Goal: Task Accomplishment & Management: Manage account settings

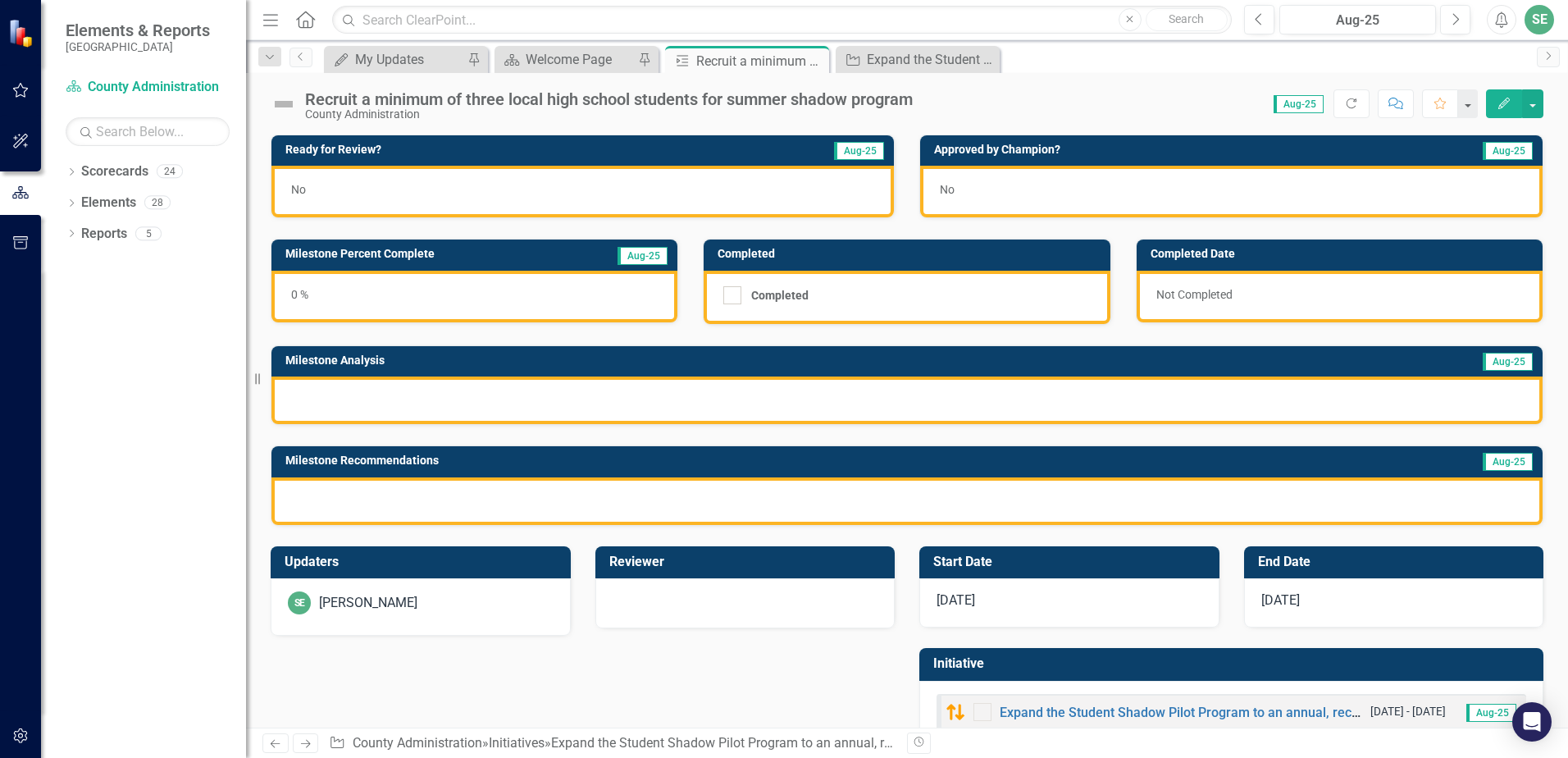
click at [1277, 605] on span "[DATE]" at bounding box center [1280, 600] width 39 height 16
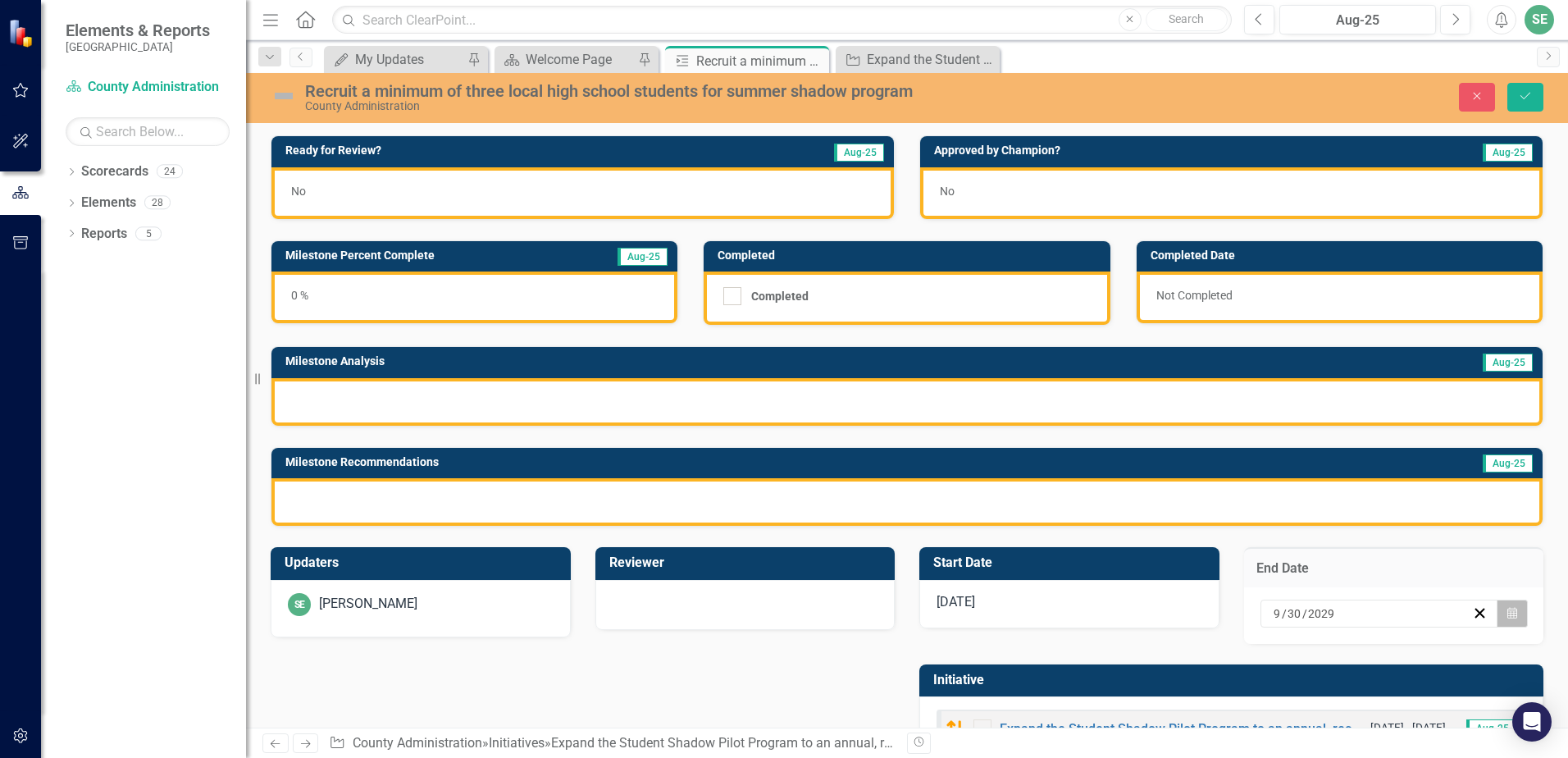
click at [1507, 617] on icon "button" at bounding box center [1512, 613] width 10 height 11
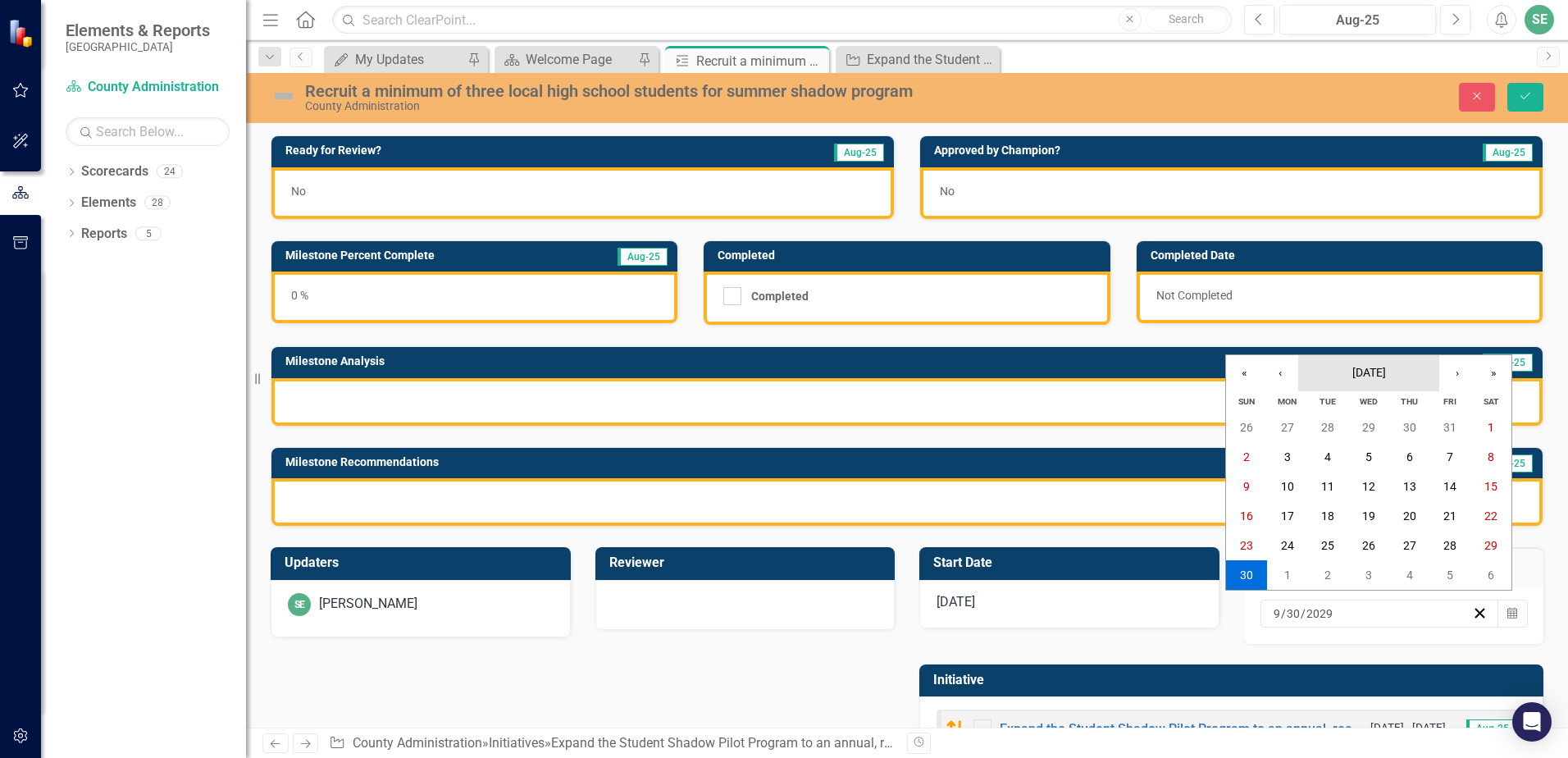
click at [1317, 376] on button "[DATE]" at bounding box center [1368, 373] width 141 height 36
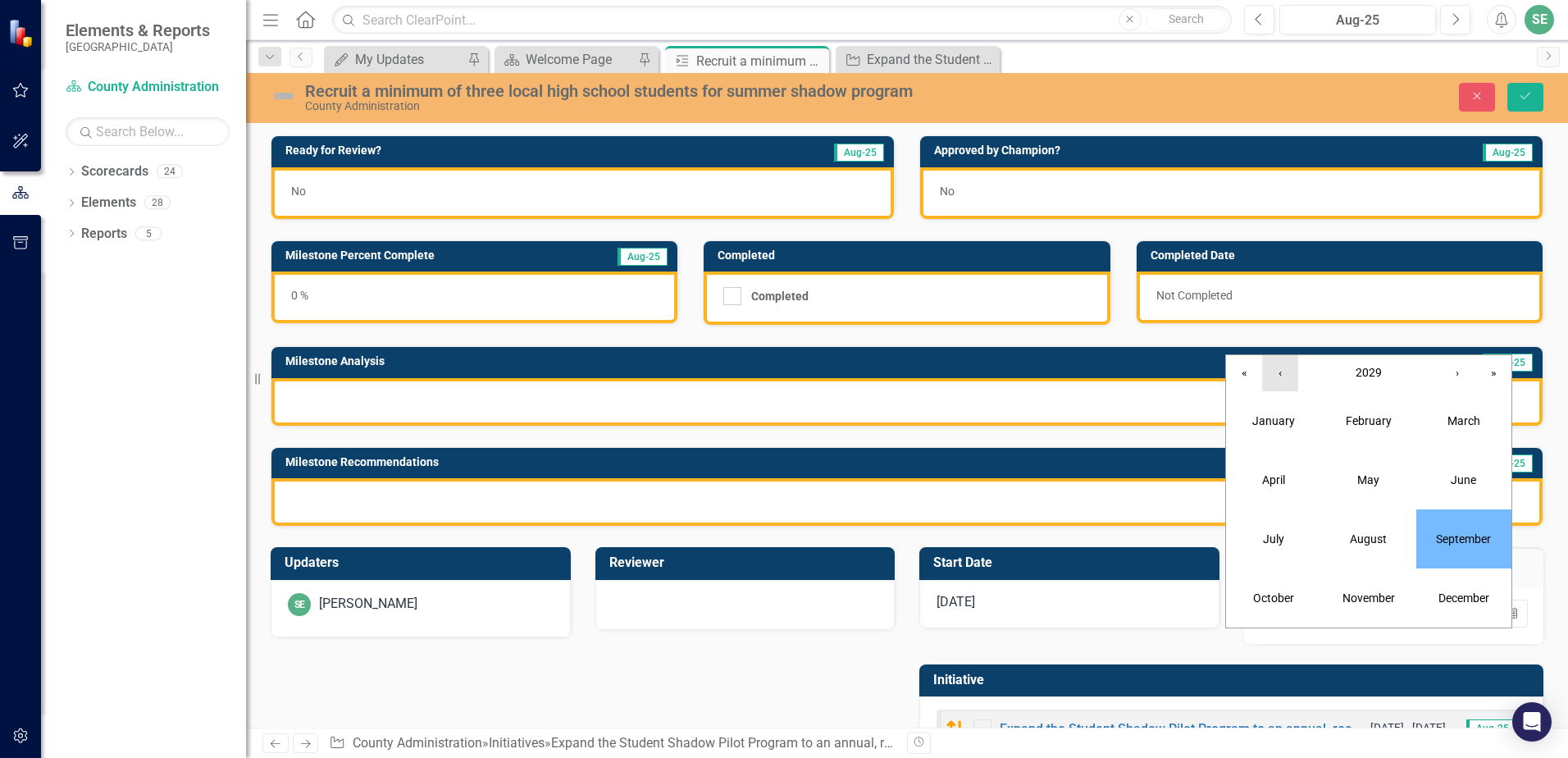
click at [1290, 377] on button "‹" at bounding box center [1279, 373] width 36 height 36
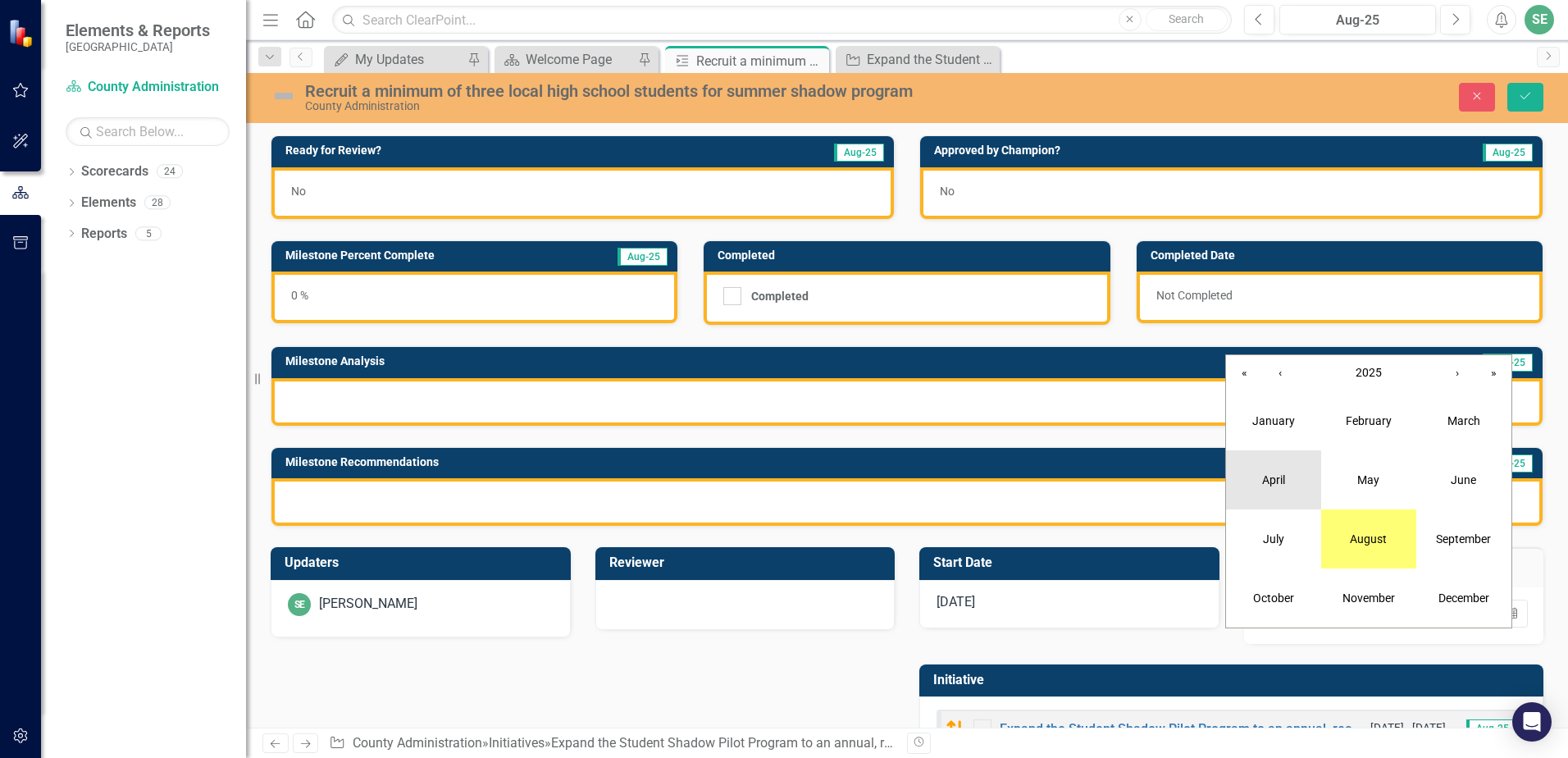
click at [1264, 483] on abbr "April" at bounding box center [1273, 479] width 23 height 13
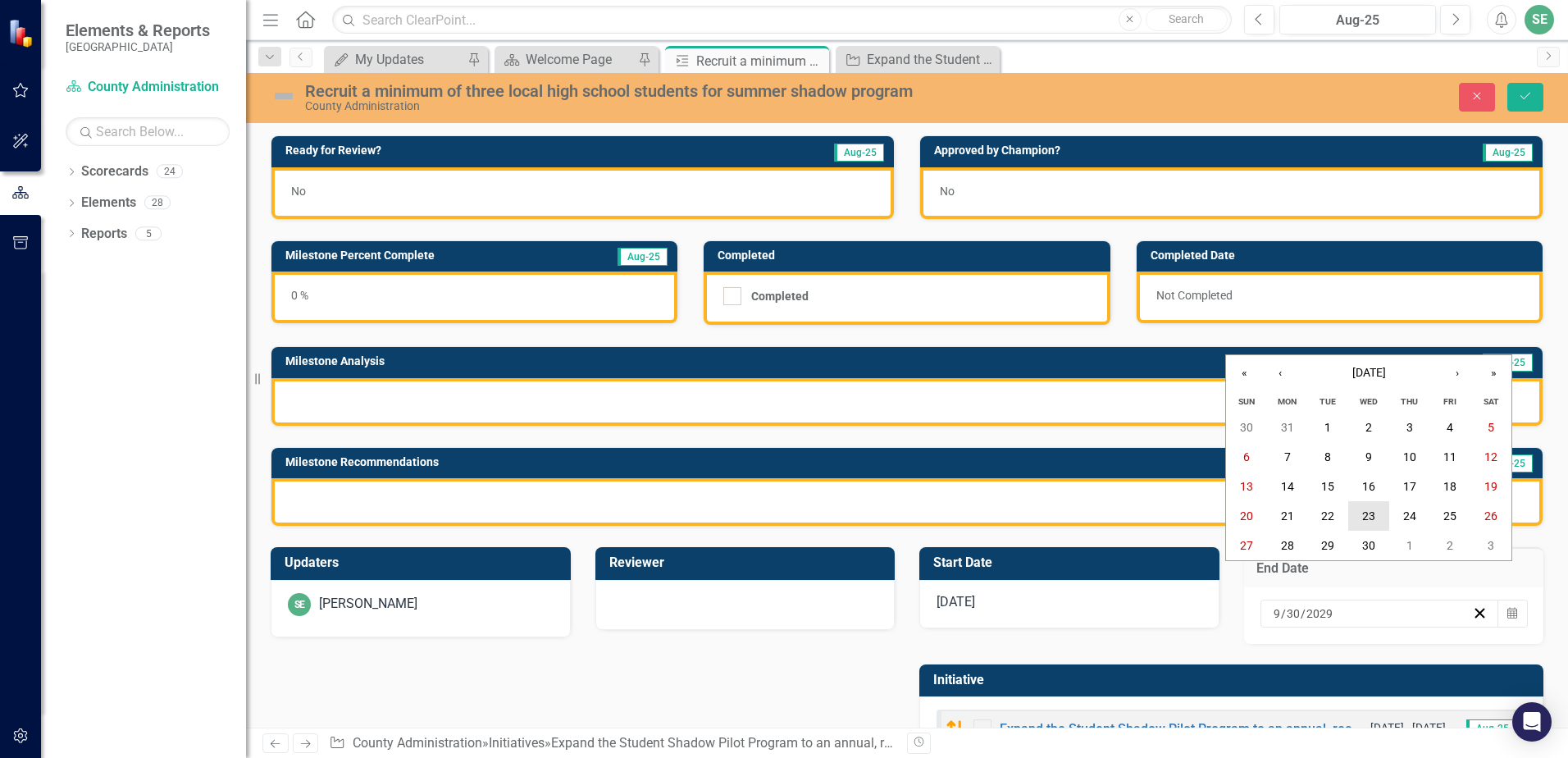
click at [1380, 516] on button "23" at bounding box center [1368, 516] width 41 height 30
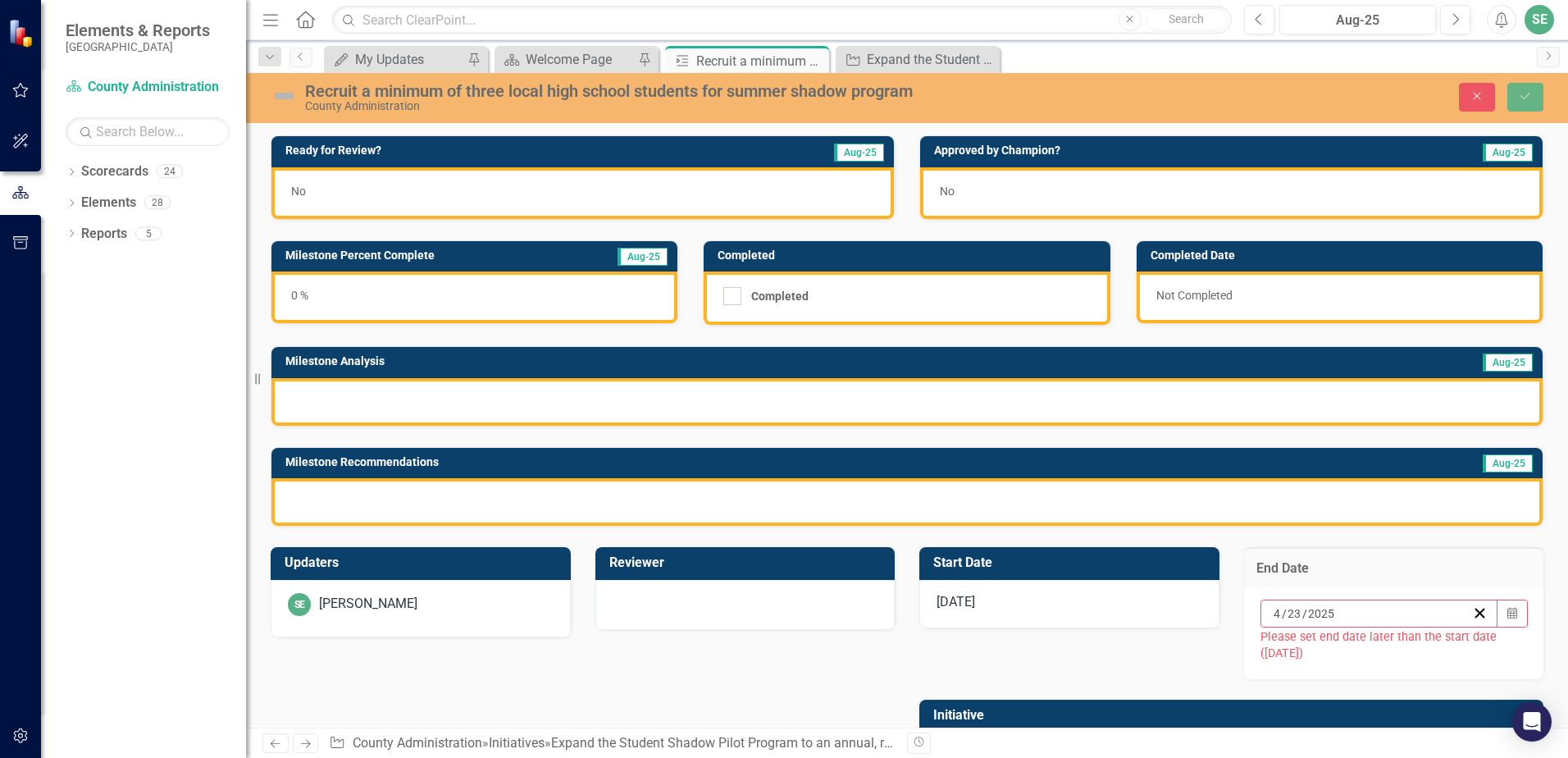
click at [1021, 608] on div "[DATE]" at bounding box center [1069, 604] width 300 height 49
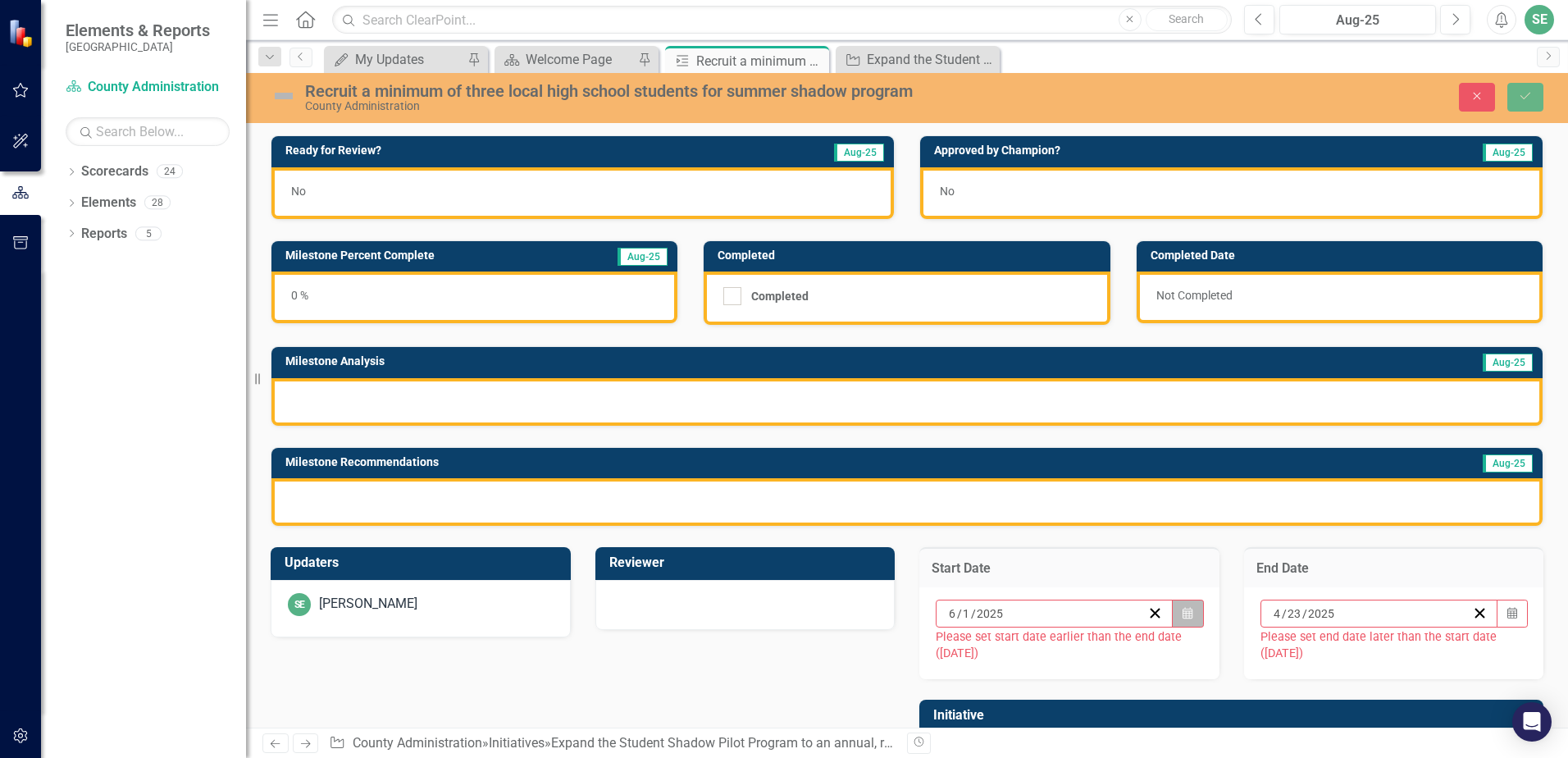
click at [1182, 615] on icon "button" at bounding box center [1187, 613] width 10 height 11
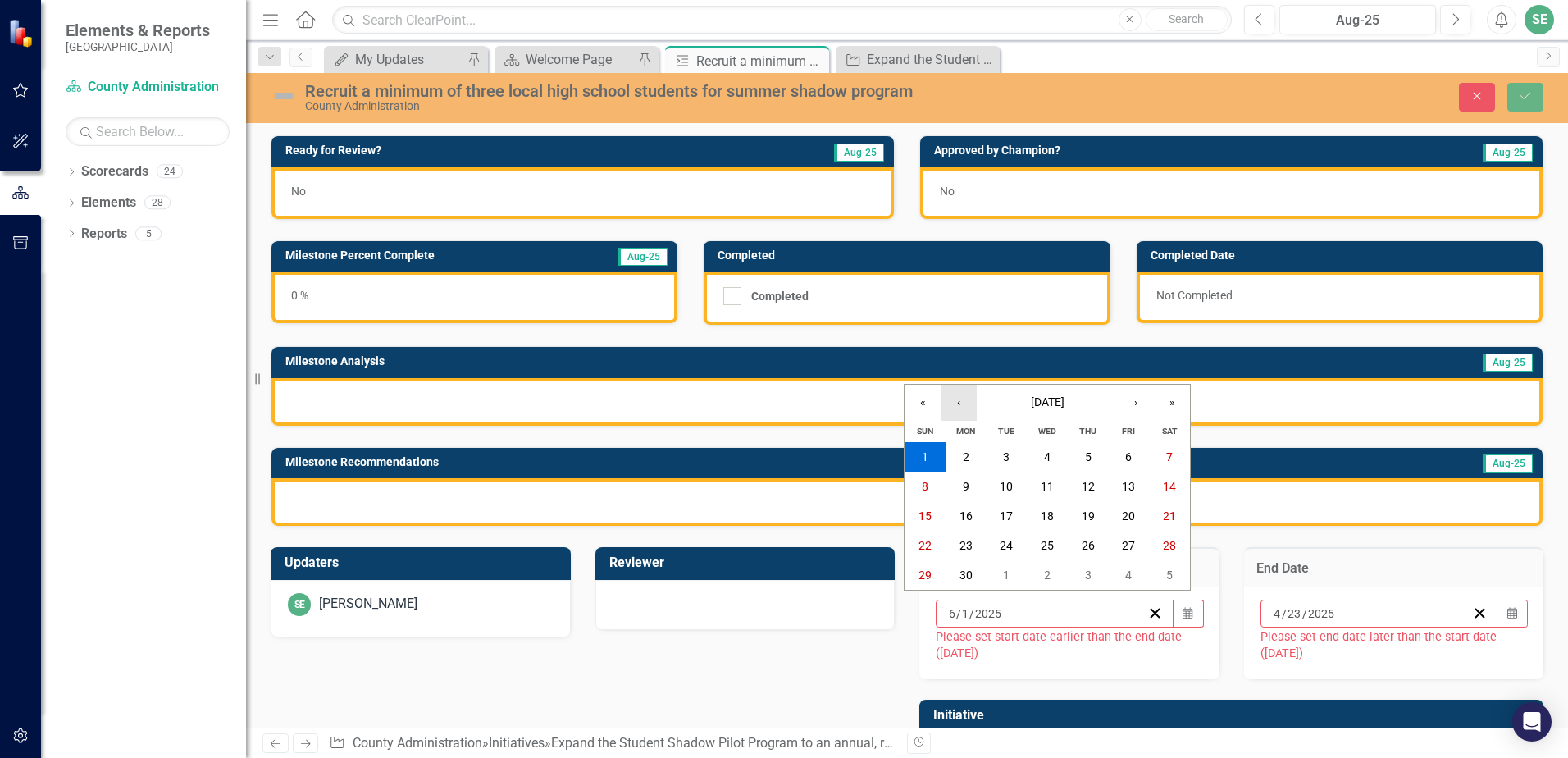
click at [966, 401] on button "‹" at bounding box center [958, 403] width 36 height 36
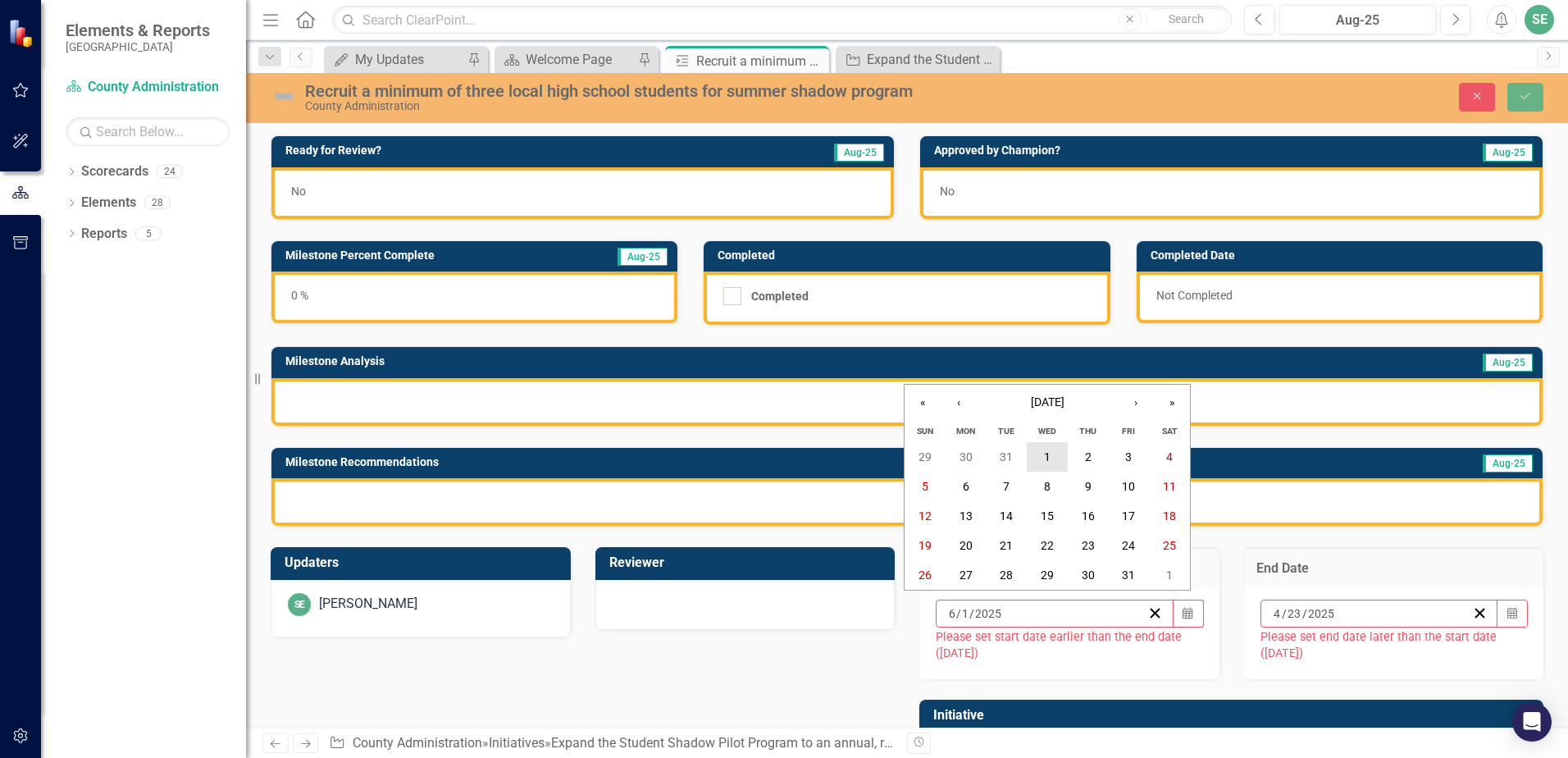
click at [1056, 464] on button "1" at bounding box center [1047, 457] width 41 height 30
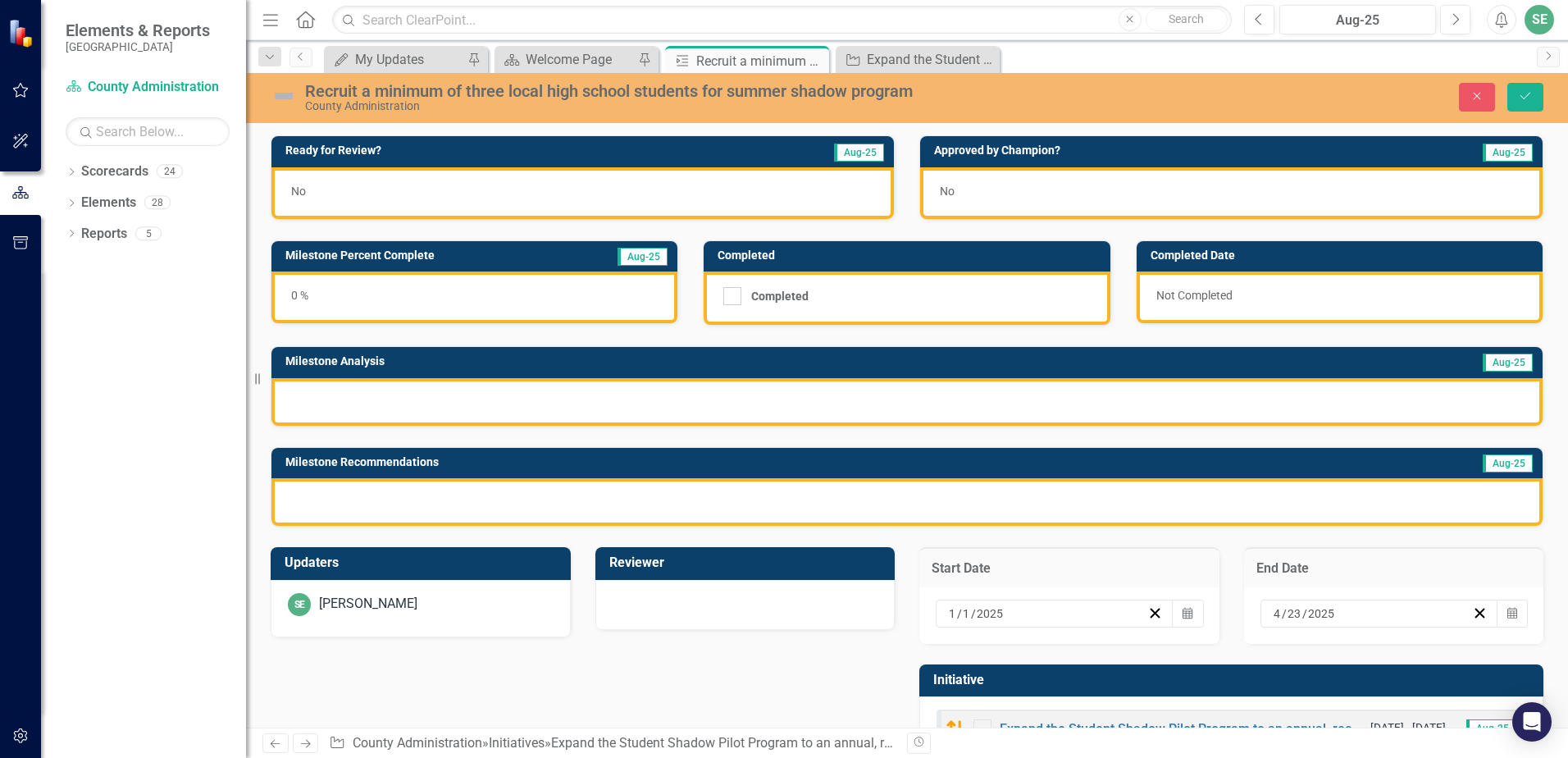
click at [1283, 292] on div "Not Completed" at bounding box center [1340, 297] width 406 height 52
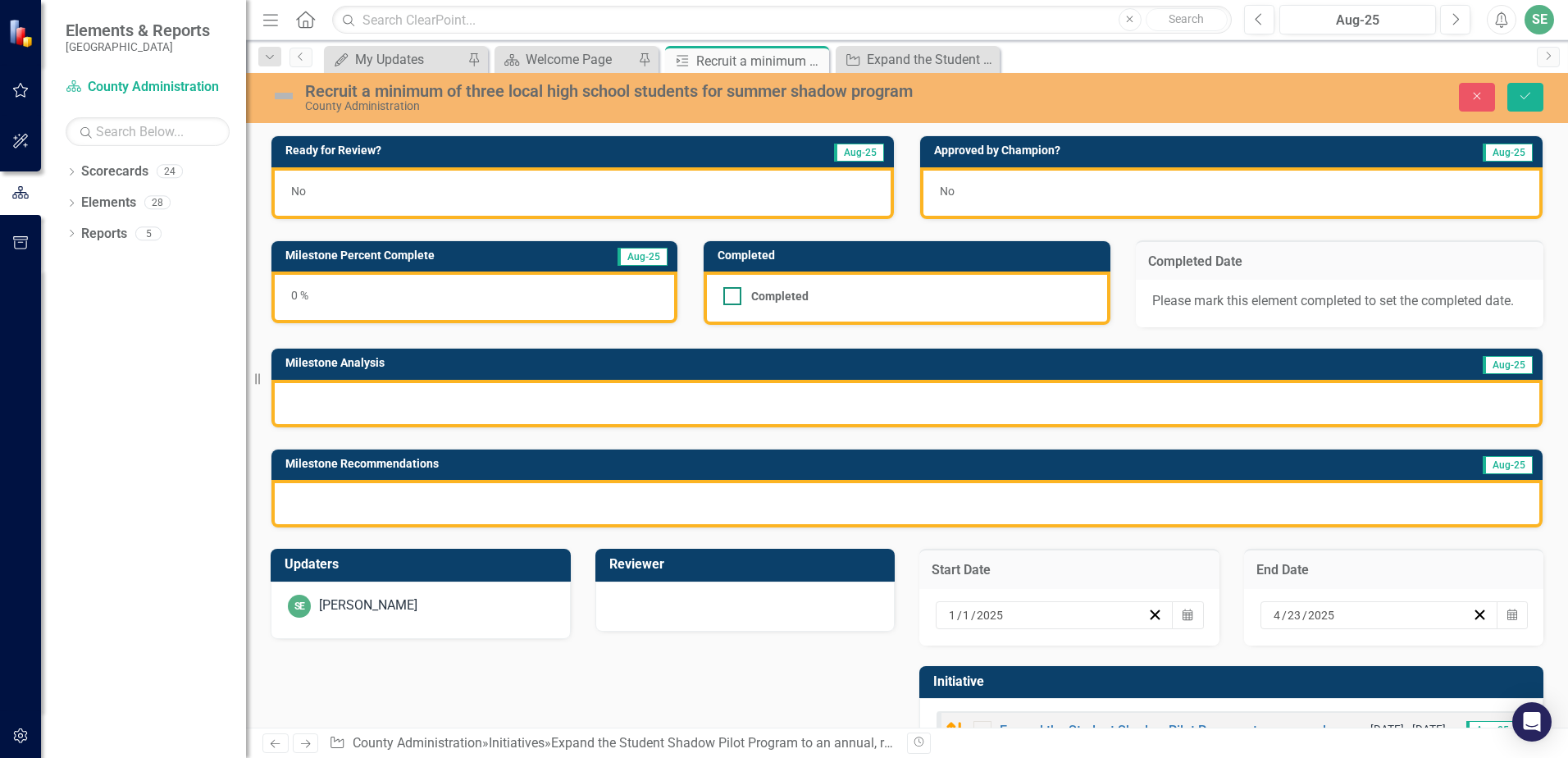
click at [735, 292] on div at bounding box center [733, 296] width 19 height 19
click at [734, 292] on input "Completed" at bounding box center [729, 292] width 11 height 11
checkbox input "true"
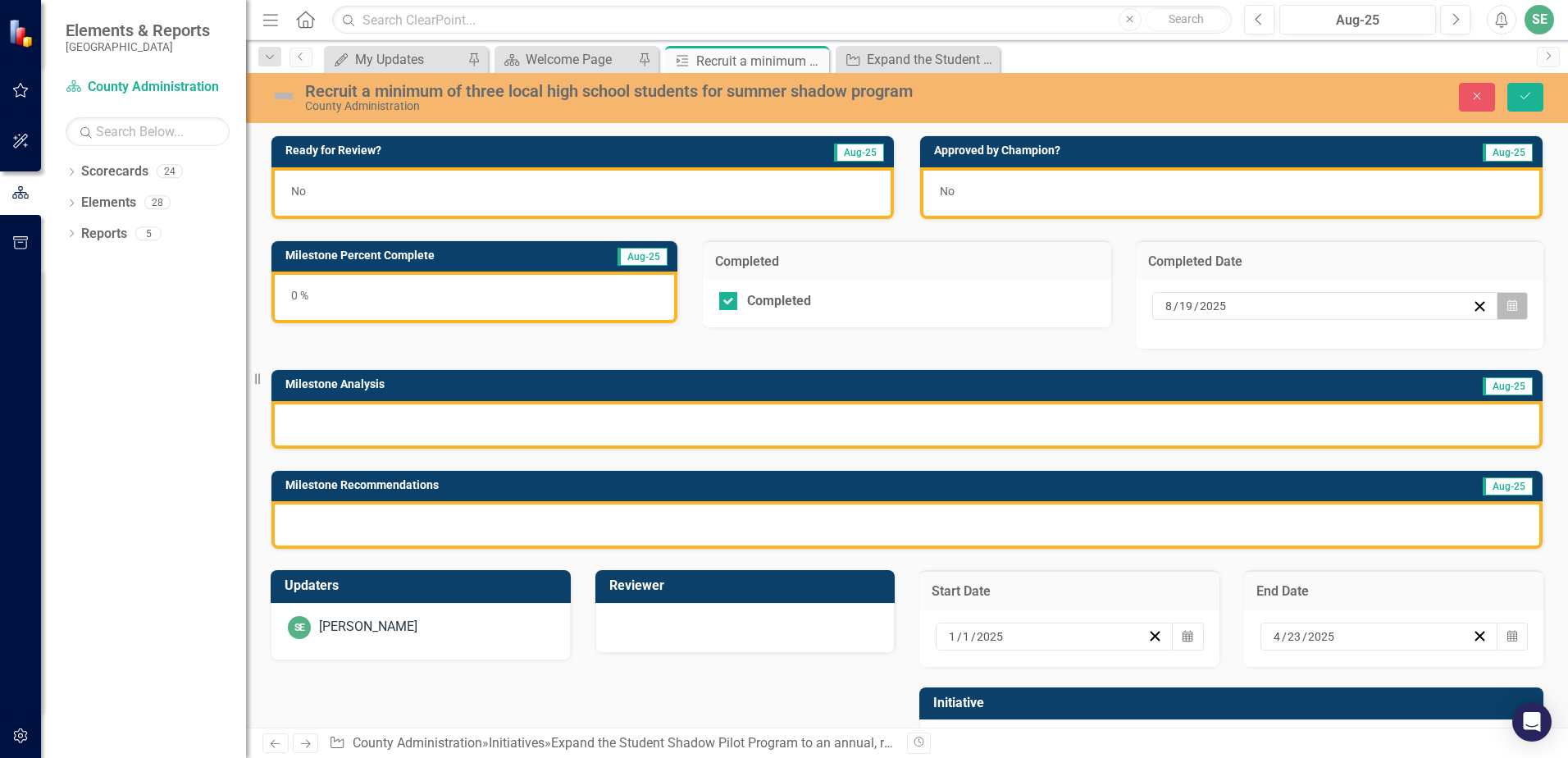
click at [1504, 301] on button "Calendar" at bounding box center [1512, 306] width 31 height 28
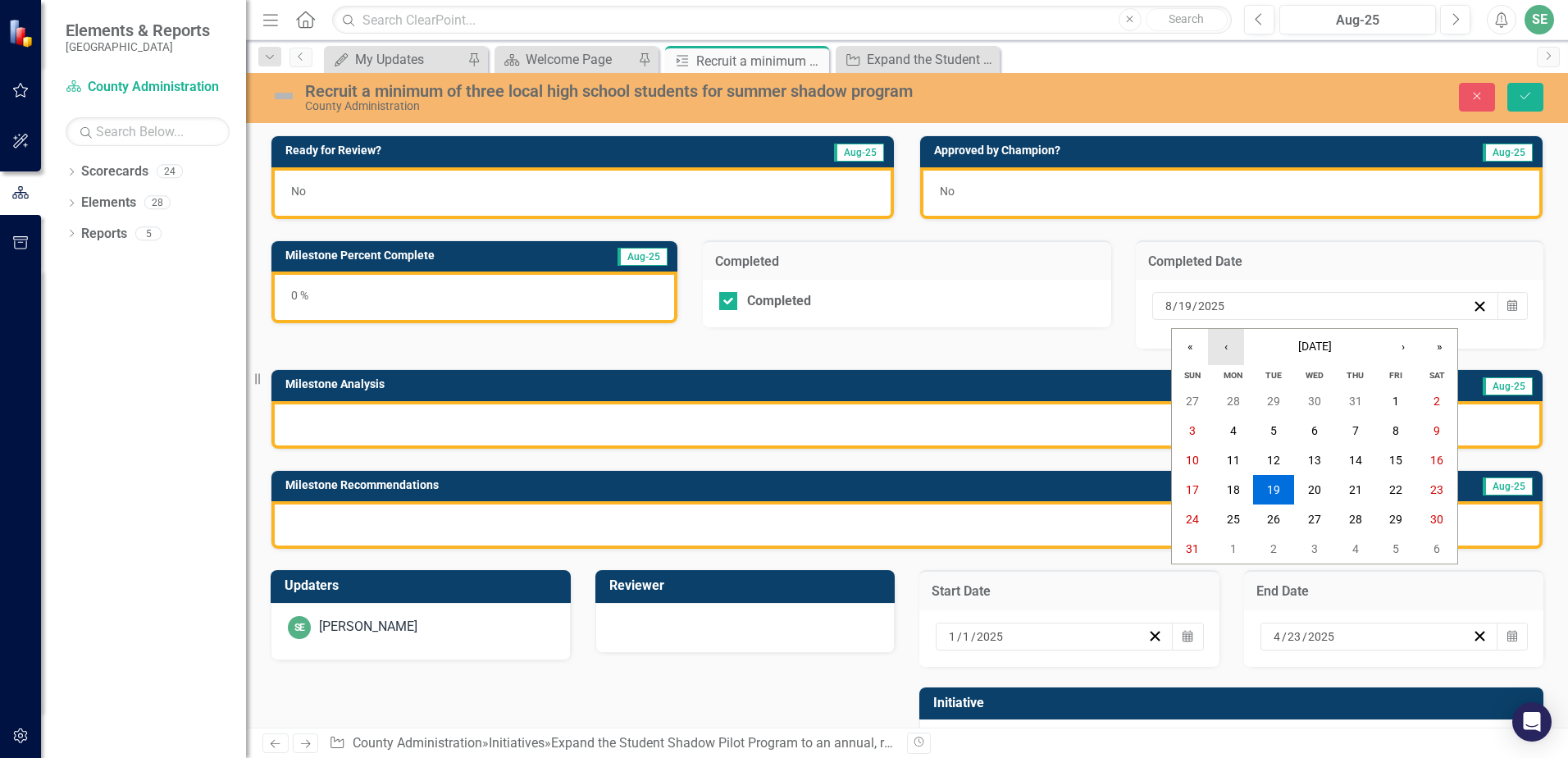
click at [1228, 345] on button "‹" at bounding box center [1226, 346] width 36 height 36
click at [1315, 487] on abbr "23" at bounding box center [1315, 490] width 13 height 13
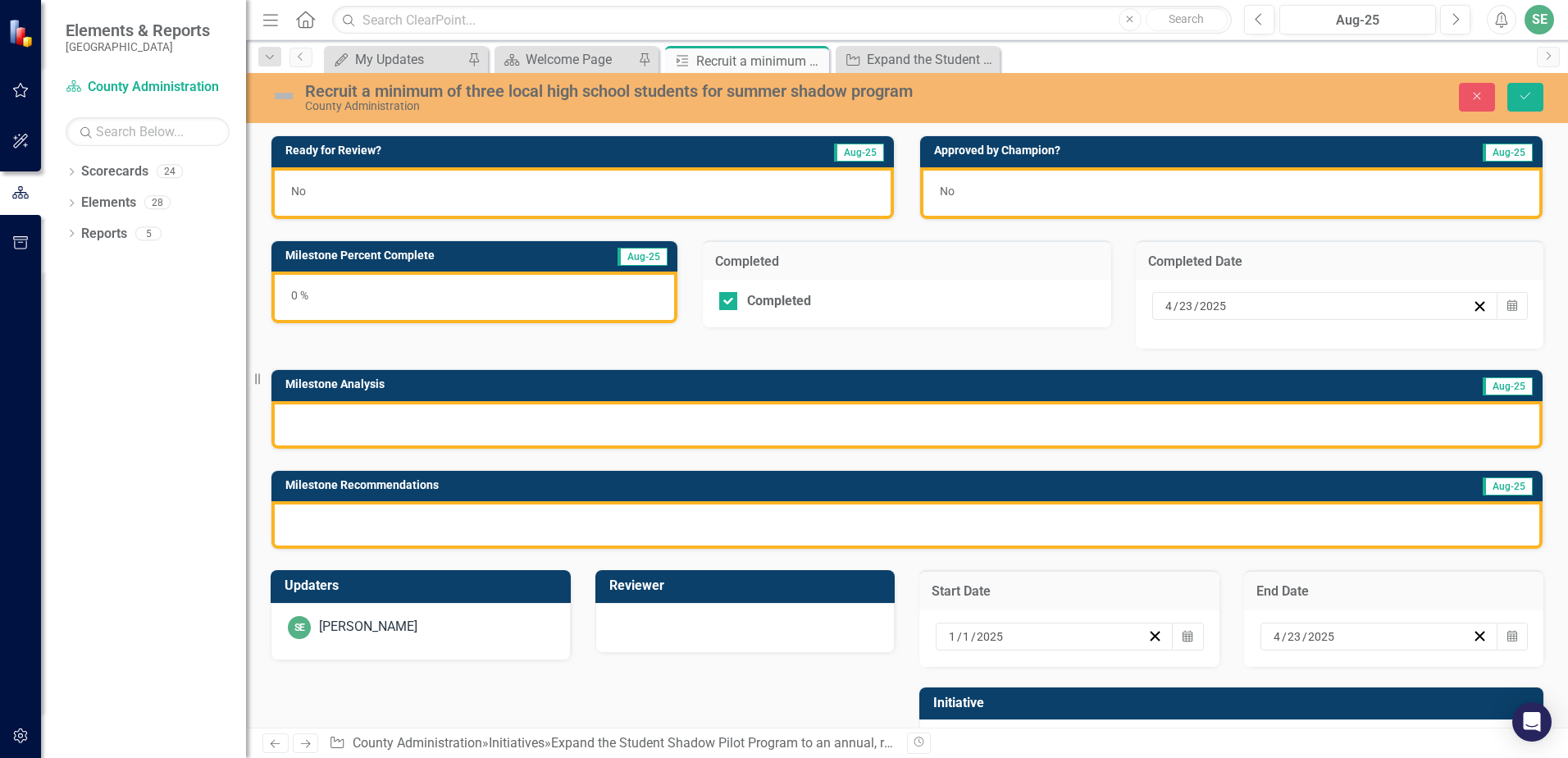
click at [311, 284] on div "0 %" at bounding box center [474, 297] width 406 height 52
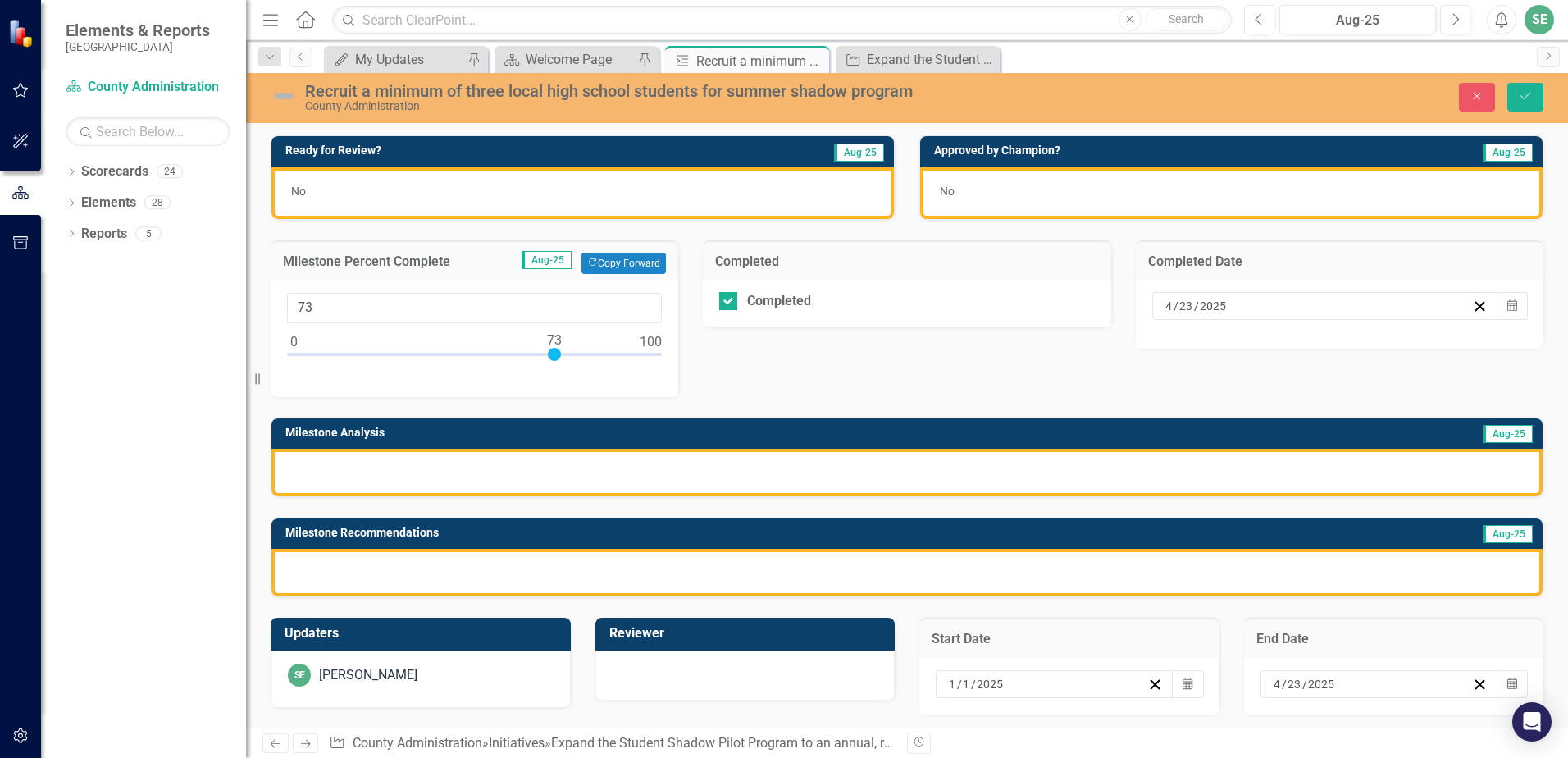
type input "100"
drag, startPoint x: 290, startPoint y: 350, endPoint x: 681, endPoint y: 365, distance: 391.3
click at [681, 365] on div "Milestone Percent Complete Aug-25 Copy Forward Copy Forward 100" at bounding box center [474, 308] width 432 height 177
click at [1516, 101] on button "Save" at bounding box center [1525, 97] width 36 height 29
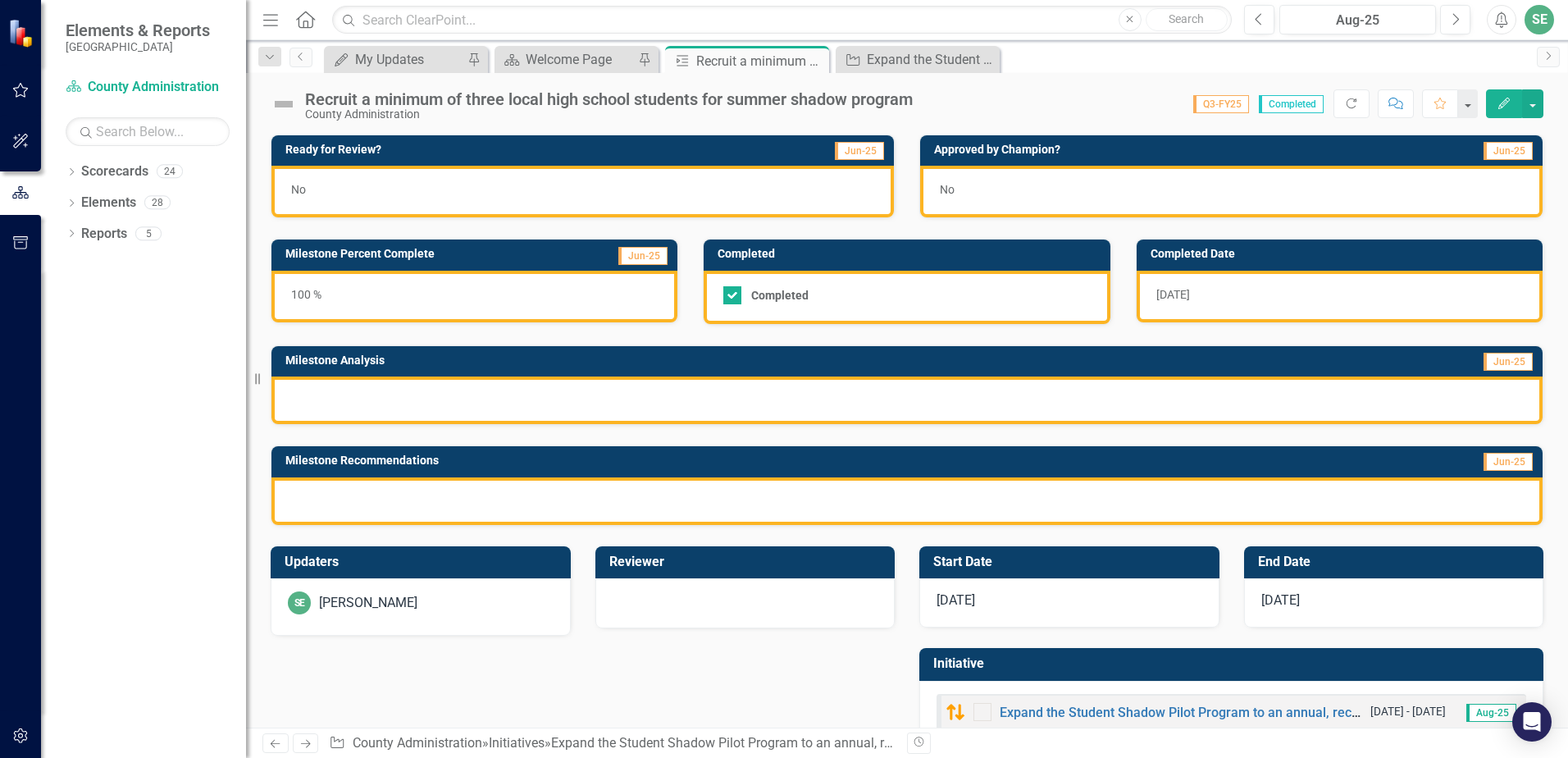
click at [454, 403] on div at bounding box center [907, 400] width 1271 height 47
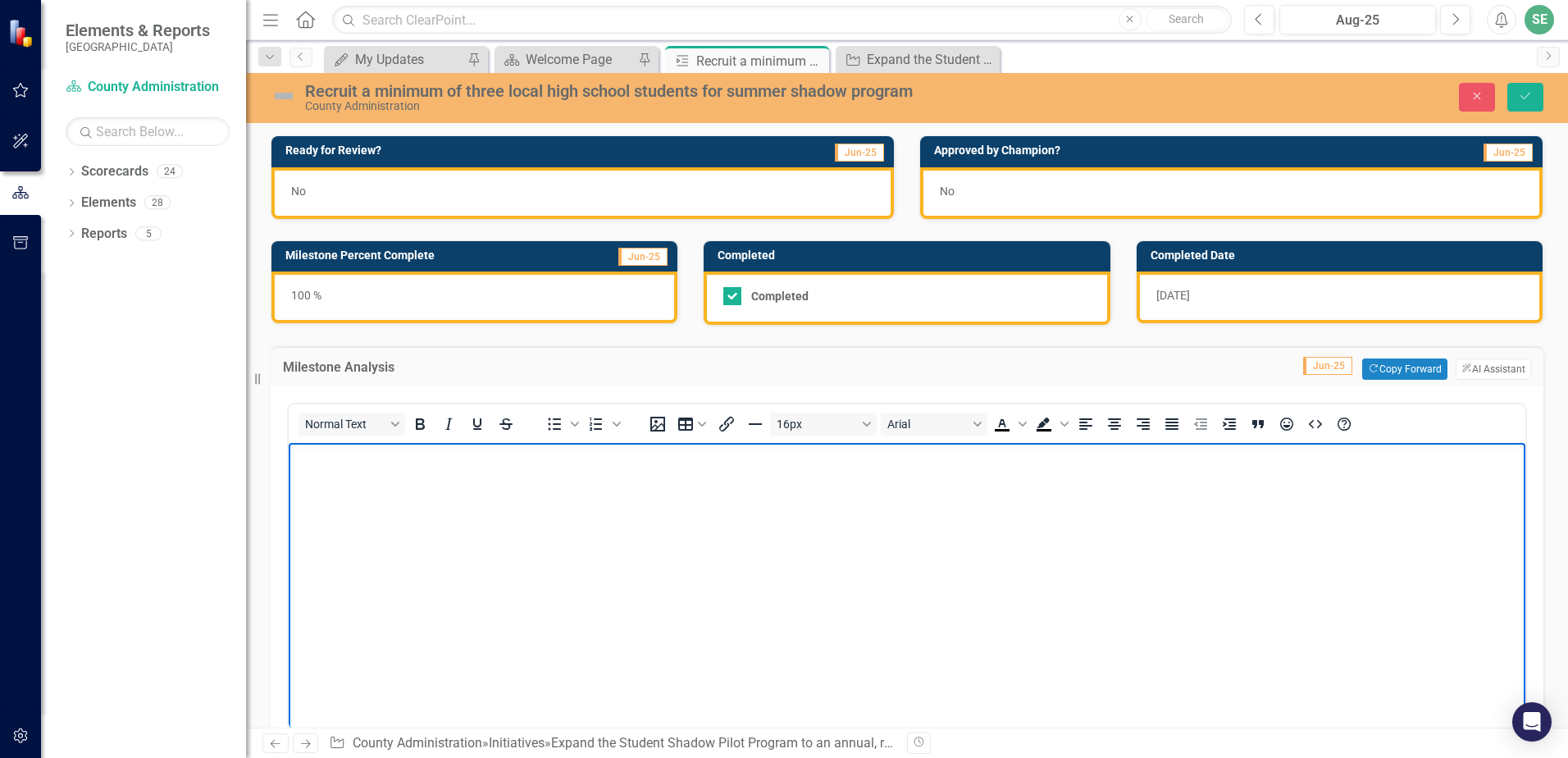
click at [464, 503] on body "Rich Text Area. Press ALT-0 for help." at bounding box center [907, 566] width 1237 height 246
click at [639, 466] on body "The Second Annual St.Johns County Student Shadow" at bounding box center [907, 566] width 1237 height 246
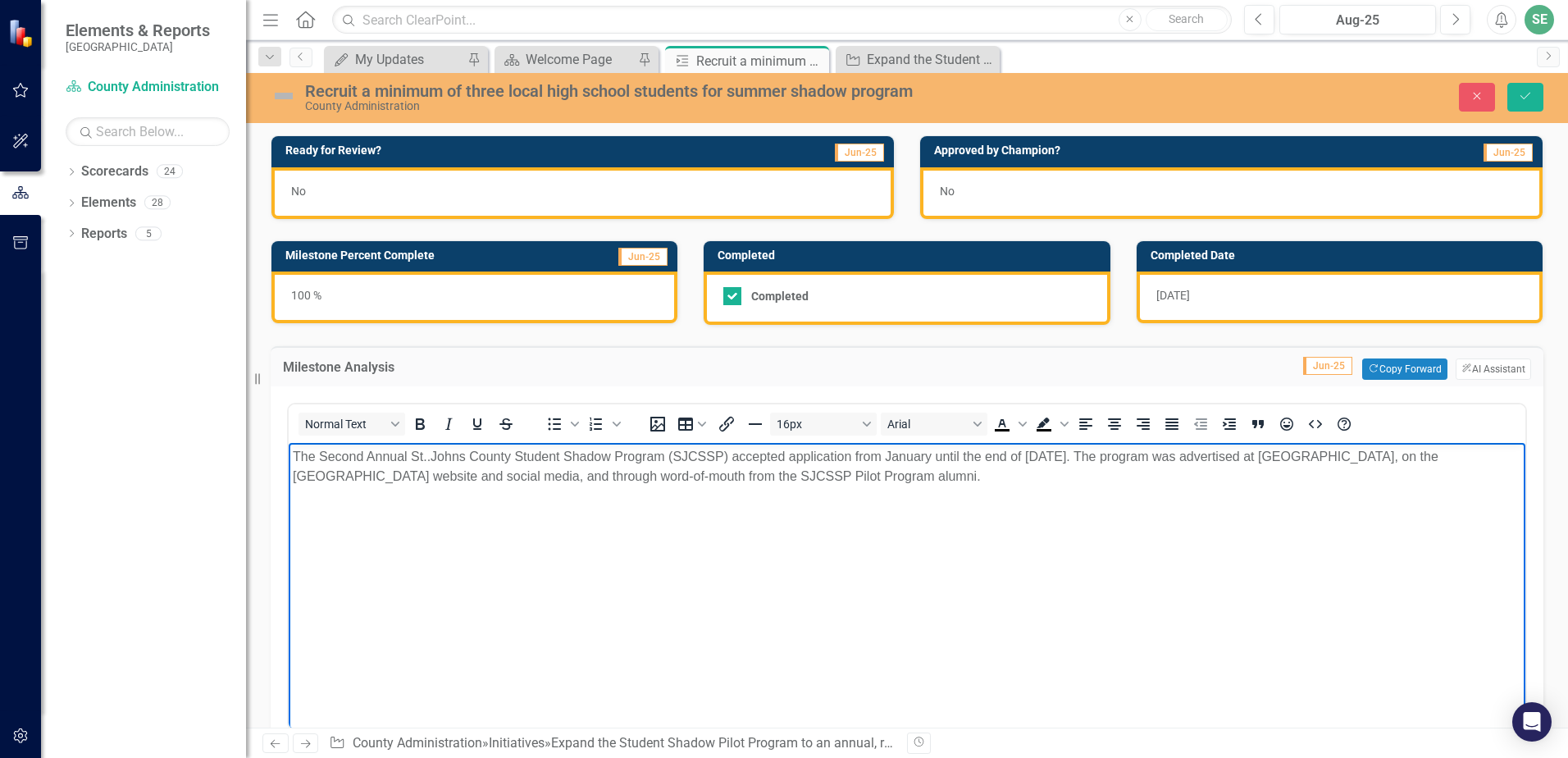
click at [969, 478] on p "The Second Annual St..Johns County Student Shadow Program (SJCSSP) accepted app…" at bounding box center [907, 466] width 1228 height 40
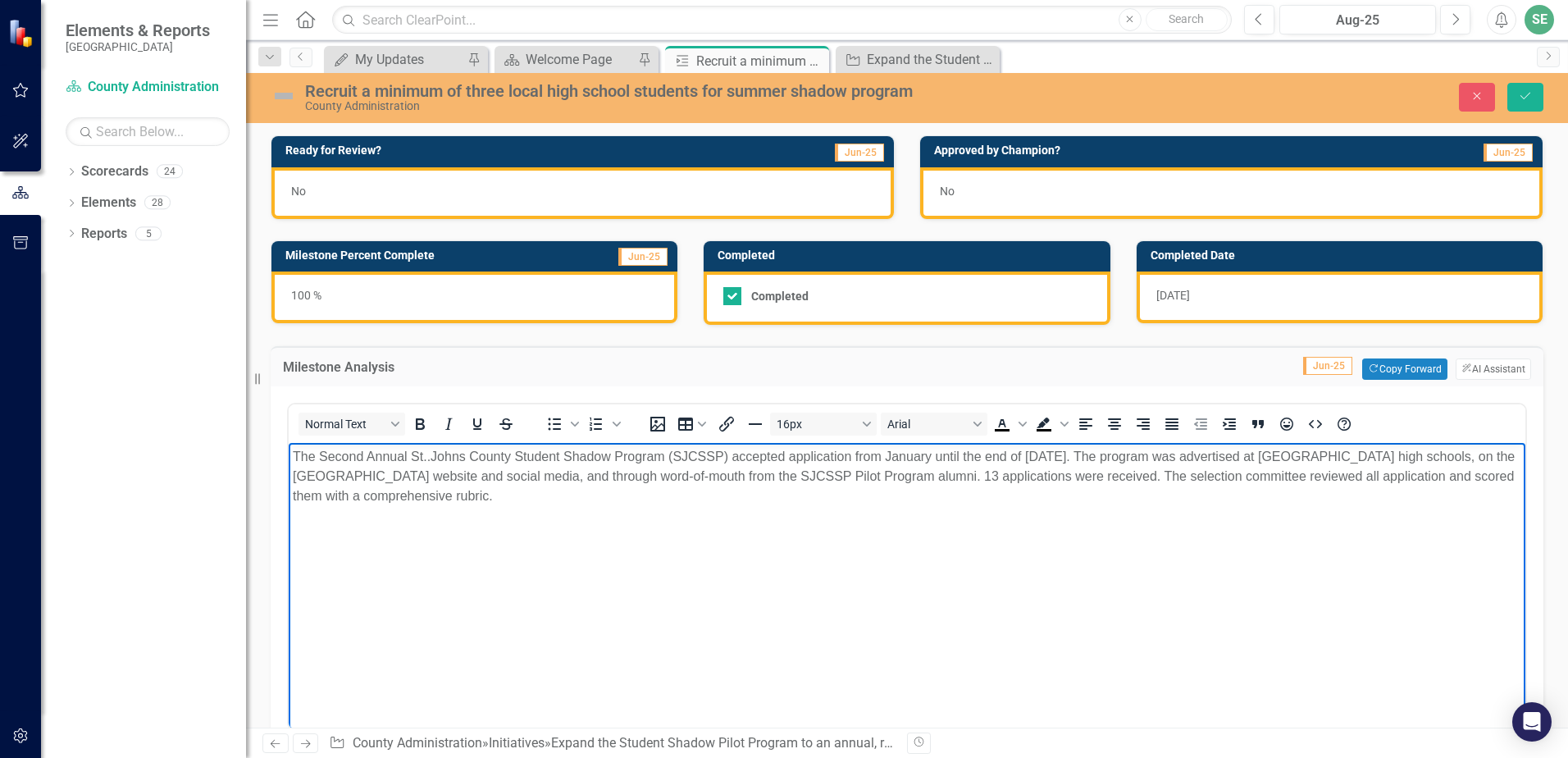
click at [508, 501] on p "The Second Annual St..Johns County Student Shadow Program (SJCSSP) accepted app…" at bounding box center [907, 477] width 1228 height 59
click at [850, 457] on p "The Second Annual St..Johns County Student Shadow Program (SJCSSP) accepted app…" at bounding box center [907, 477] width 1228 height 59
click at [846, 505] on p "The Second Annual St..Johns County Student Shadow Program (SJCSSP) accepted app…" at bounding box center [907, 477] width 1228 height 59
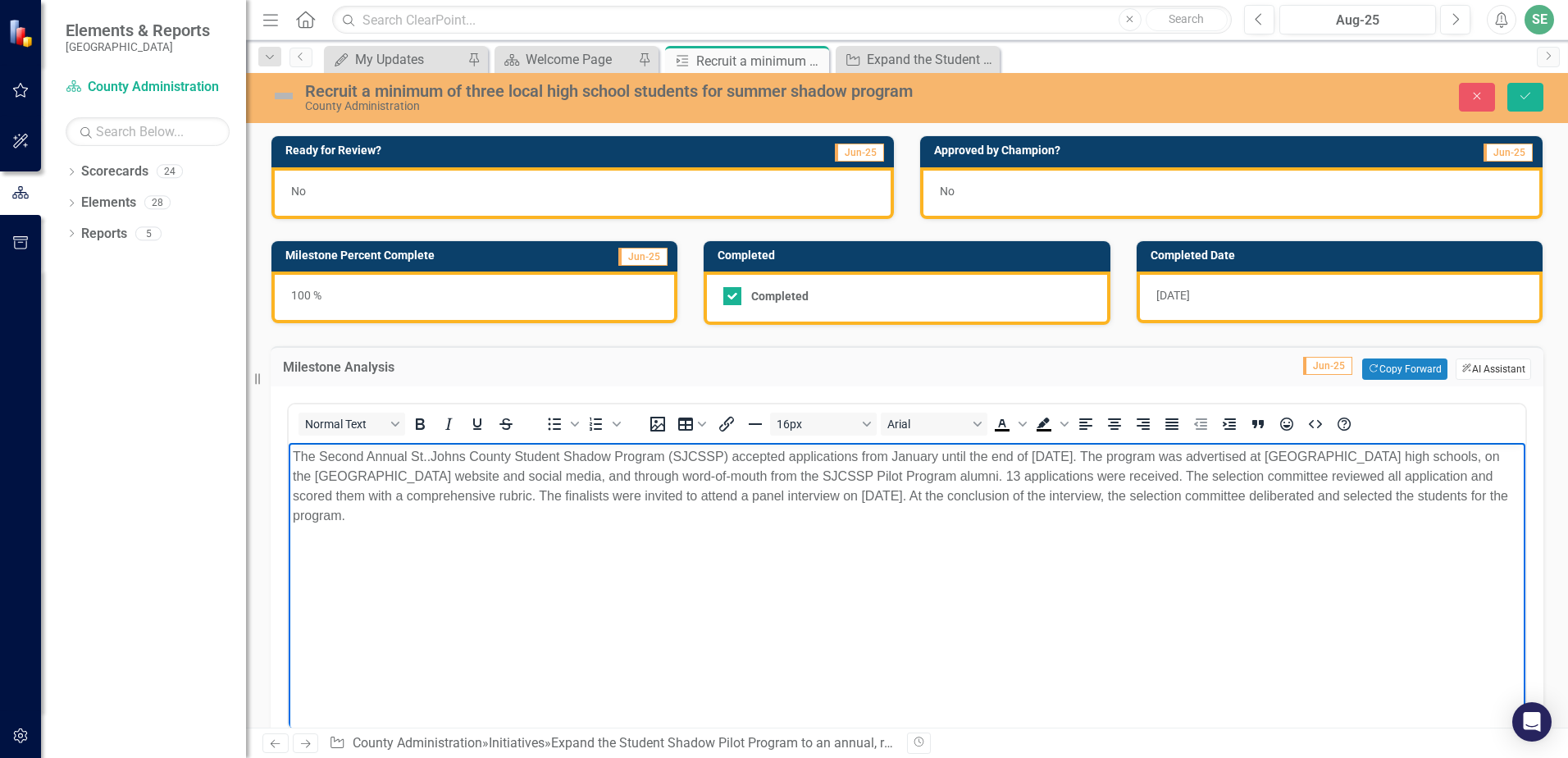
click at [1483, 367] on button "ClearPoint AI AI Assistant" at bounding box center [1493, 368] width 76 height 21
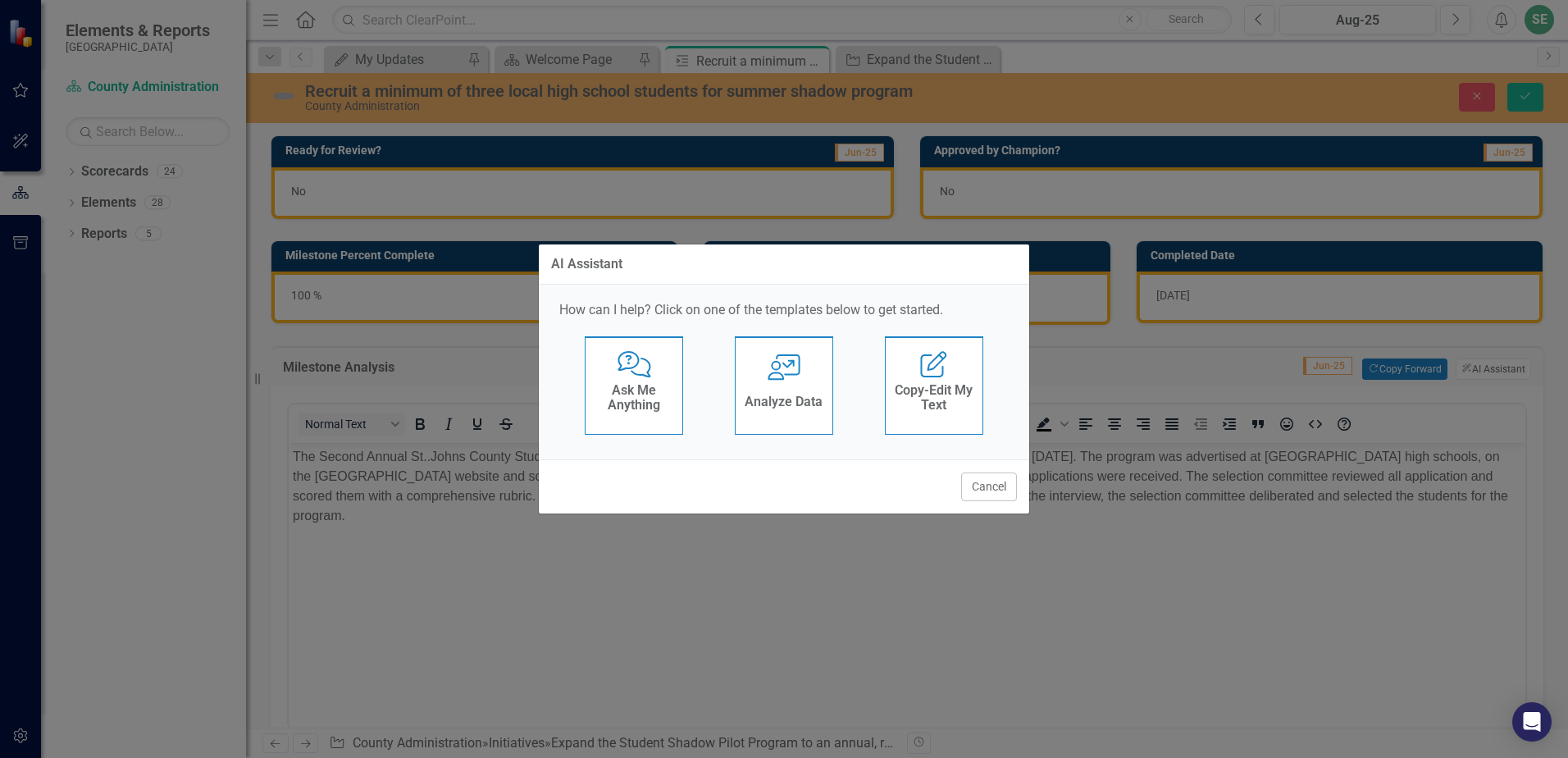
click at [771, 383] on div "User with Chart Analyze Data" at bounding box center [784, 385] width 98 height 98
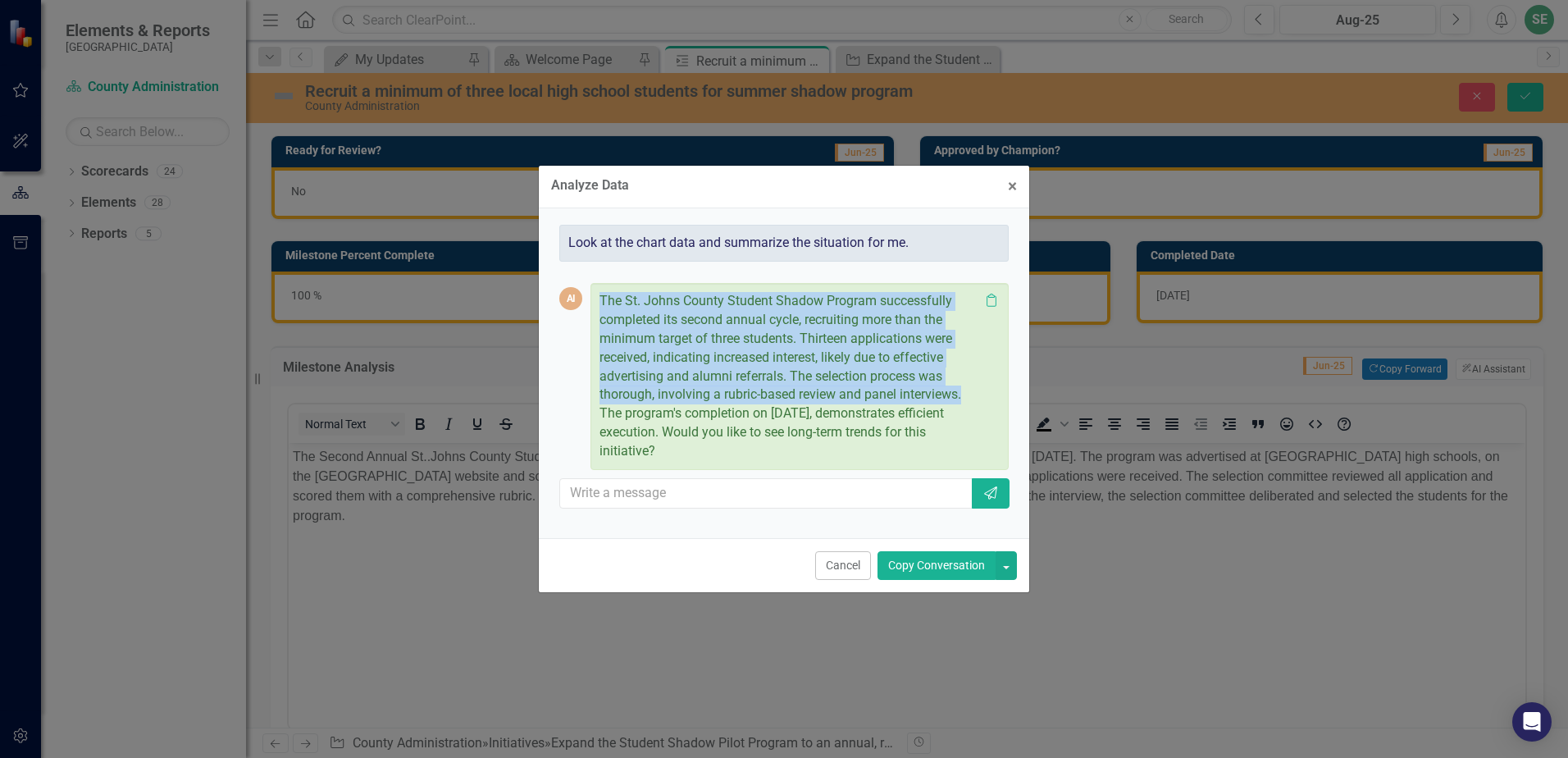
drag, startPoint x: 966, startPoint y: 398, endPoint x: 593, endPoint y: 300, distance: 385.7
click at [593, 300] on div "The St. Johns County Student Shadow Program successfully completed its second a…" at bounding box center [799, 377] width 418 height 187
drag, startPoint x: 593, startPoint y: 300, endPoint x: 657, endPoint y: 317, distance: 66.2
copy p "The St. Johns County Student Shadow Program successfully completed its second a…"
drag, startPoint x: 1011, startPoint y: 186, endPoint x: 850, endPoint y: 364, distance: 240.0
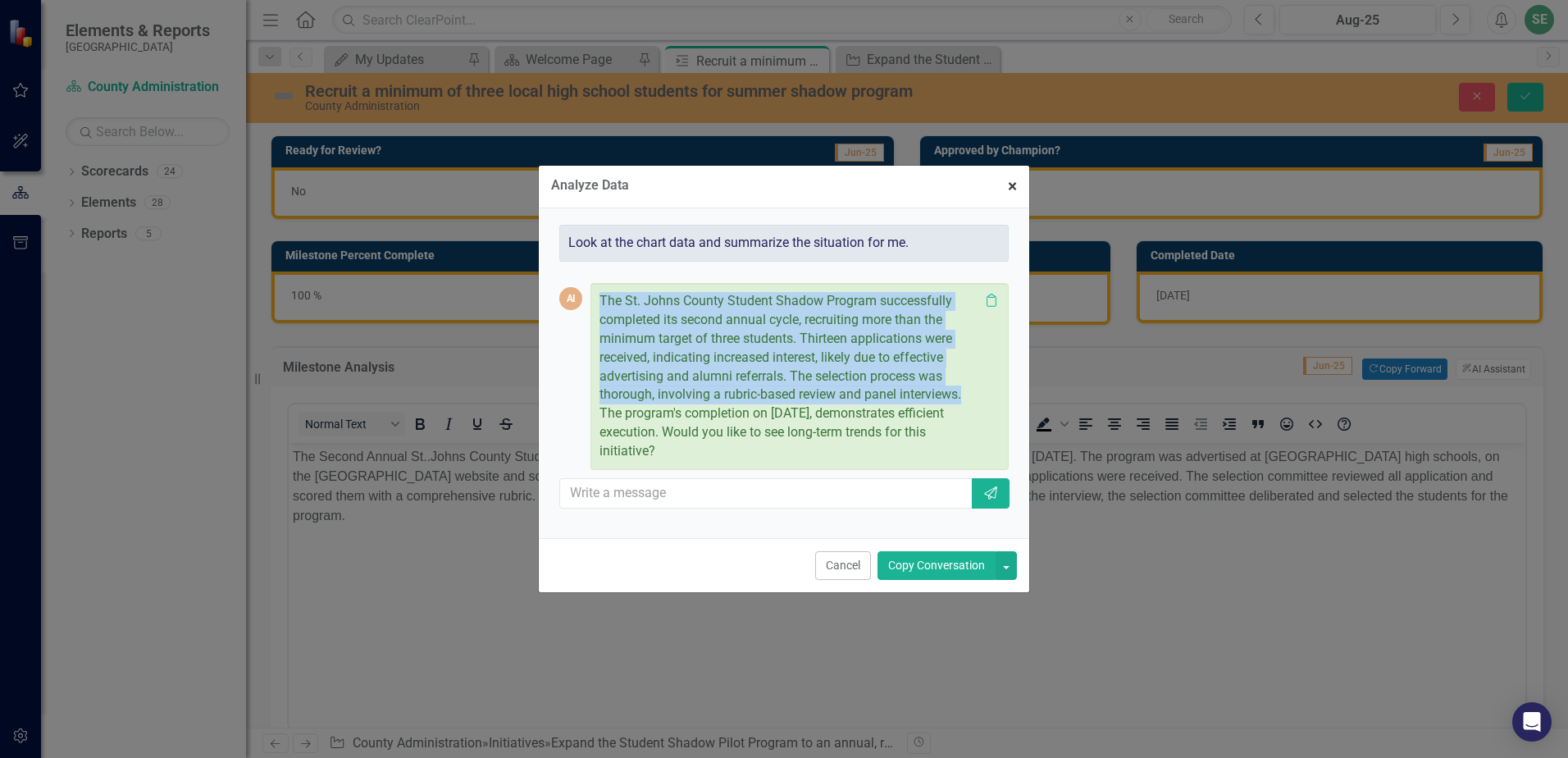
click at [1012, 187] on span "×" at bounding box center [1012, 186] width 9 height 19
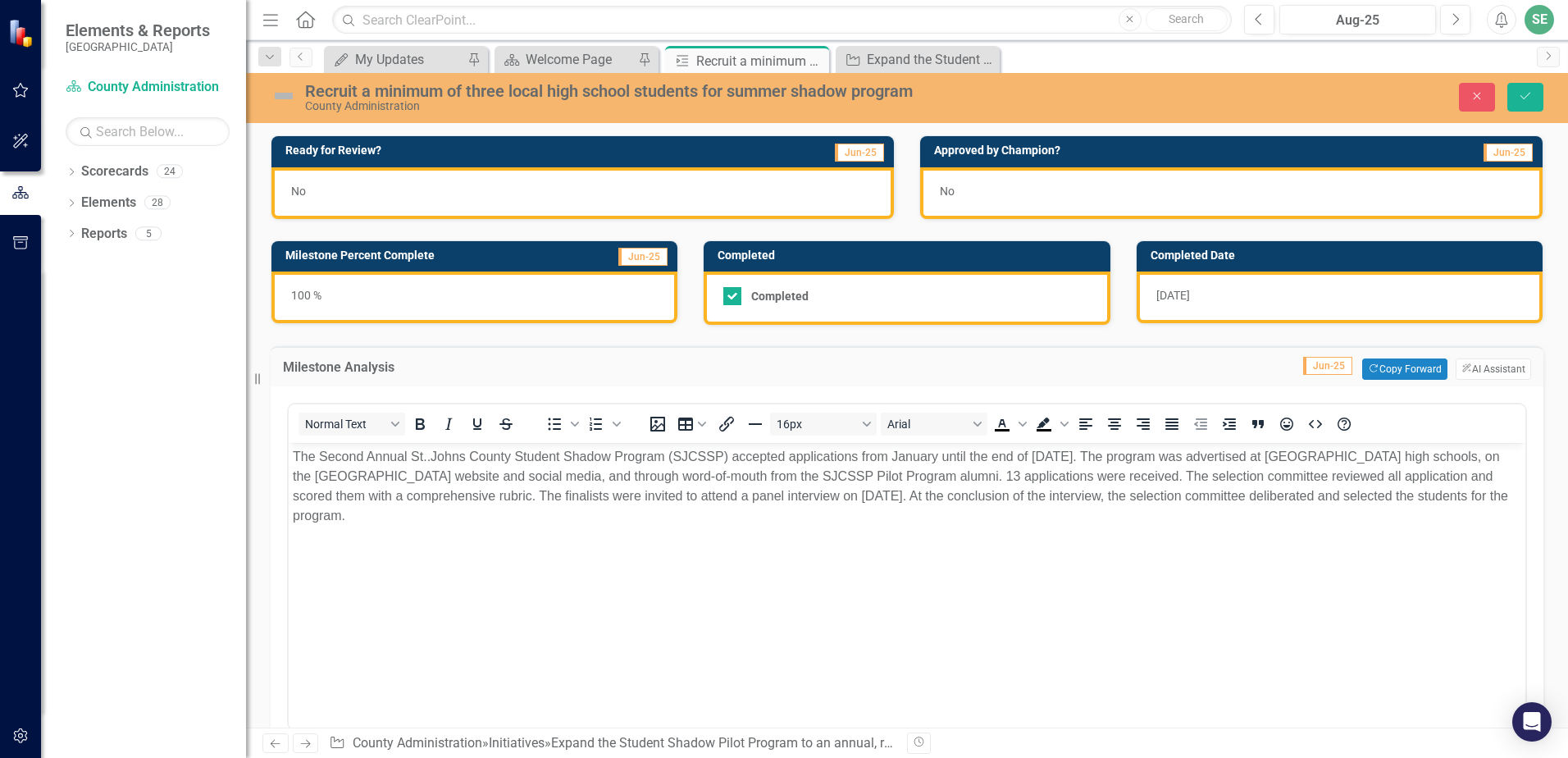
click at [385, 578] on body "The Second Annual St..Johns County Student Shadow Program (SJCSSP) accepted app…" at bounding box center [907, 566] width 1237 height 246
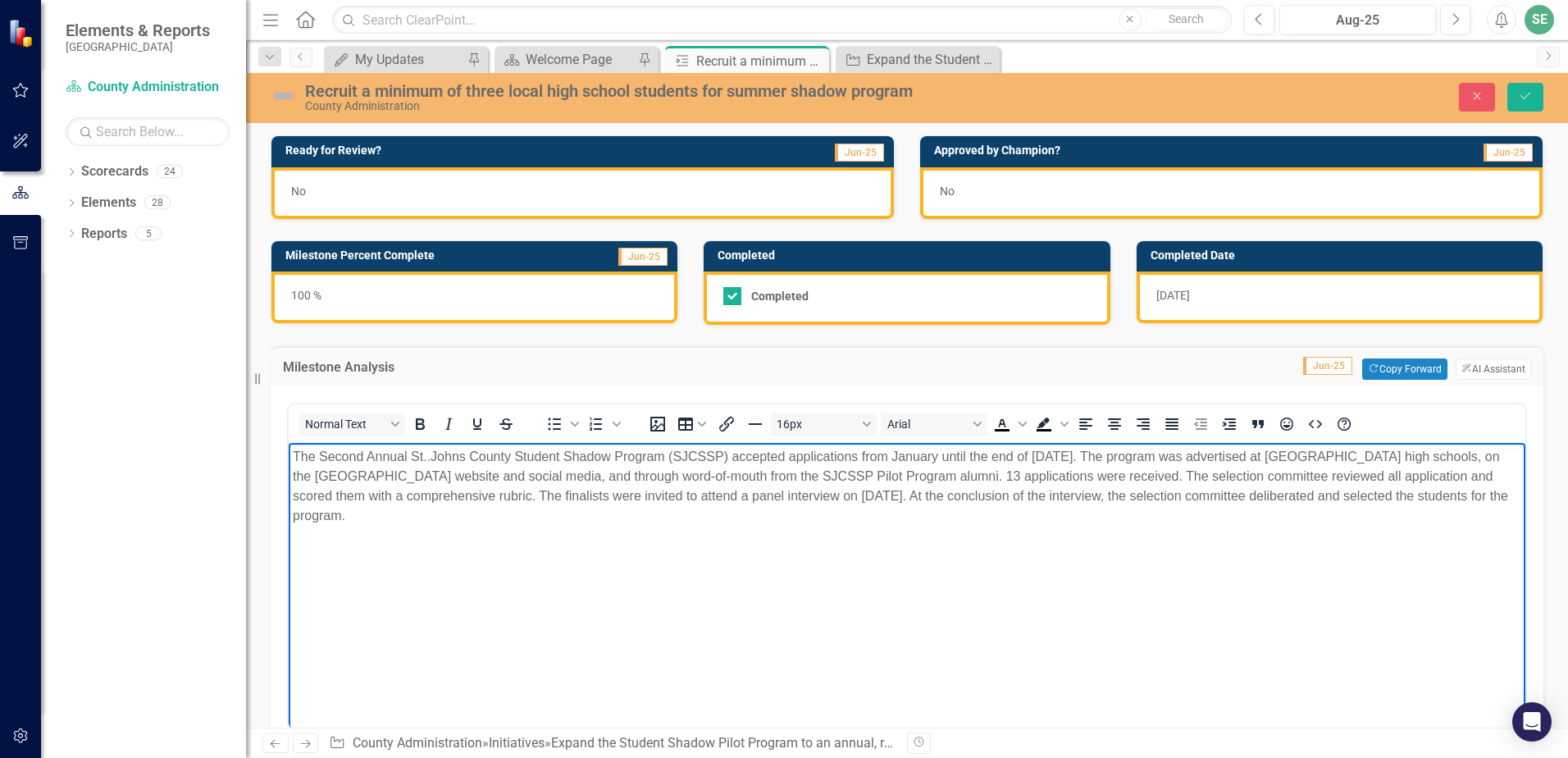
drag, startPoint x: 369, startPoint y: 519, endPoint x: 537, endPoint y: 897, distance: 413.7
click at [289, 453] on html "The Second Annual St..Johns County Student Shadow Program (SJCSSP) accepted app…" at bounding box center [907, 566] width 1237 height 246
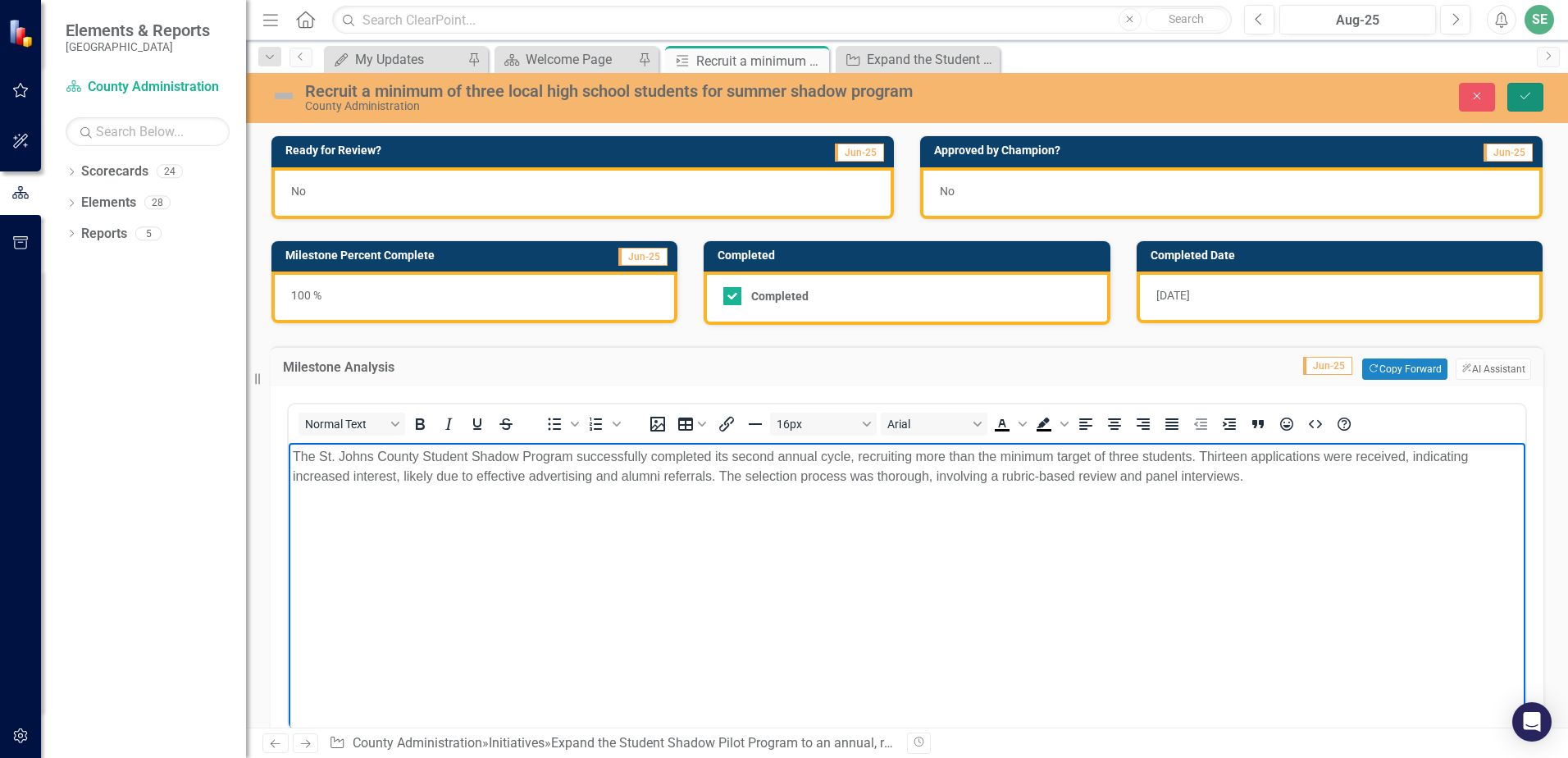
click at [1533, 94] on button "Save" at bounding box center [1525, 97] width 36 height 29
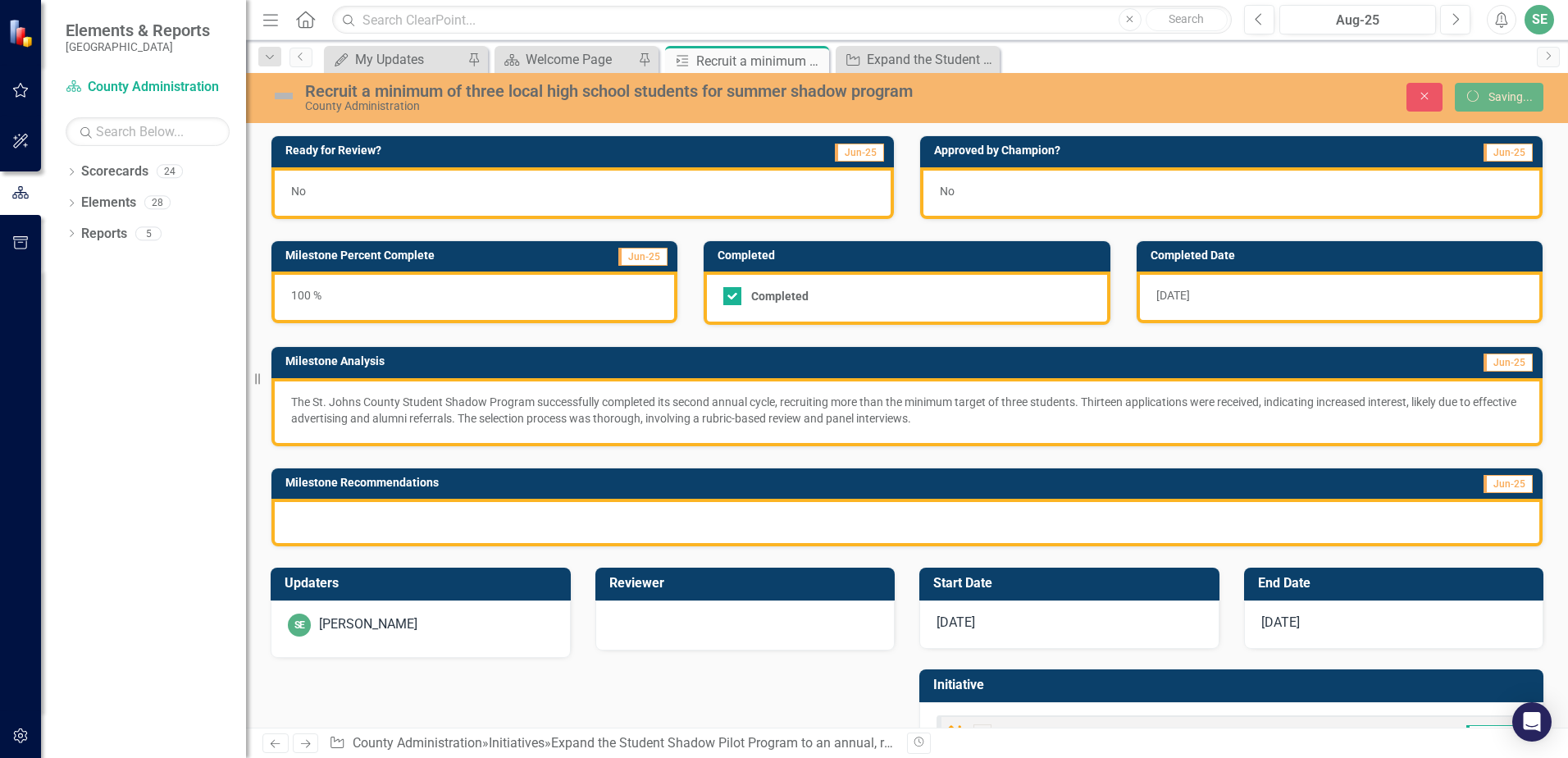
click at [350, 529] on div at bounding box center [907, 522] width 1271 height 47
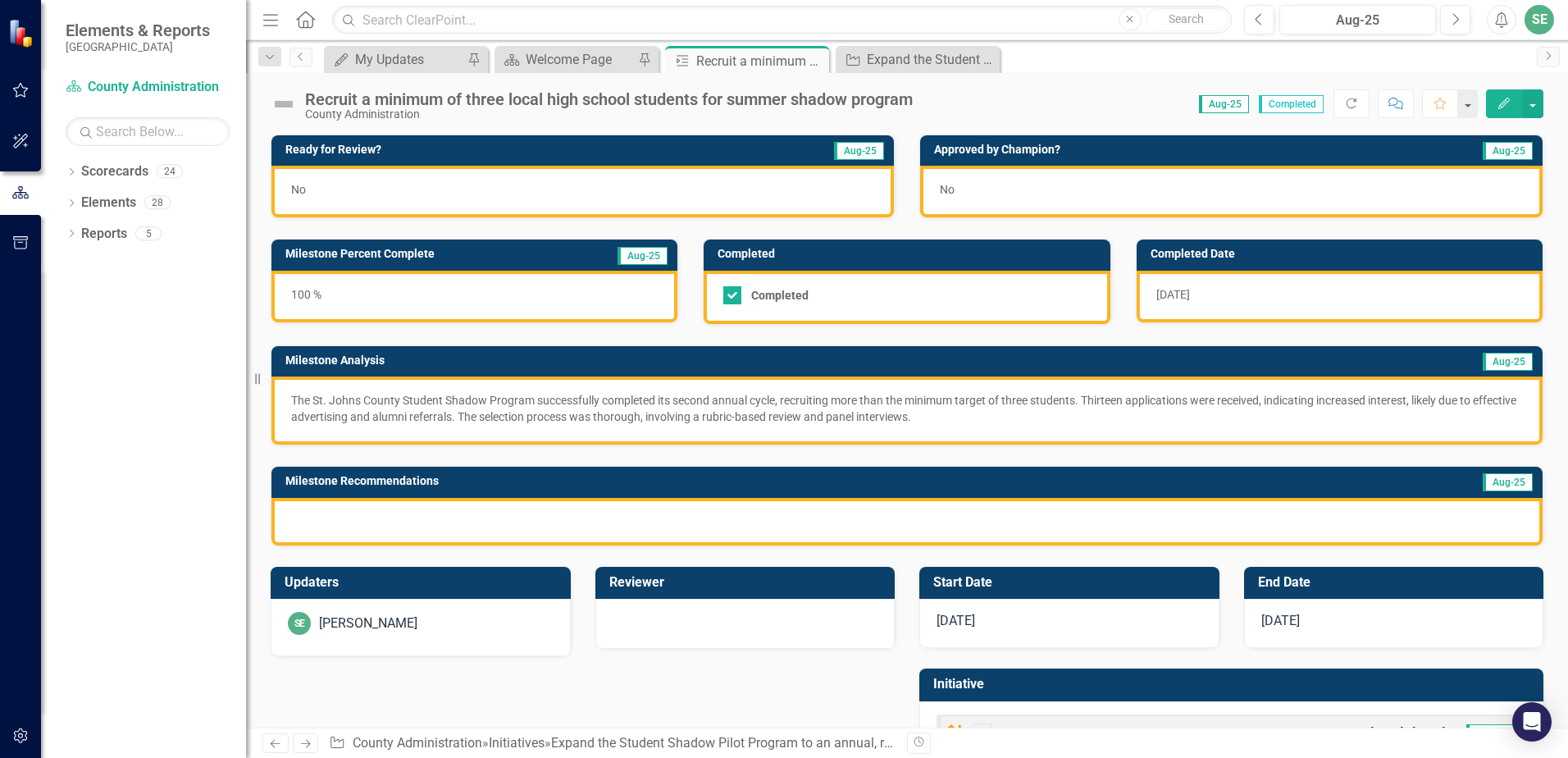
click at [1297, 529] on div at bounding box center [907, 521] width 1271 height 47
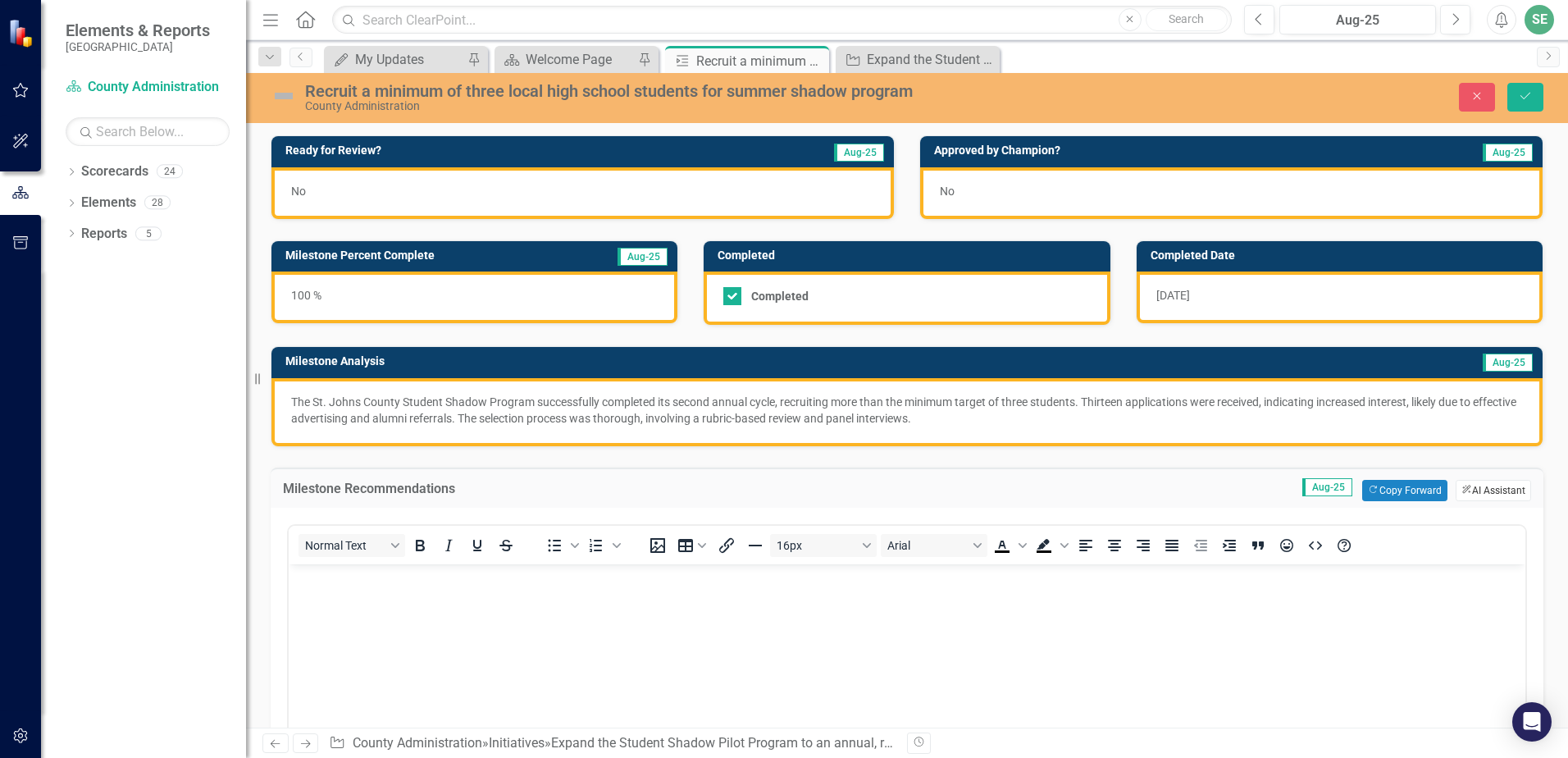
click at [1465, 484] on button "ClearPoint AI AI Assistant" at bounding box center [1493, 491] width 76 height 21
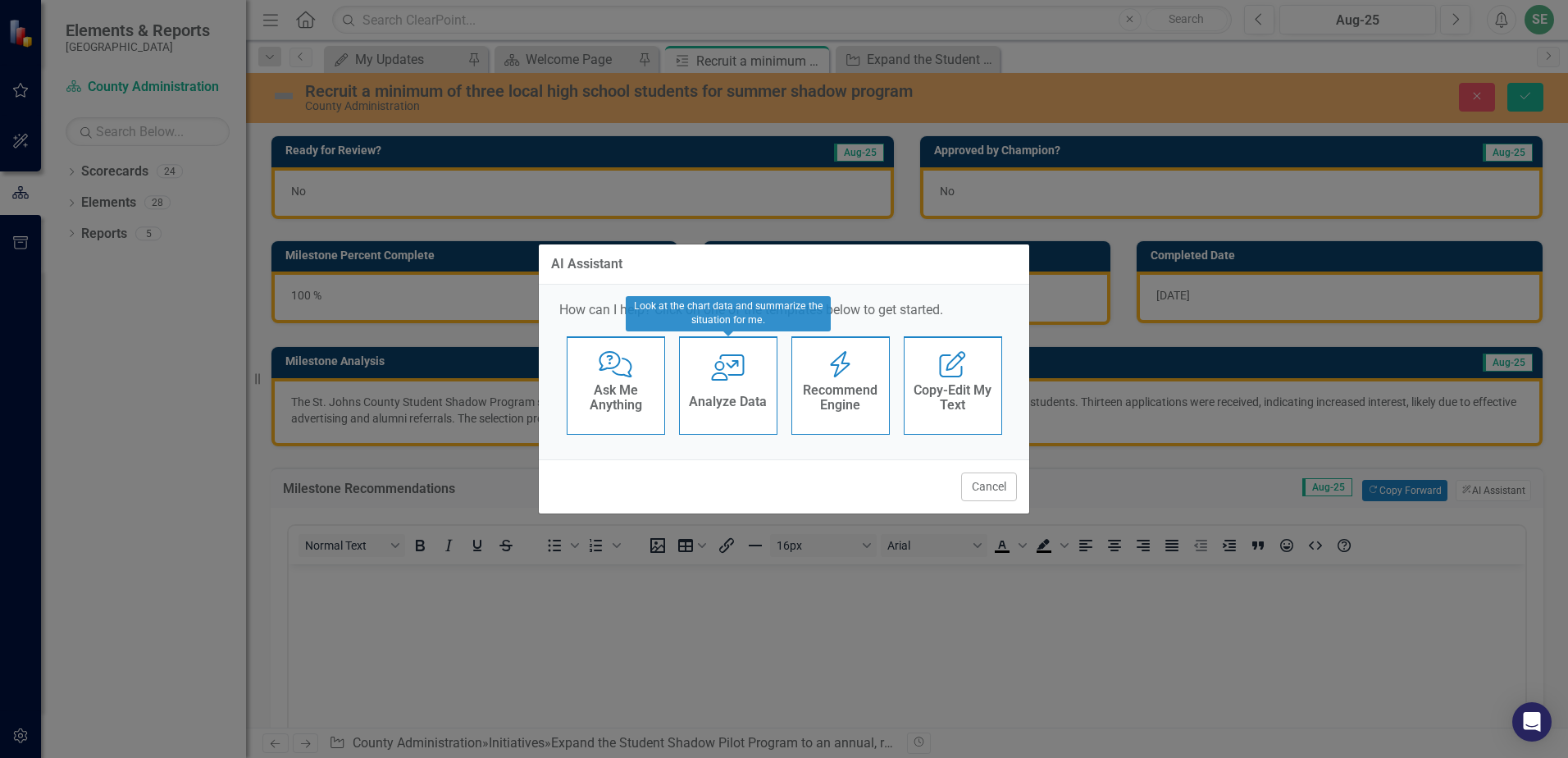
click at [849, 403] on h4 "Recommend Engine" at bounding box center [840, 397] width 80 height 29
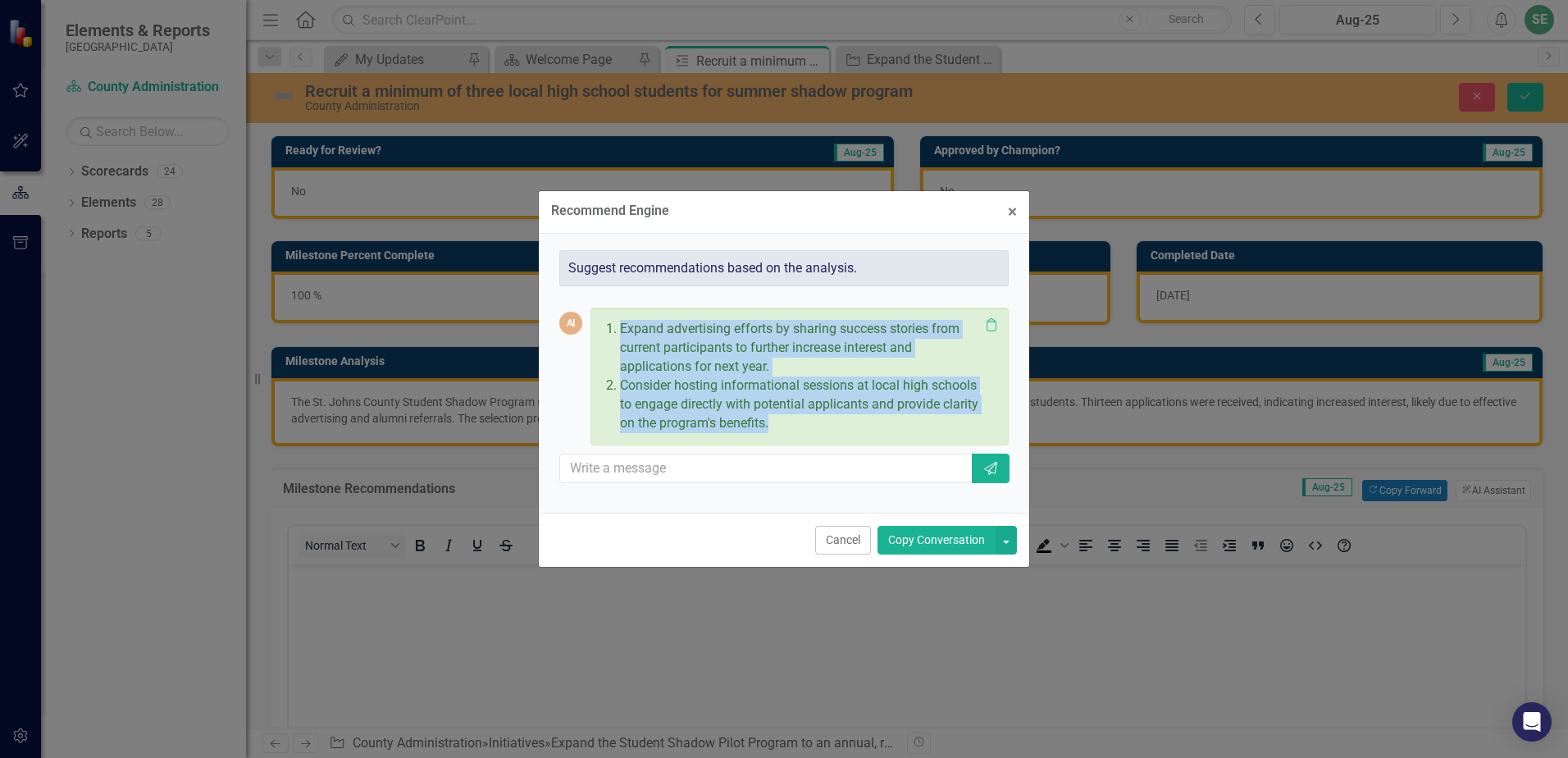
drag, startPoint x: 825, startPoint y: 429, endPoint x: 574, endPoint y: 306, distance: 279.5
click at [574, 306] on div "AI Expand advertising efforts by sharing success stories from current participa…" at bounding box center [784, 391] width 450 height 210
drag, startPoint x: 574, startPoint y: 306, endPoint x: 689, endPoint y: 354, distance: 124.6
copy div "Expand advertising efforts by sharing success stories from current participants…"
click at [1011, 212] on span "×" at bounding box center [1012, 211] width 9 height 19
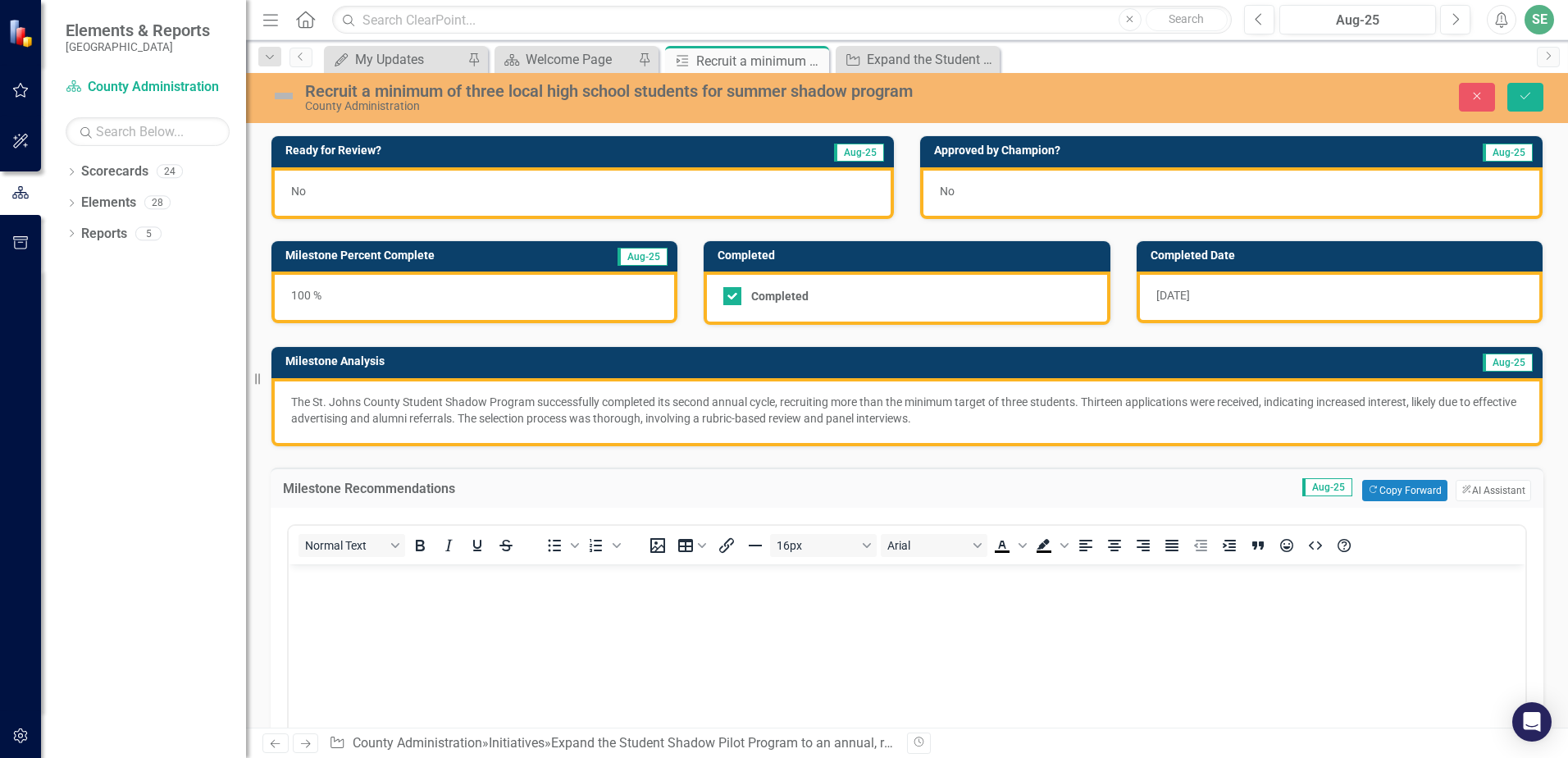
click at [410, 587] on p "Rich Text Area. Press ALT-0 for help." at bounding box center [907, 577] width 1228 height 19
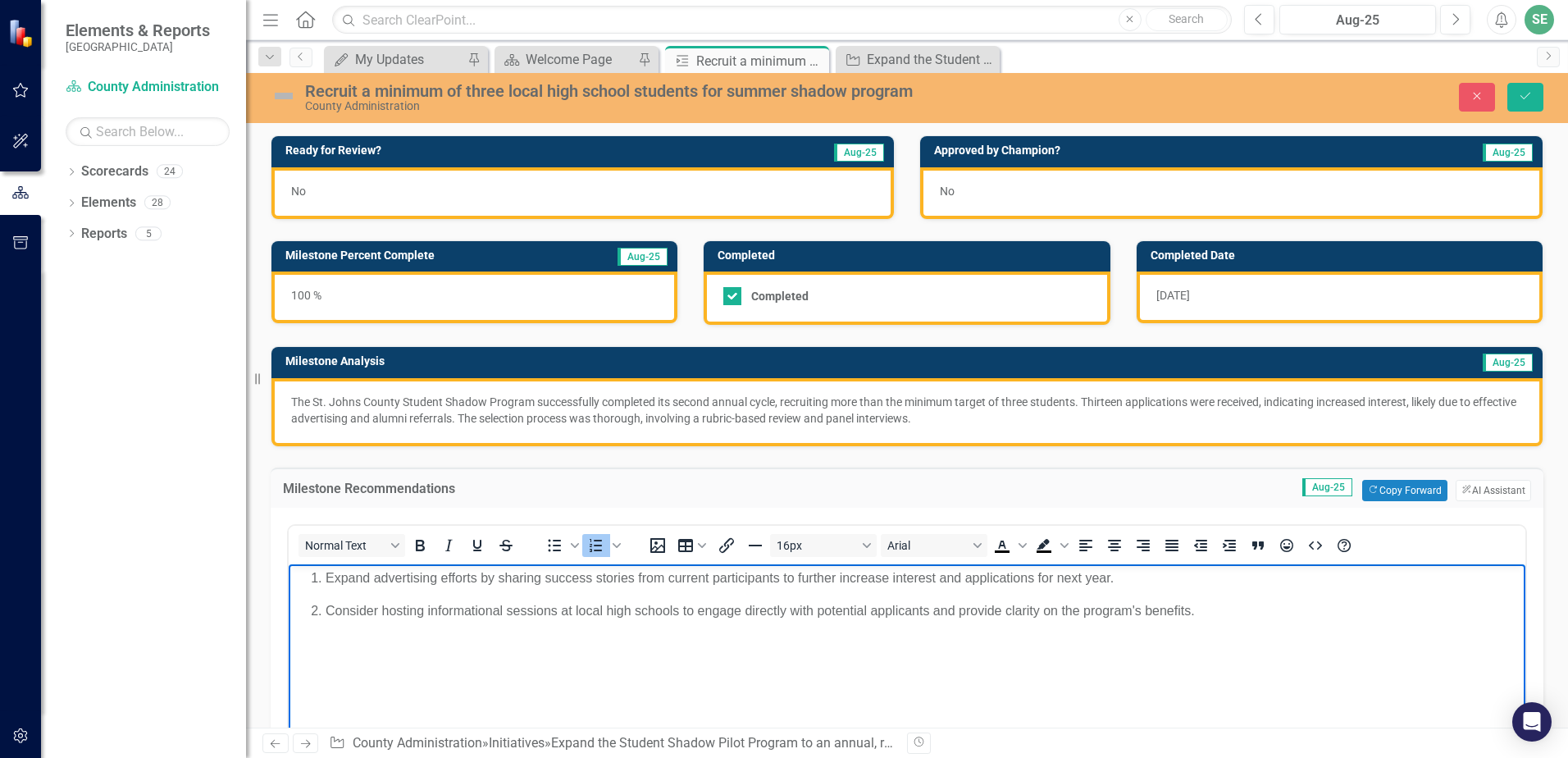
drag, startPoint x: 325, startPoint y: 574, endPoint x: 292, endPoint y: 576, distance: 33.1
click at [292, 576] on body "Expand advertising efforts by sharing success stories from current participants…" at bounding box center [907, 687] width 1237 height 246
click at [326, 610] on p "Consider hosting informational sessions at local high schools to engage directl…" at bounding box center [923, 610] width 1195 height 19
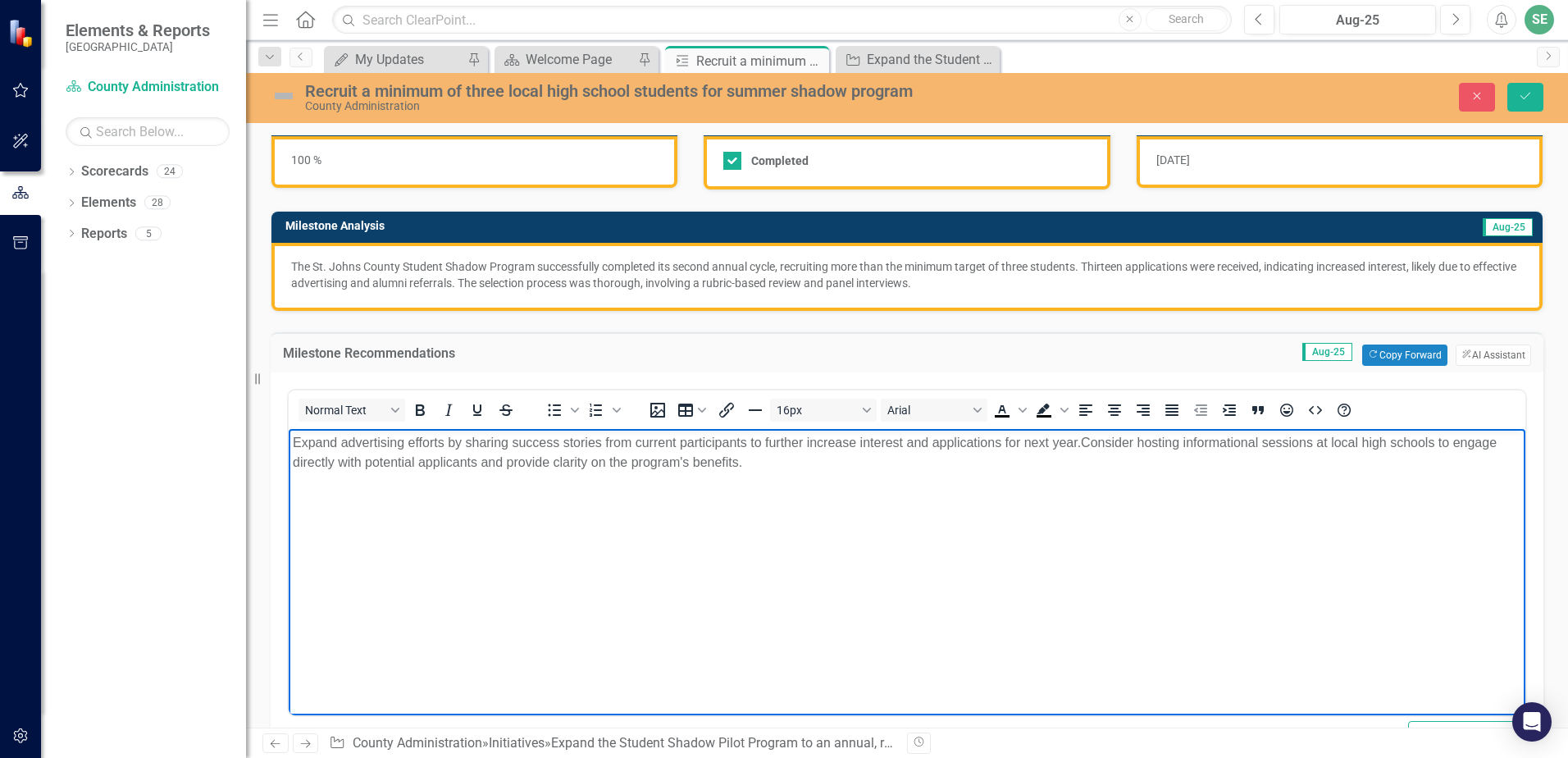
scroll to position [164, 0]
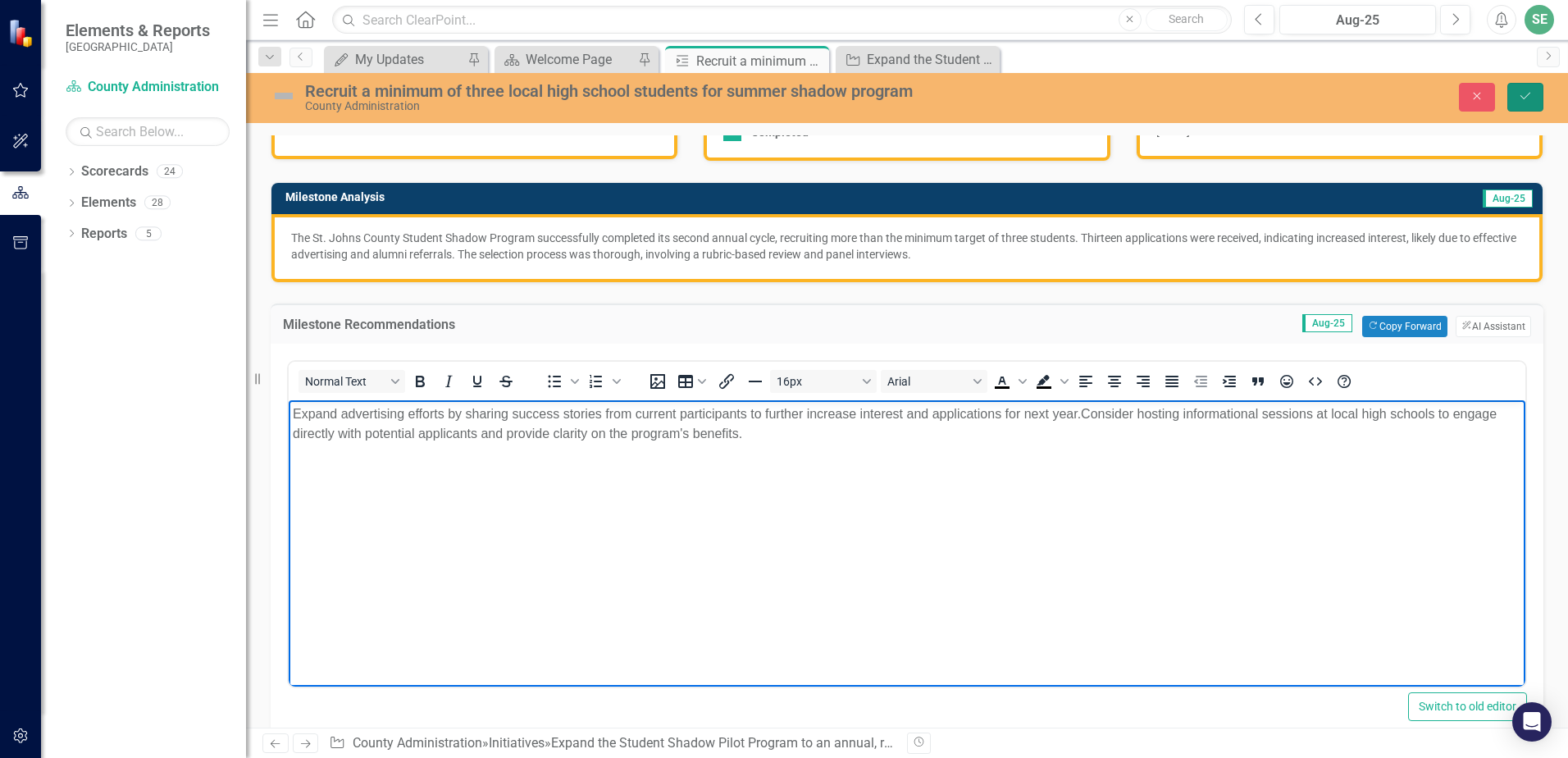
click at [1533, 87] on button "Save" at bounding box center [1525, 97] width 36 height 29
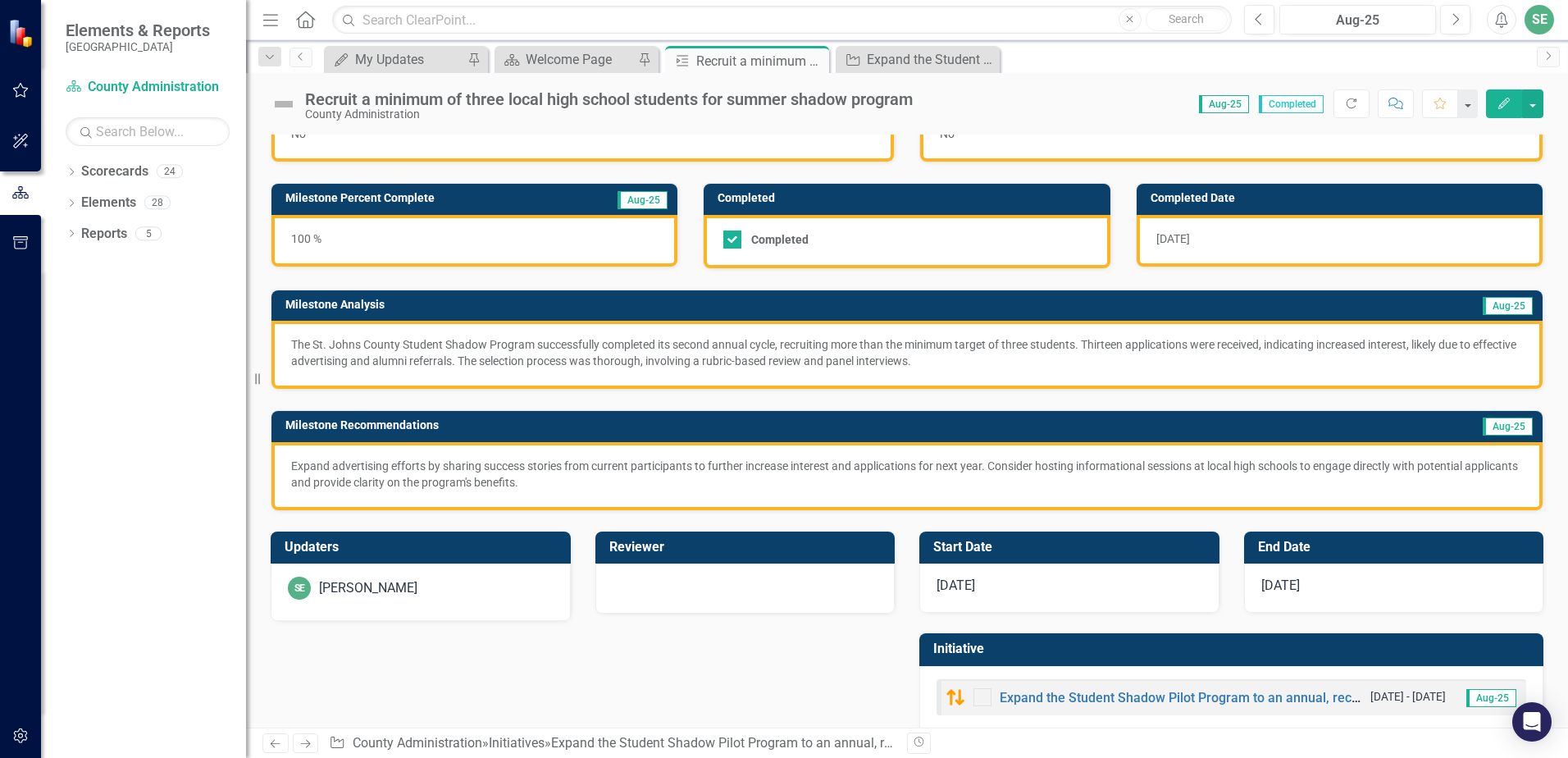
scroll to position [85, 0]
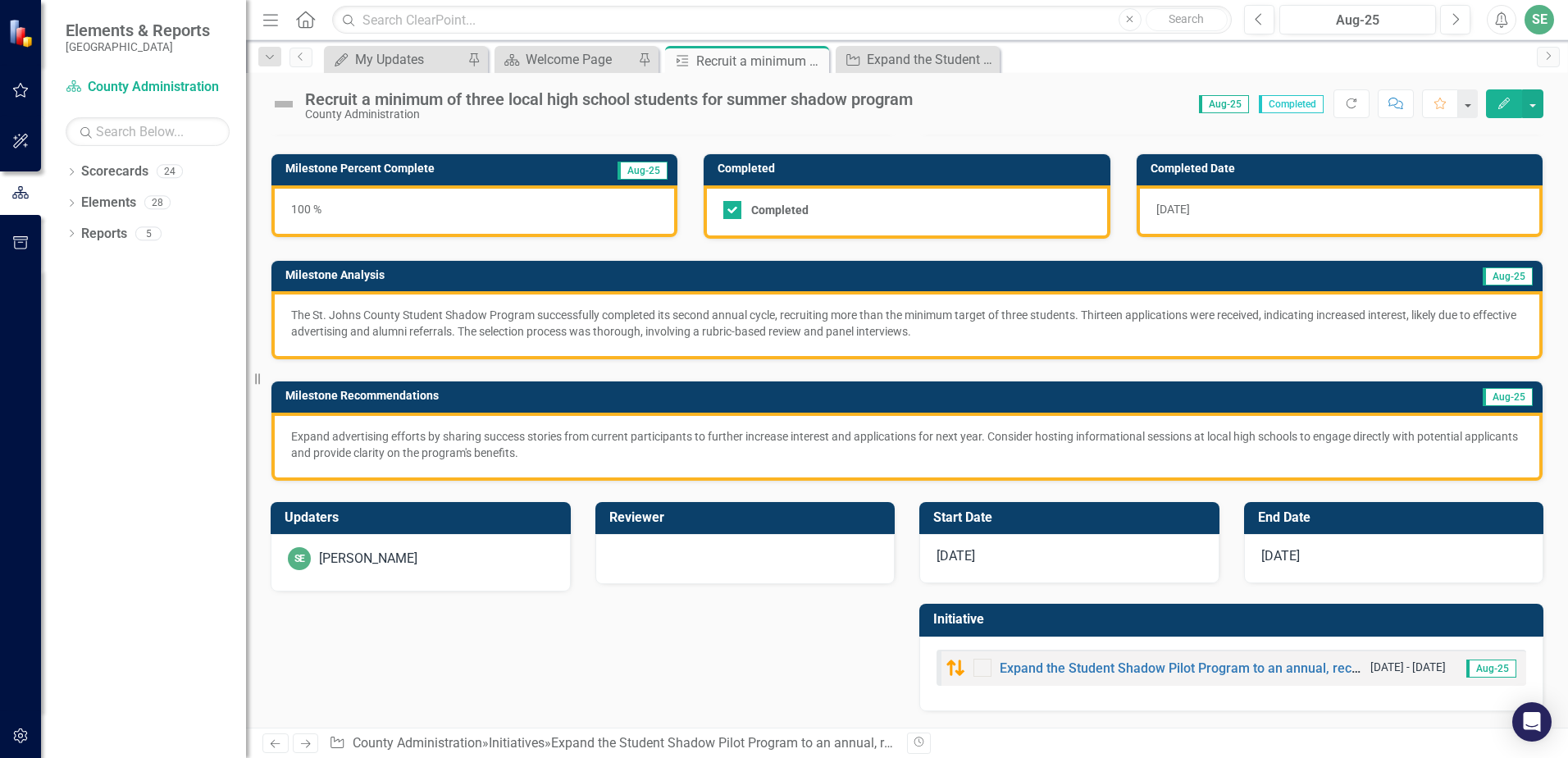
click at [537, 444] on p "Expand advertising efforts by sharing success stories from current participants…" at bounding box center [907, 444] width 1231 height 32
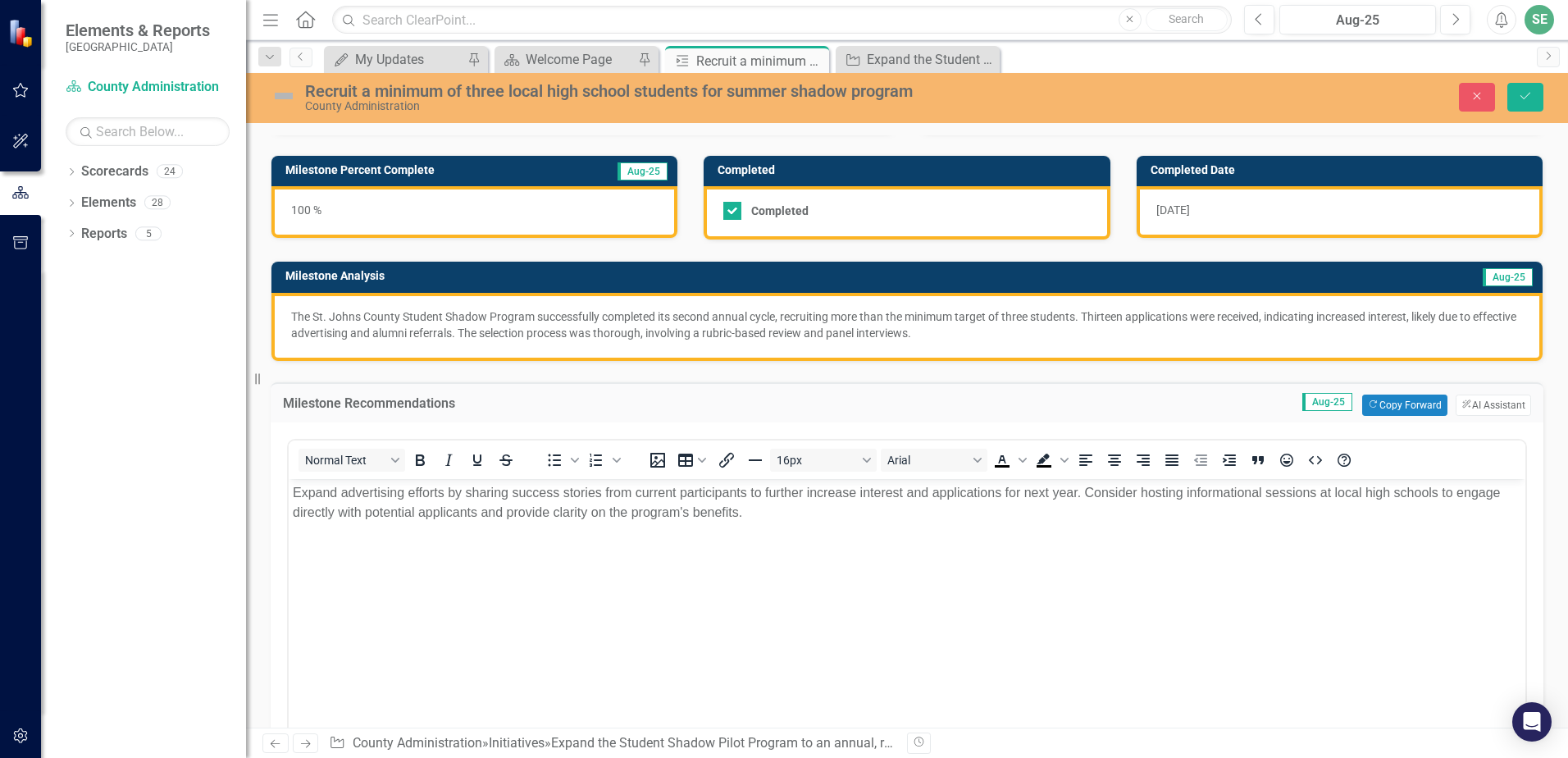
scroll to position [0, 0]
click at [1083, 494] on p "Expand advertising efforts by sharing success stories from current participants…" at bounding box center [907, 502] width 1228 height 40
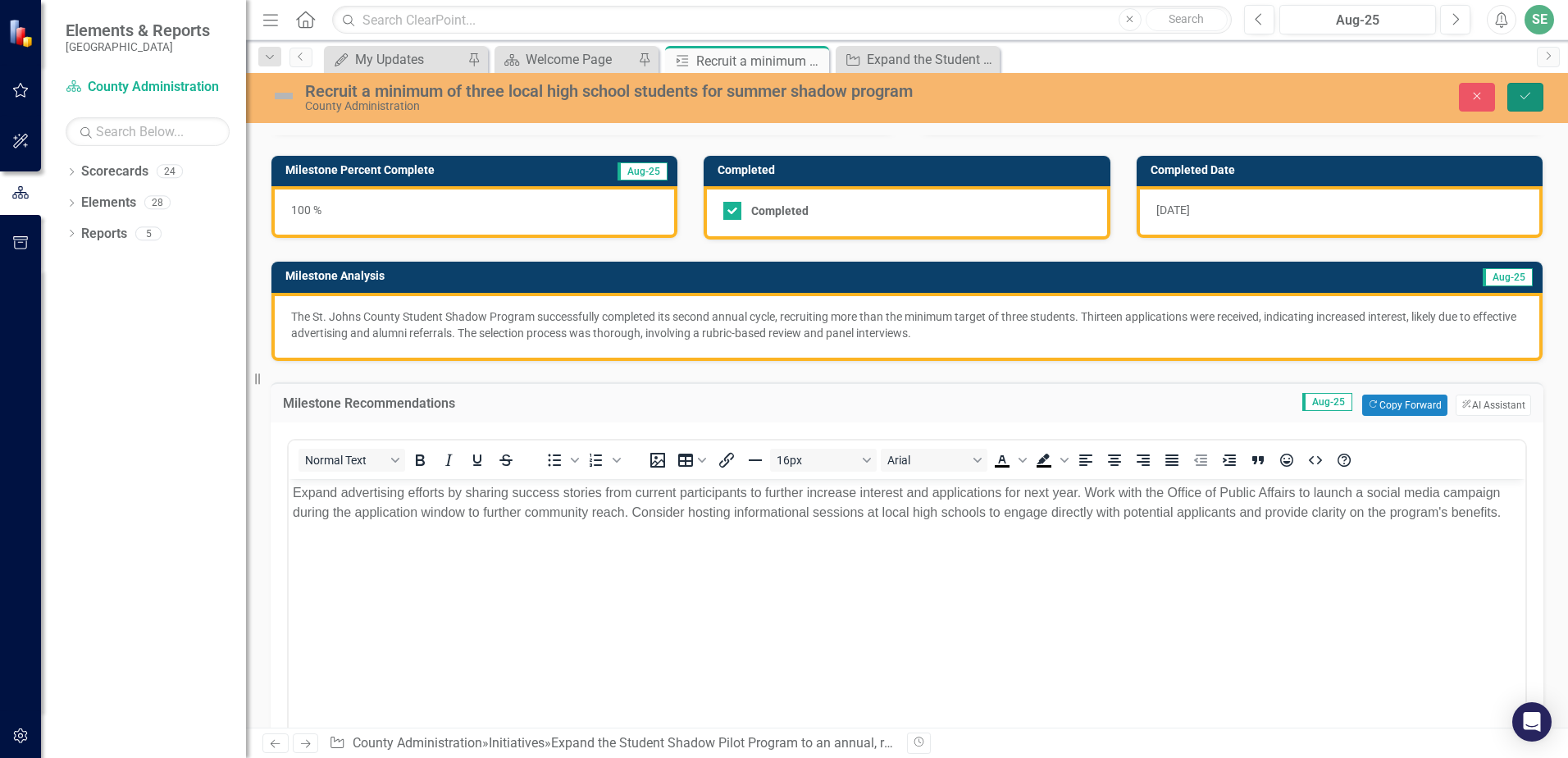
drag, startPoint x: 1528, startPoint y: 102, endPoint x: 697, endPoint y: 14, distance: 835.6
click at [1528, 102] on icon "Save" at bounding box center [1525, 96] width 15 height 11
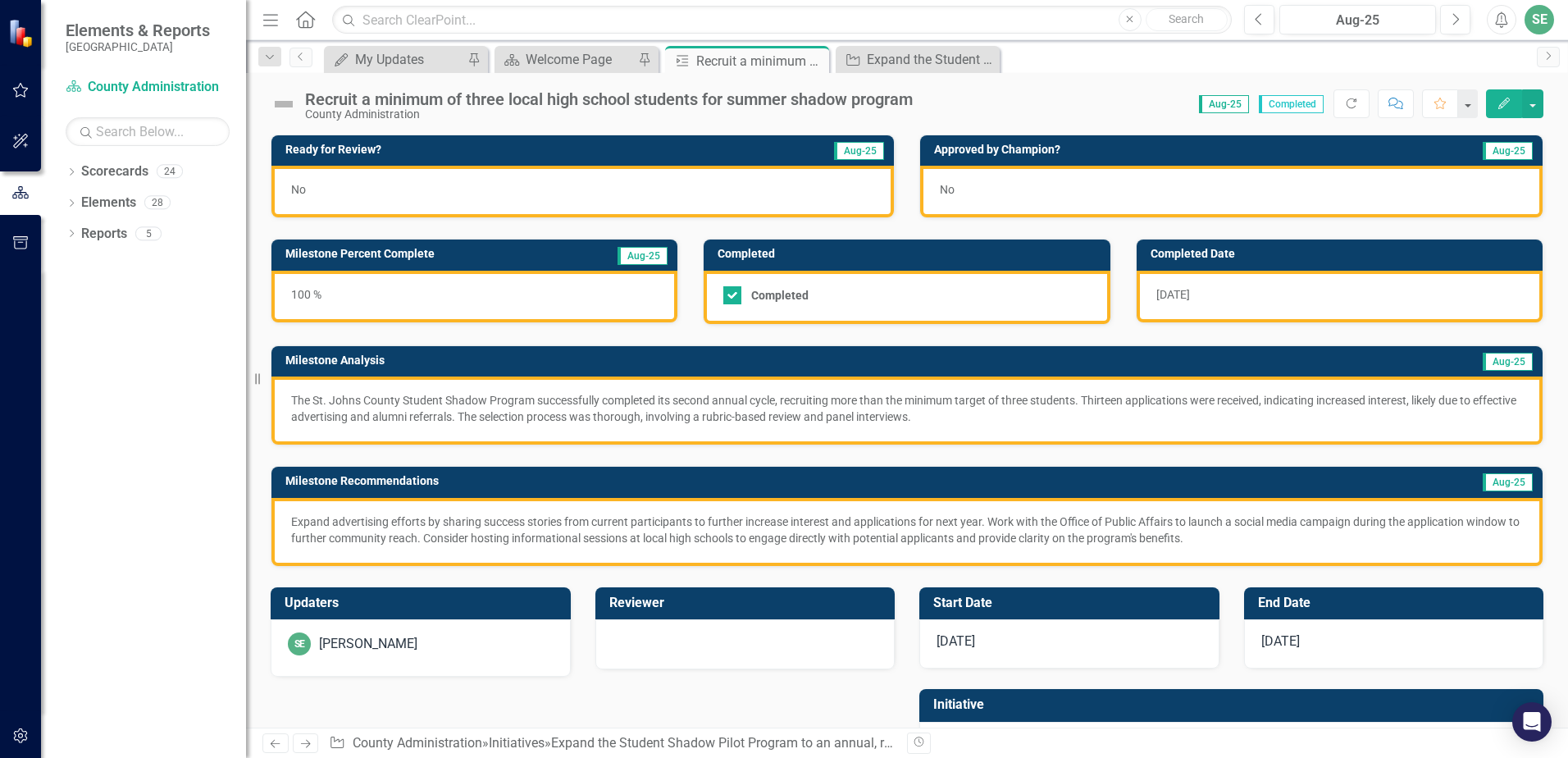
click at [556, 208] on div "No" at bounding box center [582, 192] width 623 height 52
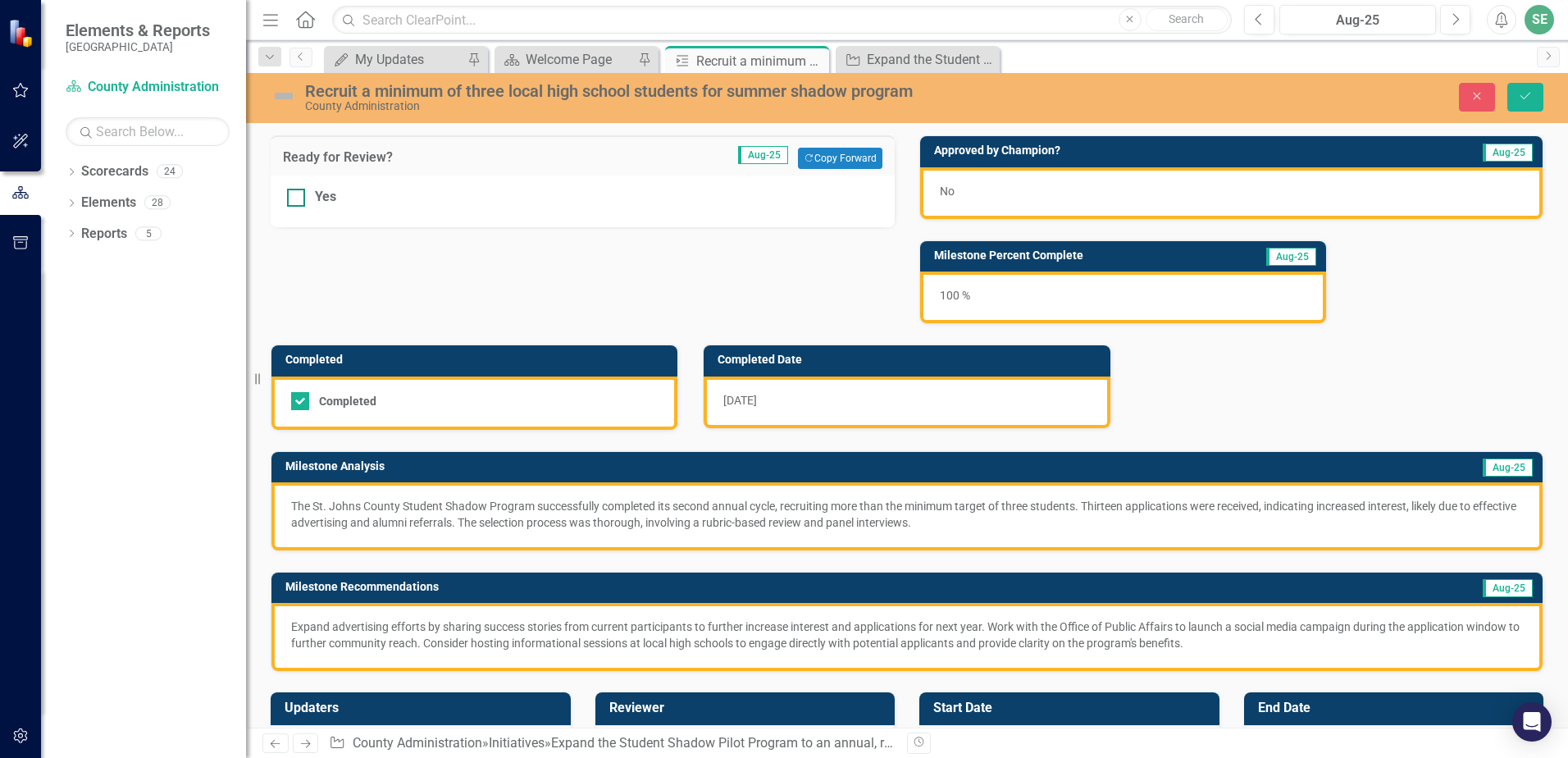
click at [300, 197] on div at bounding box center [296, 198] width 19 height 19
click at [298, 197] on input "Yes" at bounding box center [292, 194] width 11 height 11
checkbox input "true"
click at [1529, 98] on icon "Save" at bounding box center [1525, 96] width 15 height 11
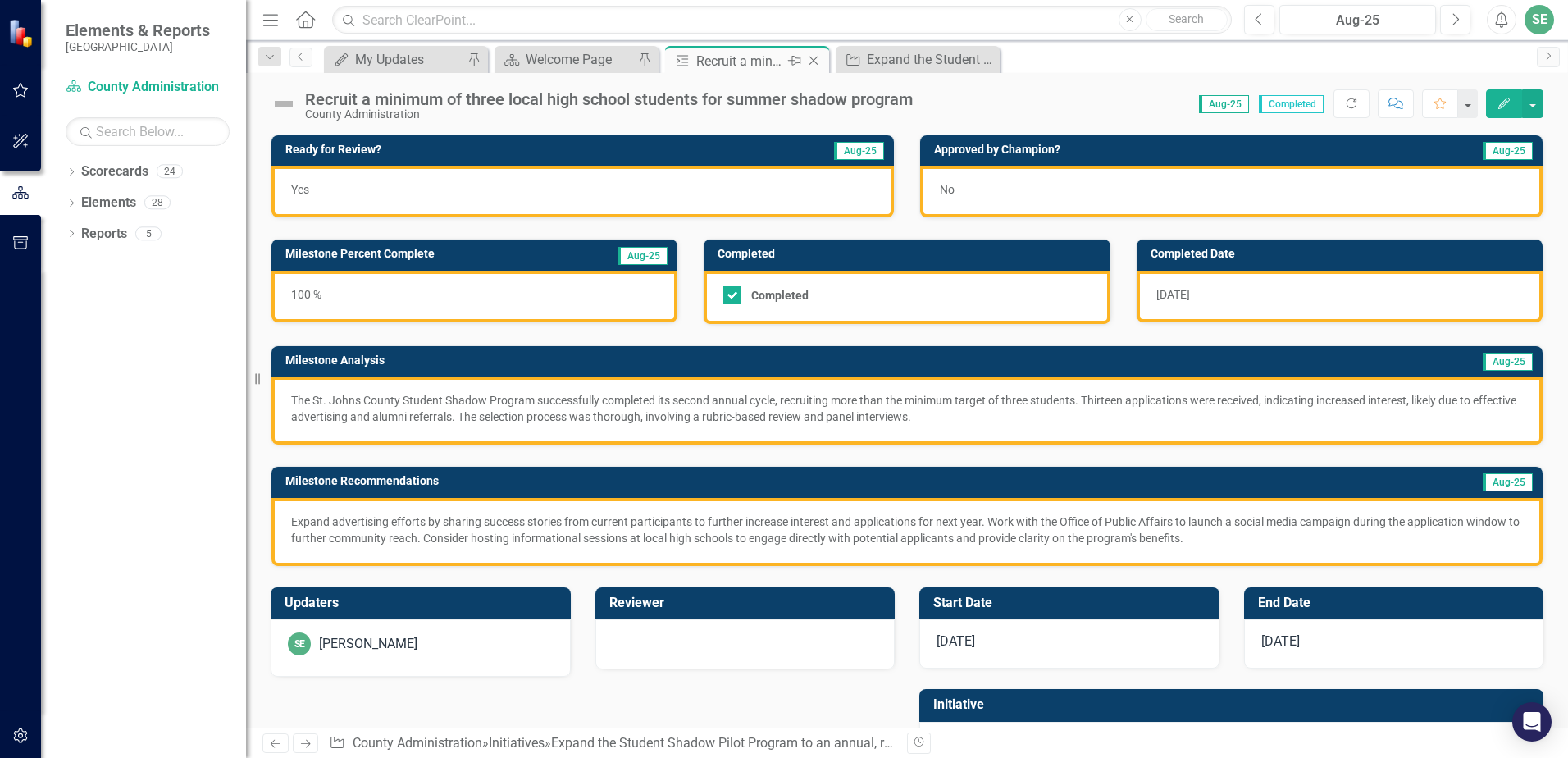
click at [818, 58] on icon "Close" at bounding box center [813, 61] width 17 height 13
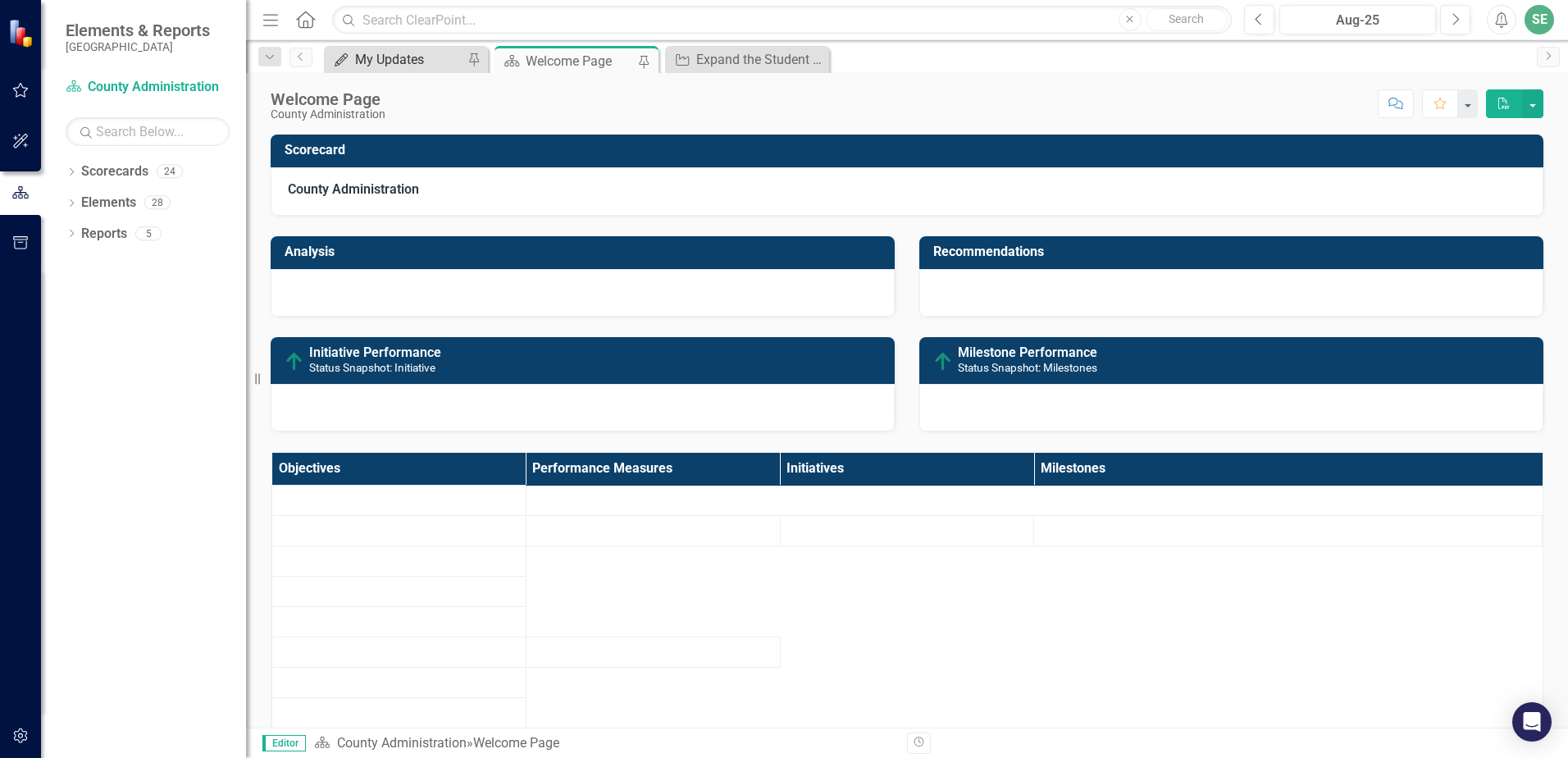
click at [385, 65] on div "My Updates" at bounding box center [409, 59] width 108 height 20
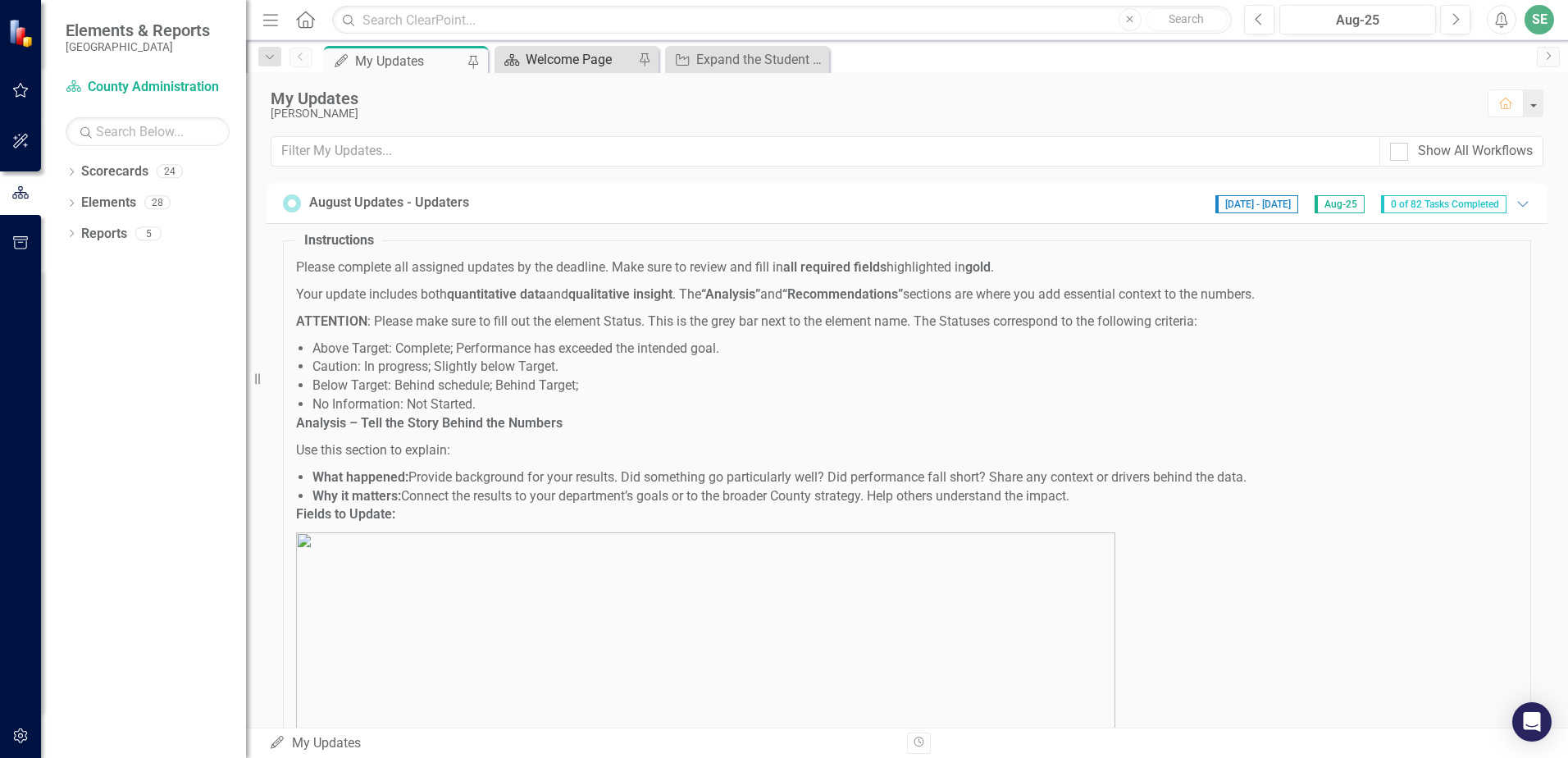
click at [545, 55] on div "Welcome Page" at bounding box center [579, 59] width 108 height 20
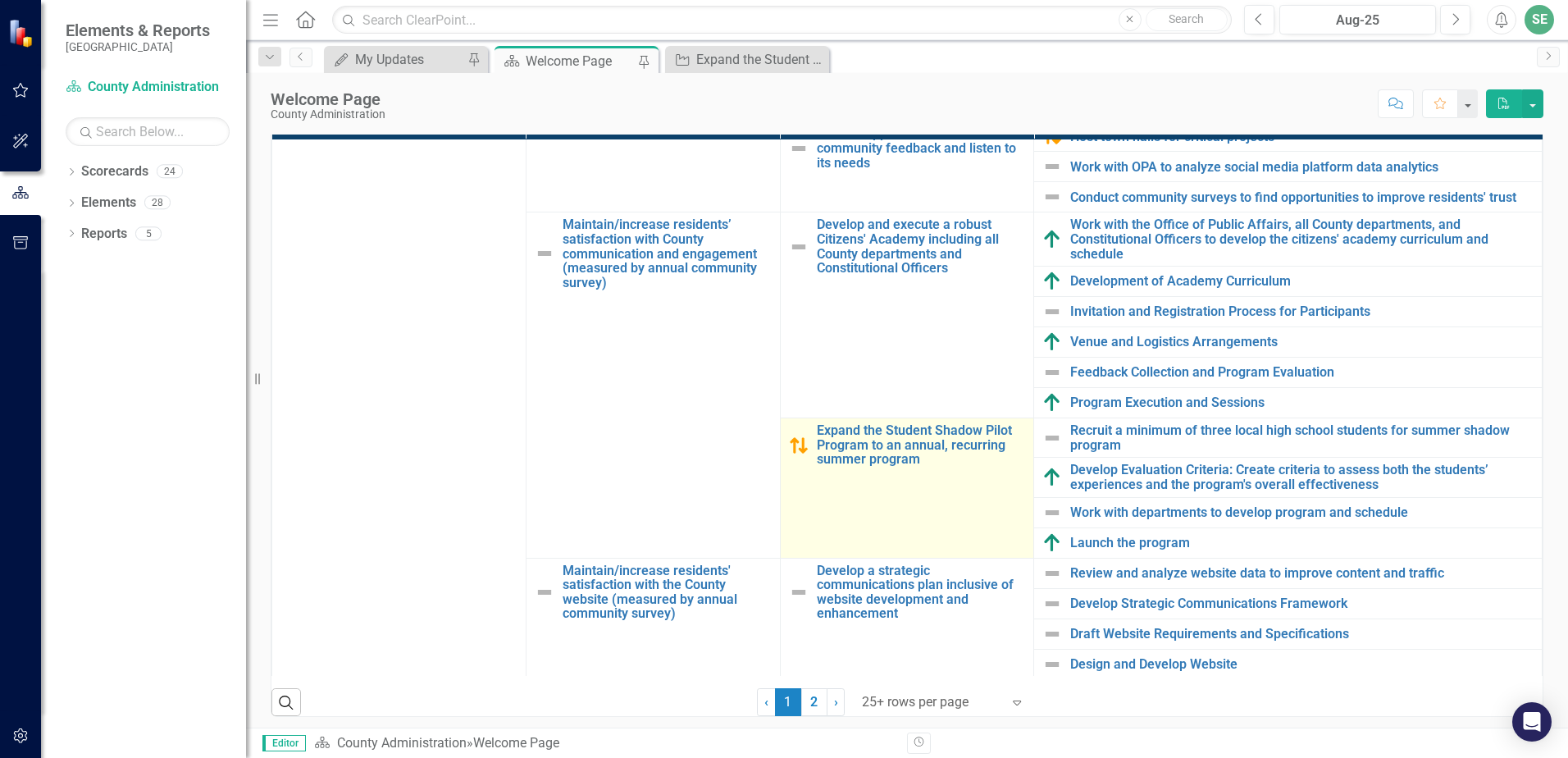
scroll to position [265, 0]
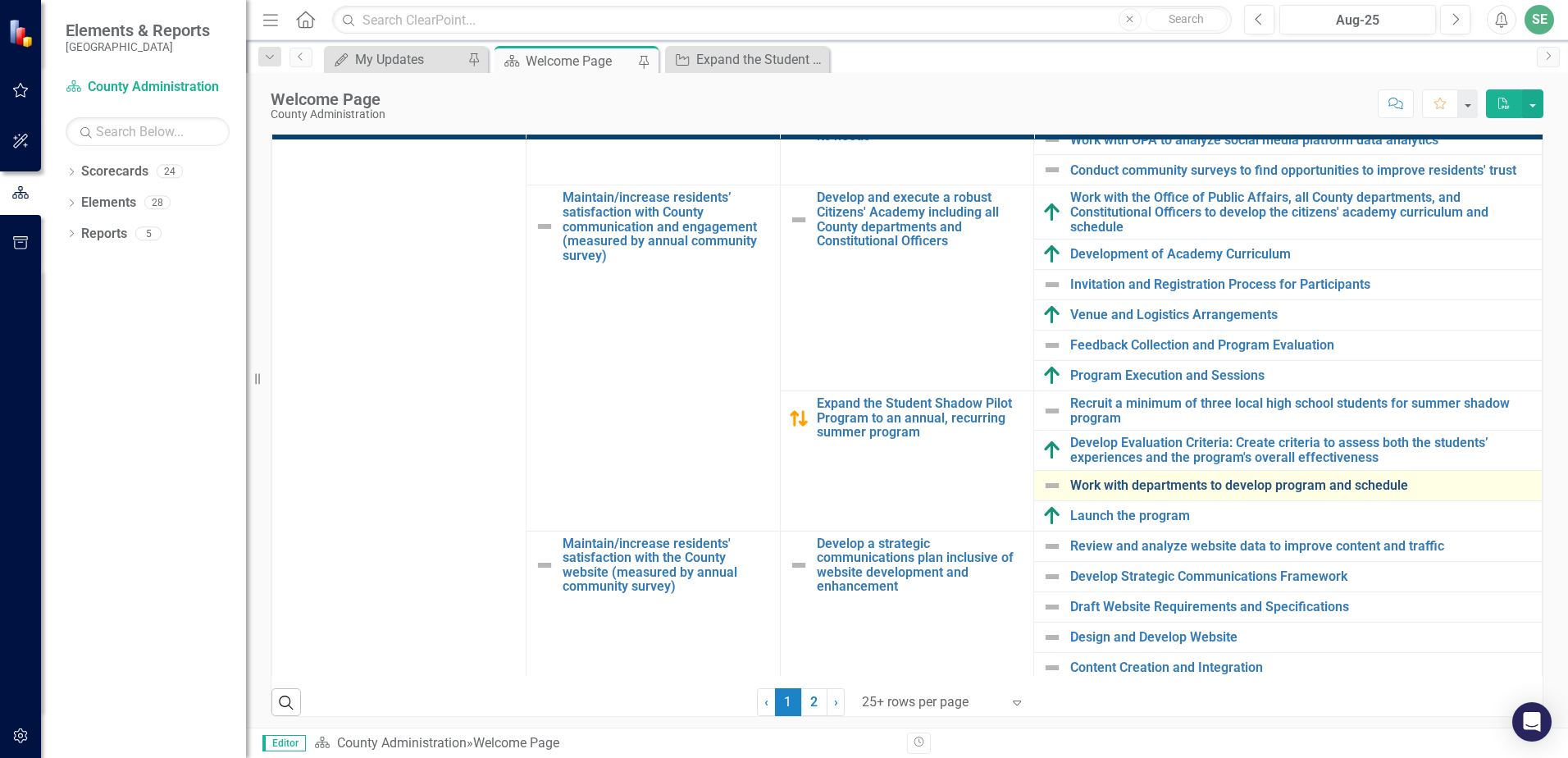
click at [1194, 490] on link "Work with departments to develop program and schedule" at bounding box center [1302, 486] width 463 height 15
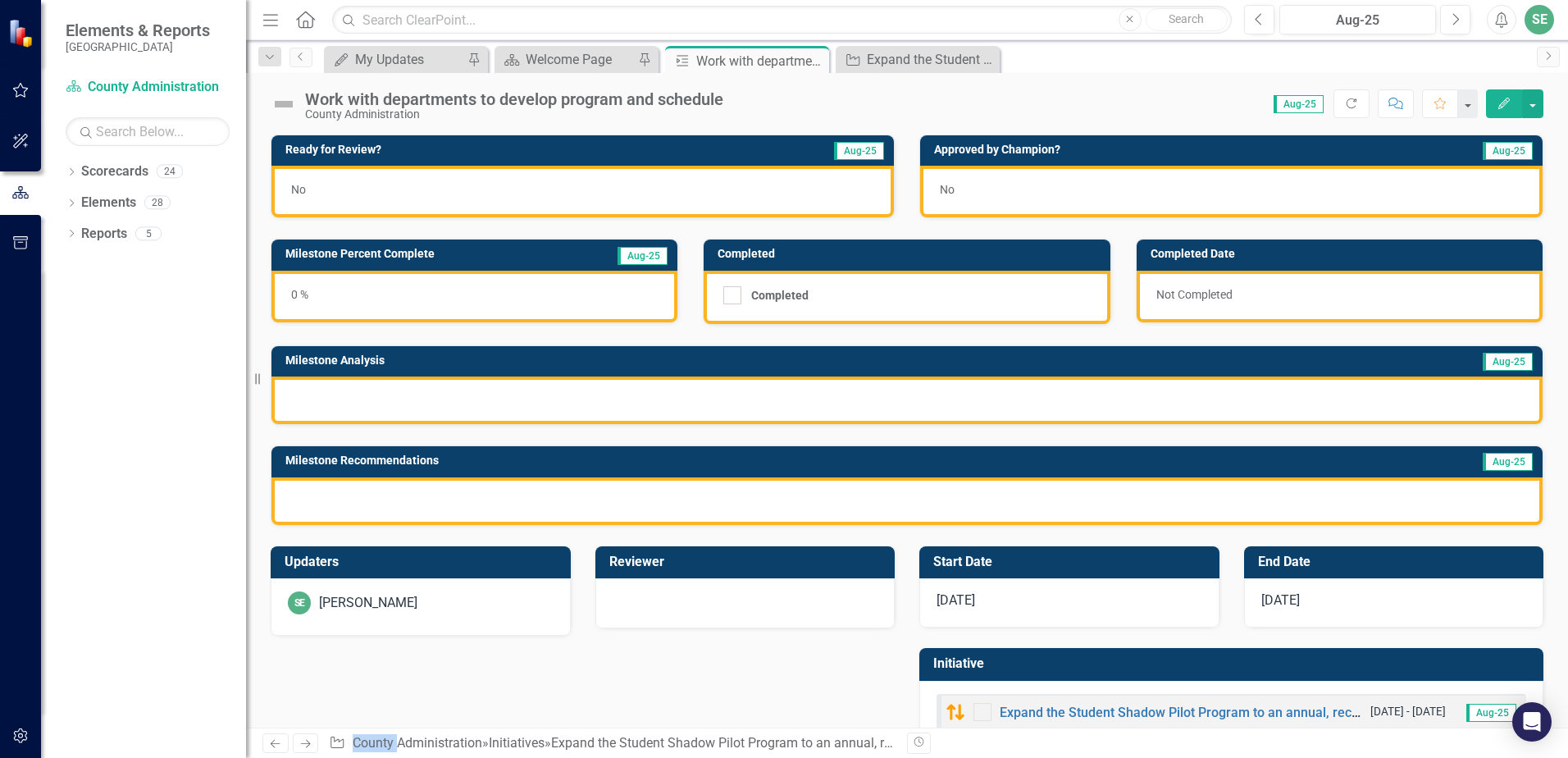
click at [949, 599] on span "[DATE]" at bounding box center [956, 600] width 39 height 16
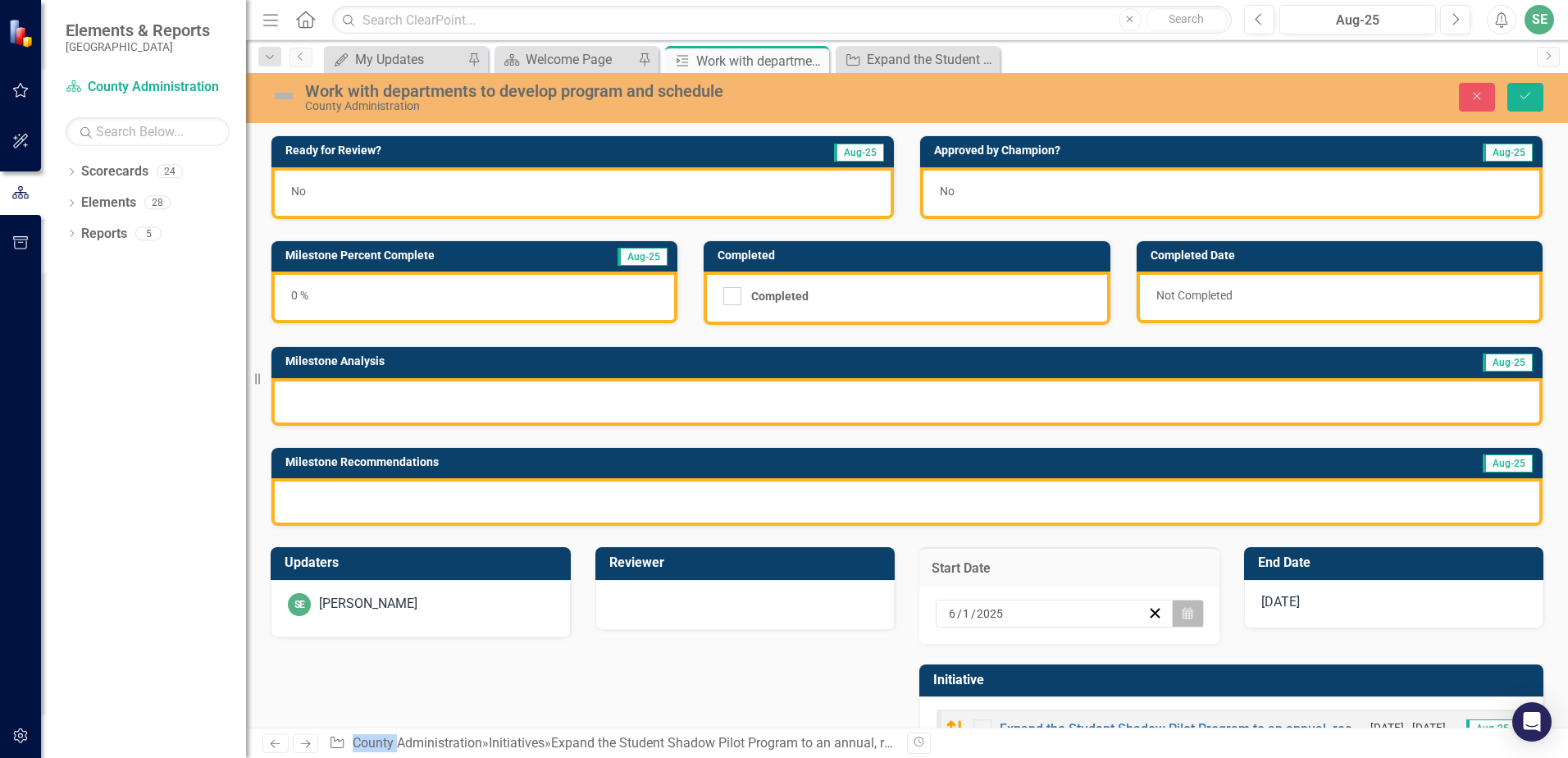
click at [1182, 618] on icon "Calendar" at bounding box center [1187, 614] width 10 height 11
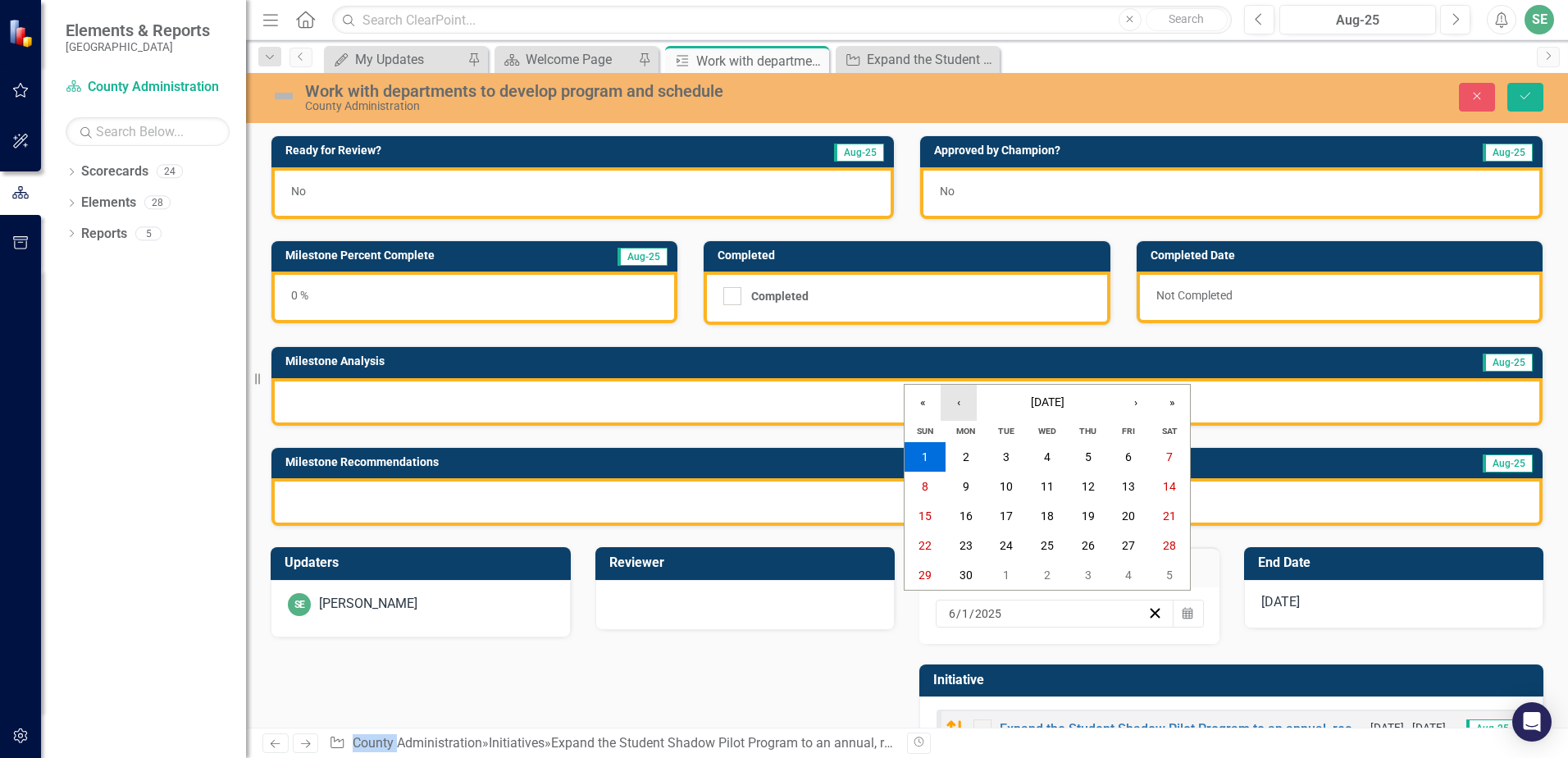
click at [959, 407] on button "‹" at bounding box center [958, 403] width 36 height 36
click at [1171, 452] on abbr "1" at bounding box center [1168, 457] width 6 height 13
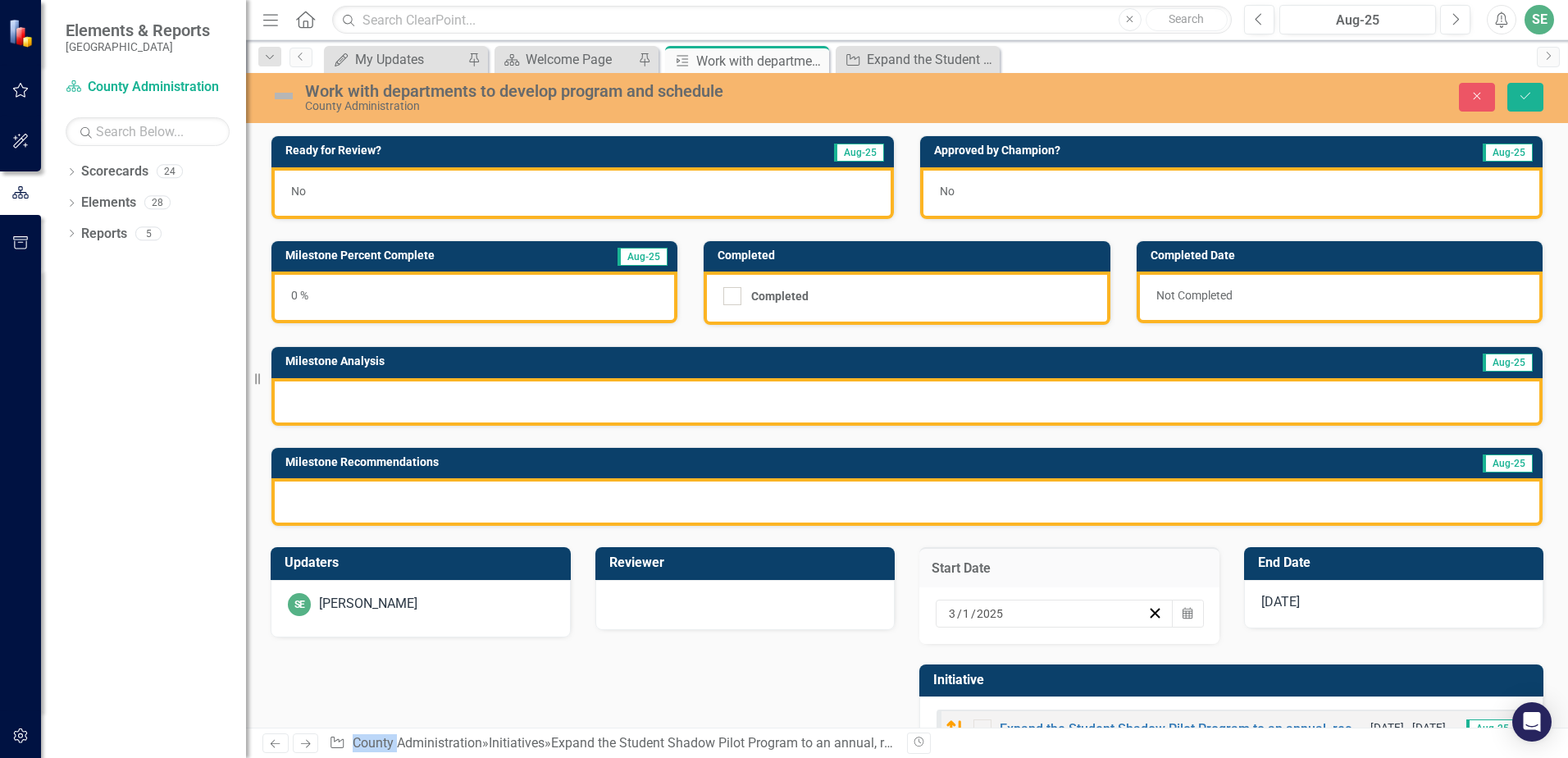
click at [1268, 603] on span "[DATE]" at bounding box center [1280, 602] width 39 height 16
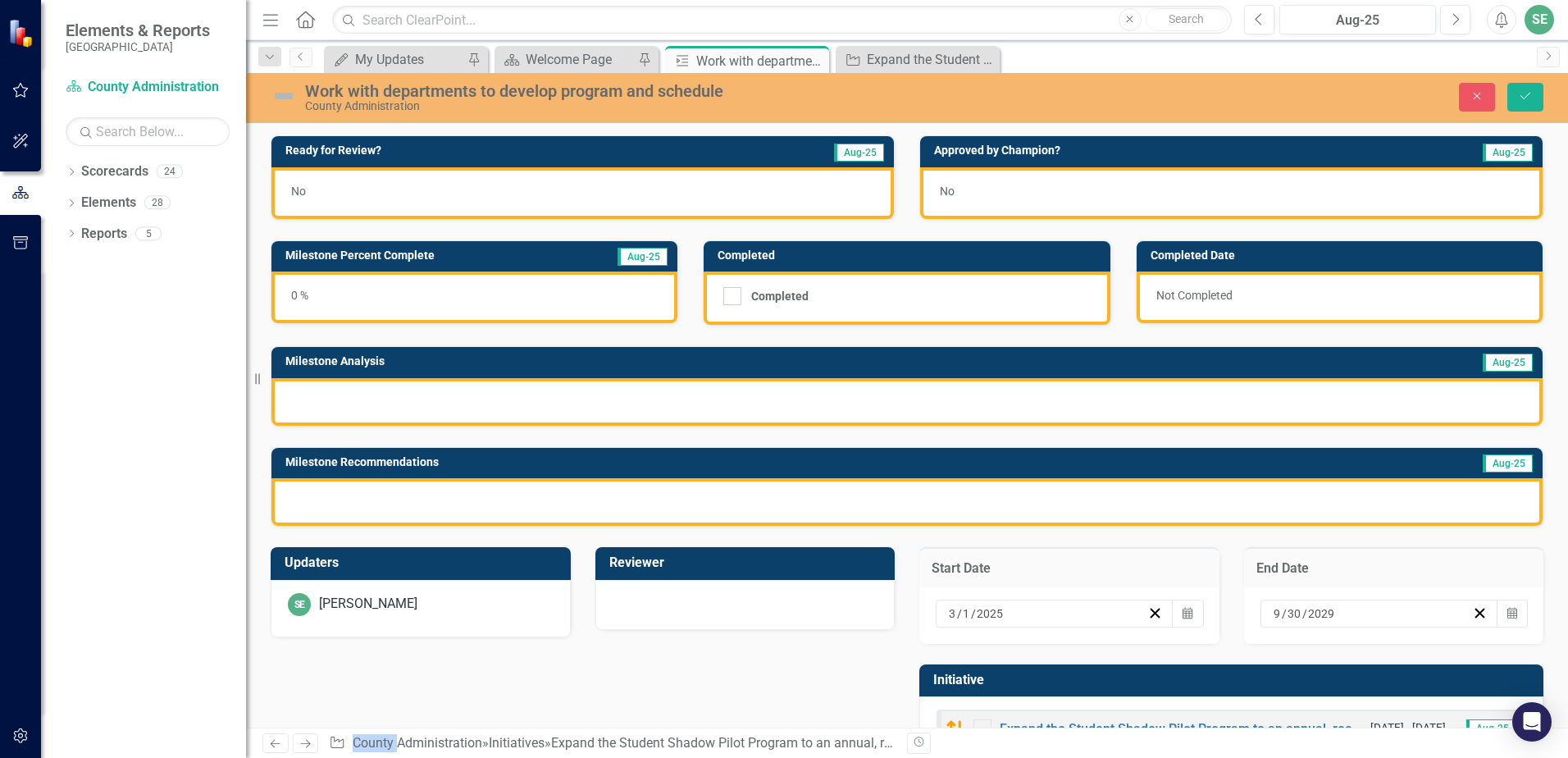
click at [1518, 617] on div "[DATE] Calendar" at bounding box center [1394, 615] width 300 height 56
click at [1507, 615] on icon "button" at bounding box center [1512, 613] width 10 height 11
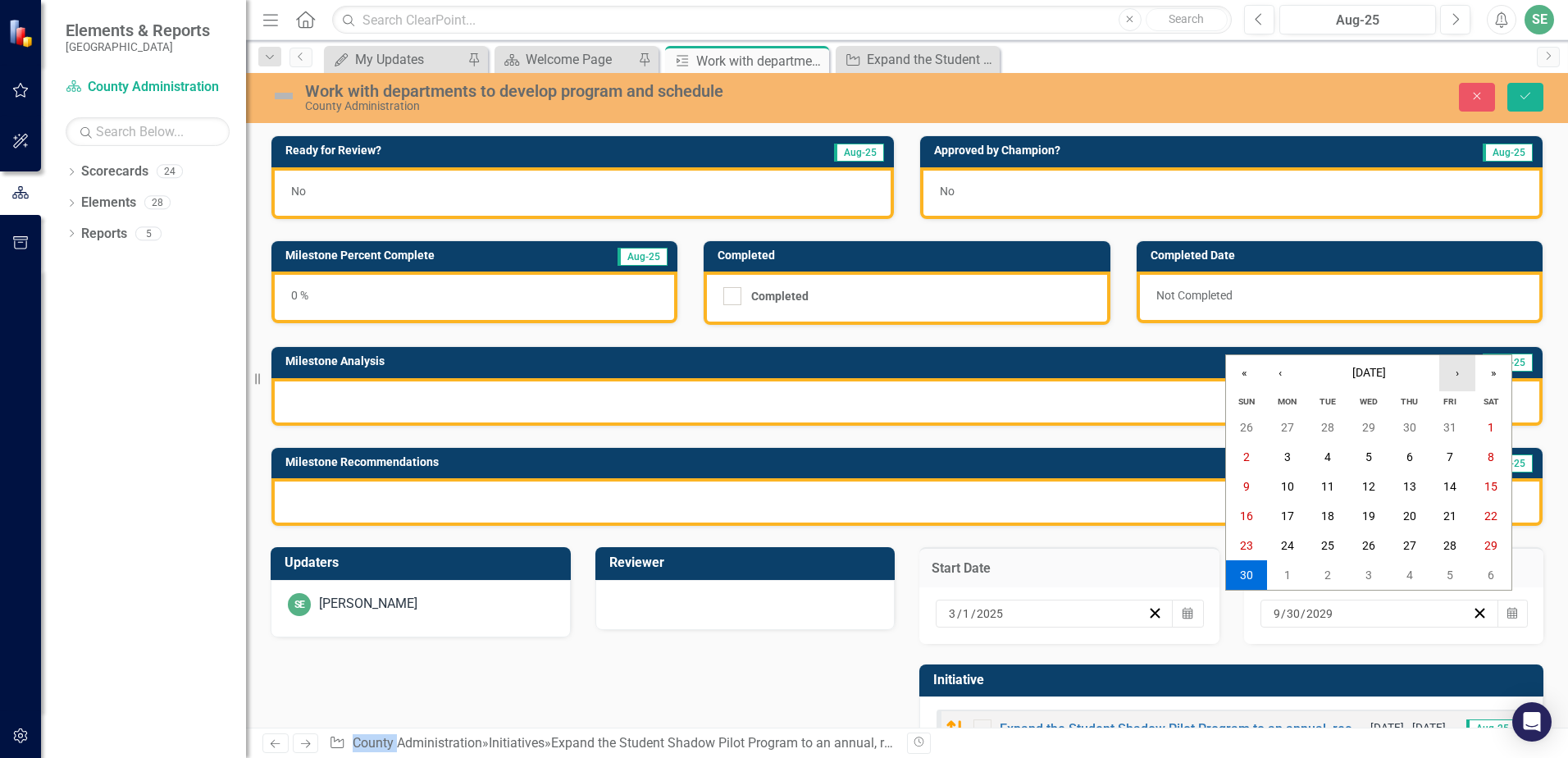
click at [1457, 367] on button "›" at bounding box center [1457, 373] width 36 height 36
click at [1280, 378] on button "‹" at bounding box center [1279, 373] width 36 height 36
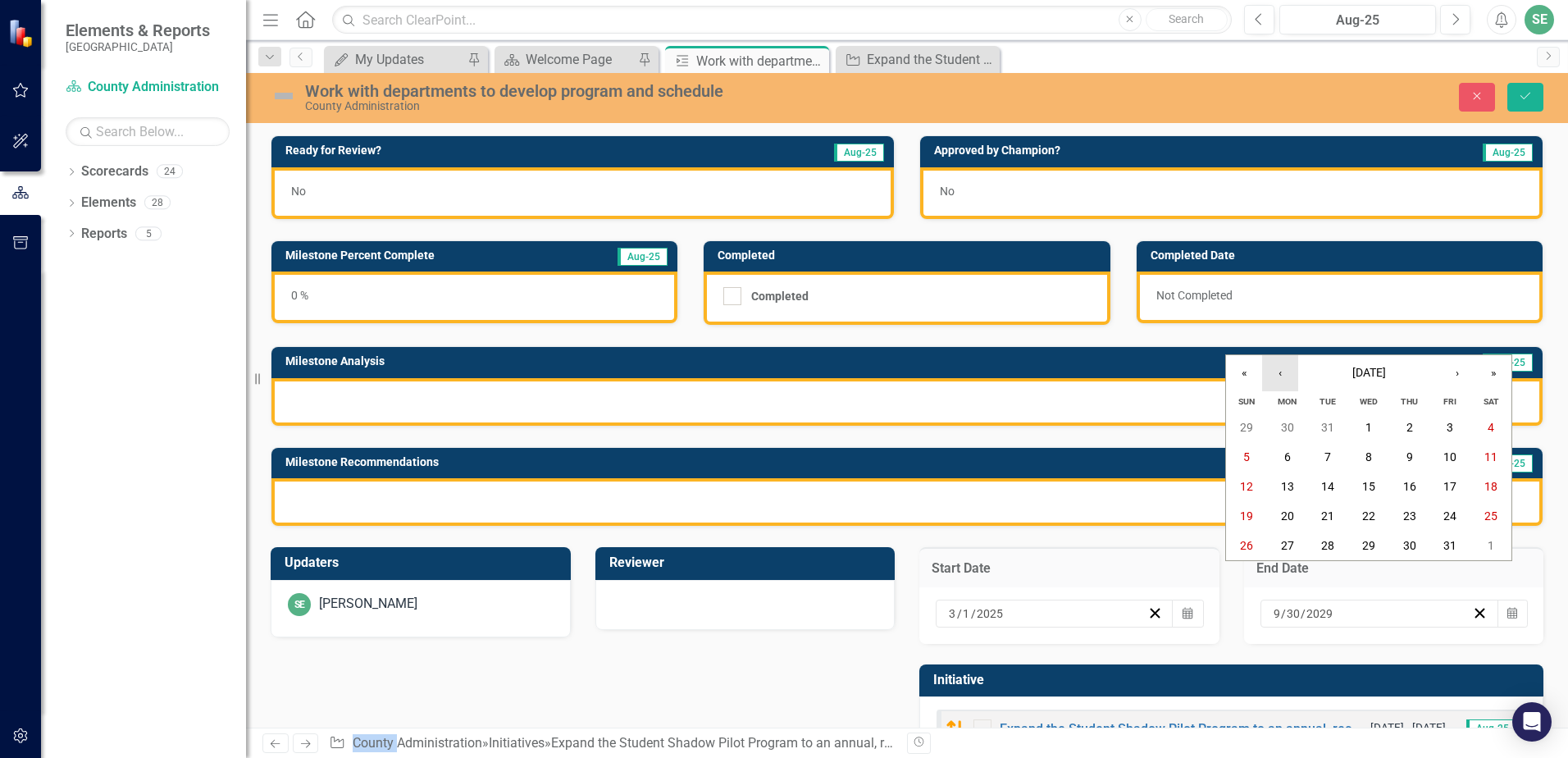
click at [1280, 378] on button "‹" at bounding box center [1279, 373] width 36 height 36
click at [1452, 426] on abbr "1" at bounding box center [1450, 428] width 6 height 13
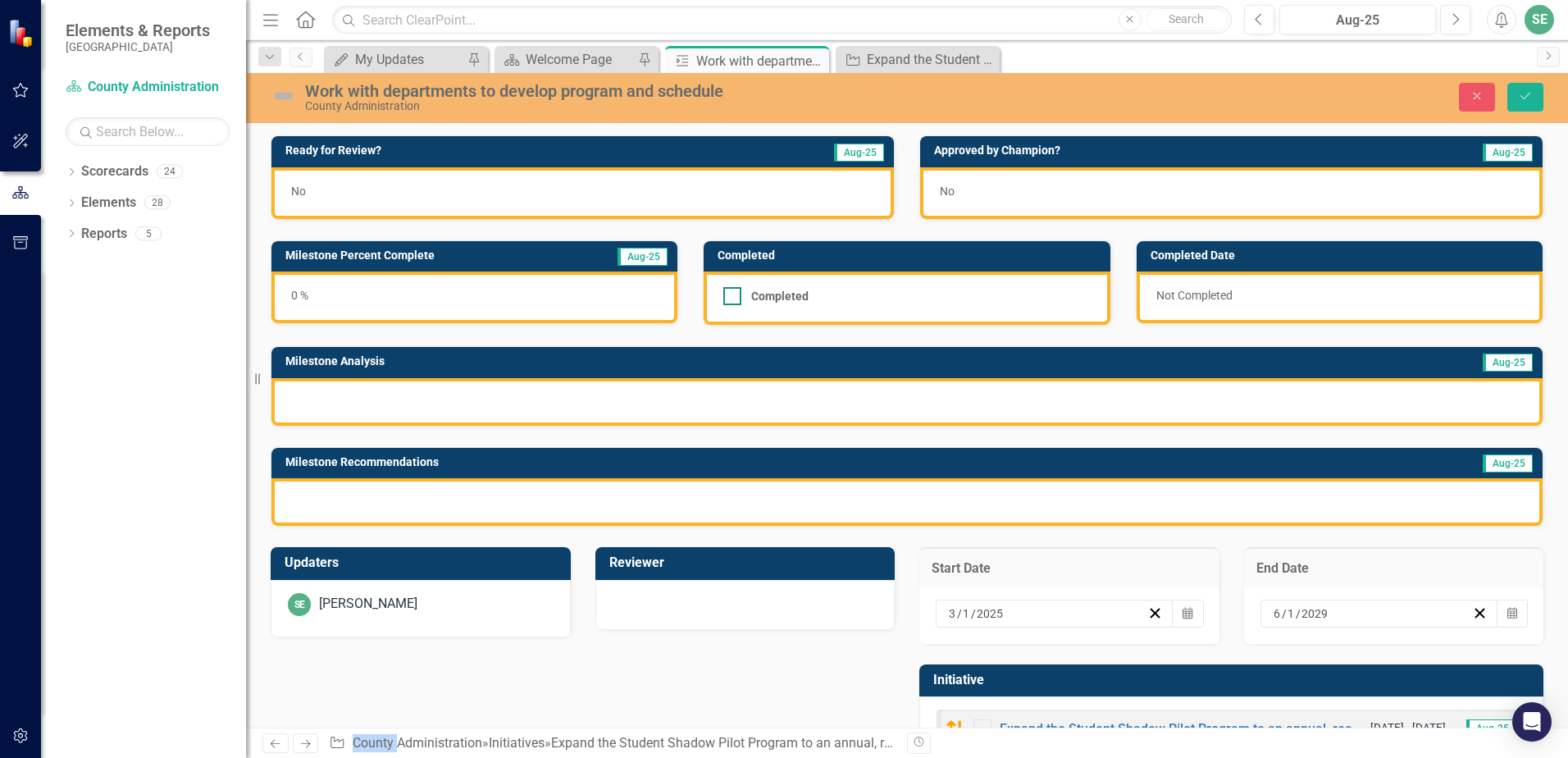
click at [725, 295] on input "Completed" at bounding box center [729, 292] width 11 height 11
checkbox input "true"
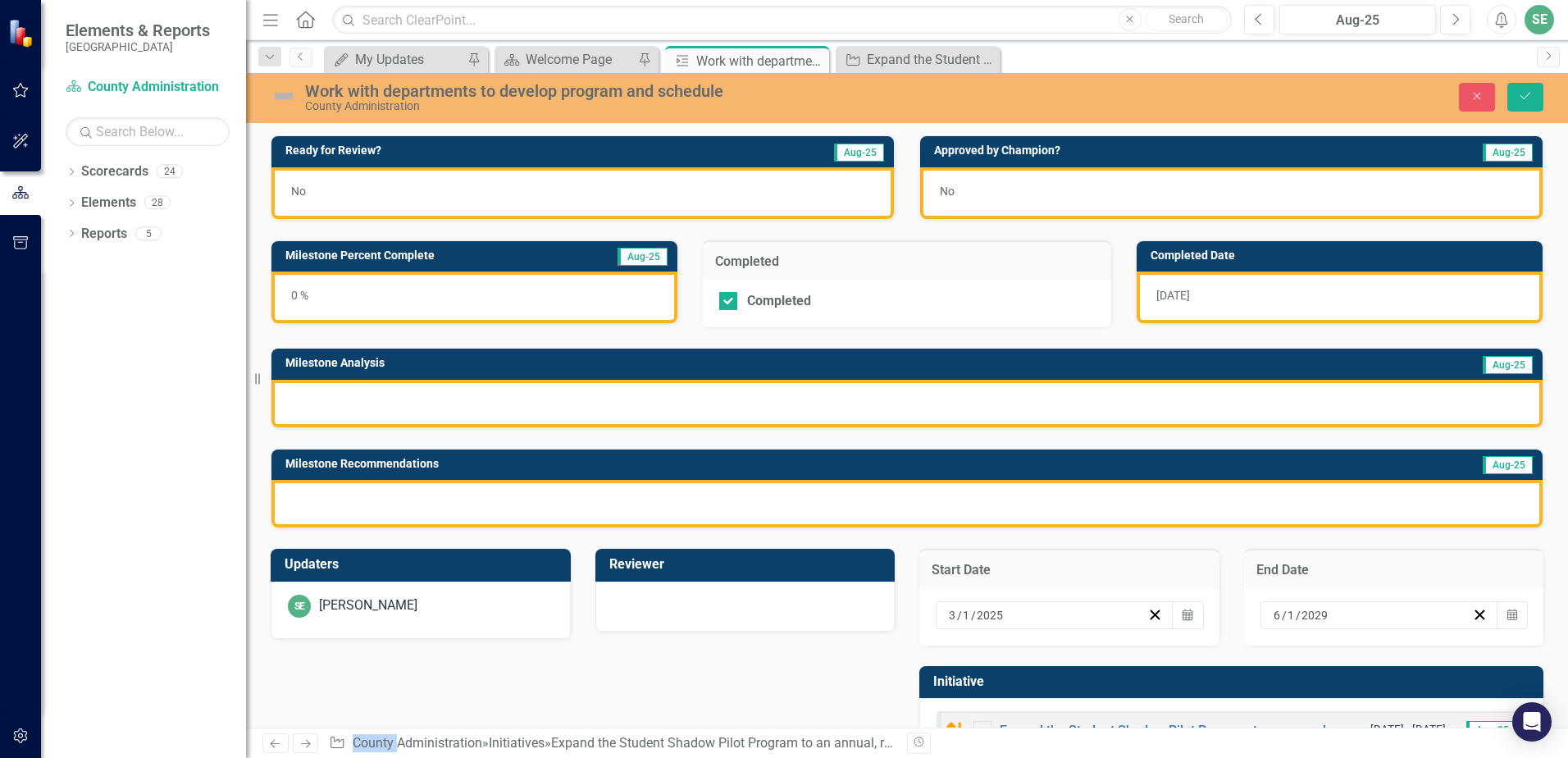
click at [1307, 297] on div "[DATE]" at bounding box center [1340, 297] width 406 height 52
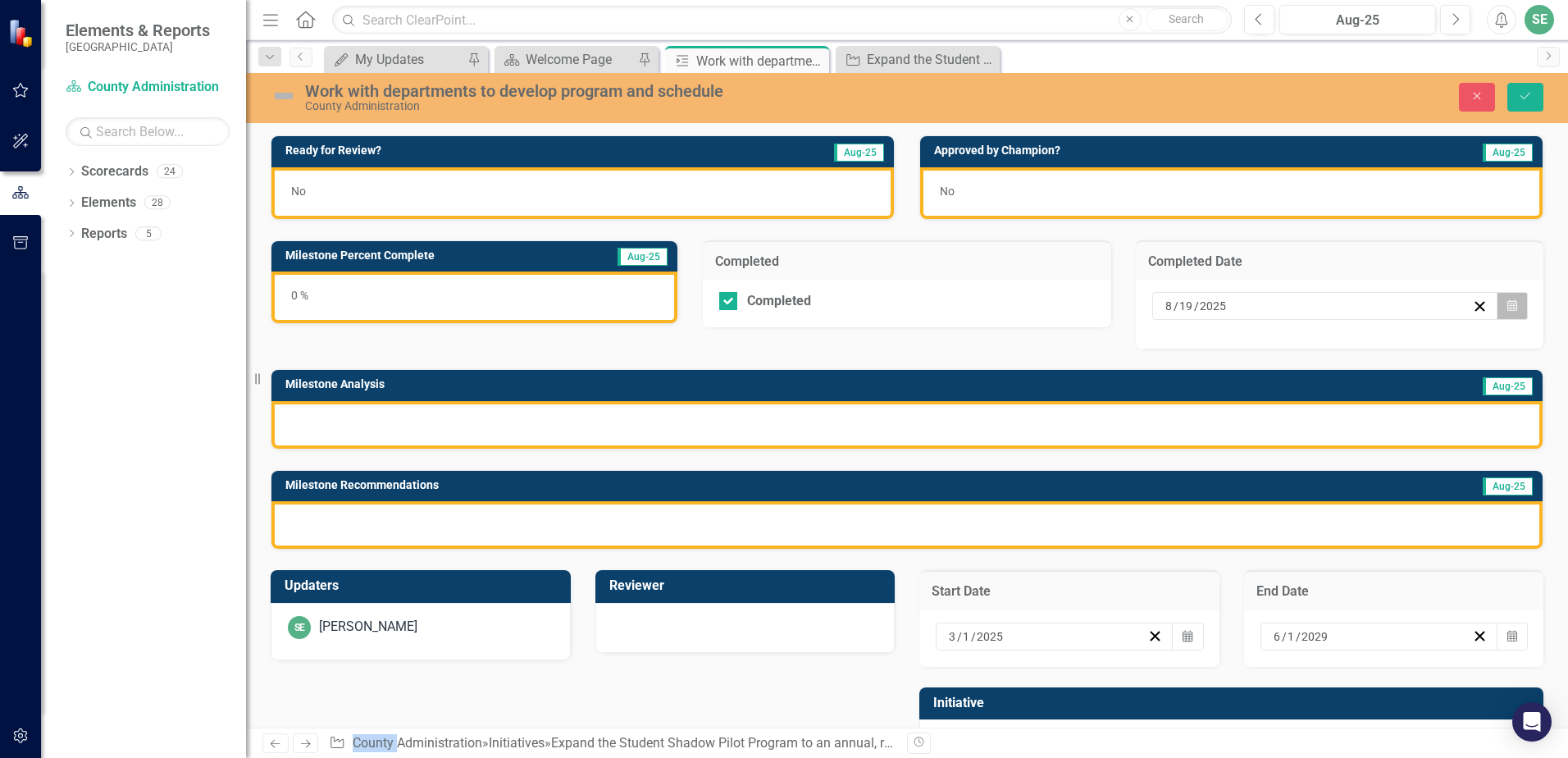
drag, startPoint x: 1307, startPoint y: 297, endPoint x: 1499, endPoint y: 305, distance: 192.2
click at [1507, 305] on icon "Calendar" at bounding box center [1512, 305] width 10 height 11
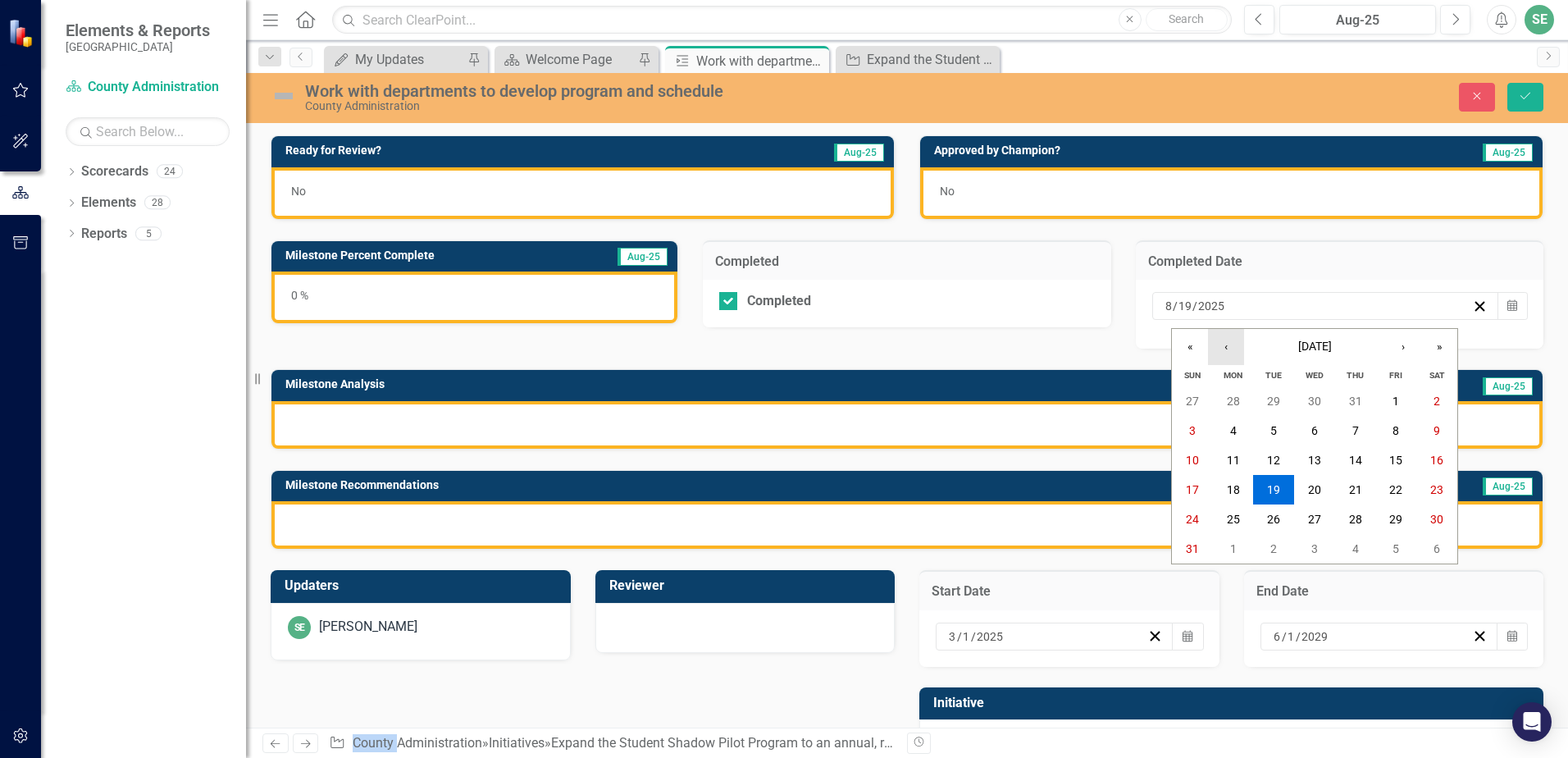
click at [1230, 344] on button "‹" at bounding box center [1226, 346] width 36 height 36
drag, startPoint x: 1230, startPoint y: 344, endPoint x: 1353, endPoint y: 401, distance: 135.6
click at [1353, 401] on abbr "5" at bounding box center [1355, 401] width 6 height 13
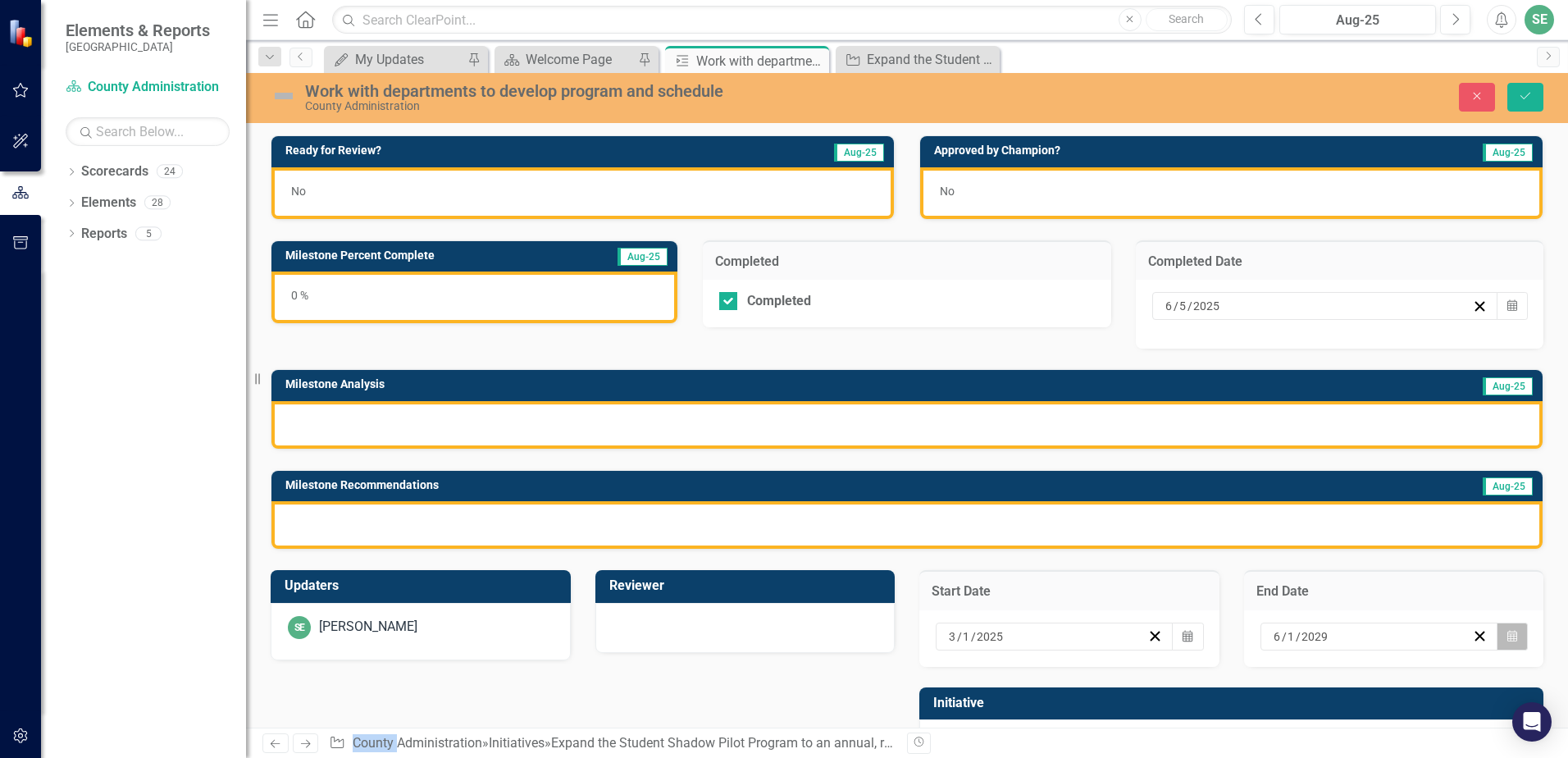
click at [1510, 634] on button "Calendar" at bounding box center [1512, 637] width 31 height 28
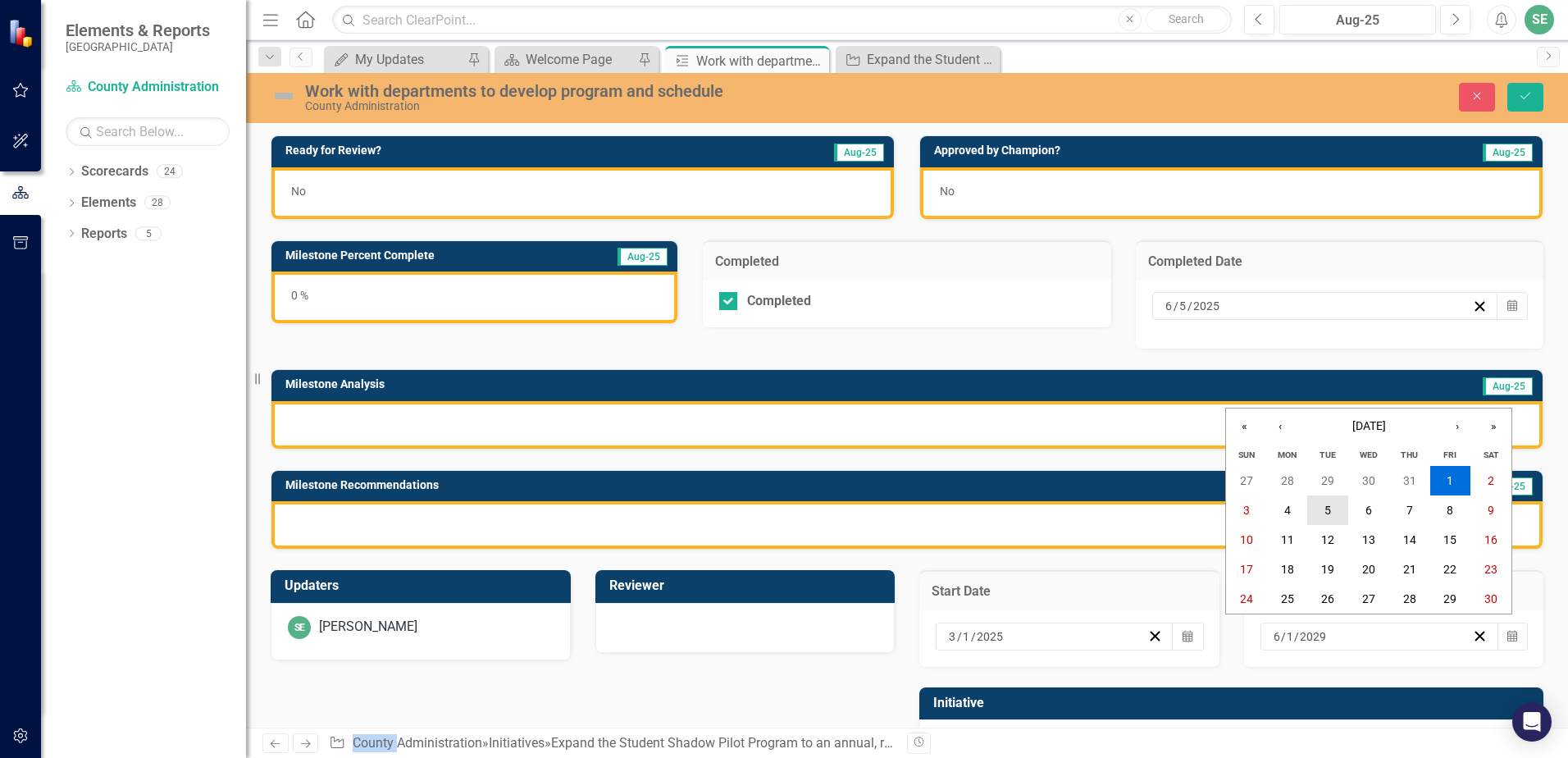
click at [1328, 512] on abbr "5" at bounding box center [1327, 510] width 6 height 13
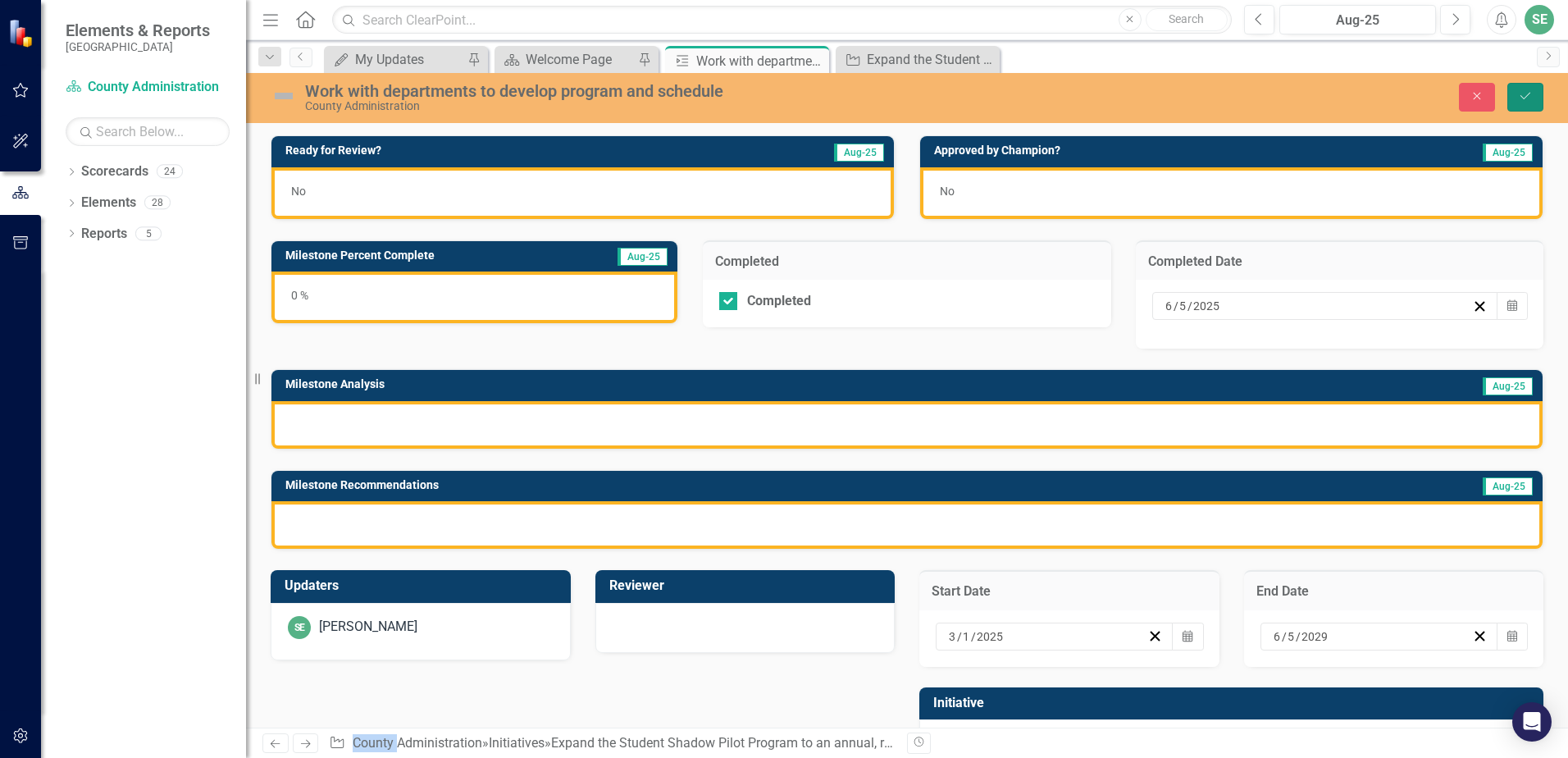
click at [1532, 103] on button "Save" at bounding box center [1525, 97] width 36 height 29
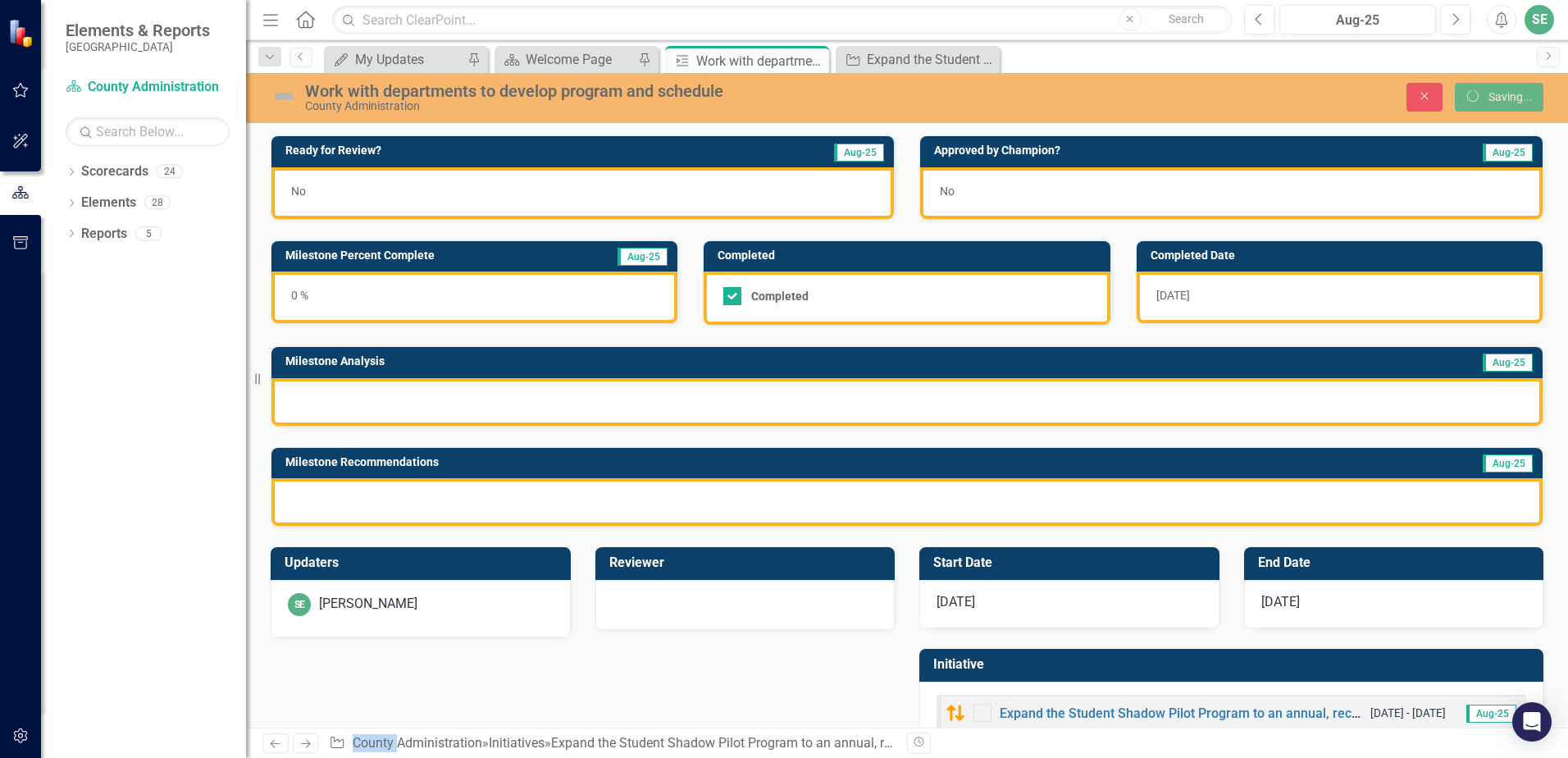
click at [386, 307] on div "0 %" at bounding box center [474, 297] width 406 height 52
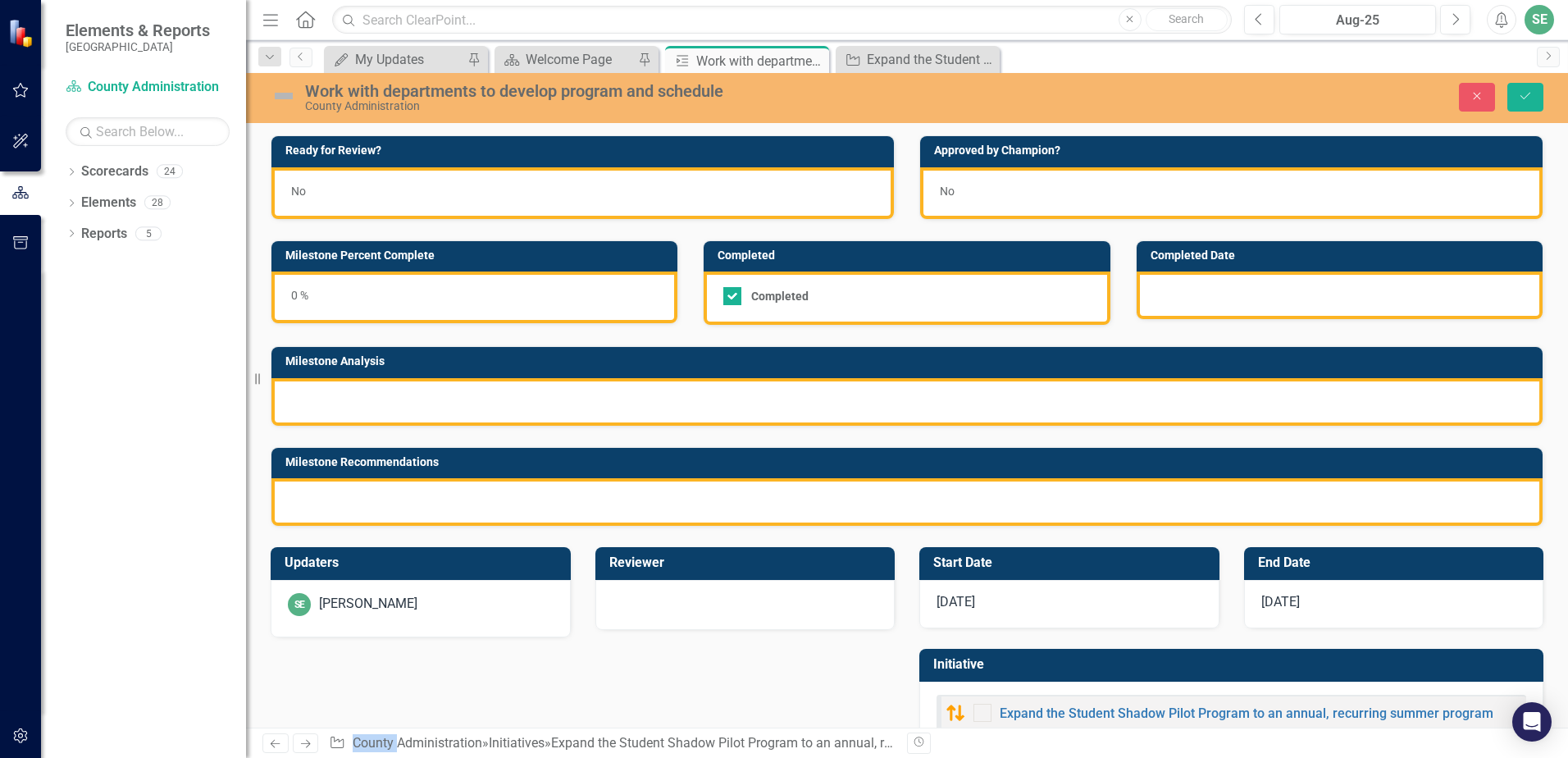
drag, startPoint x: 386, startPoint y: 307, endPoint x: 359, endPoint y: 298, distance: 28.5
click at [496, 350] on div "Milestone Analysis" at bounding box center [907, 362] width 1271 height 31
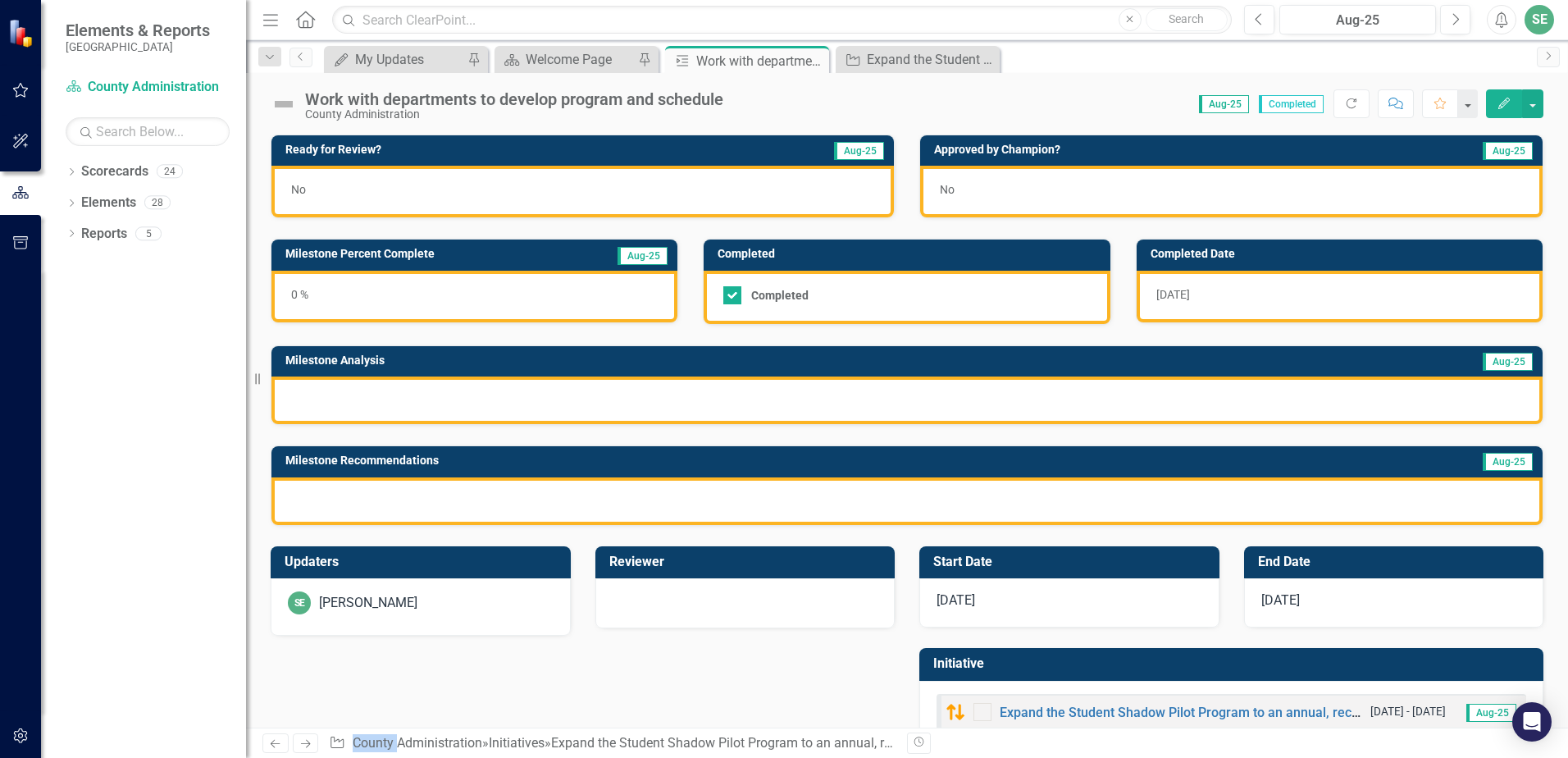
click at [358, 297] on div "0 %" at bounding box center [474, 297] width 406 height 52
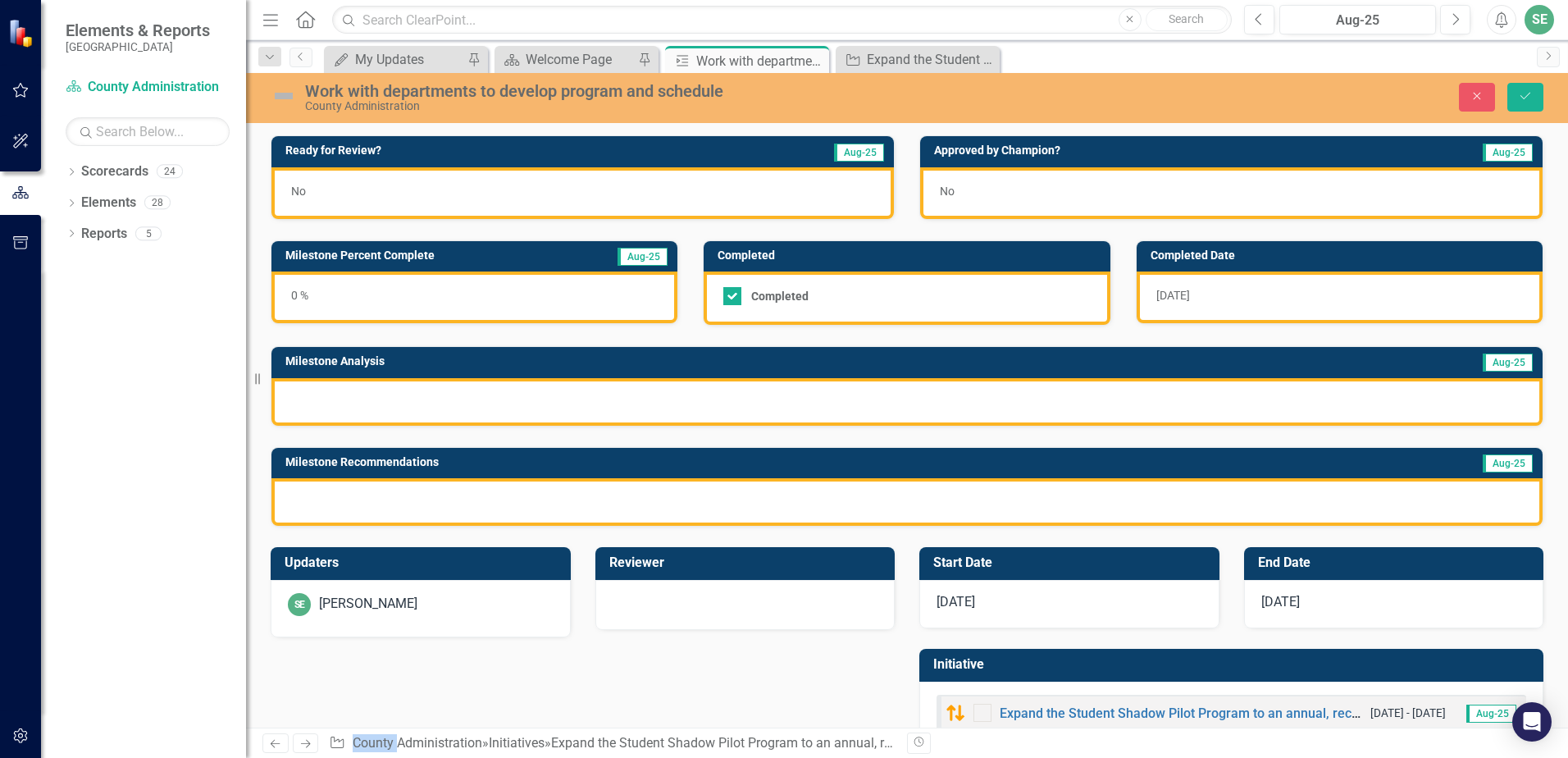
drag, startPoint x: 319, startPoint y: 326, endPoint x: 309, endPoint y: 298, distance: 29.7
click at [309, 298] on div "0 %" at bounding box center [474, 297] width 406 height 52
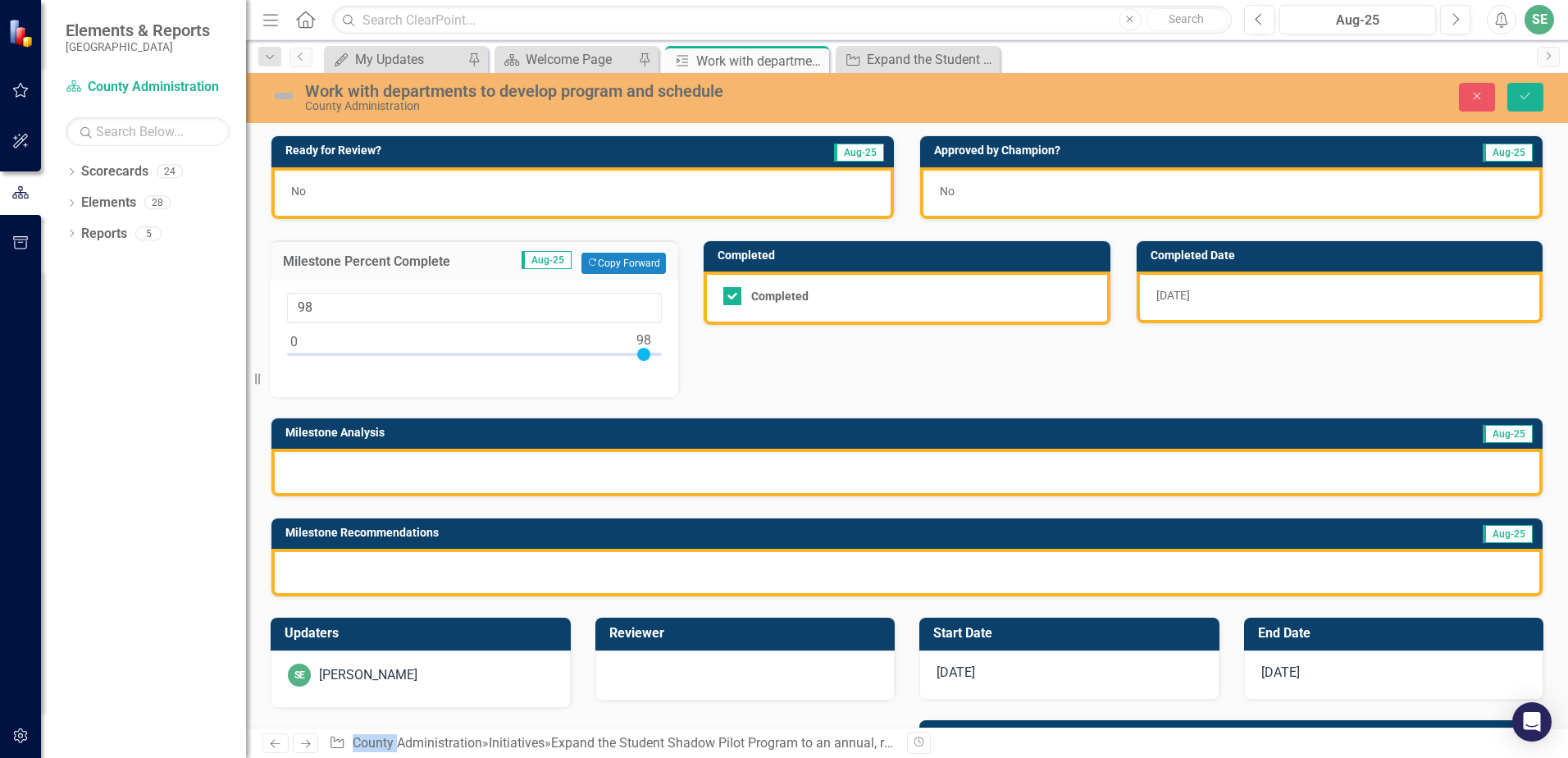
type input "100"
drag, startPoint x: 309, startPoint y: 298, endPoint x: 656, endPoint y: 357, distance: 352.0
click at [656, 357] on div at bounding box center [651, 354] width 13 height 13
click at [1537, 96] on button "Save" at bounding box center [1525, 97] width 36 height 29
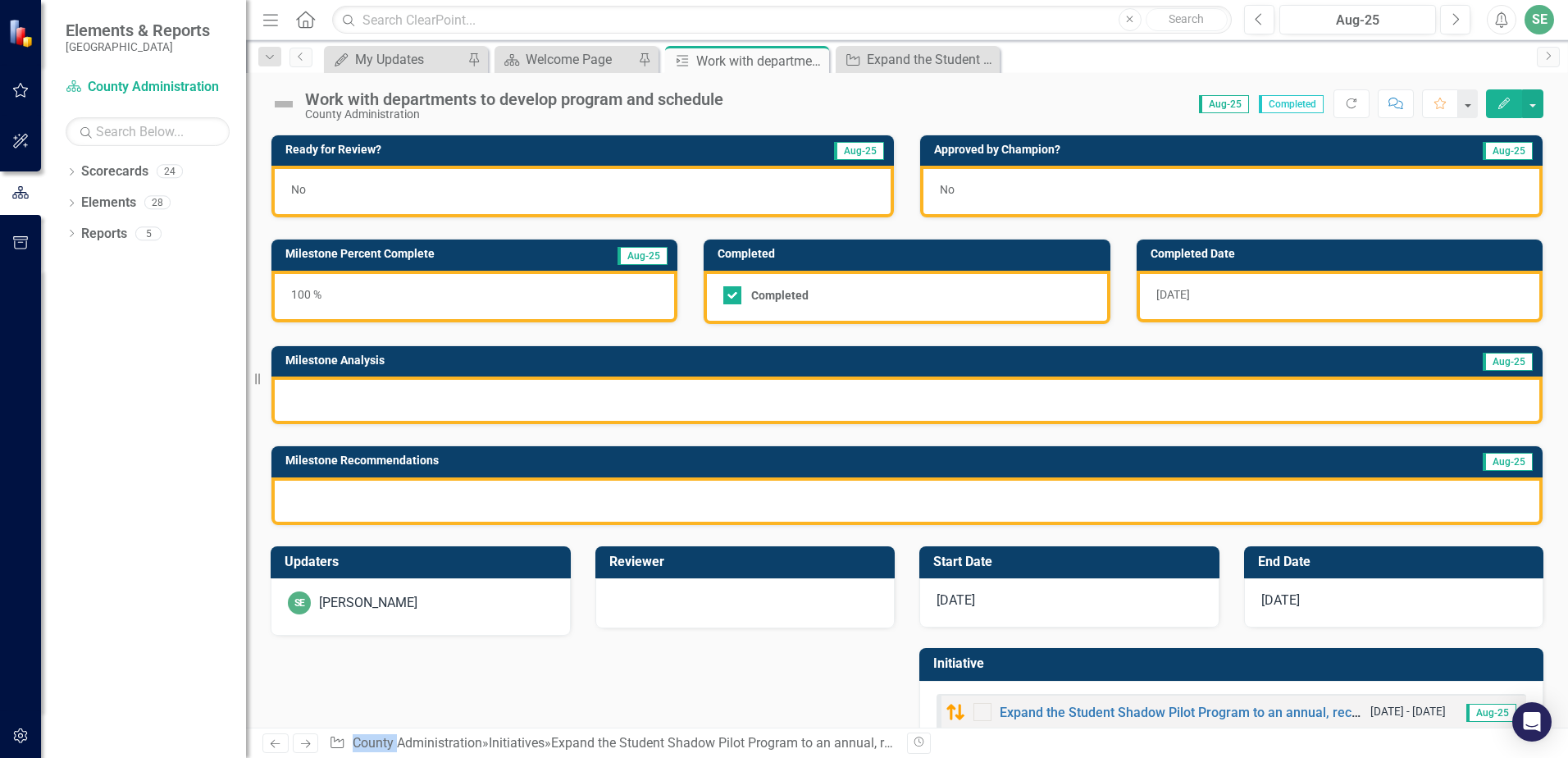
click at [437, 402] on div at bounding box center [907, 400] width 1271 height 47
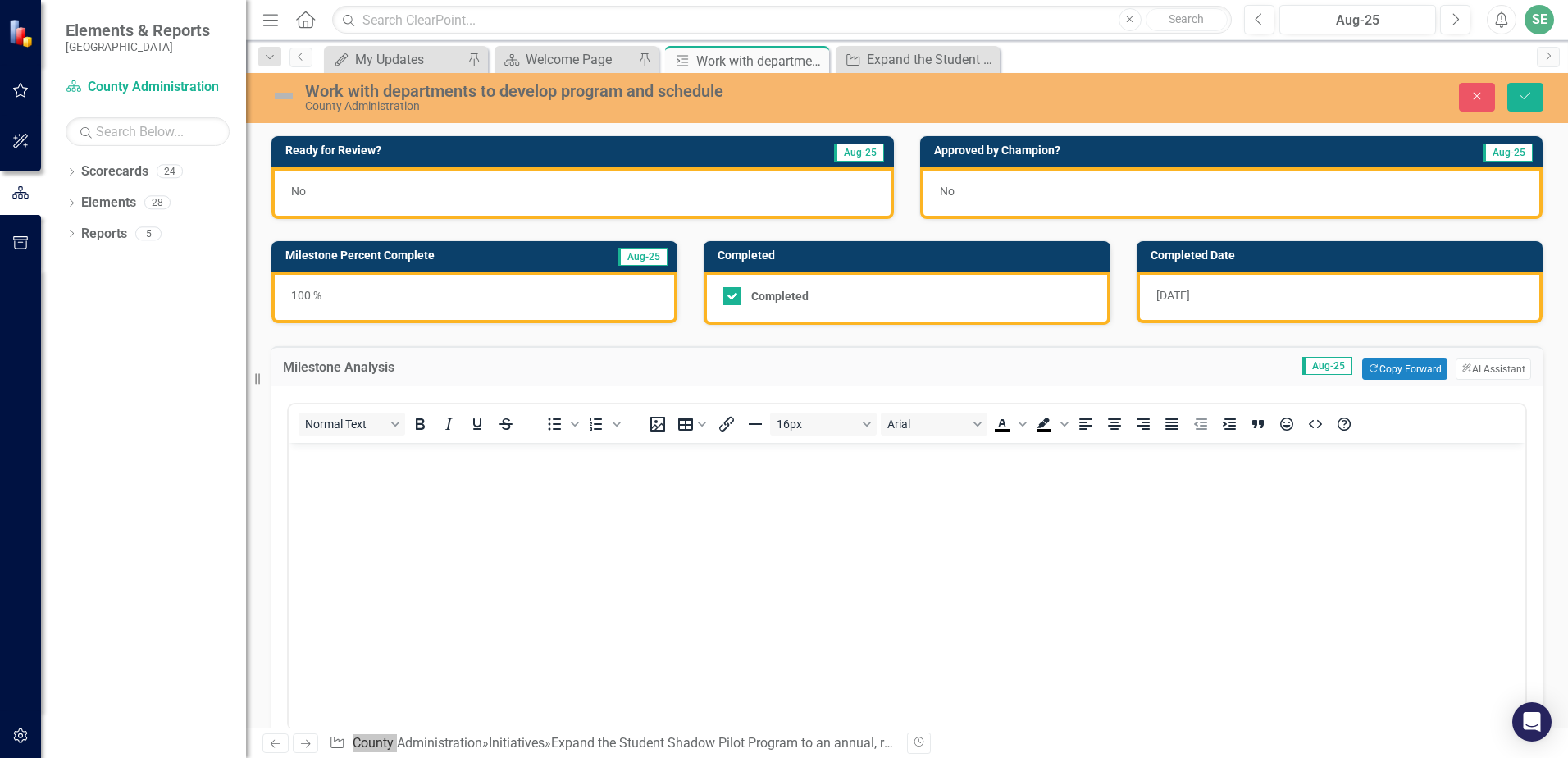
drag, startPoint x: 725, startPoint y: 845, endPoint x: 439, endPoint y: 480, distance: 463.7
click at [439, 480] on body "Rich Text Area. Press ALT-0 for help." at bounding box center [907, 566] width 1237 height 246
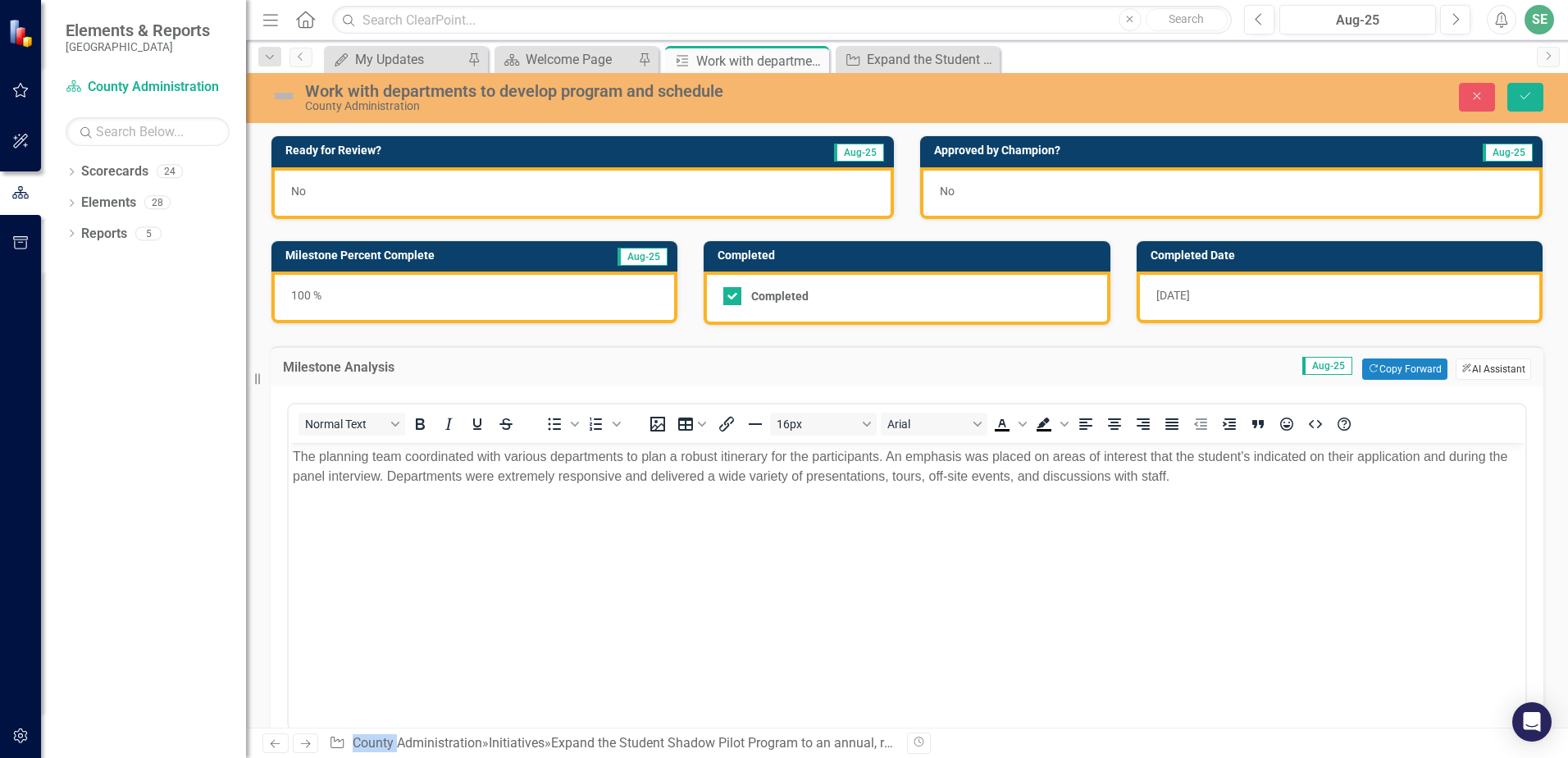
click at [1463, 369] on button "ClearPoint AI AI Assistant" at bounding box center [1493, 368] width 76 height 21
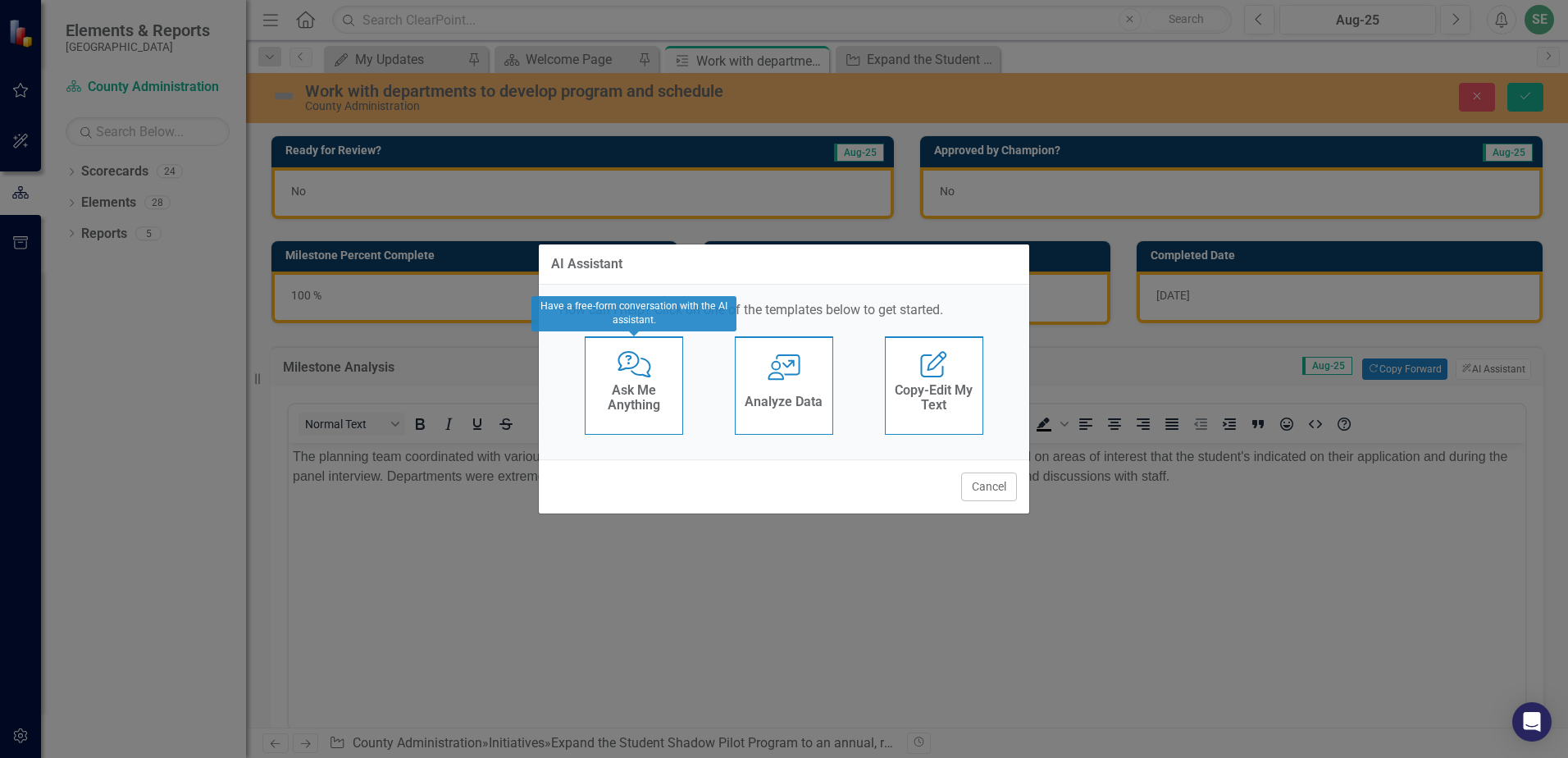
click at [622, 405] on h4 "Ask Me Anything" at bounding box center [634, 397] width 80 height 29
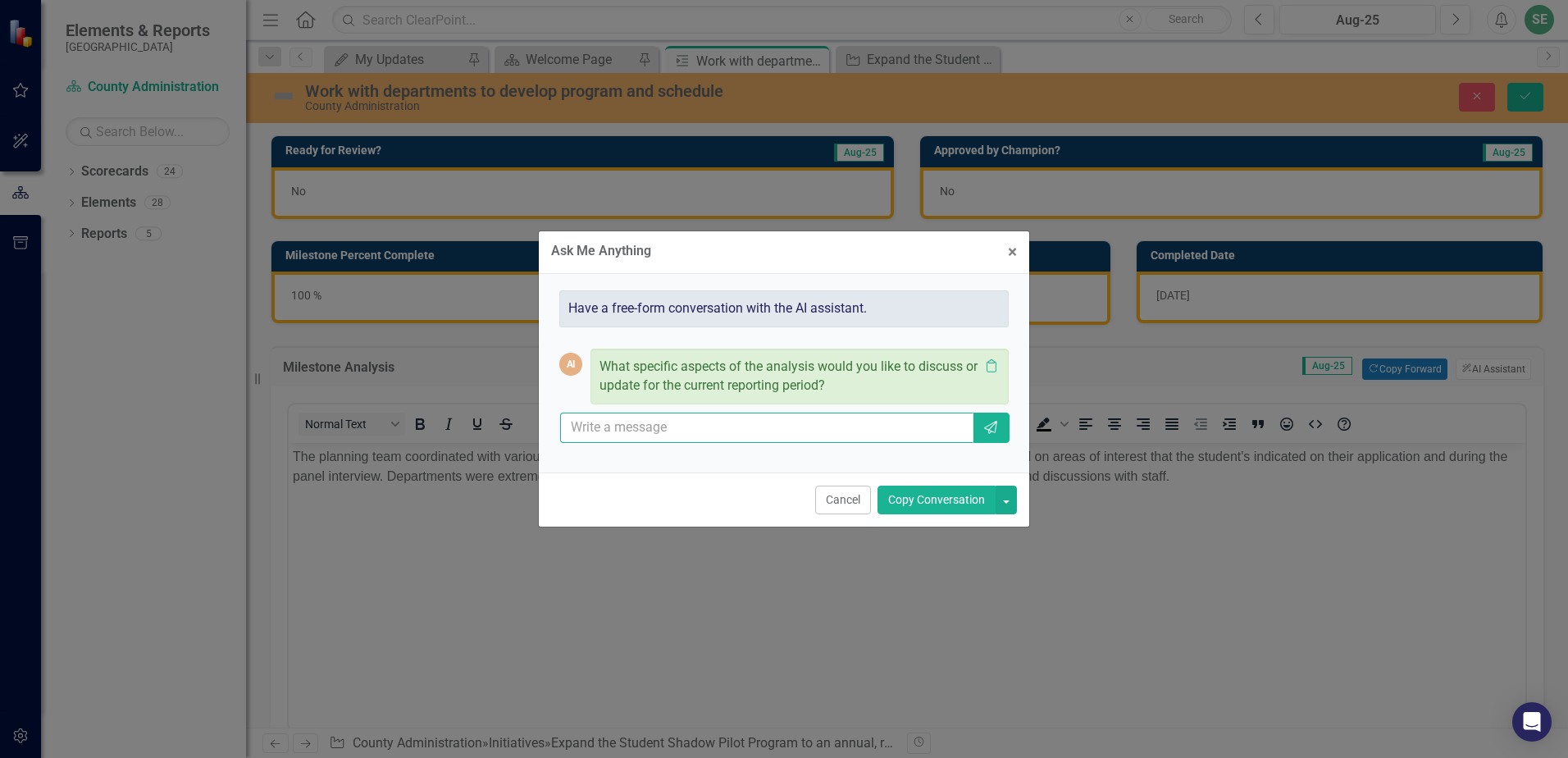
click at [620, 434] on input "text" at bounding box center [766, 428] width 414 height 31
type input "read what I have written and provide me a polished milestone analysis to submit…"
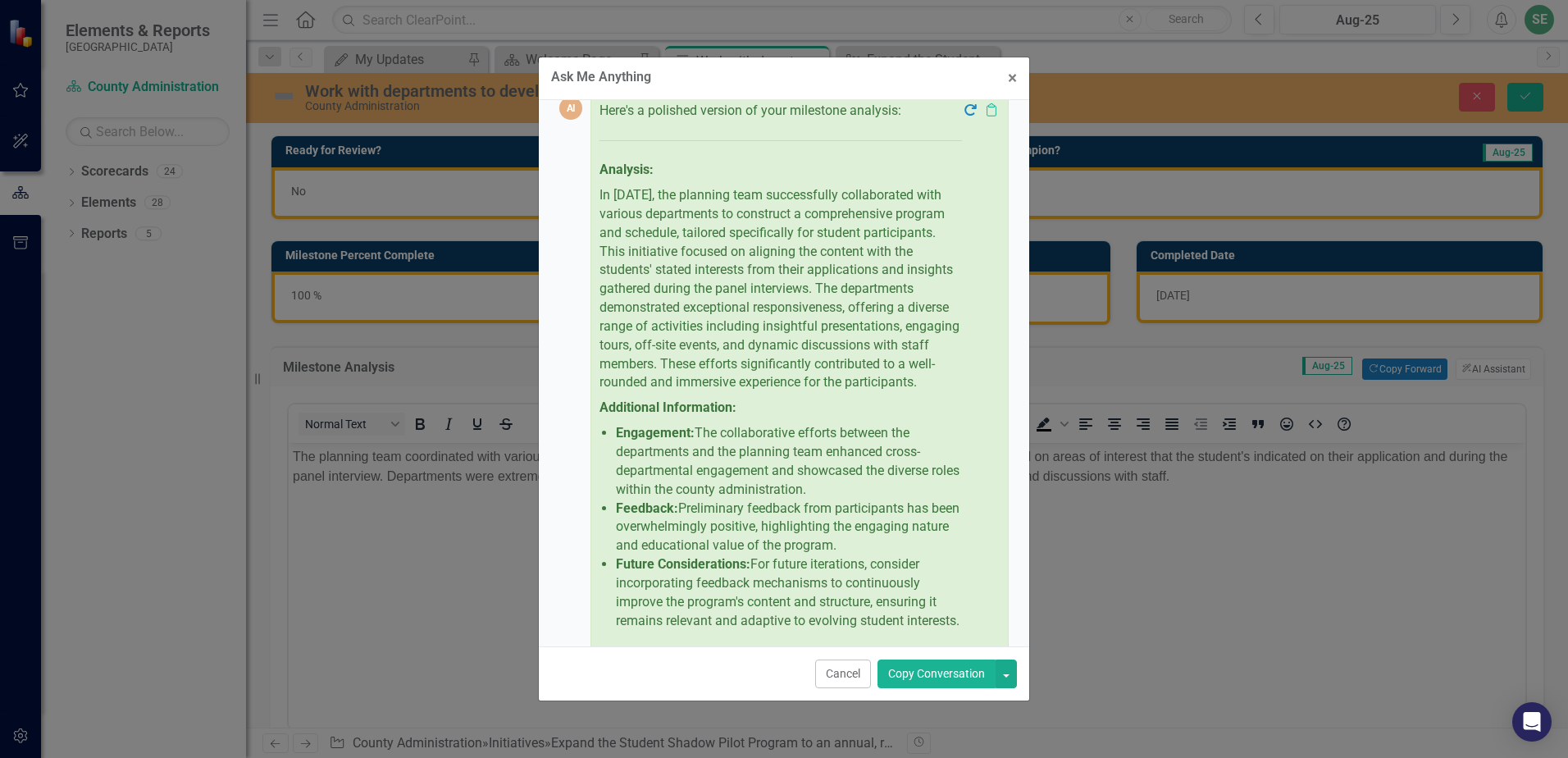
scroll to position [389, 0]
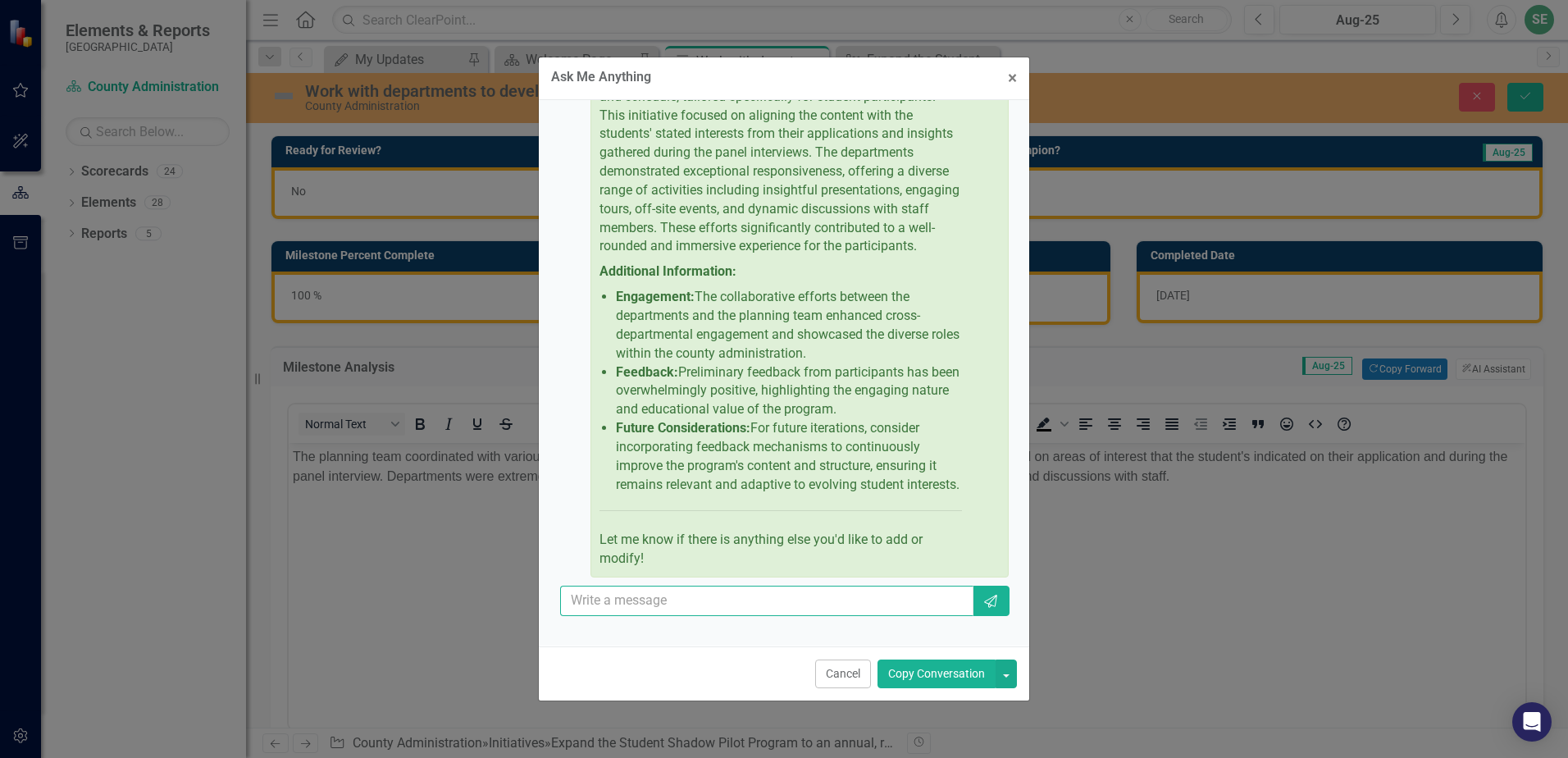
click at [678, 616] on input "text" at bounding box center [766, 601] width 414 height 31
click at [664, 612] on input "put in paragraphform" at bounding box center [766, 601] width 414 height 31
type input "put in paragraph form"
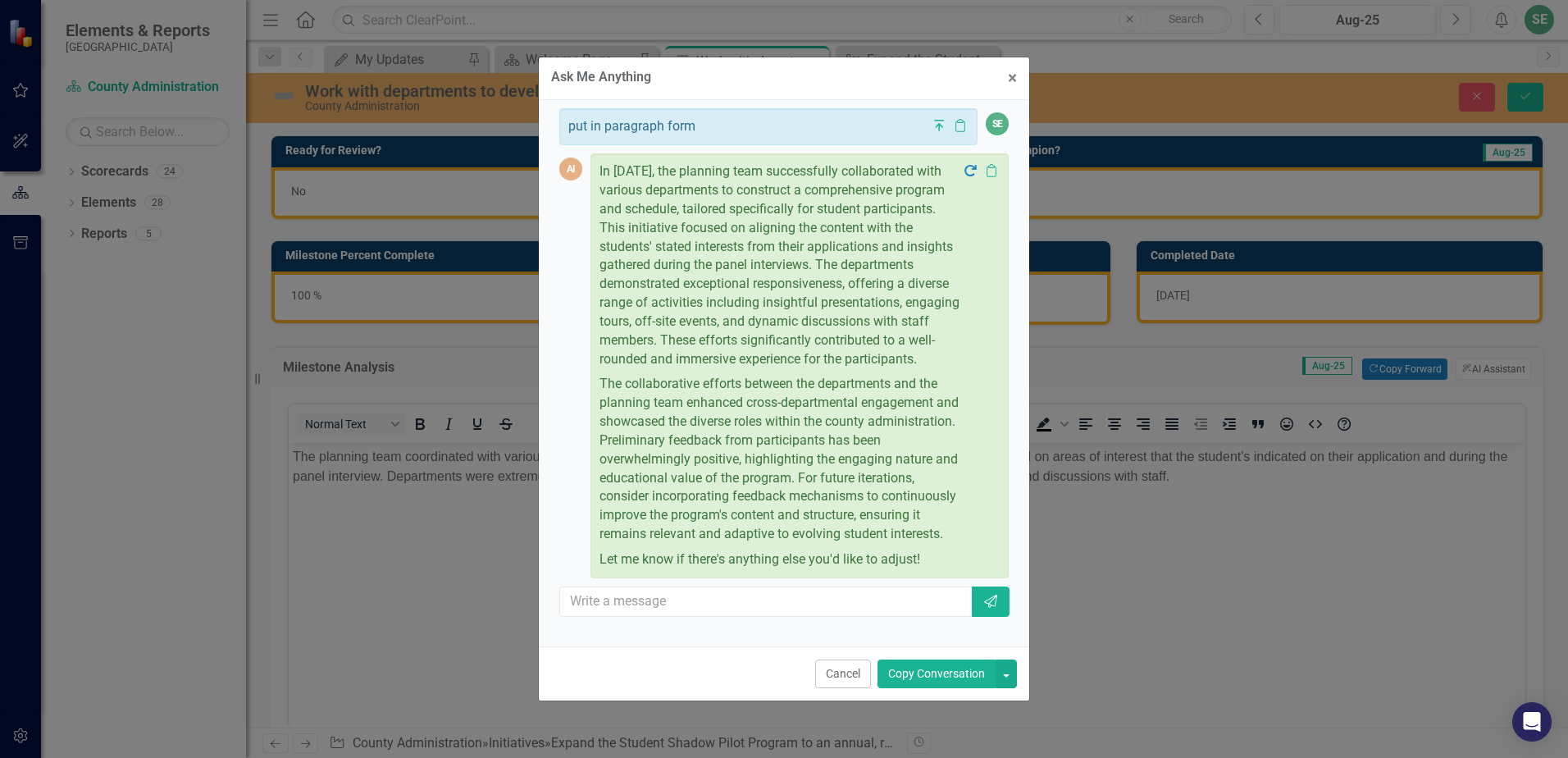
scroll to position [898, 0]
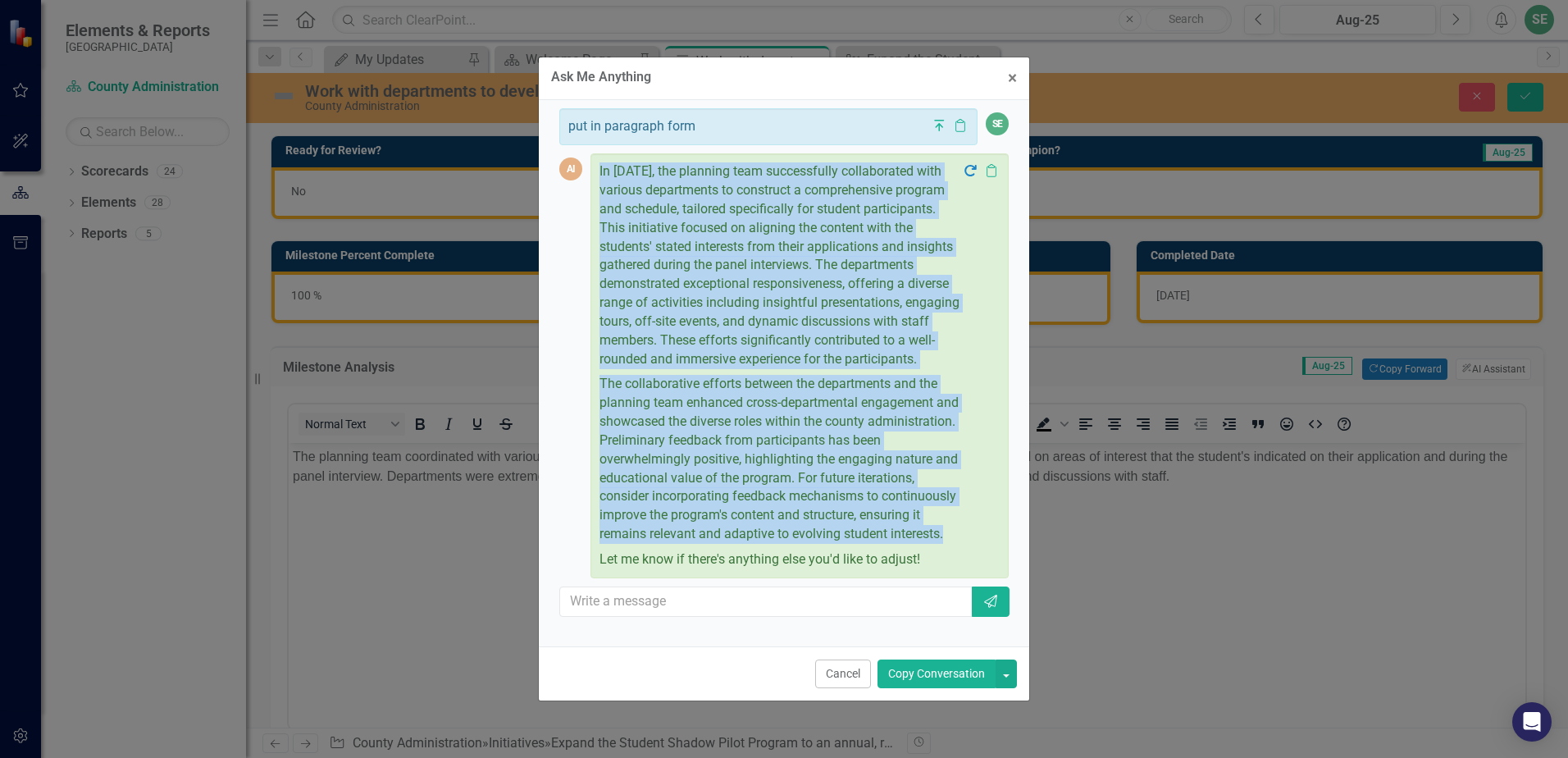
drag, startPoint x: 735, startPoint y: 533, endPoint x: 599, endPoint y: 135, distance: 420.6
click at [599, 163] on div "In [DATE], the planning team successfully collaborated with various departments…" at bounding box center [781, 367] width 363 height 407
drag, startPoint x: 599, startPoint y: 135, endPoint x: 631, endPoint y: 152, distance: 36.2
copy div "In [DATE], the planning team successfully collaborated with various departments…"
click at [1016, 80] on span "×" at bounding box center [1012, 78] width 9 height 19
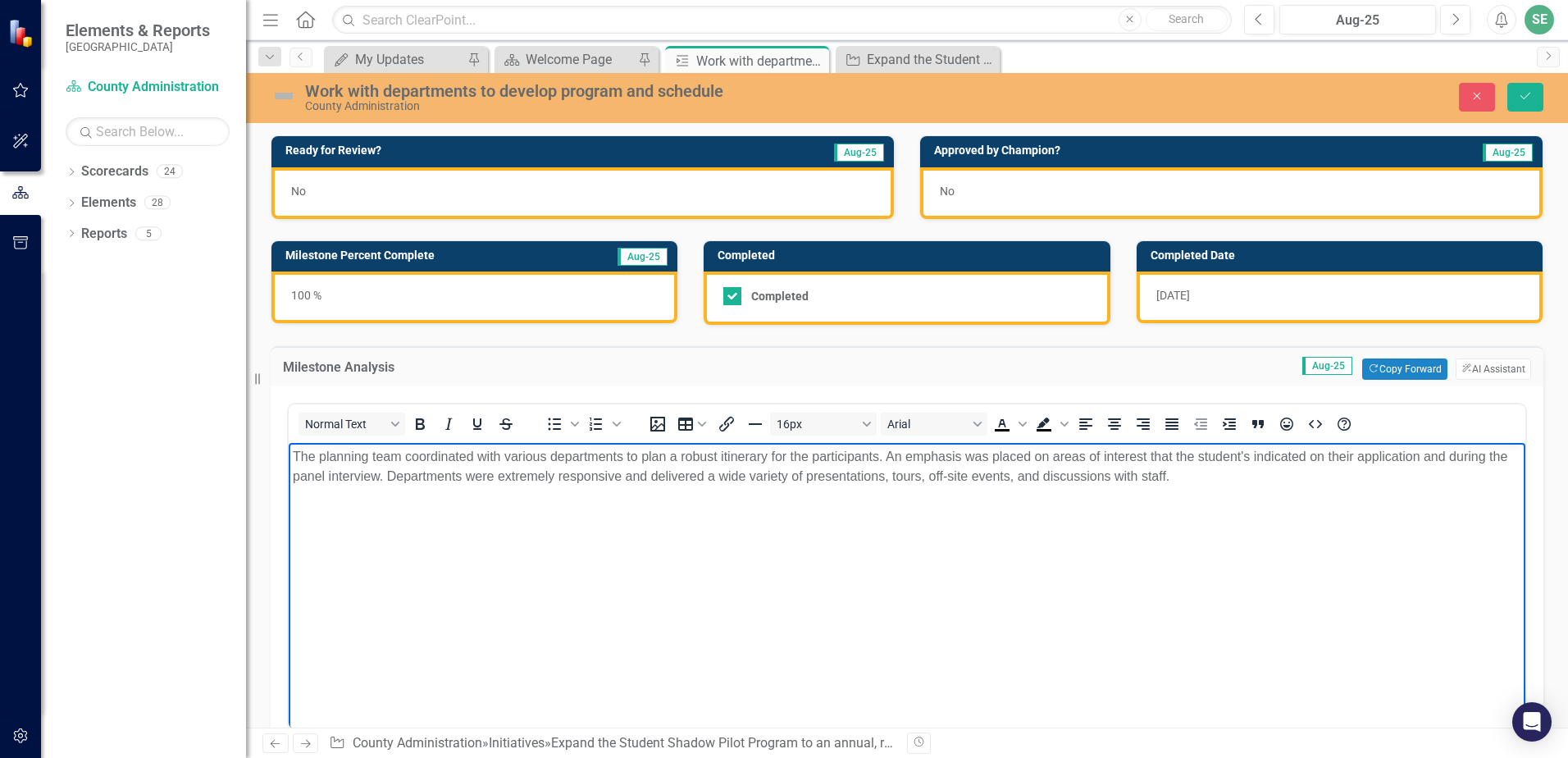
drag, startPoint x: 735, startPoint y: 507, endPoint x: 750, endPoint y: 505, distance: 15.1
click at [739, 507] on body "The planning team coordinated with various departments to plan a robust itinera…" at bounding box center [907, 566] width 1237 height 246
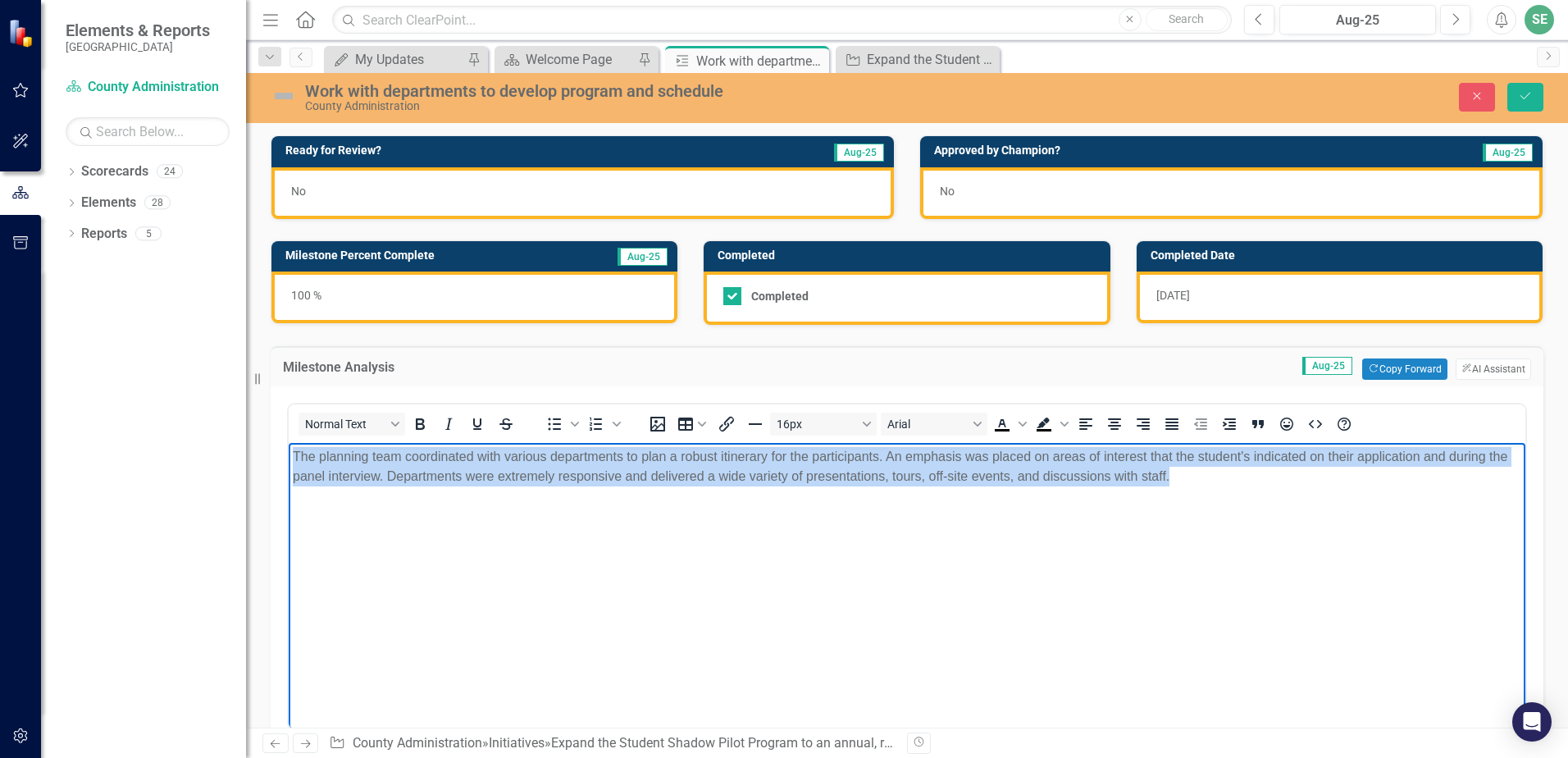
drag, startPoint x: 1194, startPoint y: 489, endPoint x: 491, endPoint y: 905, distance: 816.9
click at [289, 461] on html "The planning team coordinated with various departments to plan a robust itinera…" at bounding box center [907, 566] width 1237 height 246
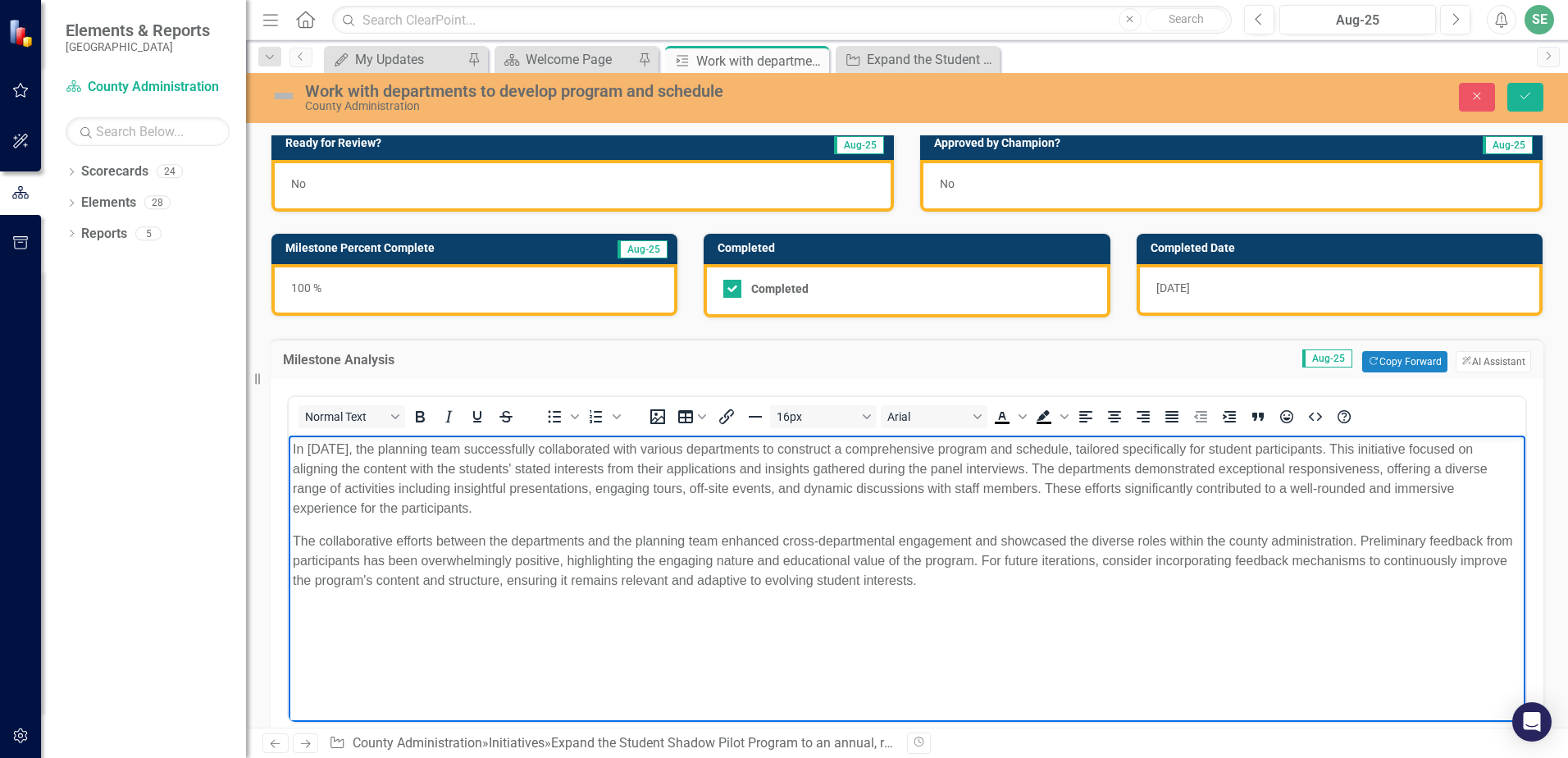
scroll to position [0, 0]
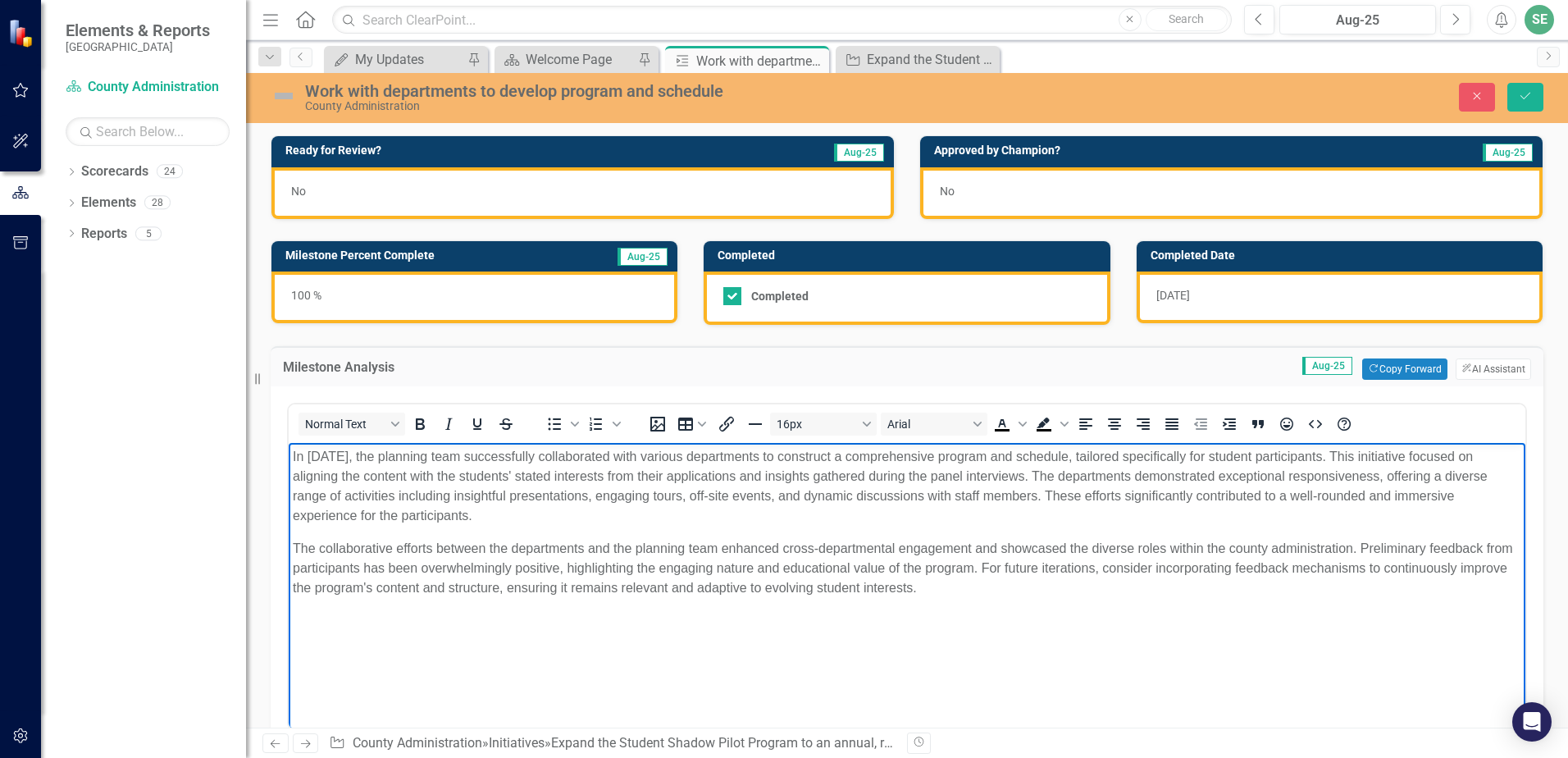
click at [336, 455] on p "In [DATE], the planning team successfully collaborated with various departments…" at bounding box center [907, 486] width 1228 height 79
drag, startPoint x: 390, startPoint y: 455, endPoint x: 561, endPoint y: 902, distance: 478.6
click at [289, 458] on html "In [DATE], the planning team successfully collaborated with various departments…" at bounding box center [907, 566] width 1237 height 246
click at [1426, 553] on p "The collaborative efforts between the departments and the planning team enhance…" at bounding box center [907, 568] width 1228 height 59
drag, startPoint x: 1432, startPoint y: 546, endPoint x: 1362, endPoint y: 543, distance: 70.1
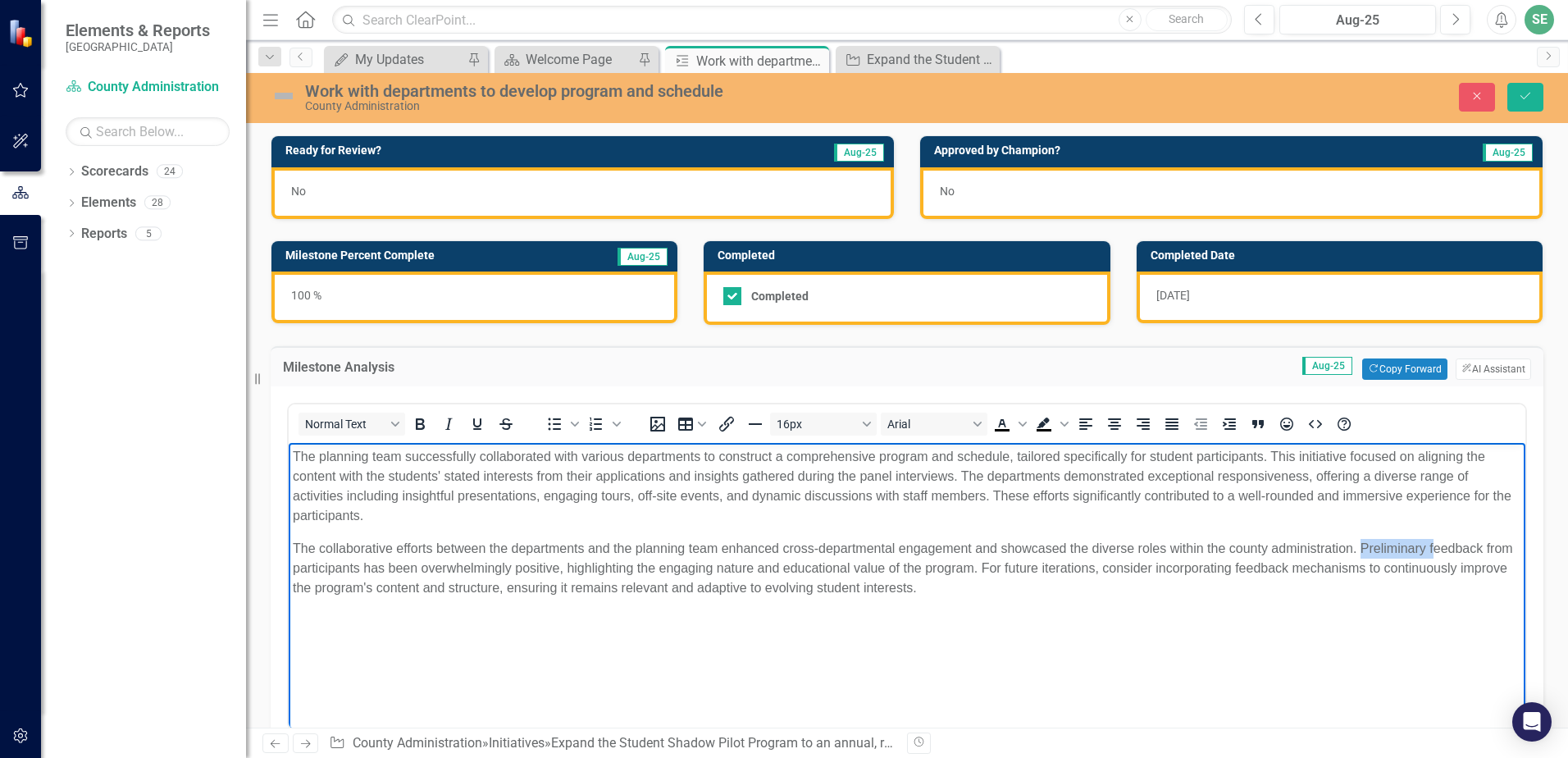
click at [1362, 543] on p "The collaborative efforts between the departments and the planning team enhance…" at bounding box center [907, 568] width 1228 height 59
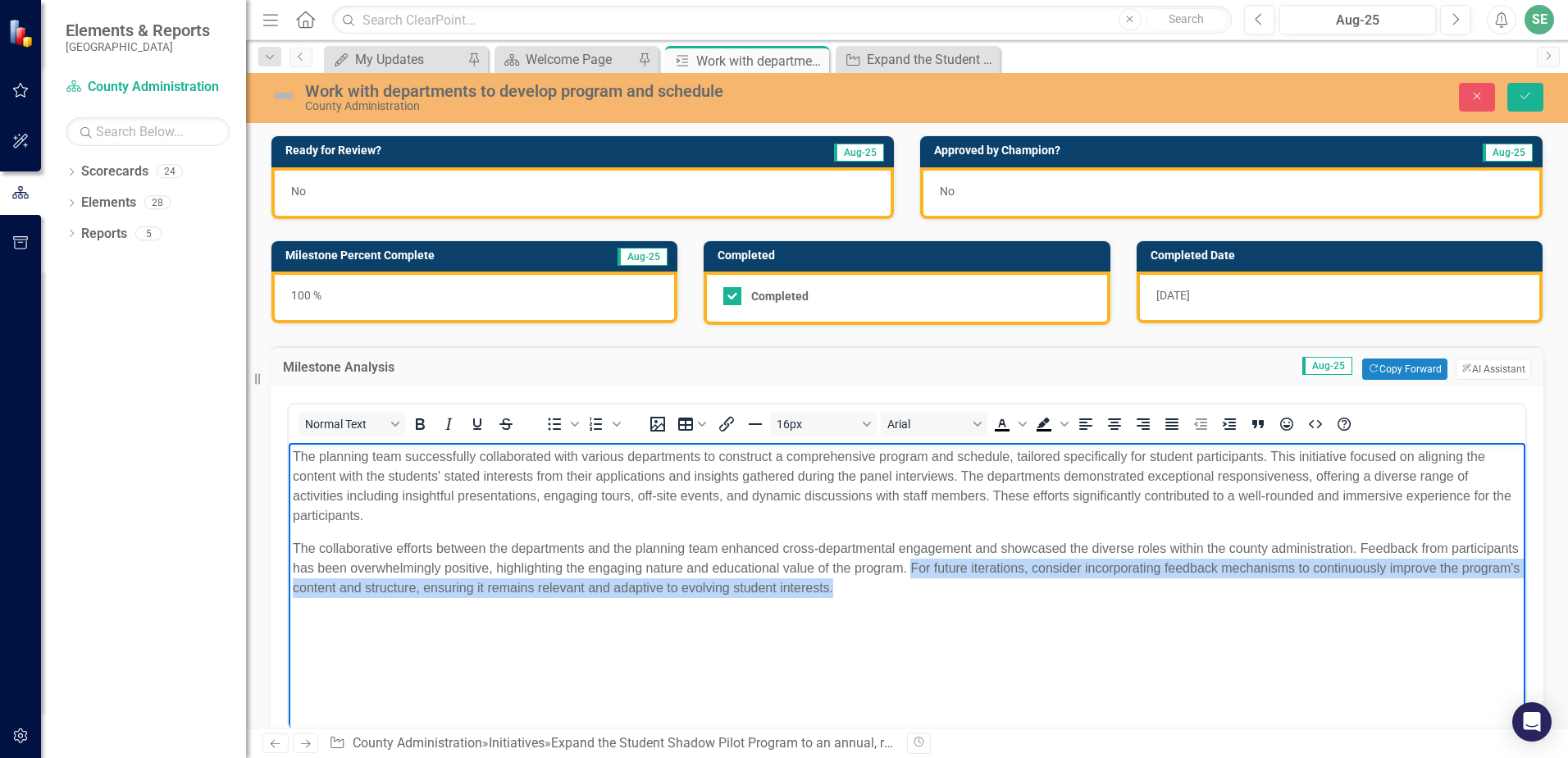
drag, startPoint x: 942, startPoint y: 588, endPoint x: 980, endPoint y: 575, distance: 40.2
click at [980, 575] on p "The collaborative efforts between the departments and the planning team enhance…" at bounding box center [907, 568] width 1228 height 59
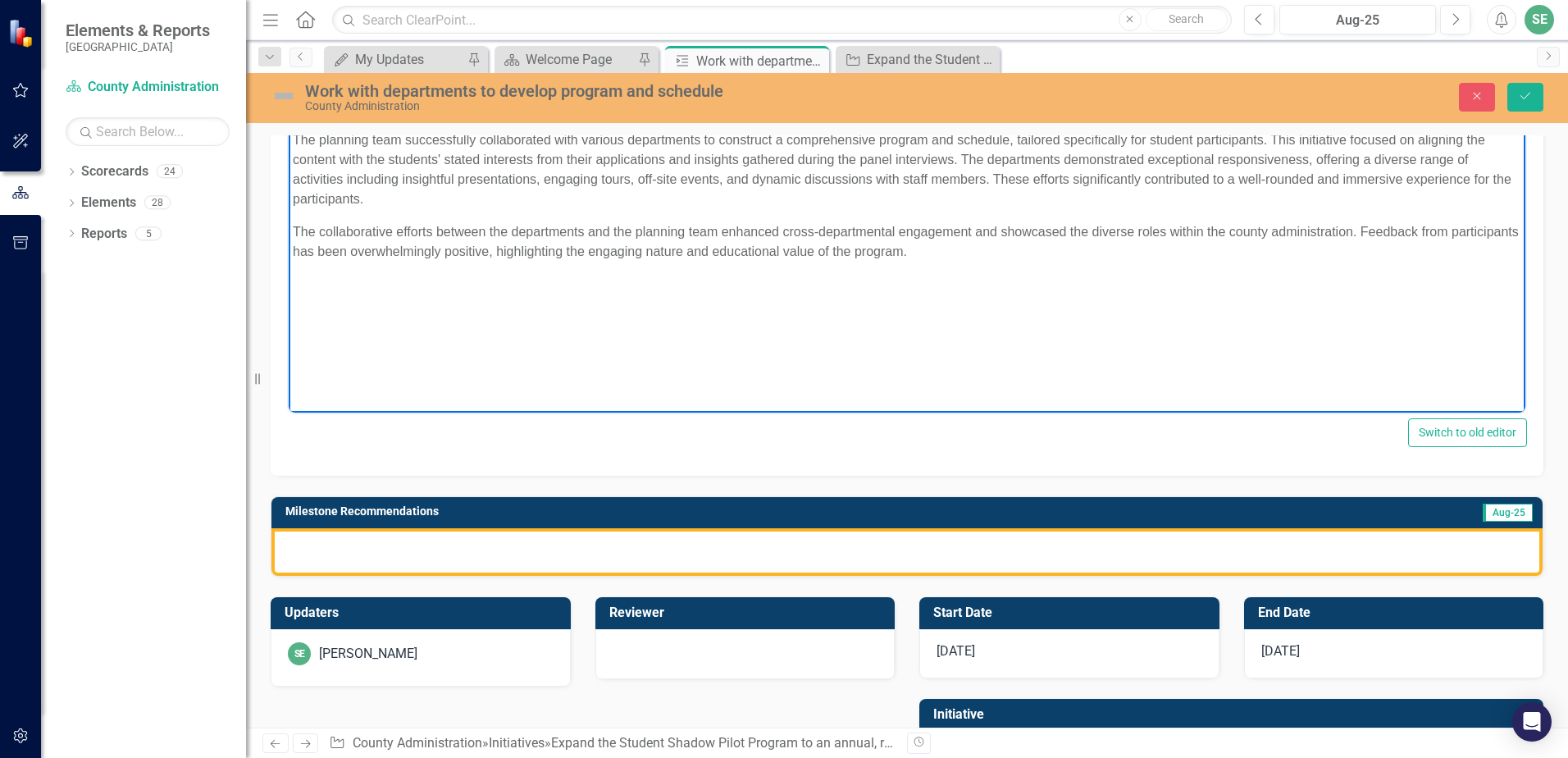
scroll to position [329, 0]
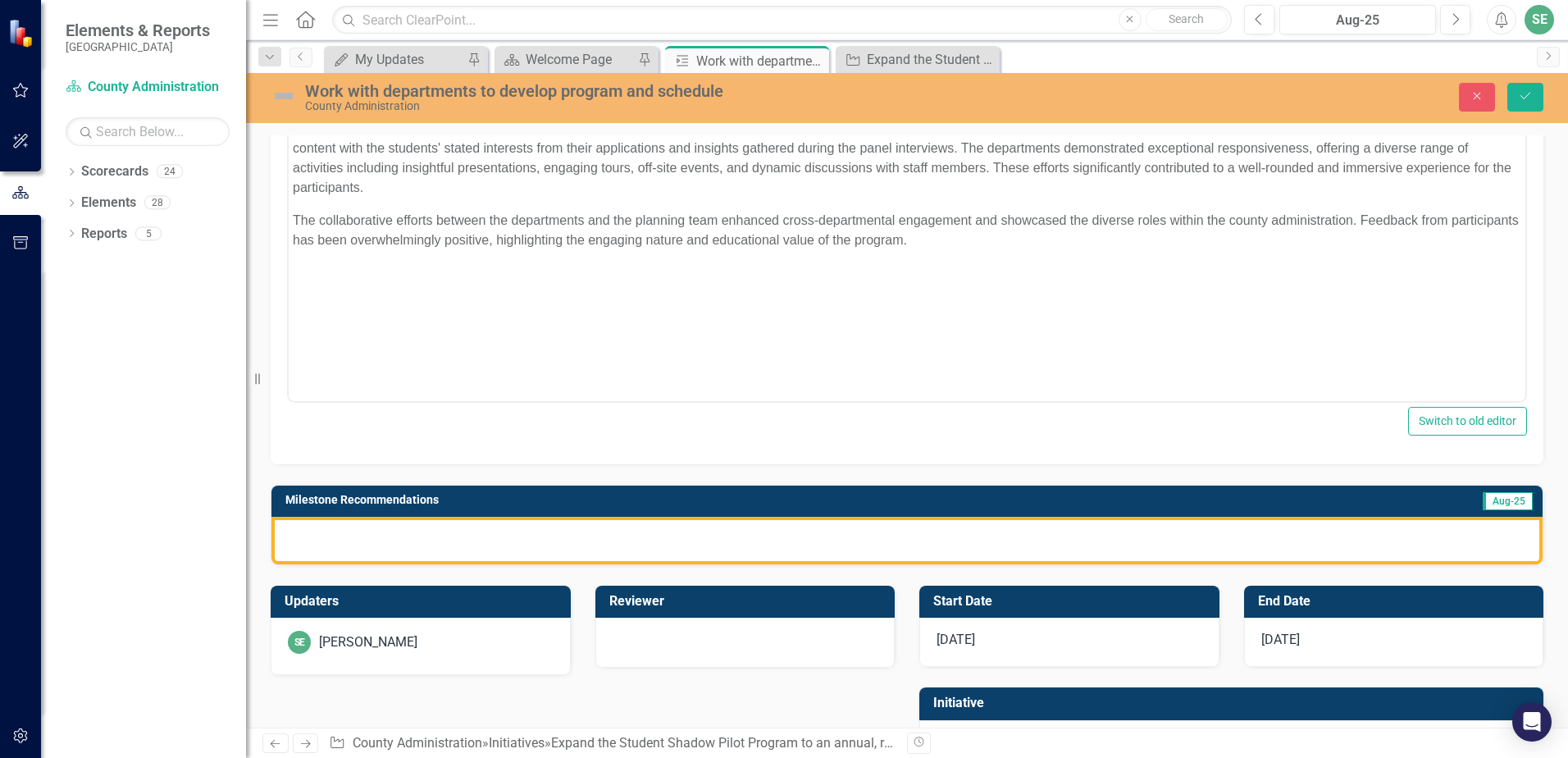
click at [332, 538] on div at bounding box center [907, 540] width 1271 height 47
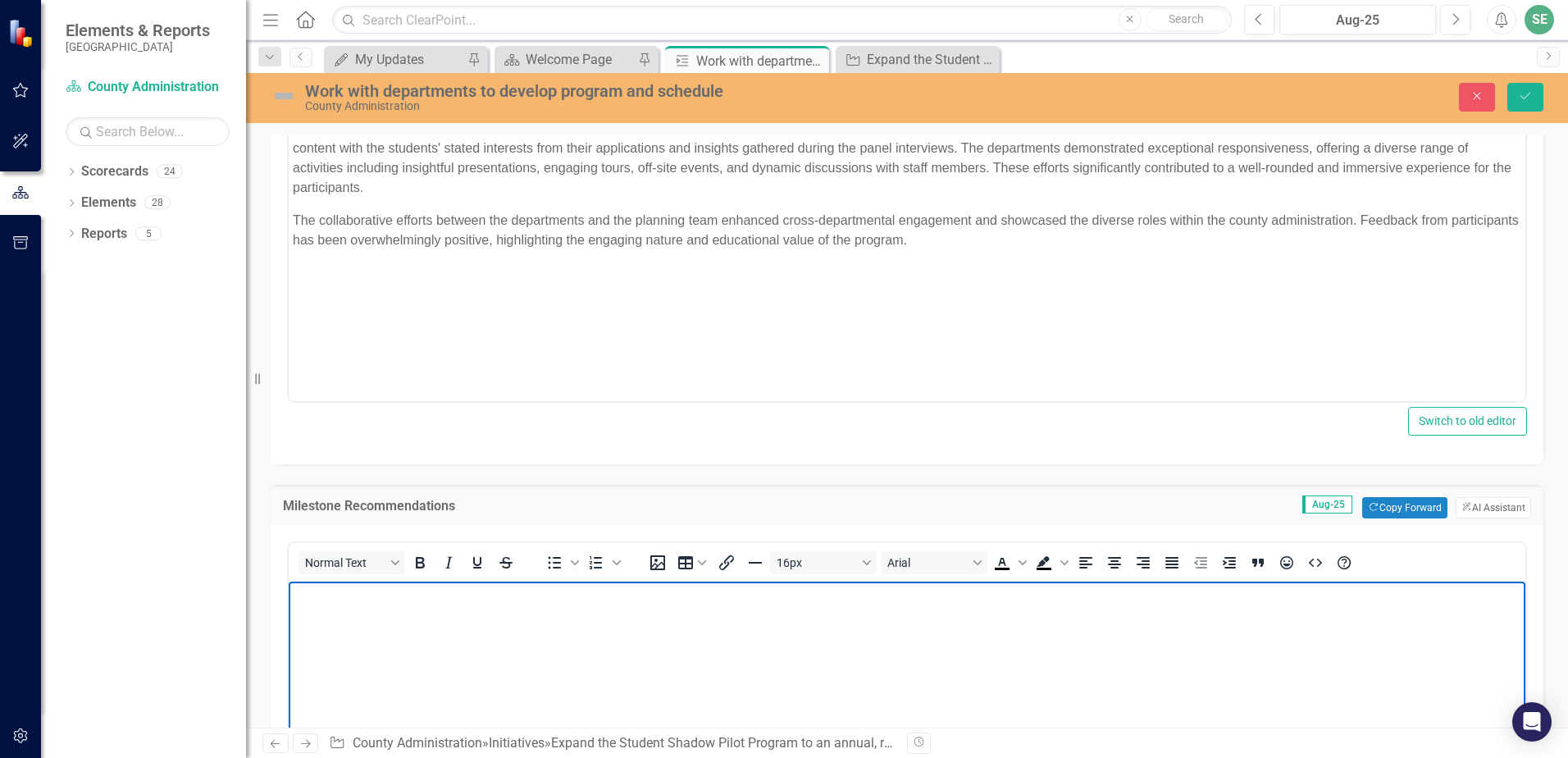
scroll to position [0, 0]
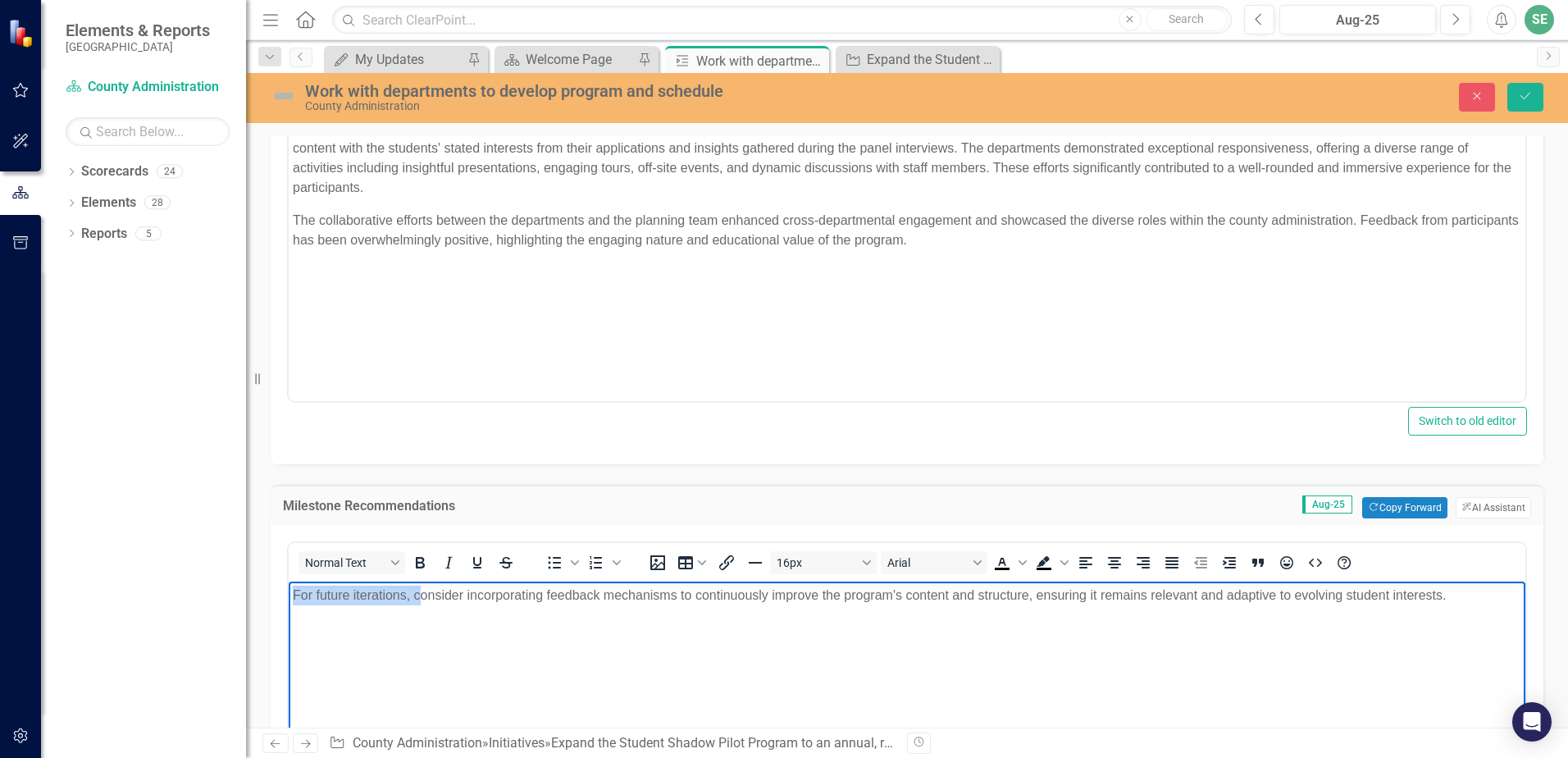
drag, startPoint x: 422, startPoint y: 596, endPoint x: 576, endPoint y: 1190, distance: 613.6
click at [289, 608] on html "For future iterations, consider incorporating feedback mechanisms to continuous…" at bounding box center [907, 704] width 1237 height 246
click at [559, 596] on p "Consider incorporating feedback mechanisms to continuously improve the program'…" at bounding box center [907, 595] width 1228 height 19
drag, startPoint x: 352, startPoint y: 593, endPoint x: 247, endPoint y: 598, distance: 105.1
click at [289, 598] on html "Consider incorporating feedback mechanisms to continuously improve the program'…" at bounding box center [907, 704] width 1237 height 246
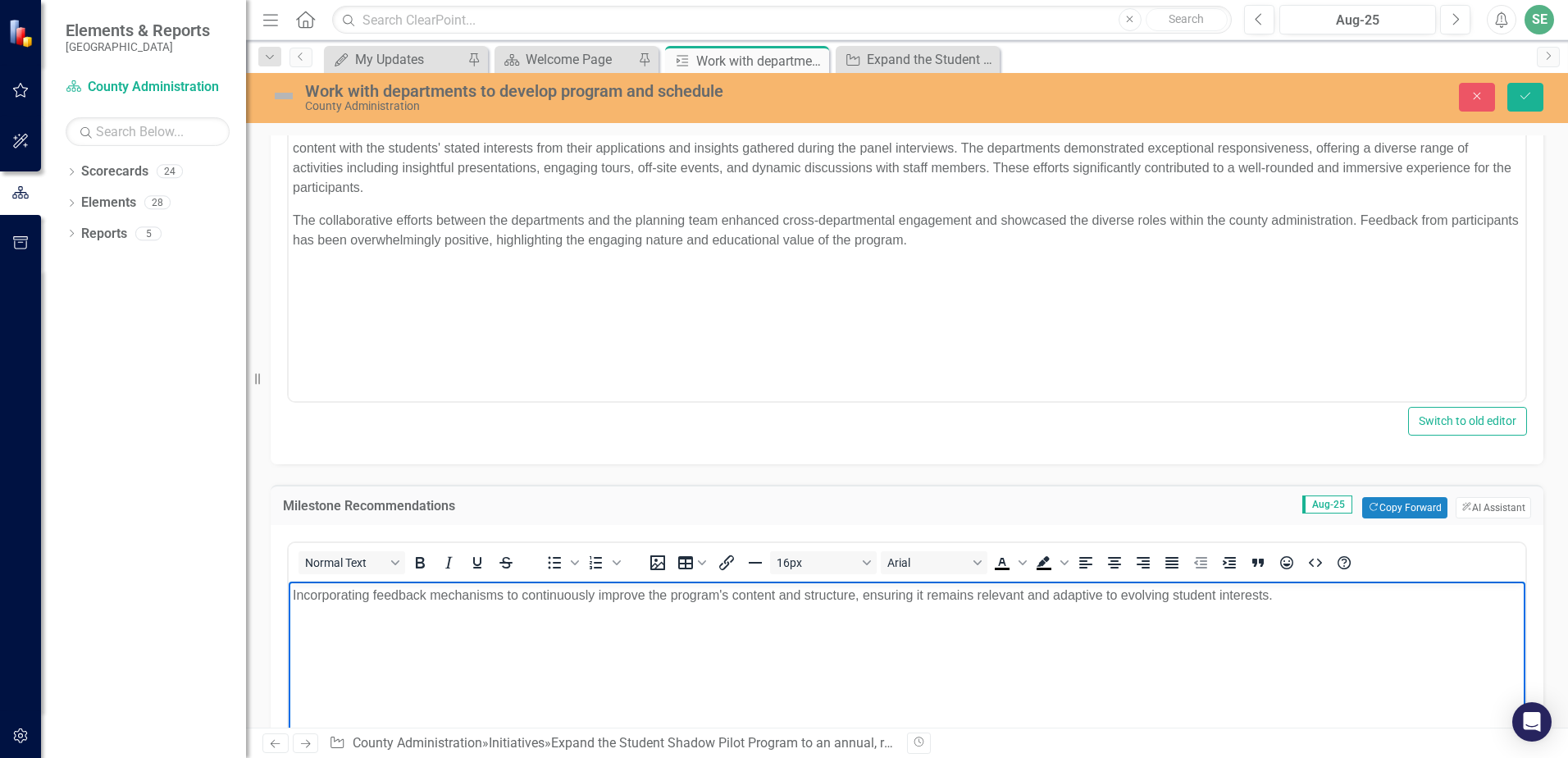
click at [365, 595] on p "Incorporating feedback mechanisms to continuously improve the program's content…" at bounding box center [907, 595] width 1228 height 19
drag, startPoint x: 494, startPoint y: 596, endPoint x: 419, endPoint y: 596, distance: 75.0
click at [419, 596] on p "Incorporate feedback mechanisms to continuously improve the program's content a…" at bounding box center [907, 595] width 1228 height 19
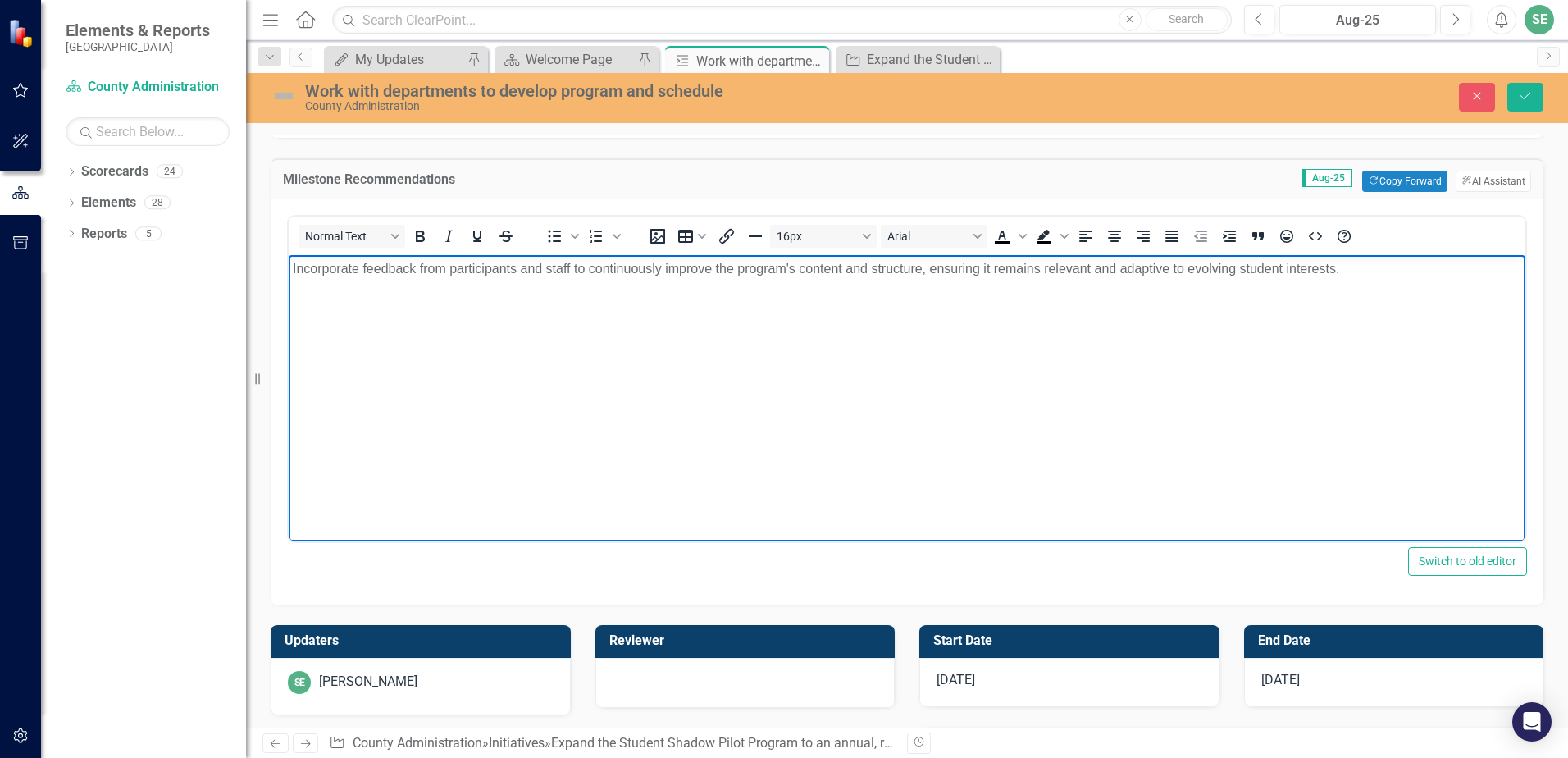
scroll to position [656, 0]
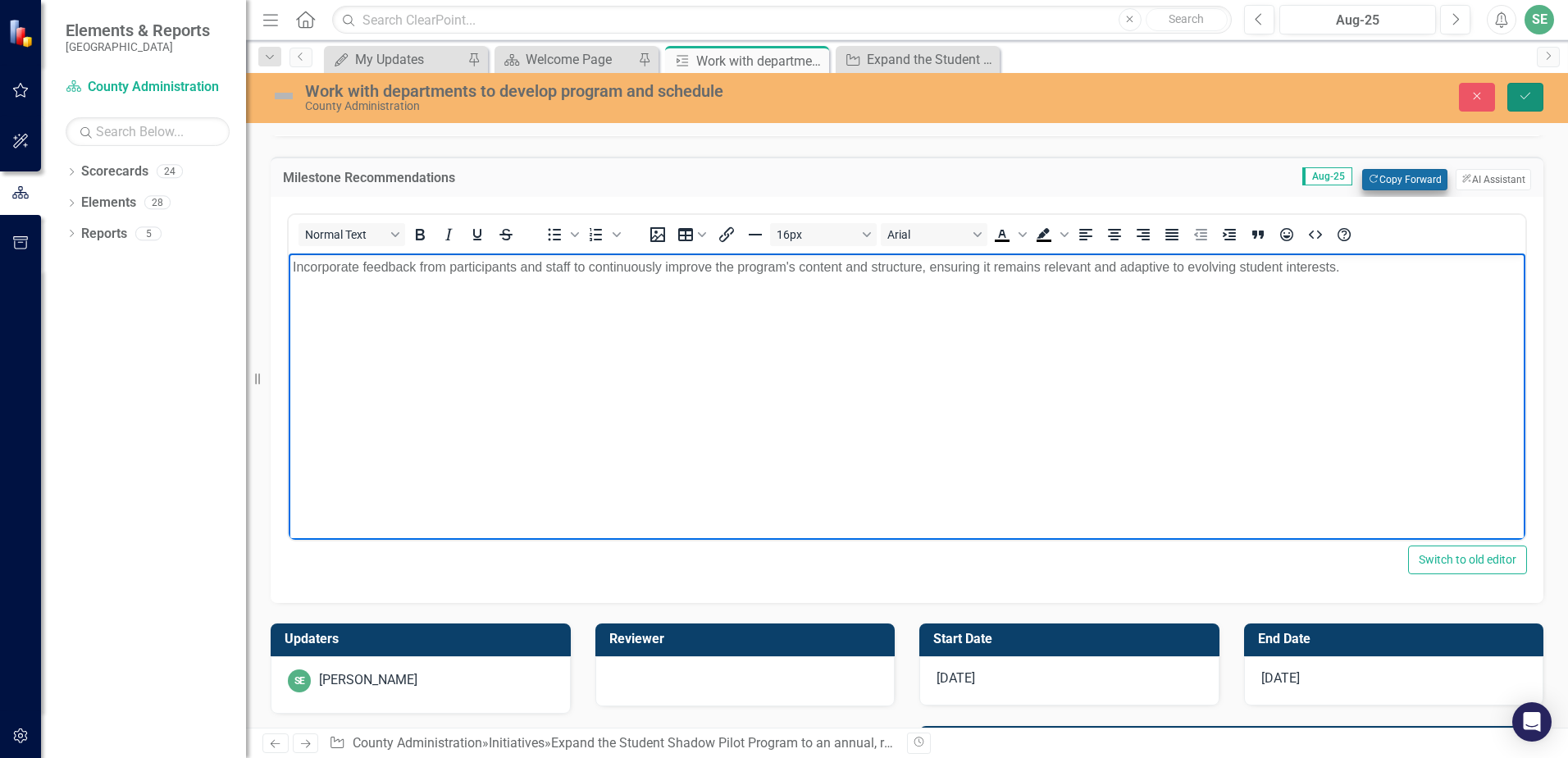
drag, startPoint x: 1517, startPoint y: 95, endPoint x: 1371, endPoint y: 174, distance: 166.0
click at [1517, 95] on button "Save" at bounding box center [1525, 97] width 36 height 29
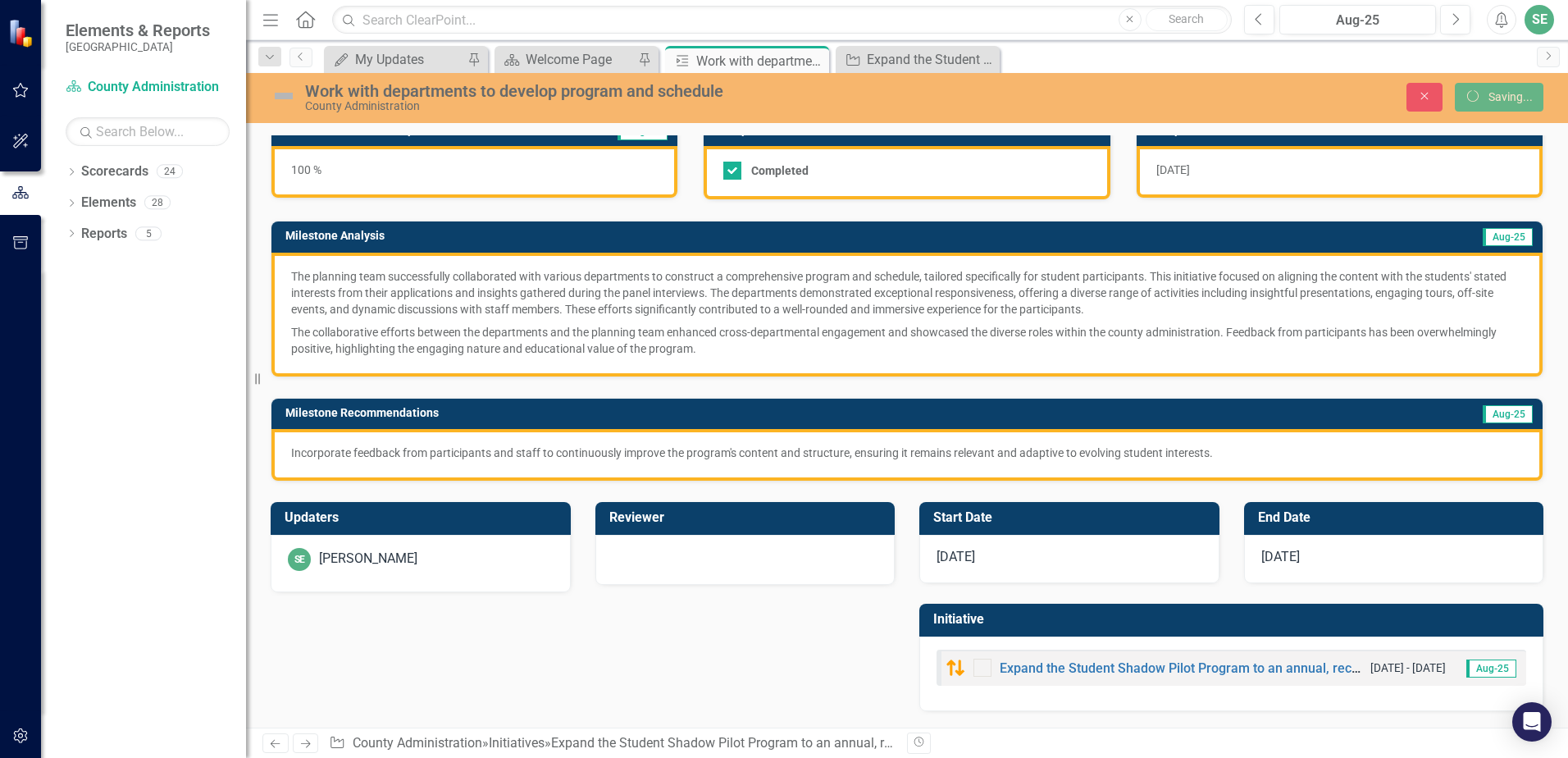
scroll to position [126, 0]
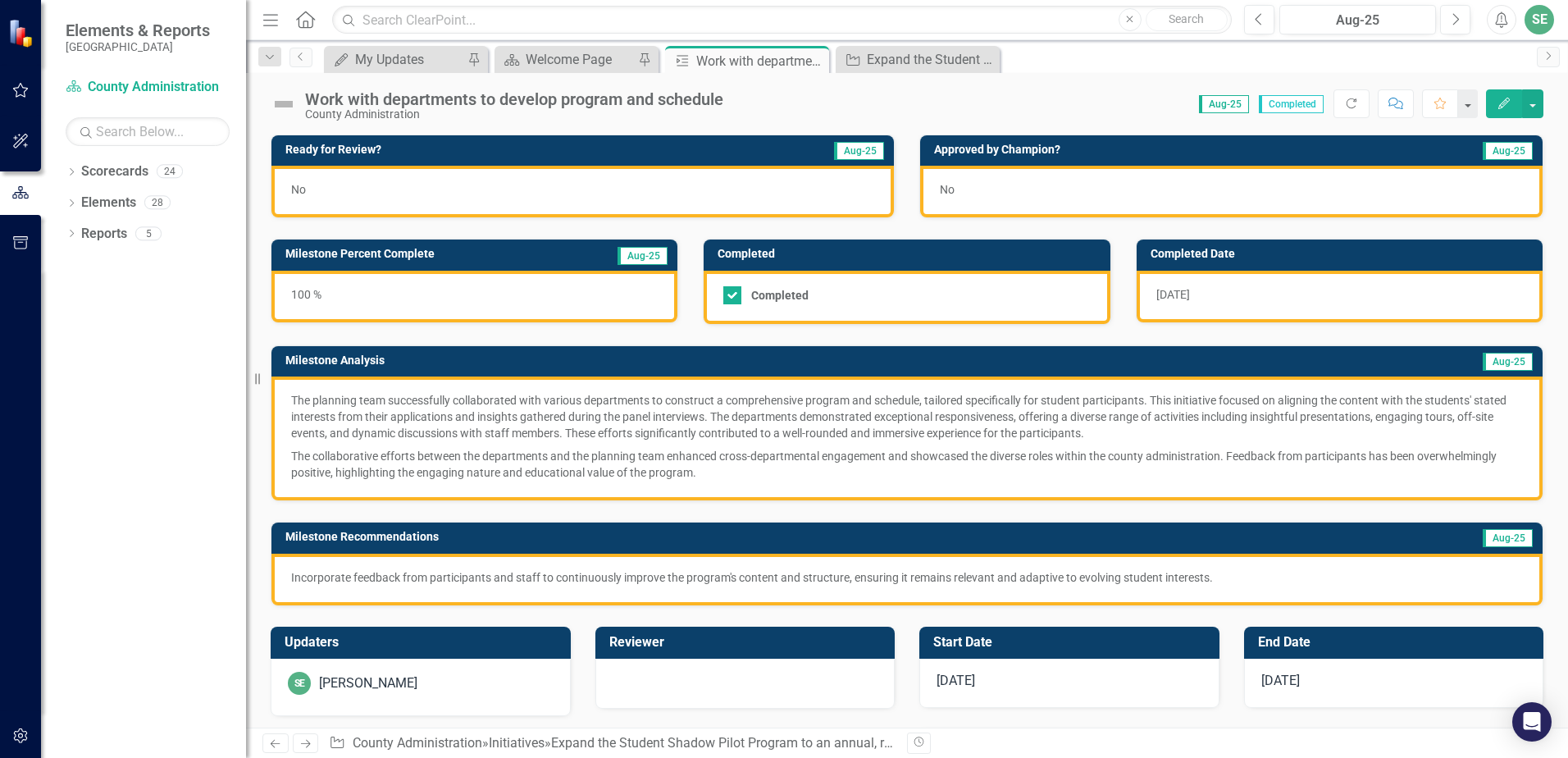
click at [1215, 299] on div "[DATE]" at bounding box center [1340, 297] width 406 height 52
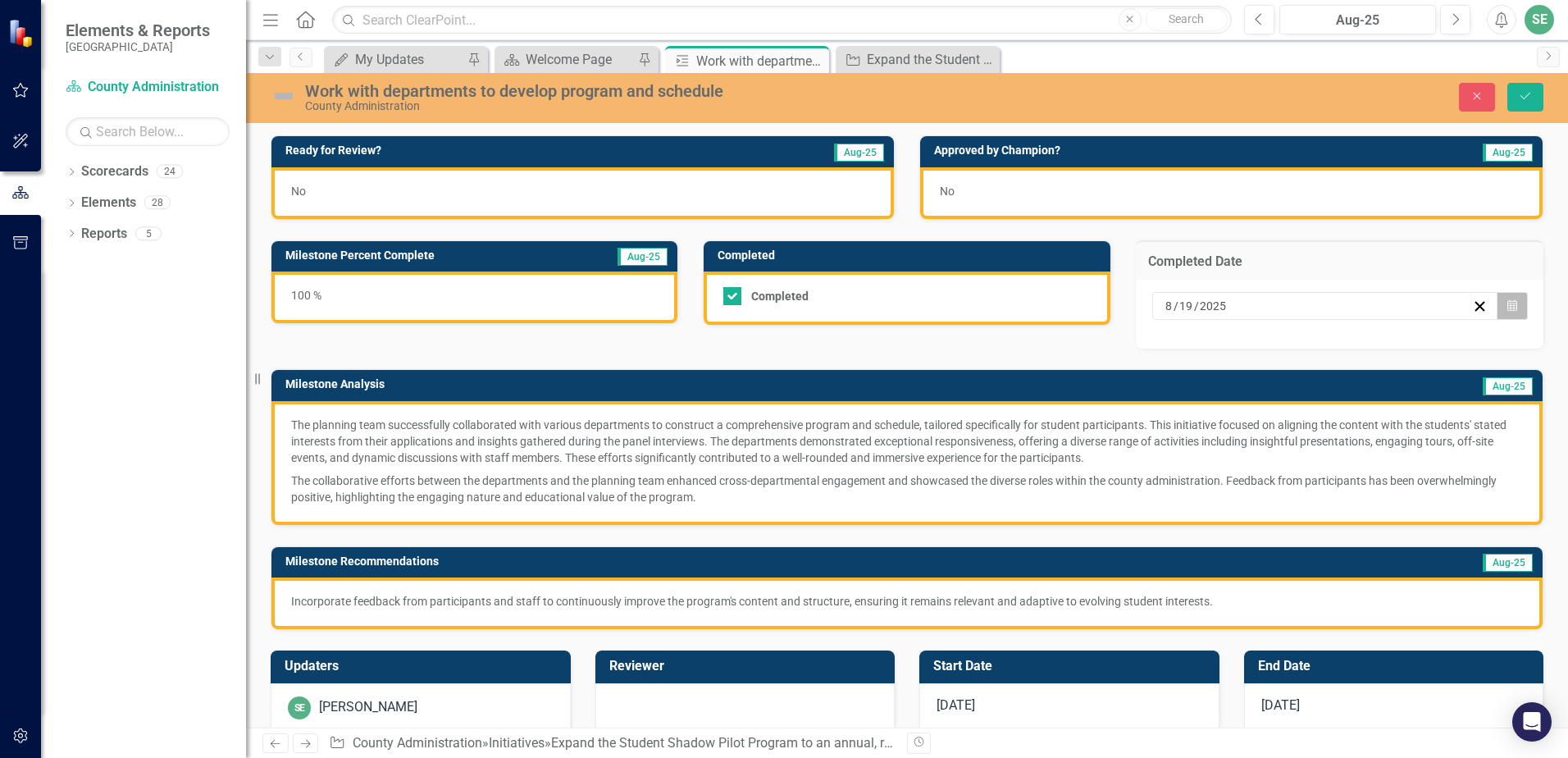
click at [1507, 311] on icon "button" at bounding box center [1512, 305] width 10 height 11
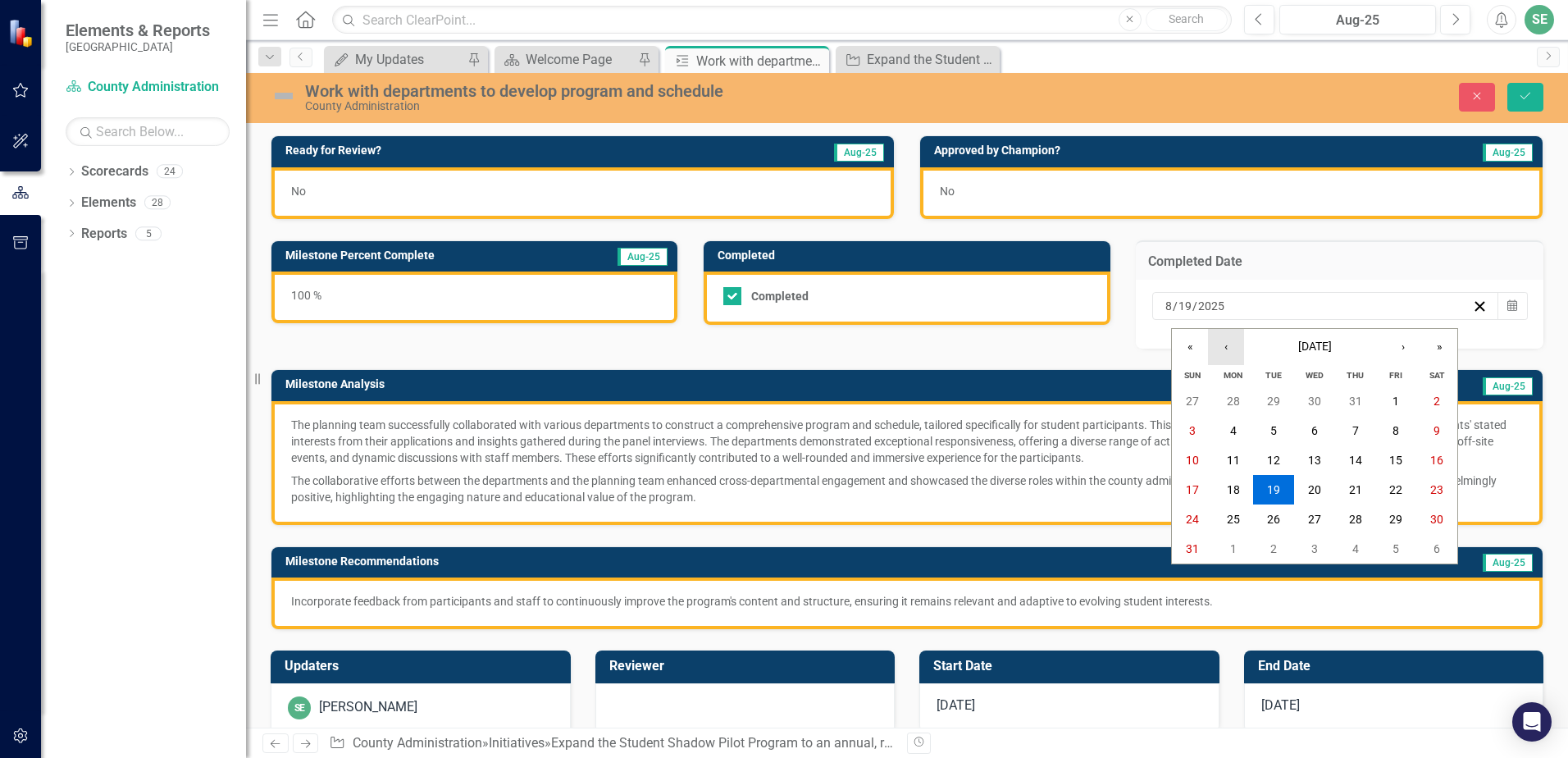
click at [1224, 350] on button "‹" at bounding box center [1226, 346] width 36 height 36
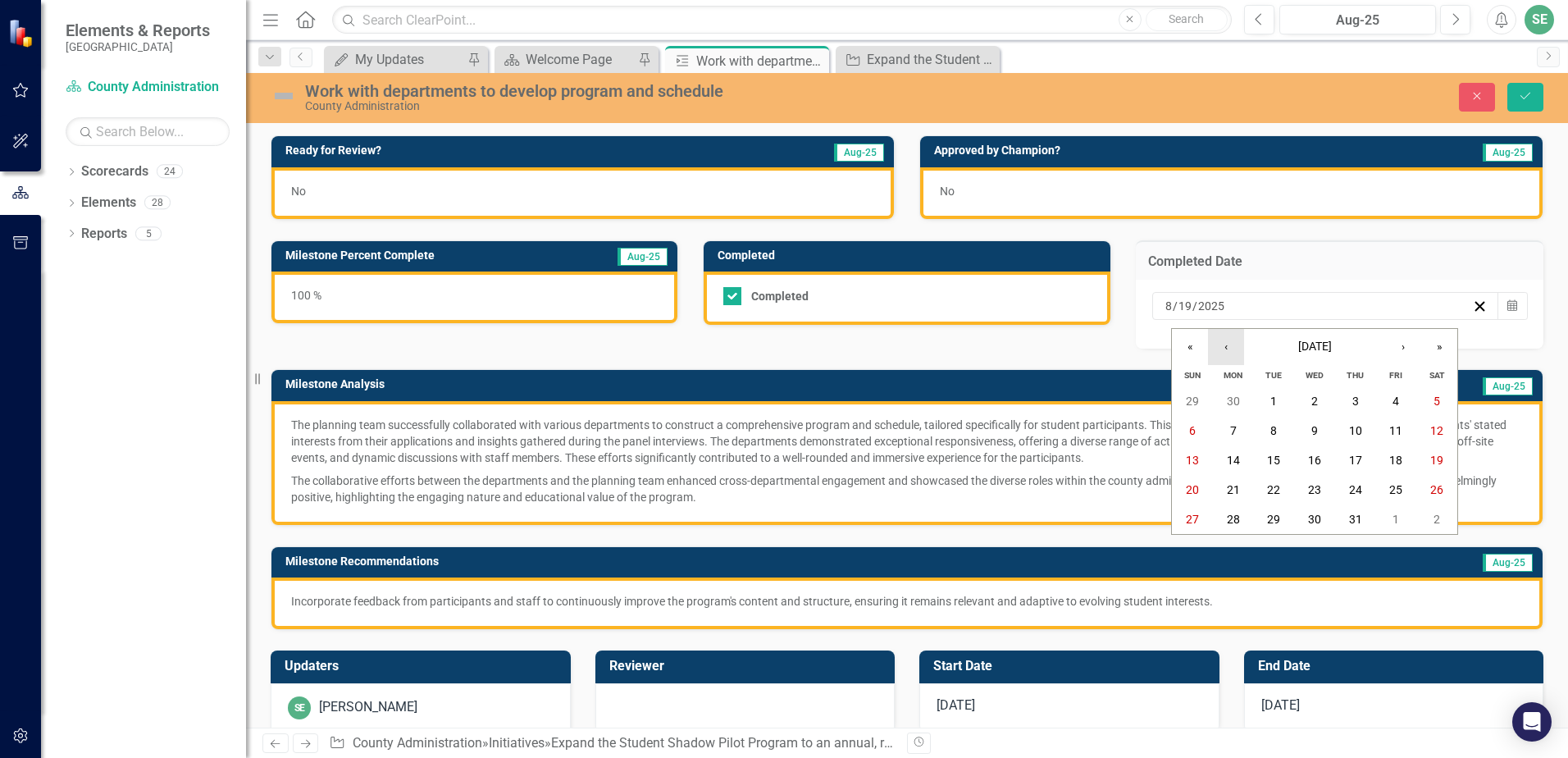
click at [1224, 353] on button "‹" at bounding box center [1226, 346] width 36 height 36
click at [1346, 412] on button "5" at bounding box center [1355, 401] width 41 height 30
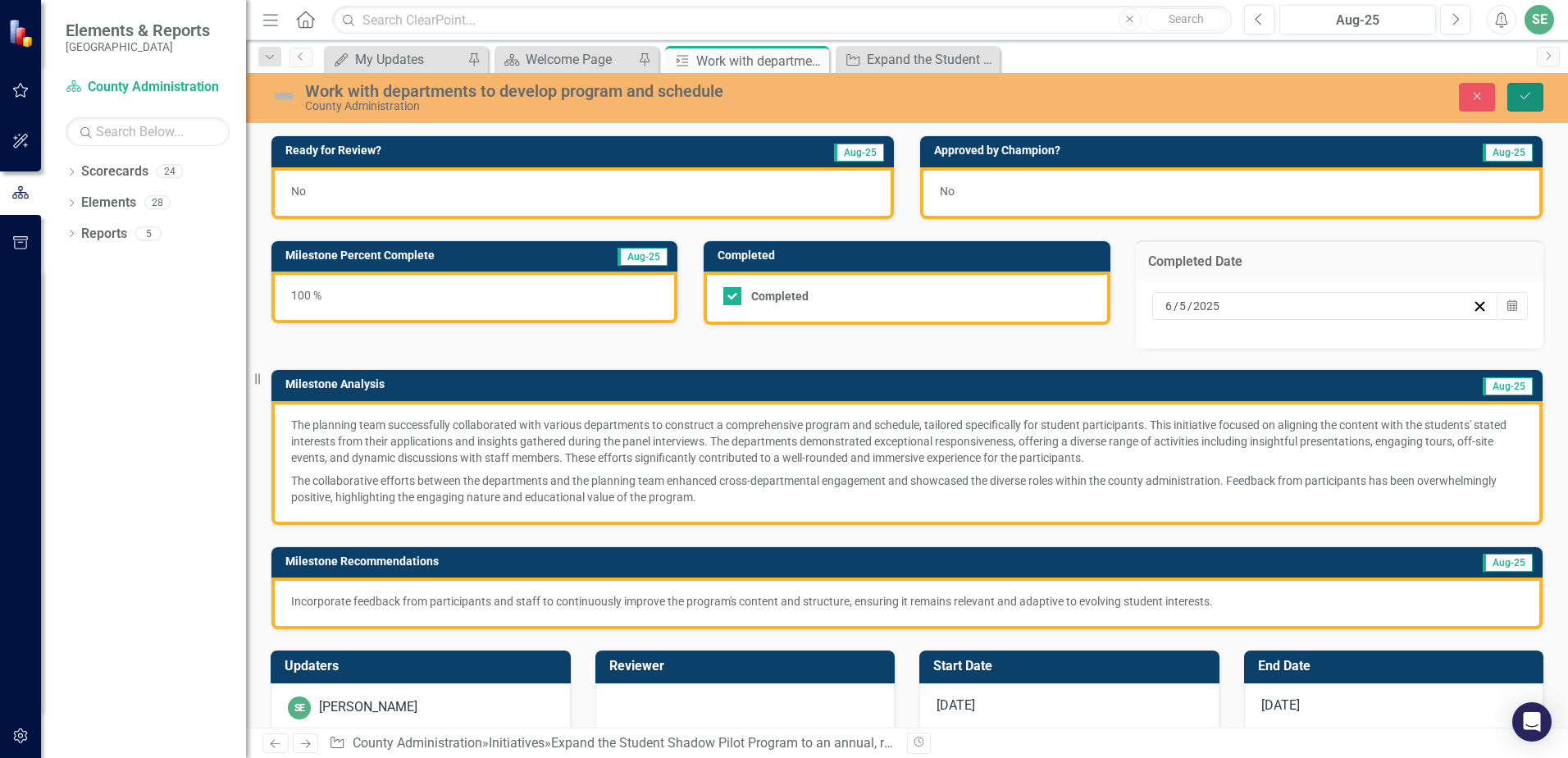
click at [1520, 110] on button "Save" at bounding box center [1525, 97] width 36 height 29
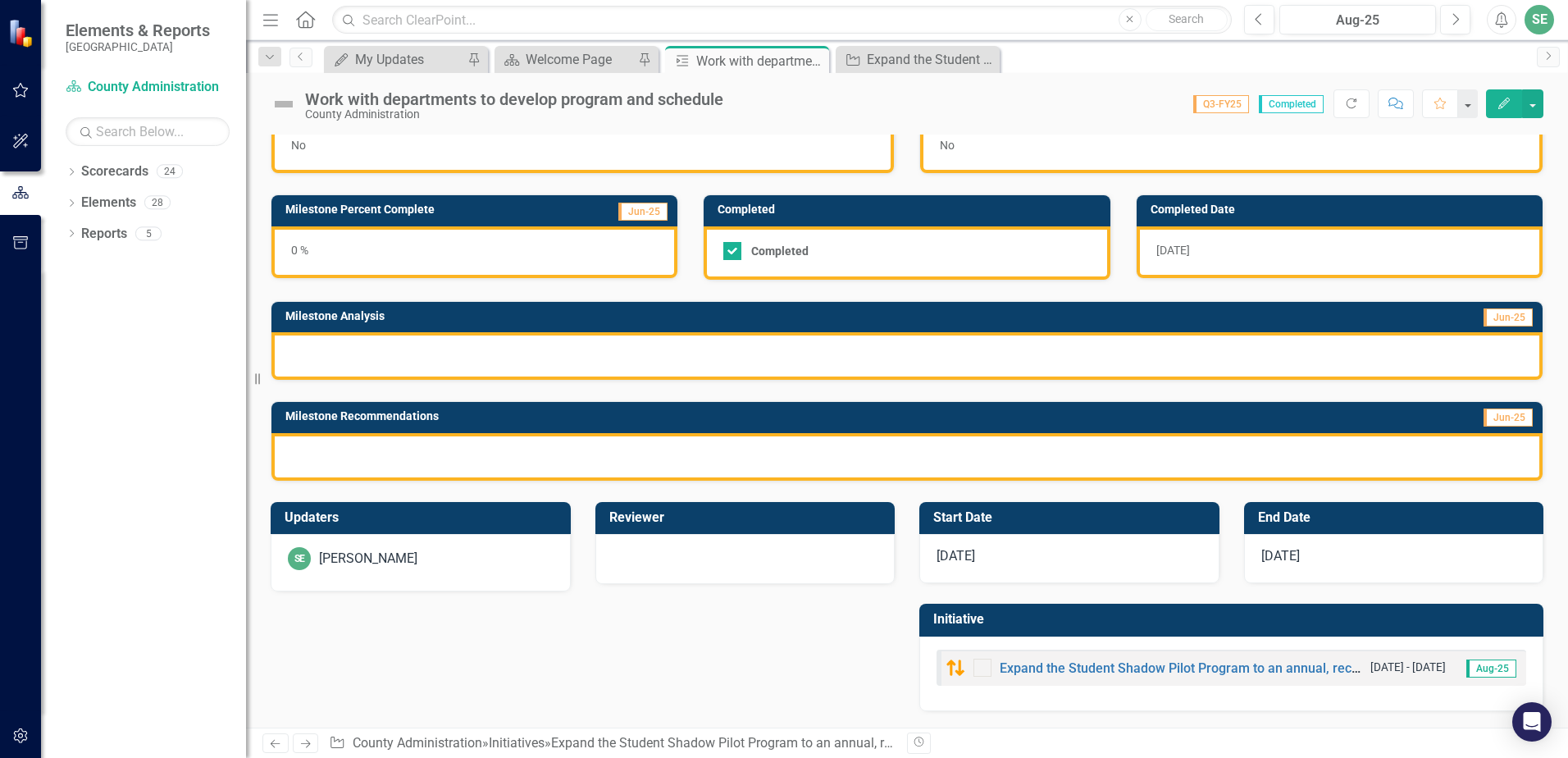
scroll to position [0, 0]
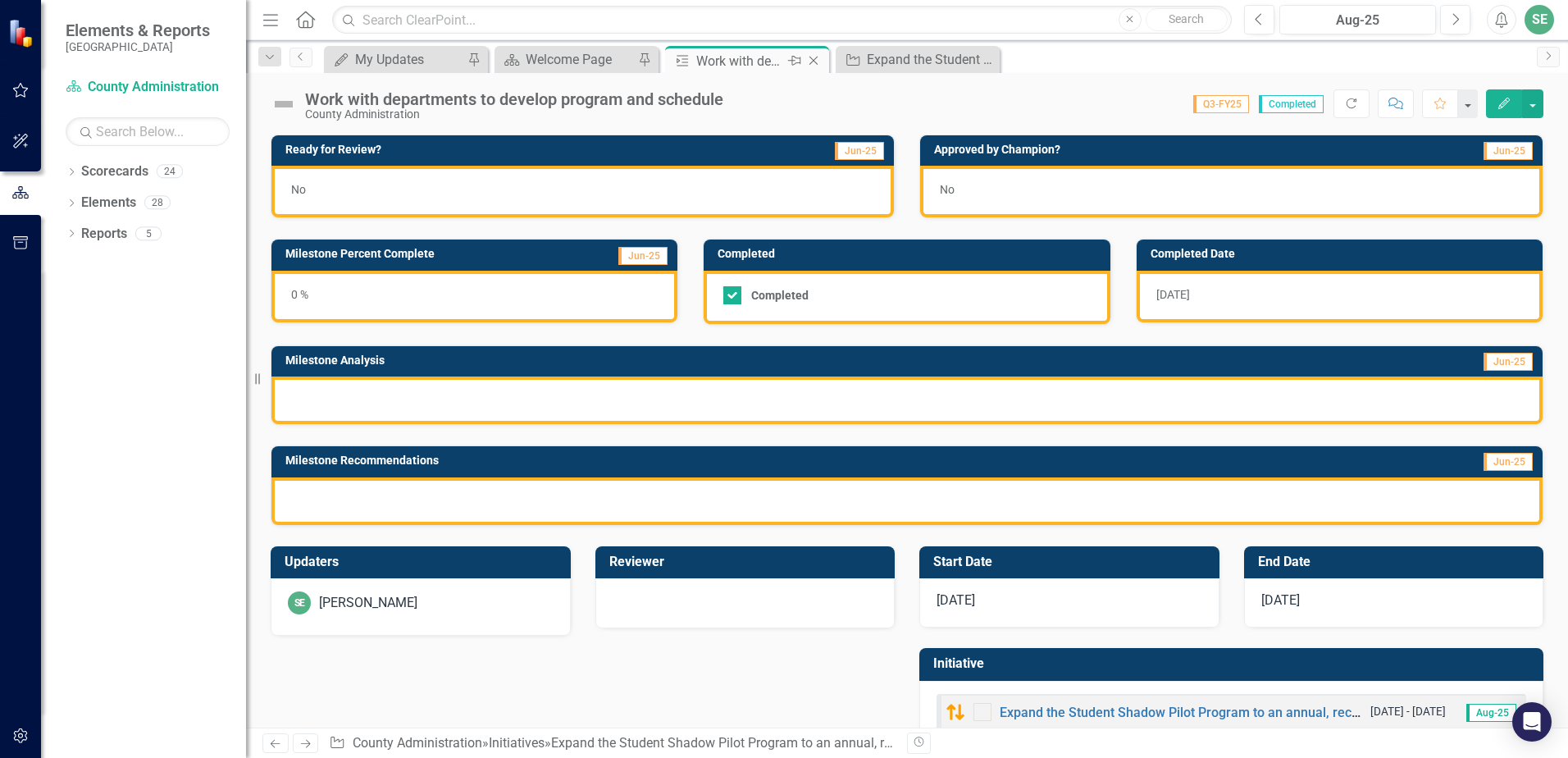
click at [810, 62] on icon "Close" at bounding box center [813, 61] width 17 height 13
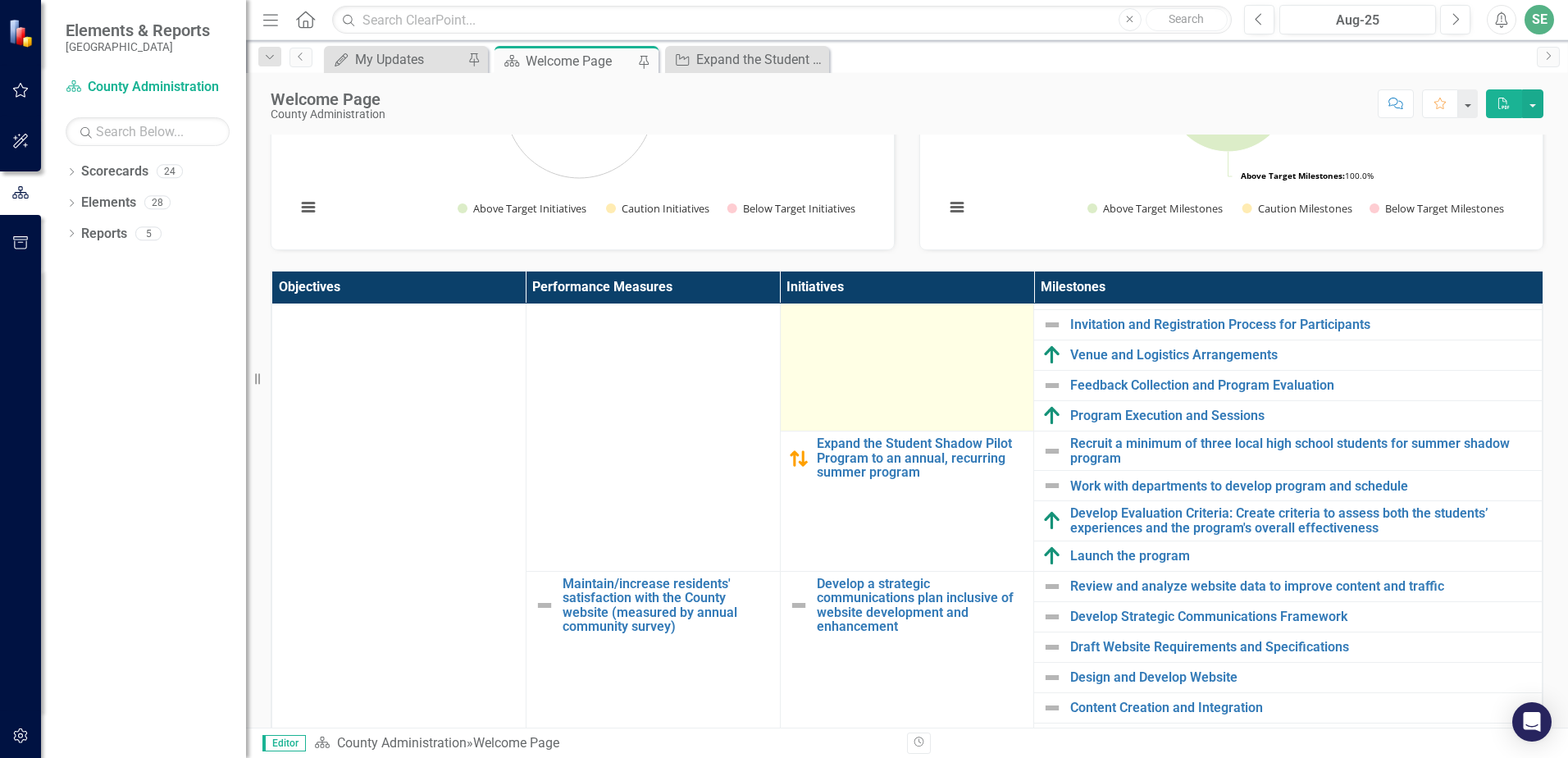
scroll to position [410, 0]
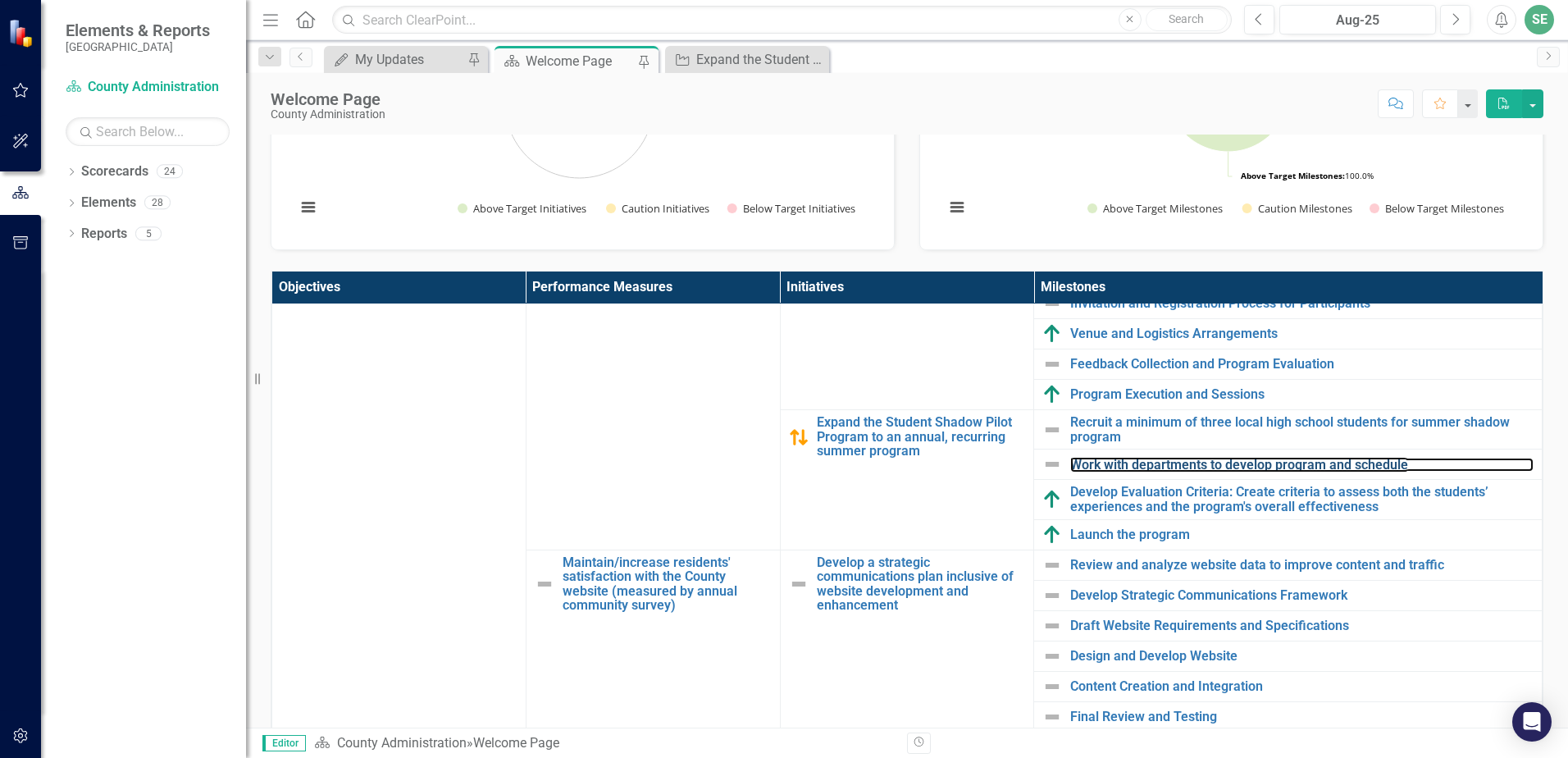
drag, startPoint x: 1219, startPoint y: 466, endPoint x: 119, endPoint y: 481, distance: 1100.1
click at [1219, 466] on link "Work with departments to develop program and schedule" at bounding box center [1302, 466] width 463 height 15
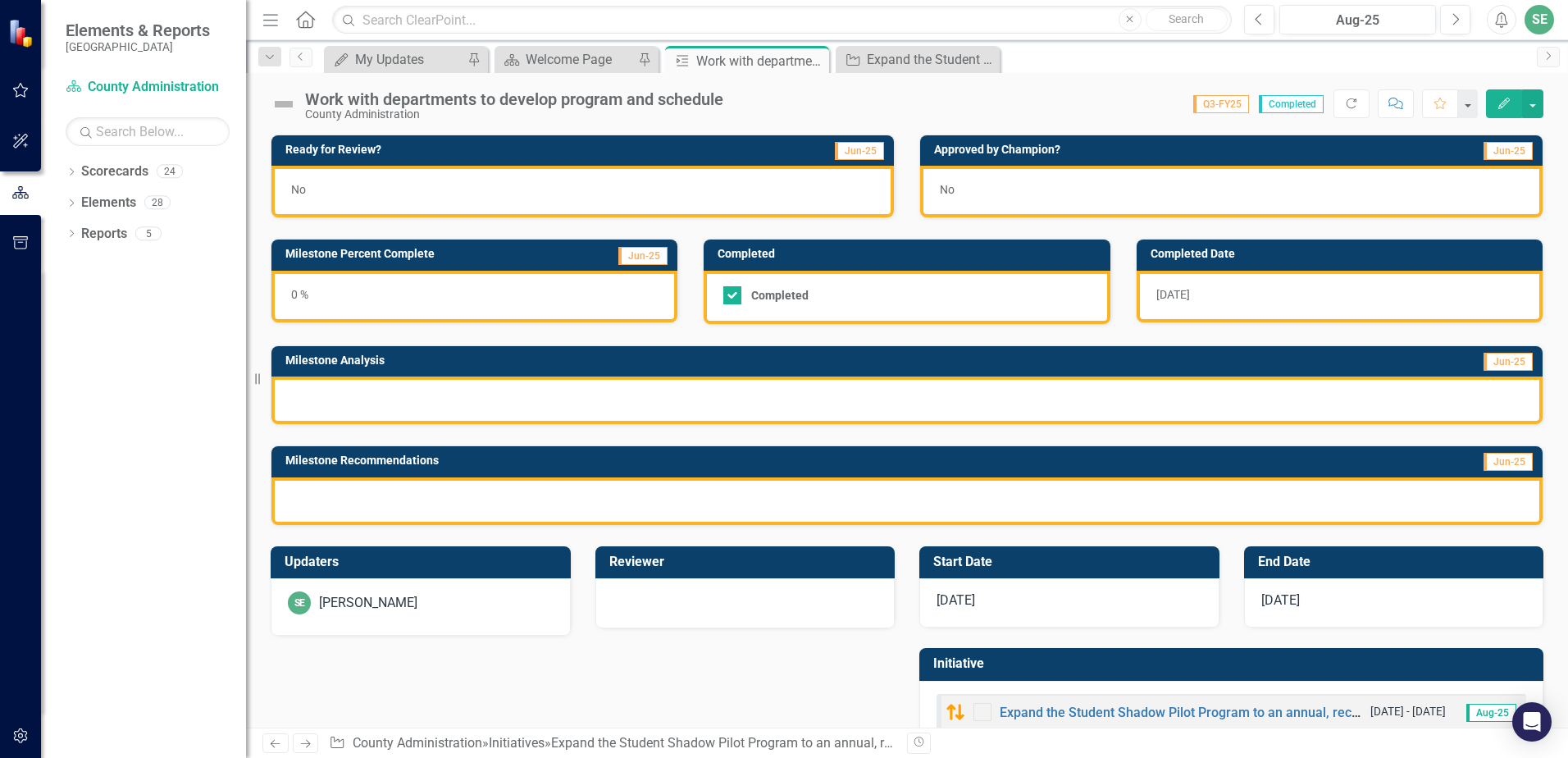
click at [1225, 106] on span "Q3-FY25" at bounding box center [1221, 105] width 56 height 19
click at [1223, 106] on span "Q3-FY25" at bounding box center [1221, 105] width 56 height 19
click at [1223, 106] on span "Q3-FY25" at bounding box center [1221, 105] width 56 height 19
click at [1522, 118] on div "Work with departments to develop program and schedule County Administration Sco…" at bounding box center [907, 97] width 1322 height 49
click at [1526, 106] on button "button" at bounding box center [1532, 104] width 21 height 29
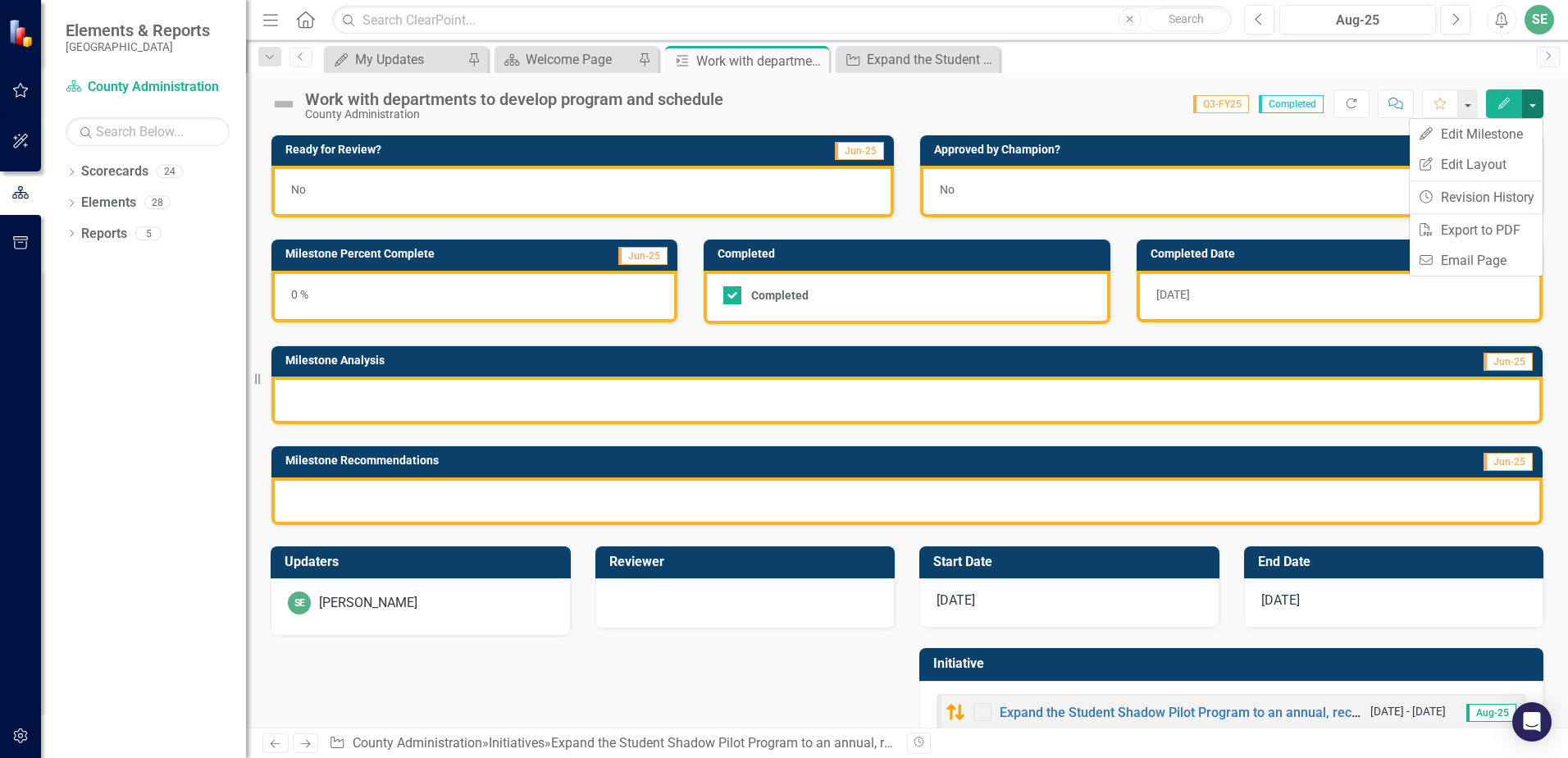
click at [1228, 105] on span "Q3-FY25" at bounding box center [1221, 105] width 56 height 19
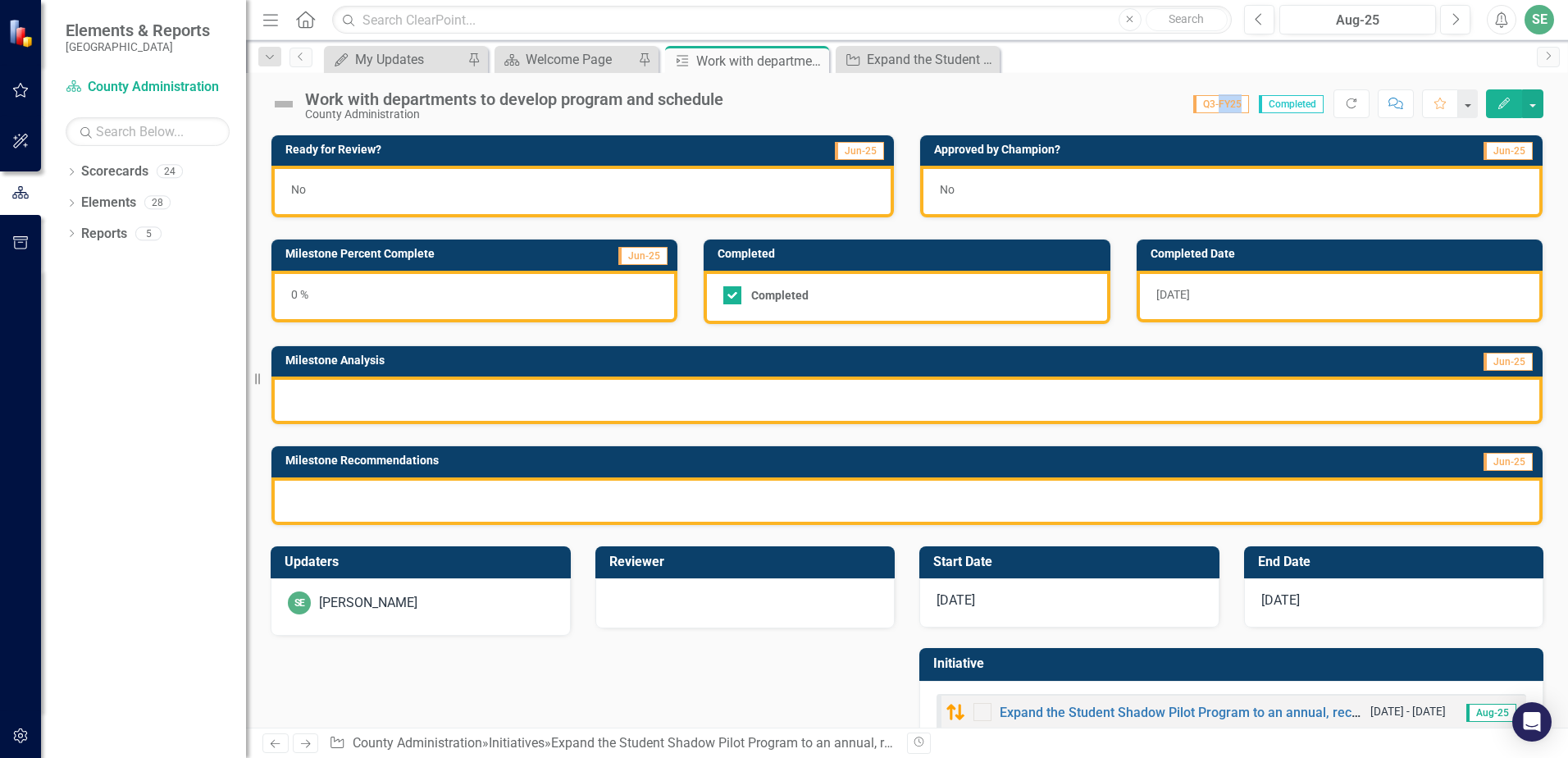
click at [1228, 105] on span "Q3-FY25" at bounding box center [1221, 105] width 56 height 19
drag, startPoint x: 1207, startPoint y: 110, endPoint x: 1138, endPoint y: 98, distance: 70.0
click at [1138, 98] on div "Score: N/A Q3-FY25 Completed Refresh Comment Favorite Edit" at bounding box center [1138, 104] width 812 height 28
click at [376, 408] on div at bounding box center [907, 400] width 1271 height 47
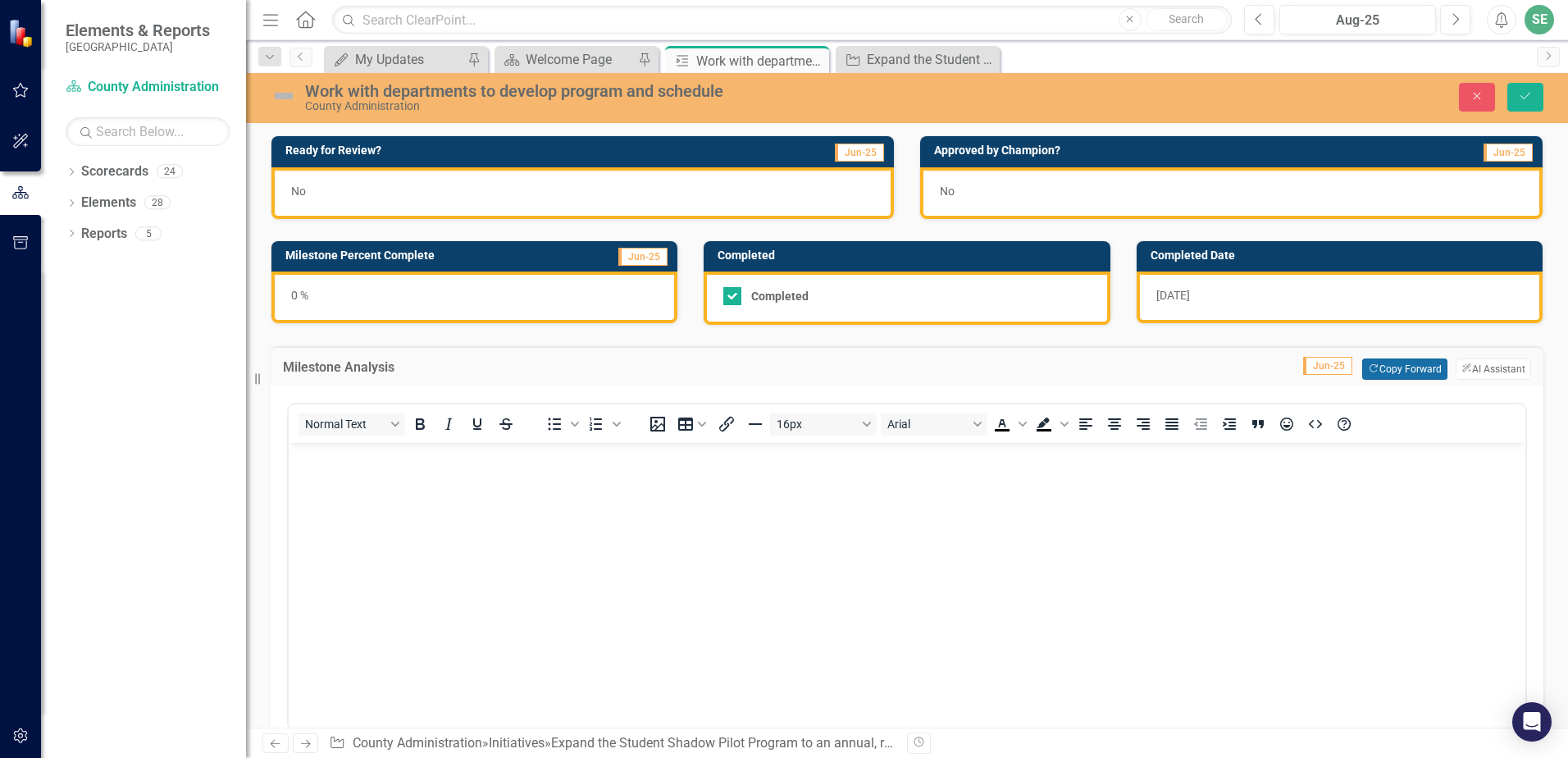
click at [1373, 367] on button "Copy Forward Copy Forward" at bounding box center [1403, 368] width 84 height 21
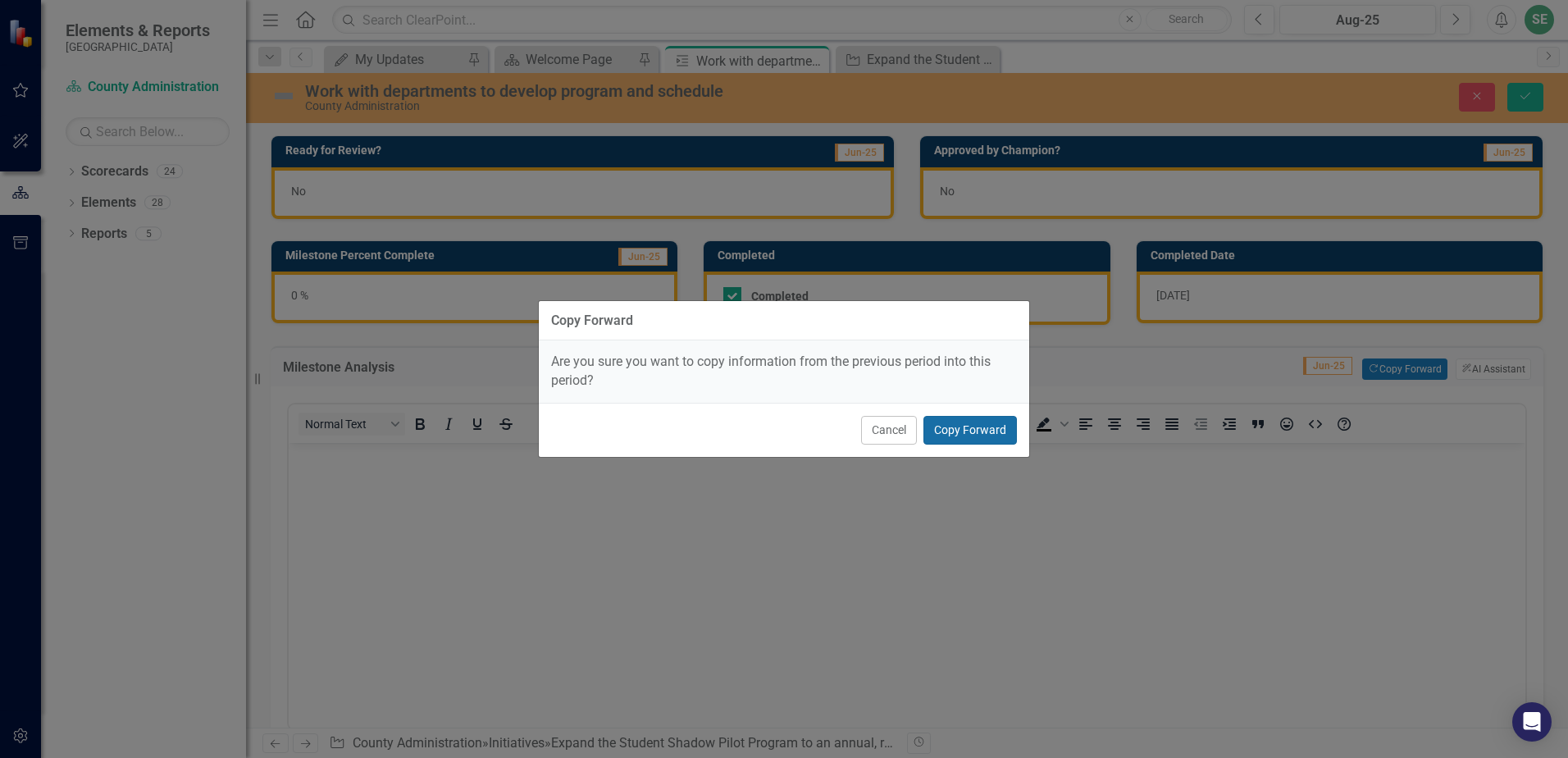
click at [977, 429] on button "Copy Forward" at bounding box center [969, 429] width 93 height 29
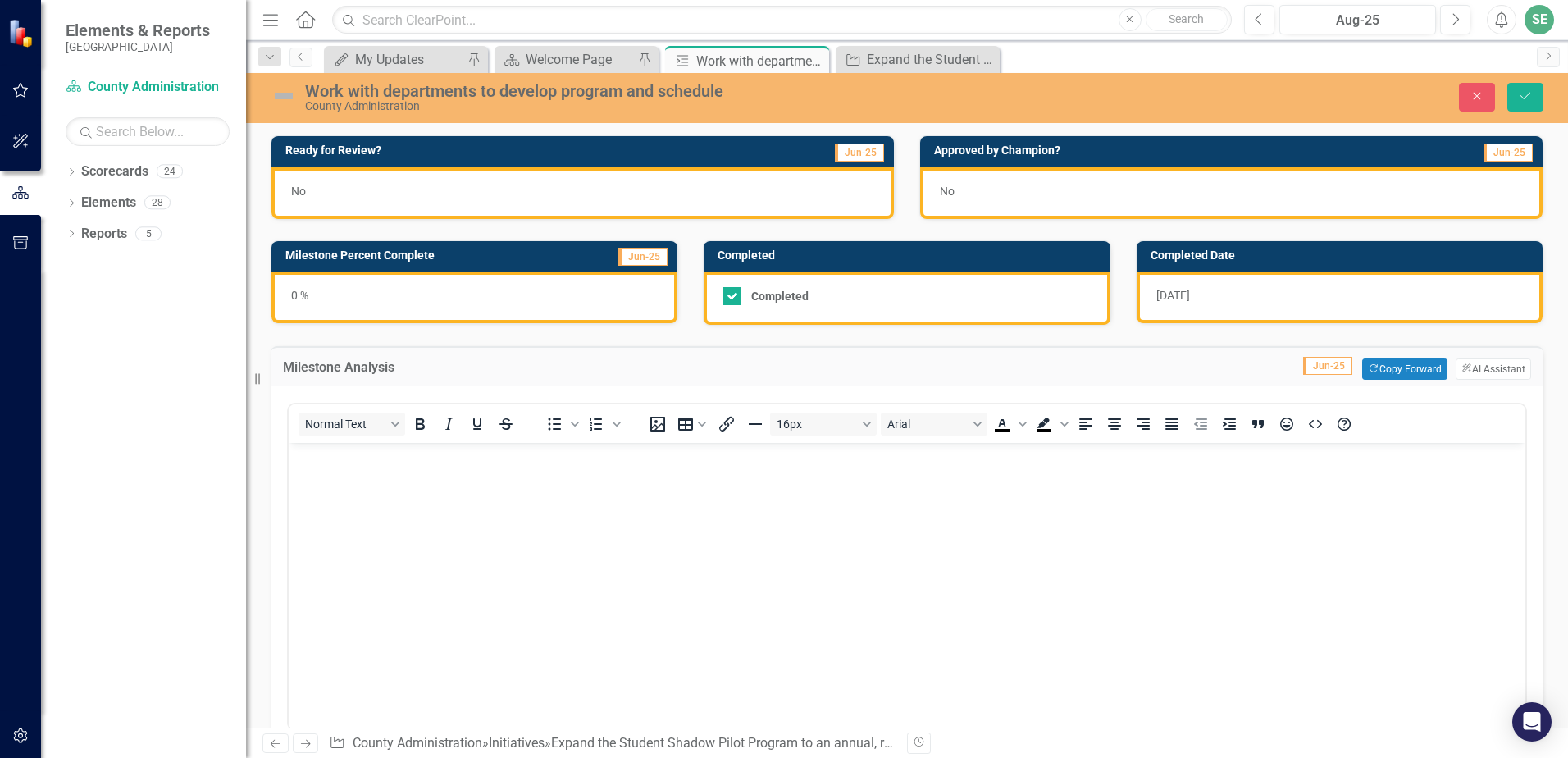
click at [1315, 365] on span "Jun-25" at bounding box center [1327, 367] width 49 height 19
click at [1479, 85] on button "Close" at bounding box center [1476, 97] width 36 height 29
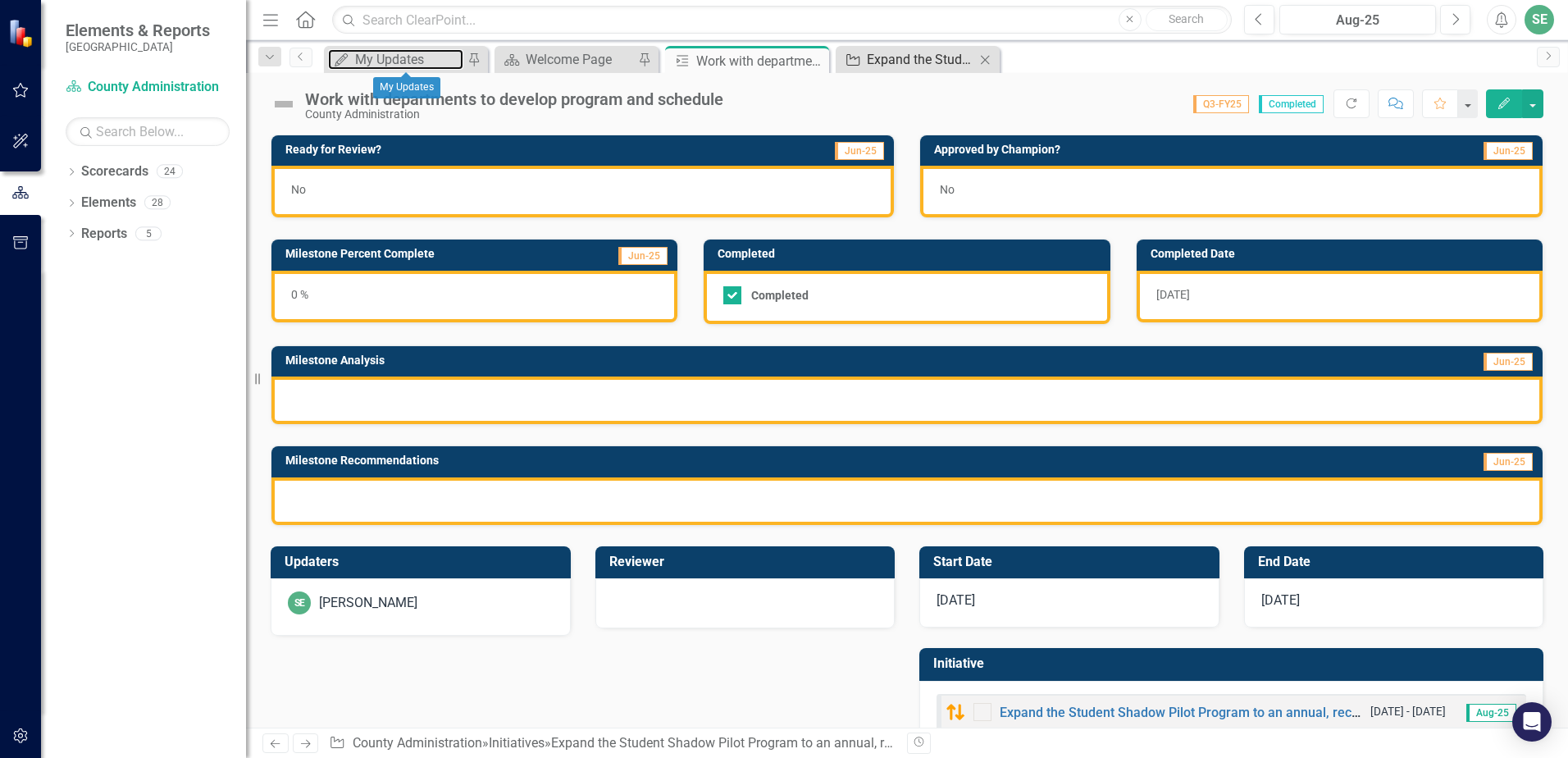
drag, startPoint x: 395, startPoint y: 61, endPoint x: 948, endPoint y: 59, distance: 553.0
click at [395, 61] on div "My Updates" at bounding box center [409, 59] width 108 height 20
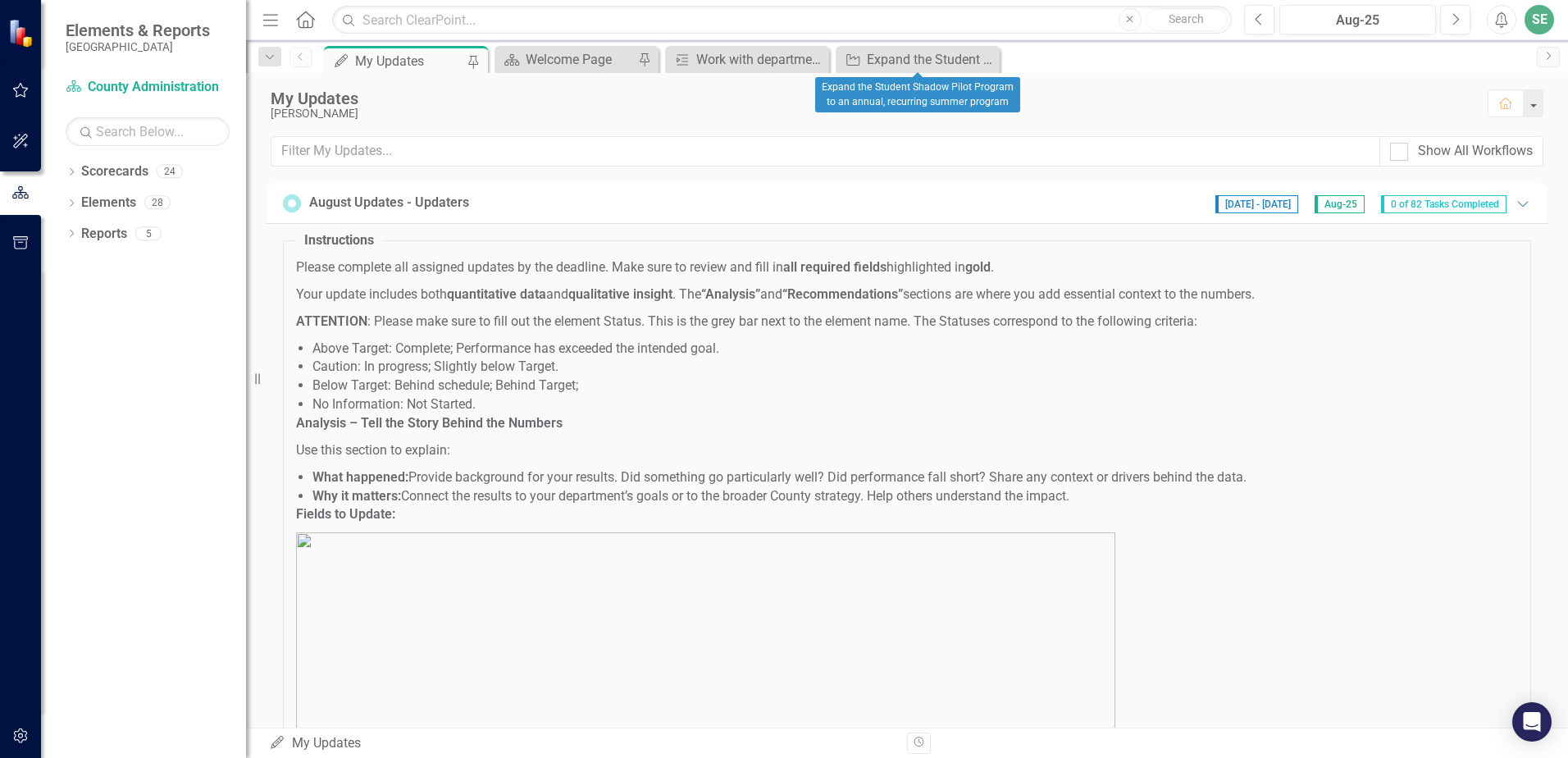
drag, startPoint x: 985, startPoint y: 60, endPoint x: 983, endPoint y: 125, distance: 65.0
click at [0, 0] on icon at bounding box center [0, 0] width 0 height 0
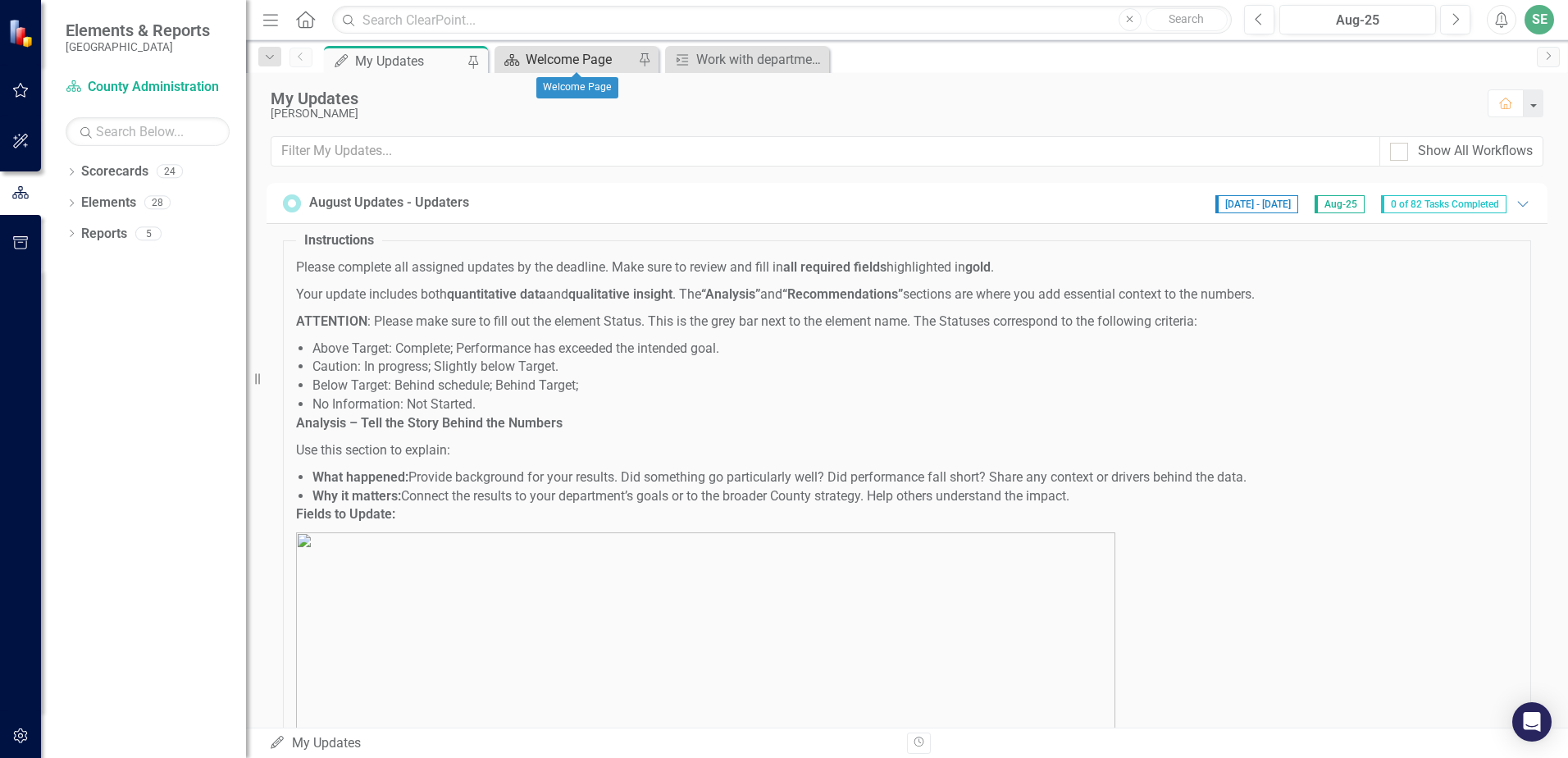
click at [560, 59] on div "Welcome Page" at bounding box center [579, 59] width 108 height 20
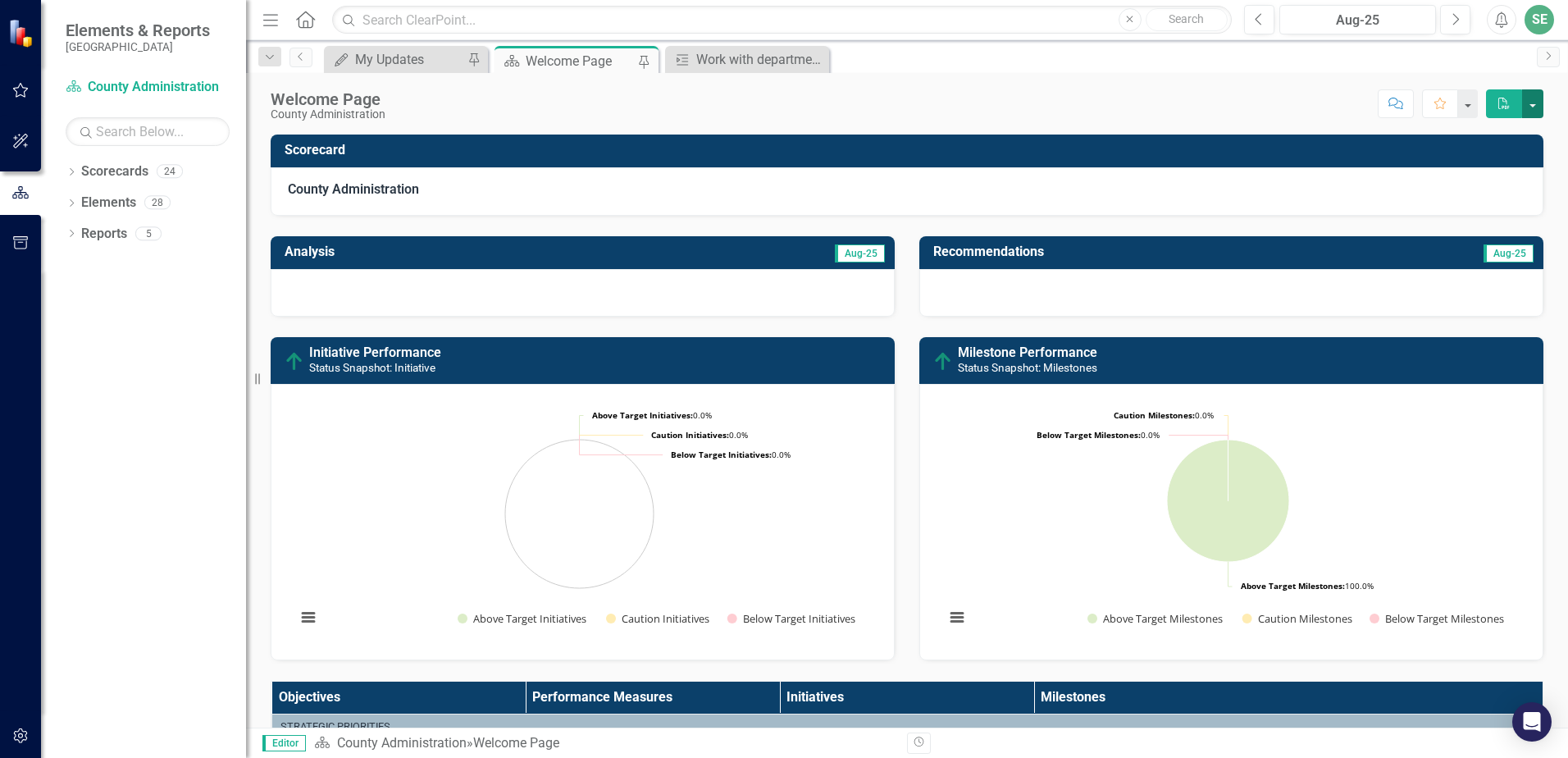
click at [1532, 105] on button "button" at bounding box center [1532, 104] width 21 height 29
click at [912, 113] on div "Score: N/A Aug-25 Completed Comment Favorite PDF" at bounding box center [968, 104] width 1150 height 28
click at [1529, 109] on button "button" at bounding box center [1532, 104] width 21 height 29
click at [1439, 143] on link "Revision History Revision History" at bounding box center [1476, 134] width 133 height 31
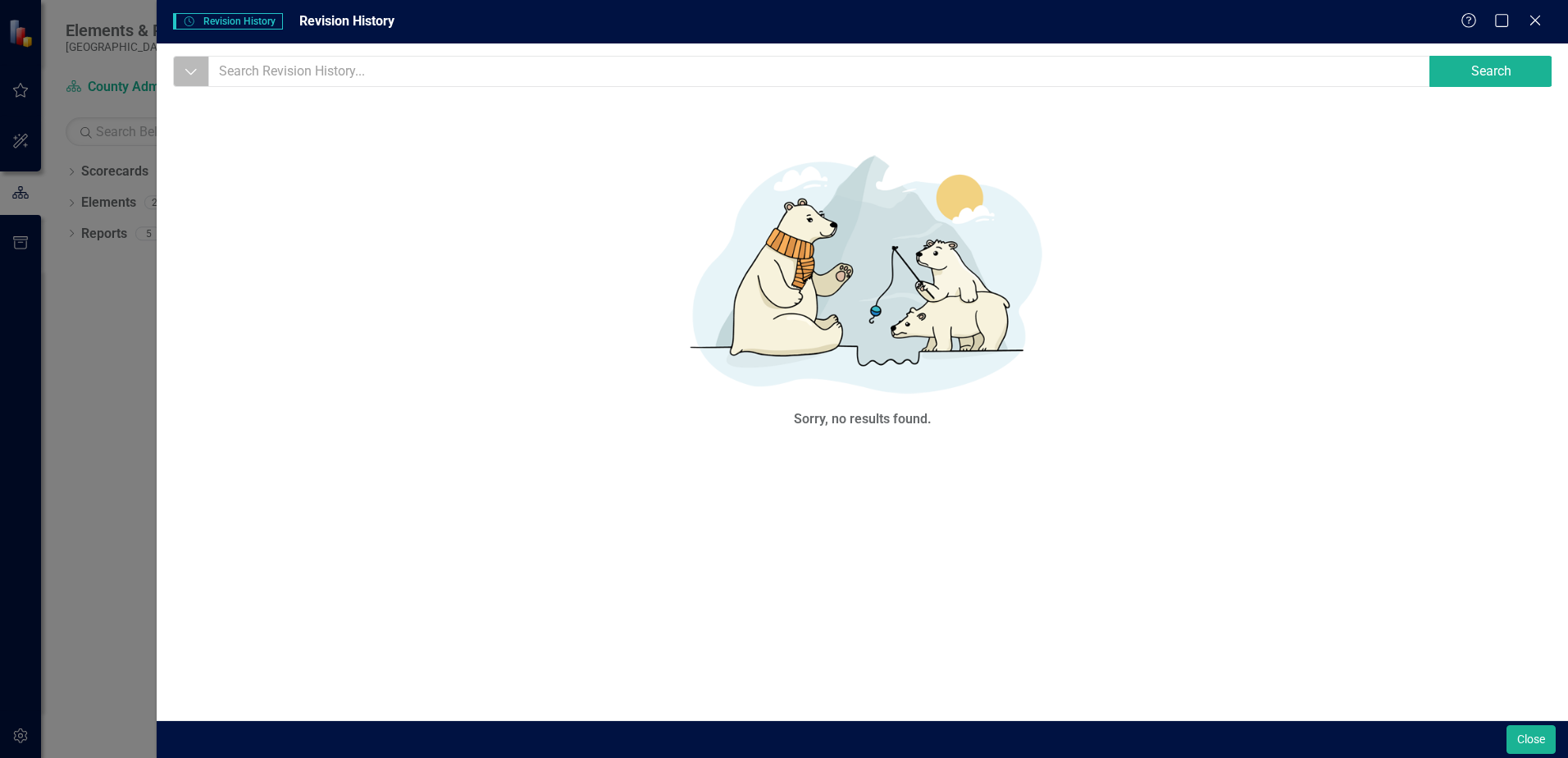
click at [196, 68] on icon "button" at bounding box center [191, 71] width 11 height 6
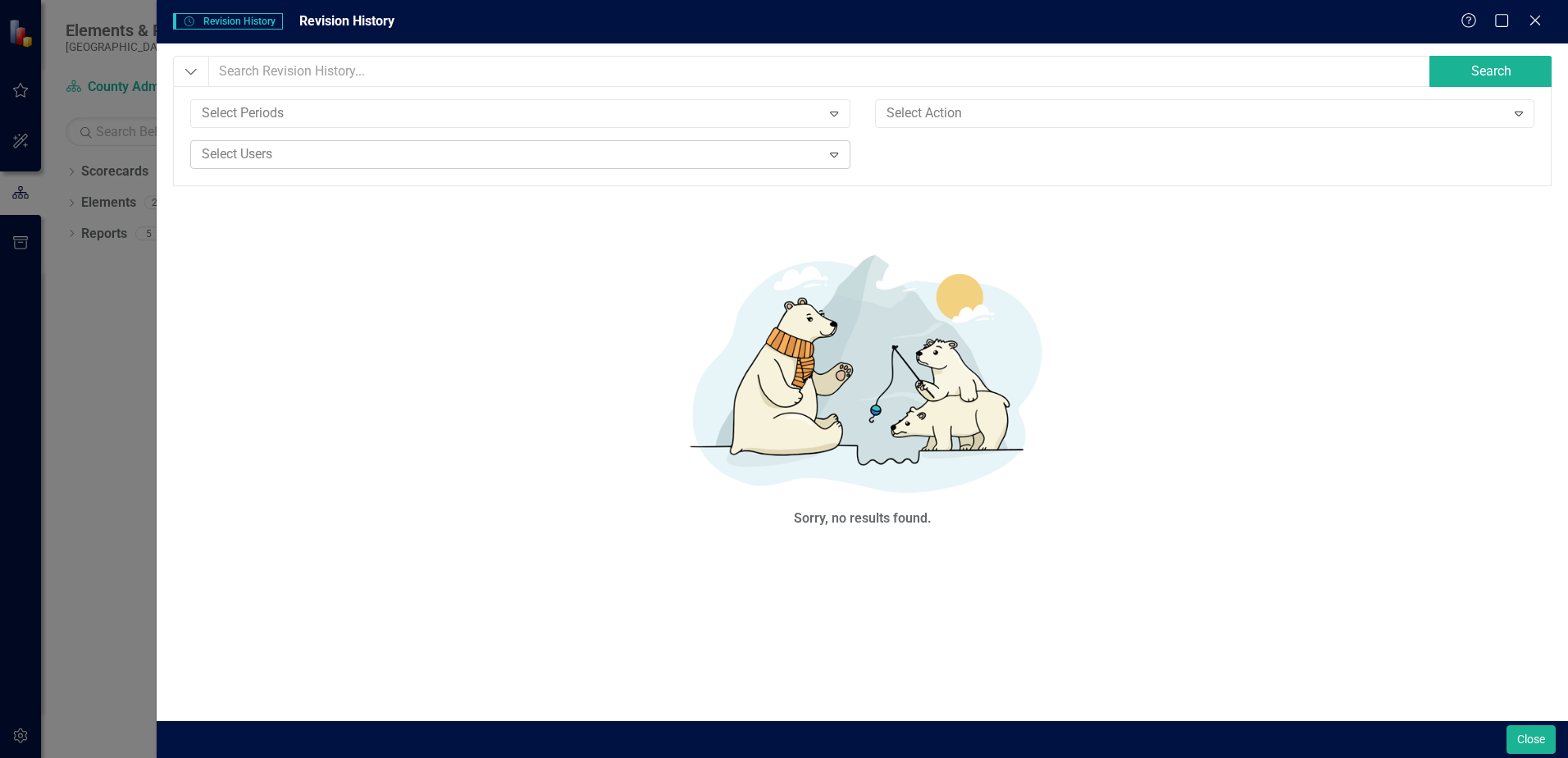
click at [241, 155] on div at bounding box center [508, 155] width 625 height 22
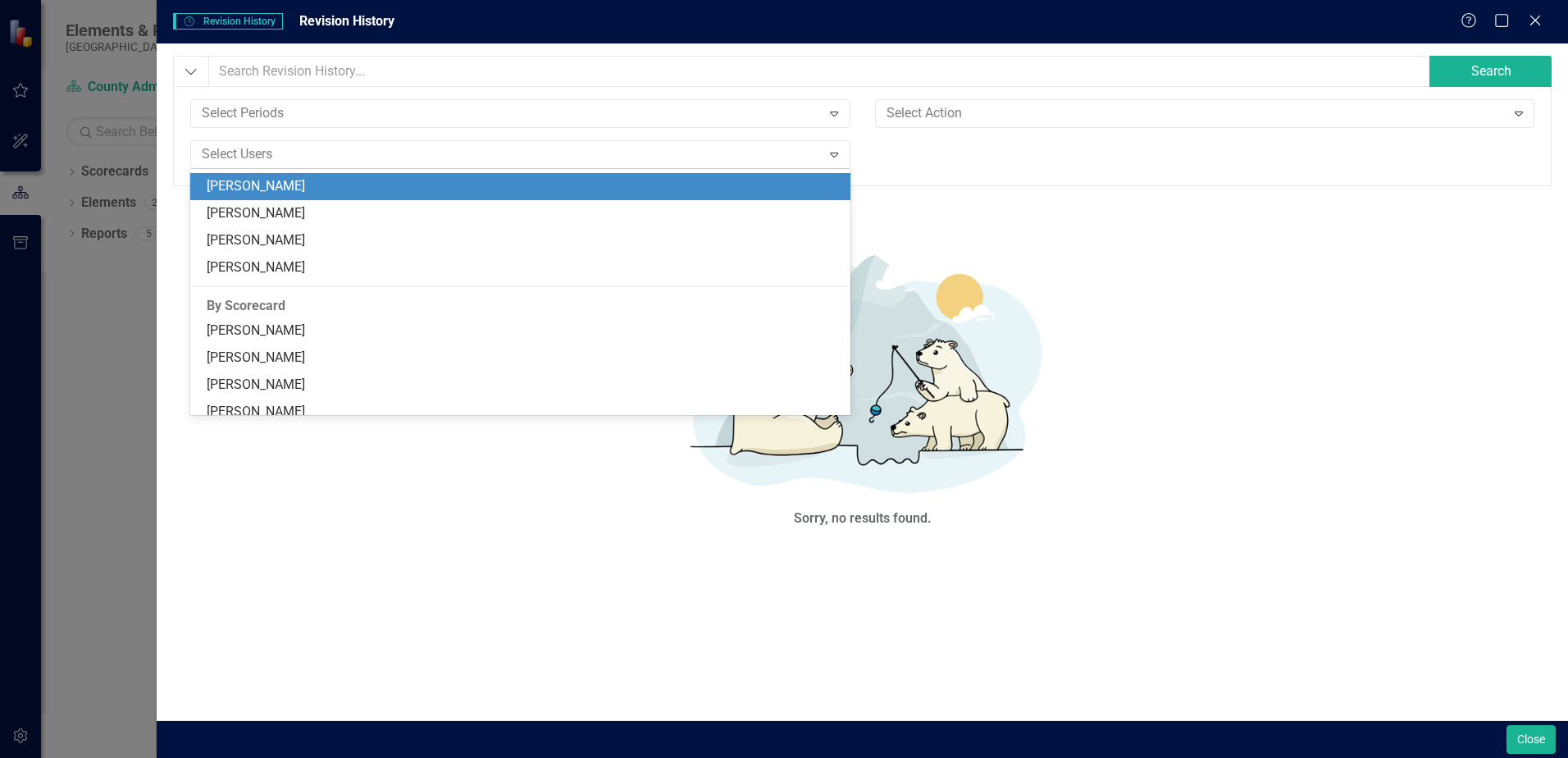
scroll to position [410, 0]
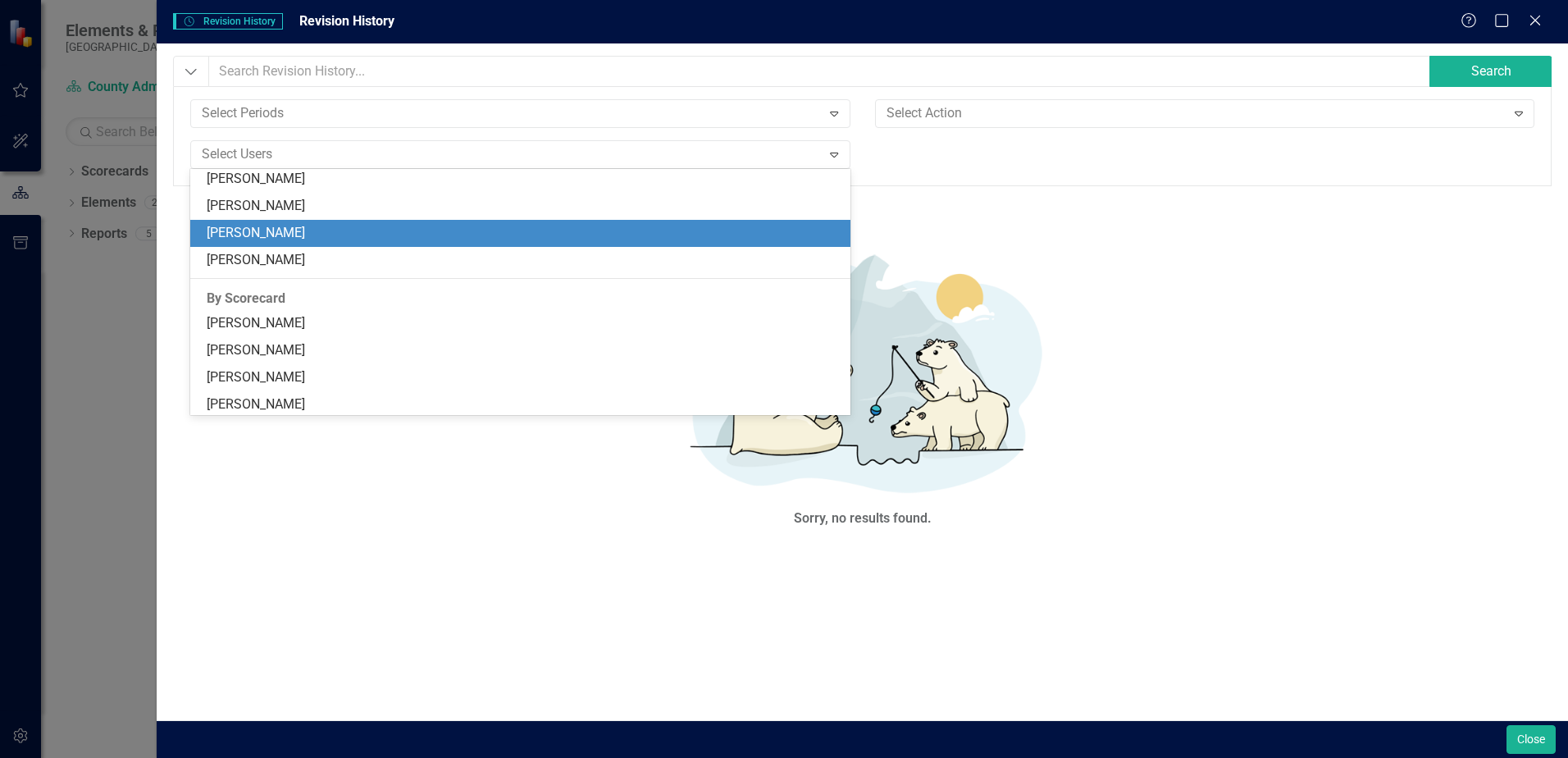
click at [252, 244] on div "[PERSON_NAME]" at bounding box center [520, 233] width 660 height 27
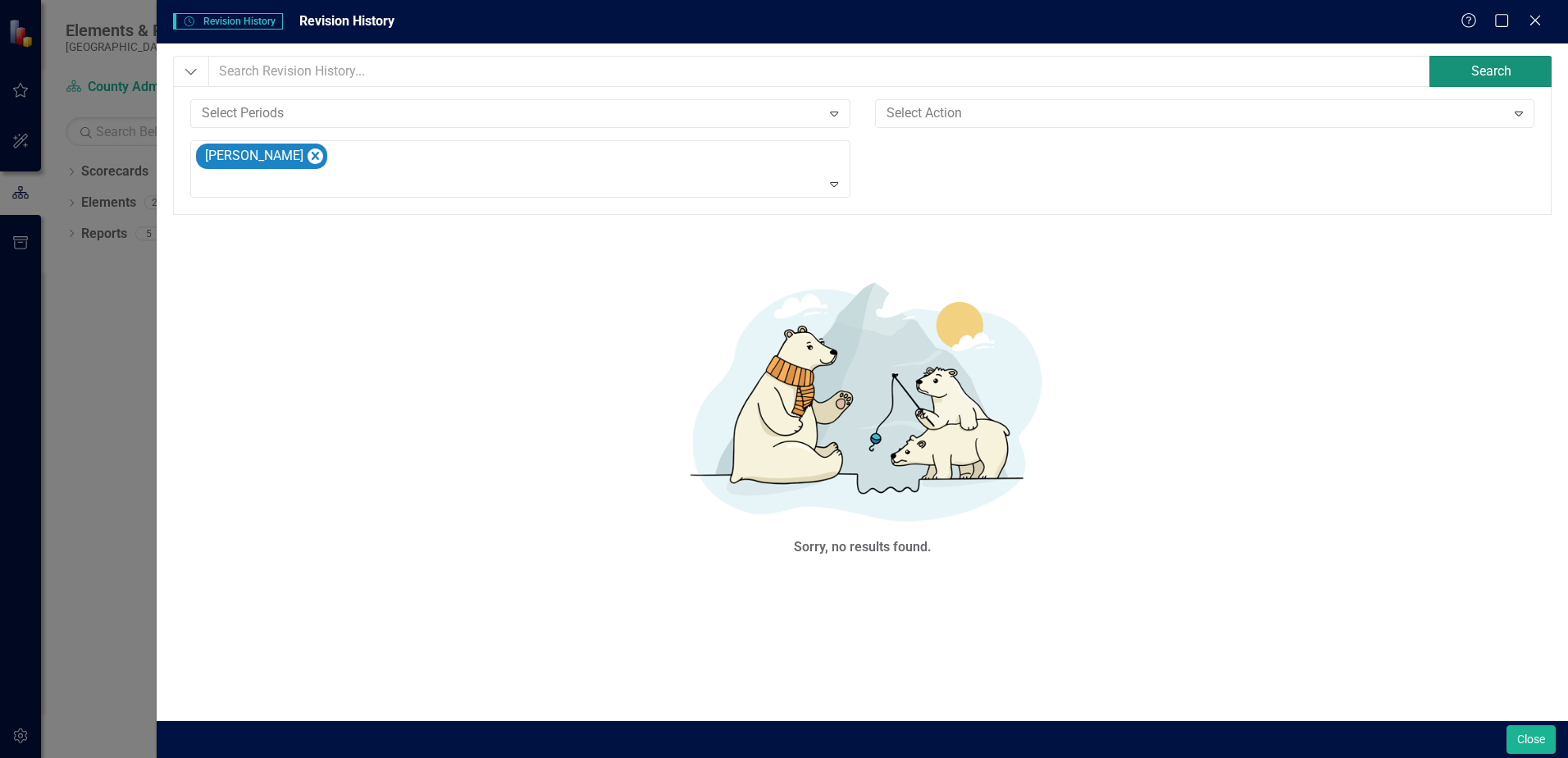
click at [1494, 58] on button "Search" at bounding box center [1490, 71] width 123 height 31
click at [1492, 68] on button "Search" at bounding box center [1490, 71] width 123 height 31
click at [1532, 19] on icon "Close" at bounding box center [1535, 19] width 20 height 16
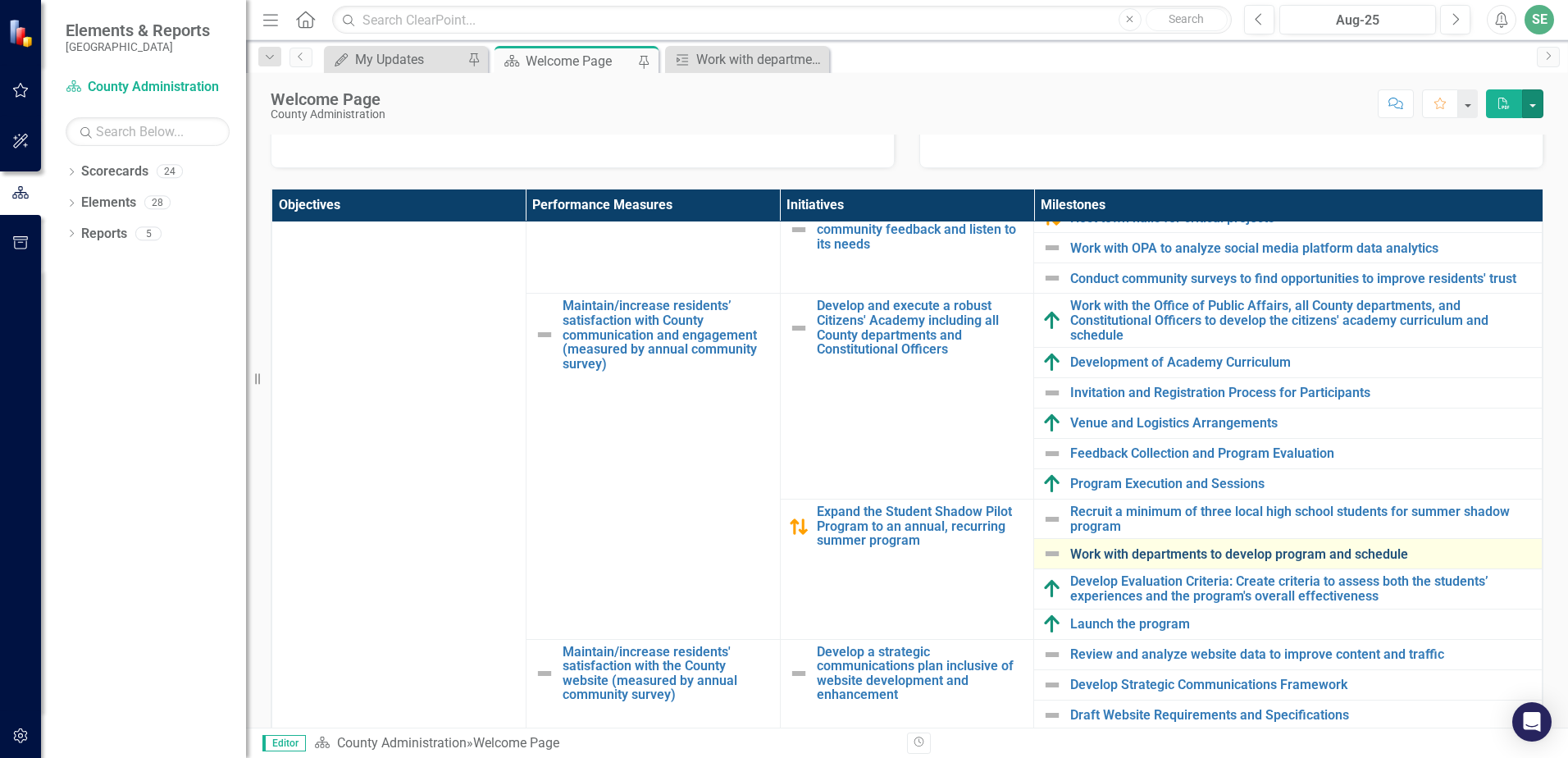
scroll to position [246, 0]
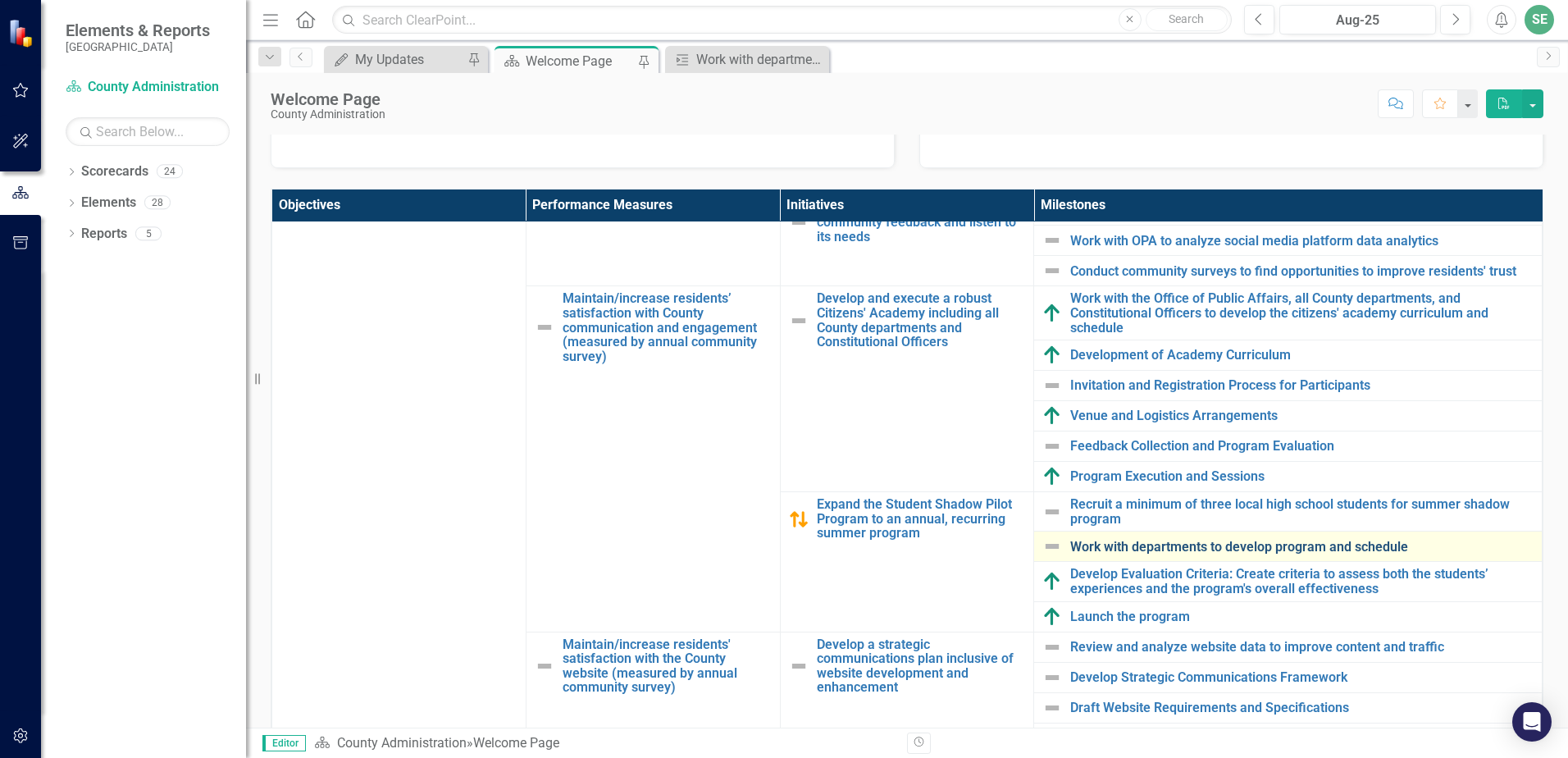
click at [1083, 553] on link "Work with departments to develop program and schedule" at bounding box center [1302, 547] width 463 height 15
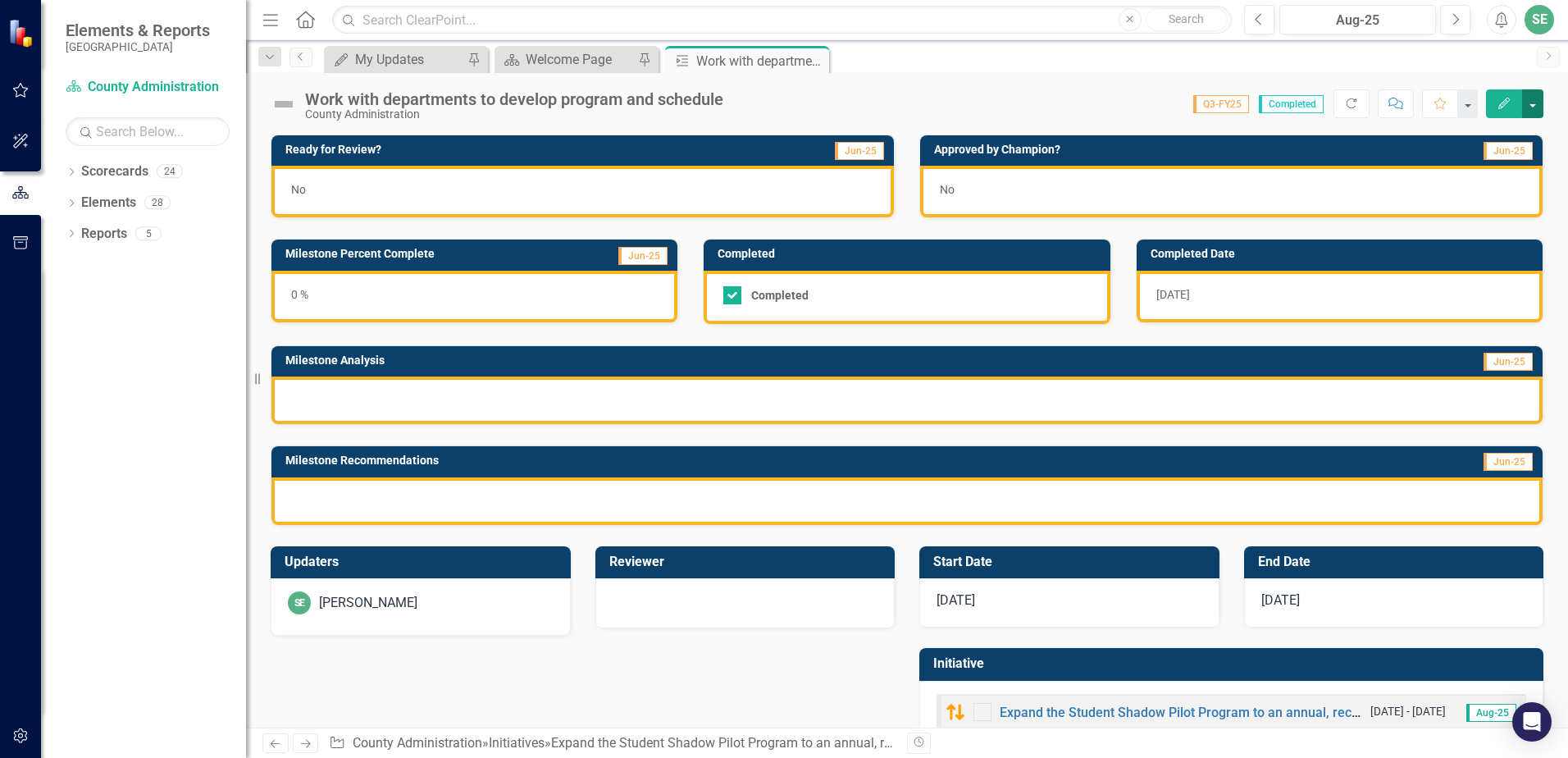
click at [1524, 110] on button "button" at bounding box center [1532, 104] width 21 height 29
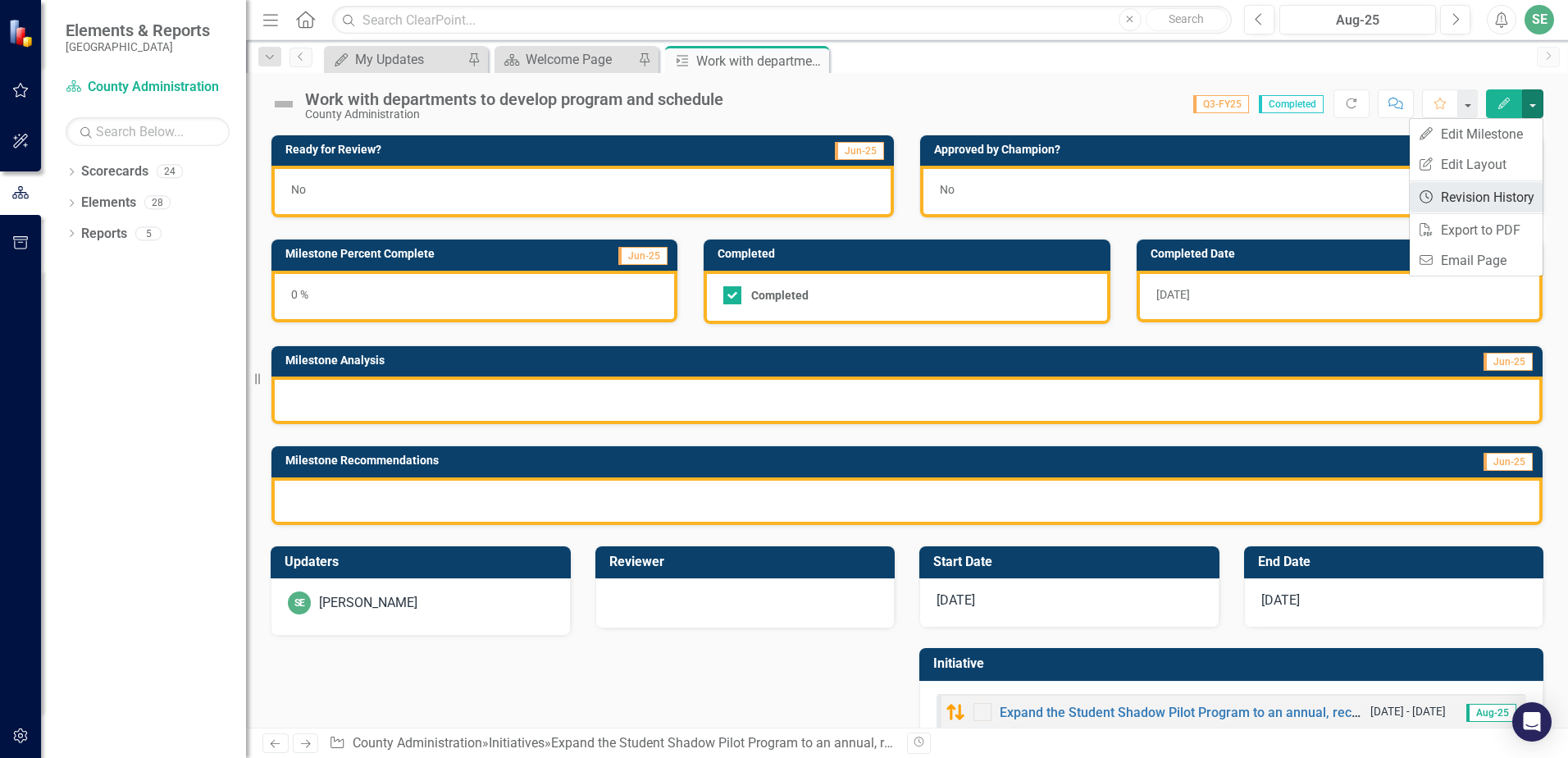
click at [1493, 195] on link "Revision History Revision History" at bounding box center [1476, 197] width 133 height 31
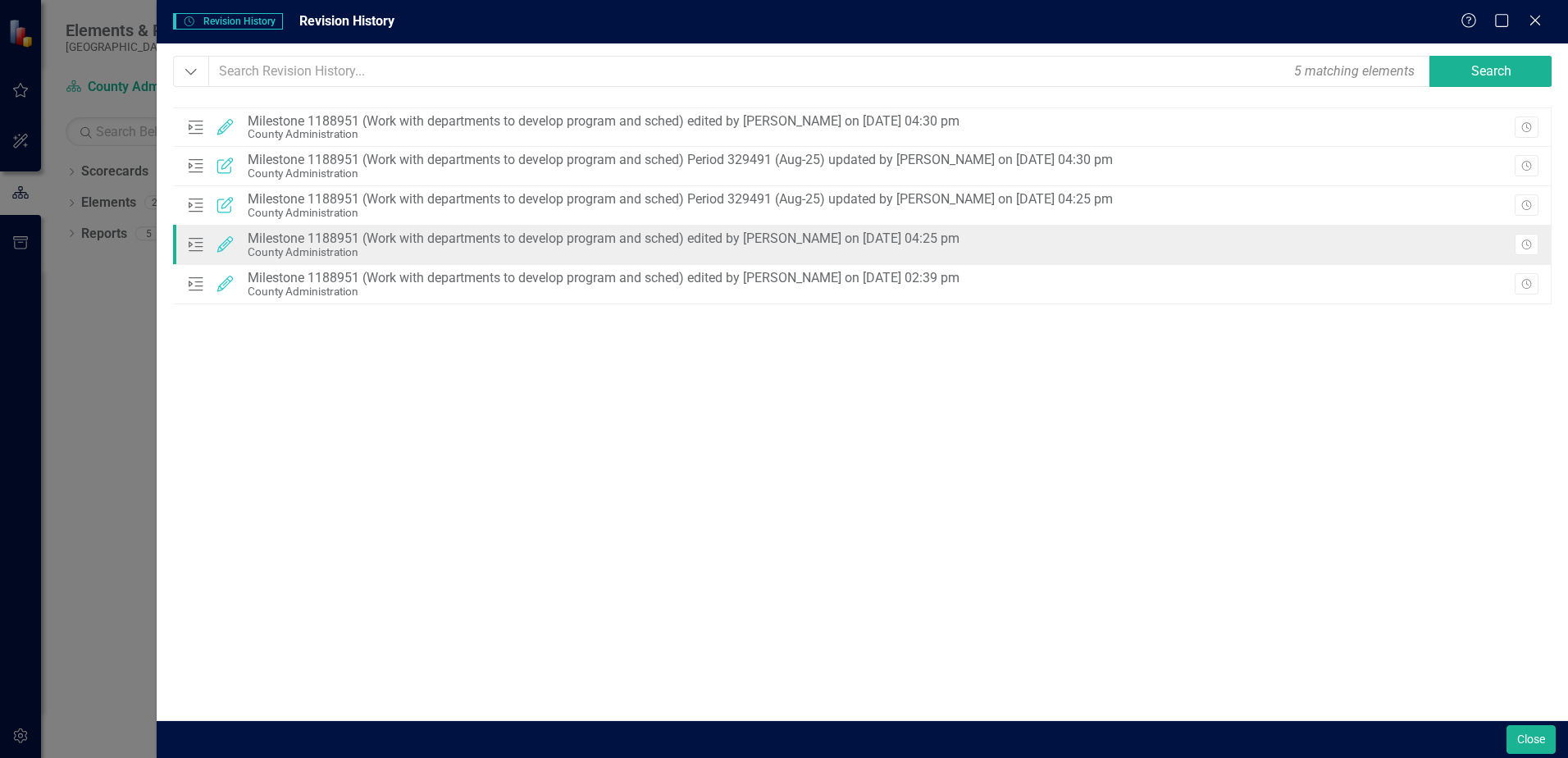
click at [448, 239] on div "Milestone 1188951 (Work with departments to develop program and sched) edited b…" at bounding box center [603, 239] width 711 height 15
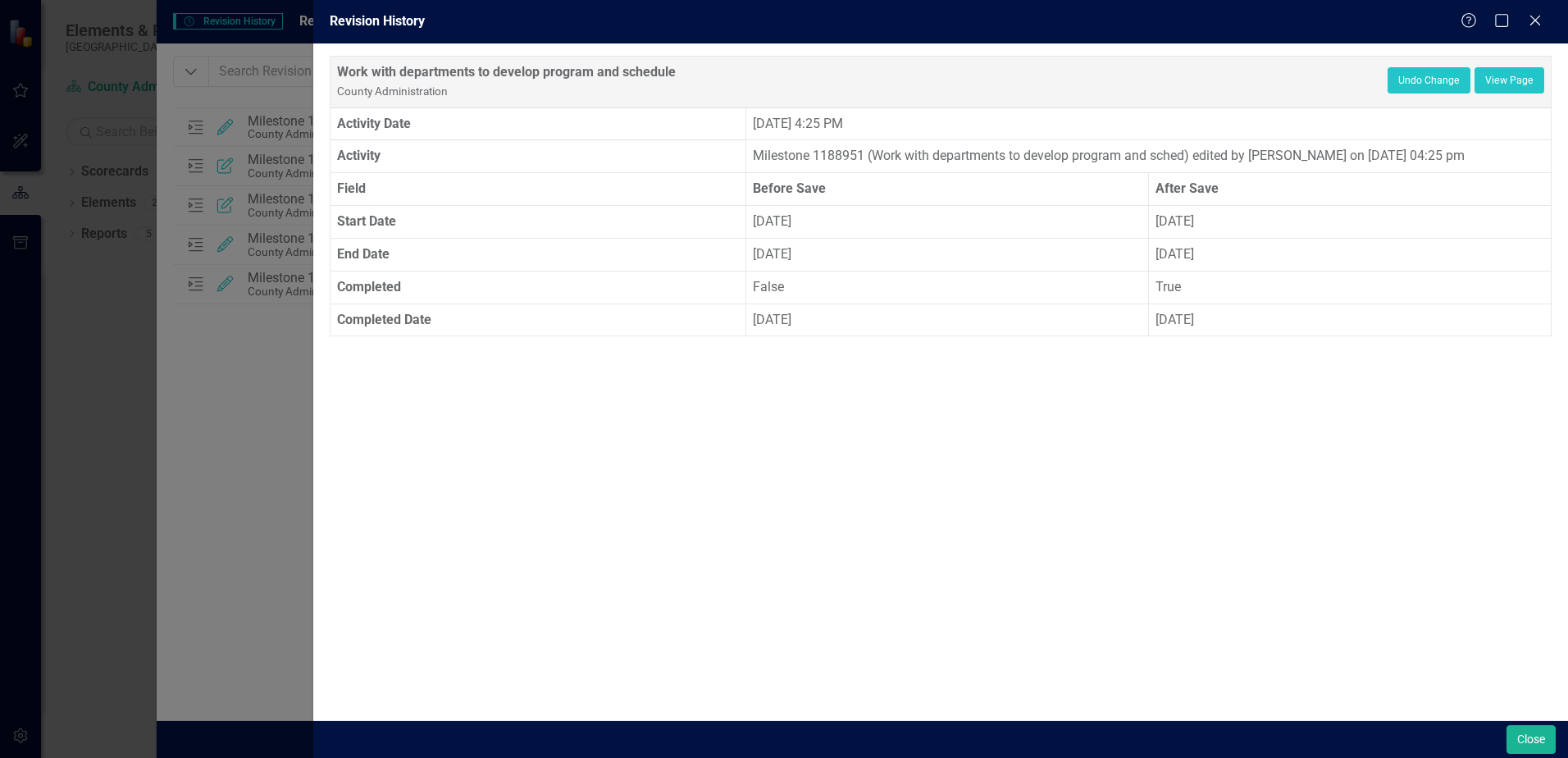
click at [277, 446] on div "Revision History Help Maximize Close Work with departments to develop program a…" at bounding box center [784, 379] width 1568 height 758
click at [1501, 88] on link "View Page" at bounding box center [1509, 81] width 69 height 26
click at [1537, 19] on icon at bounding box center [1534, 19] width 12 height 12
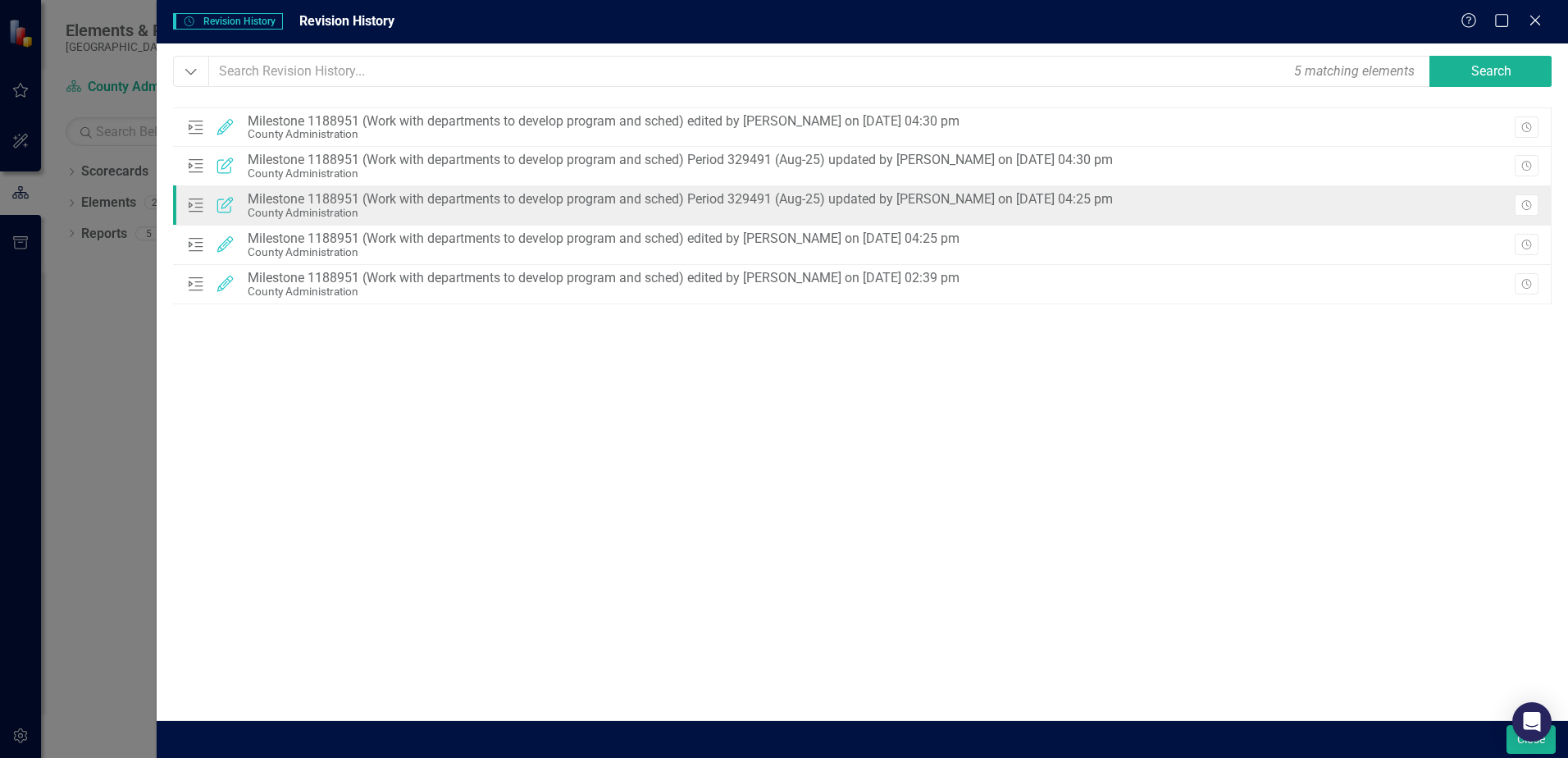
click at [653, 210] on div "County Administration" at bounding box center [680, 212] width 865 height 12
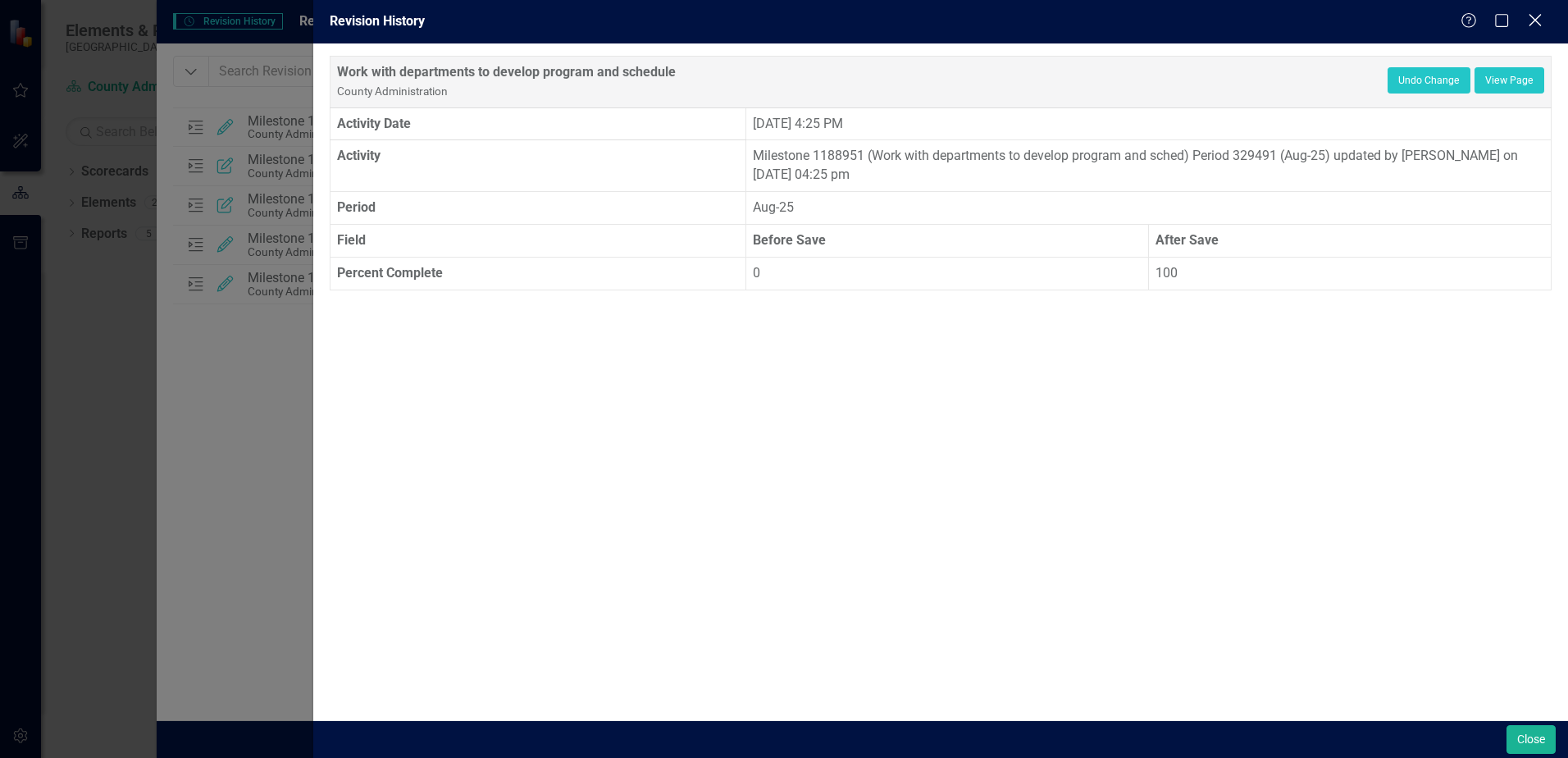
click at [1535, 20] on icon at bounding box center [1534, 19] width 12 height 12
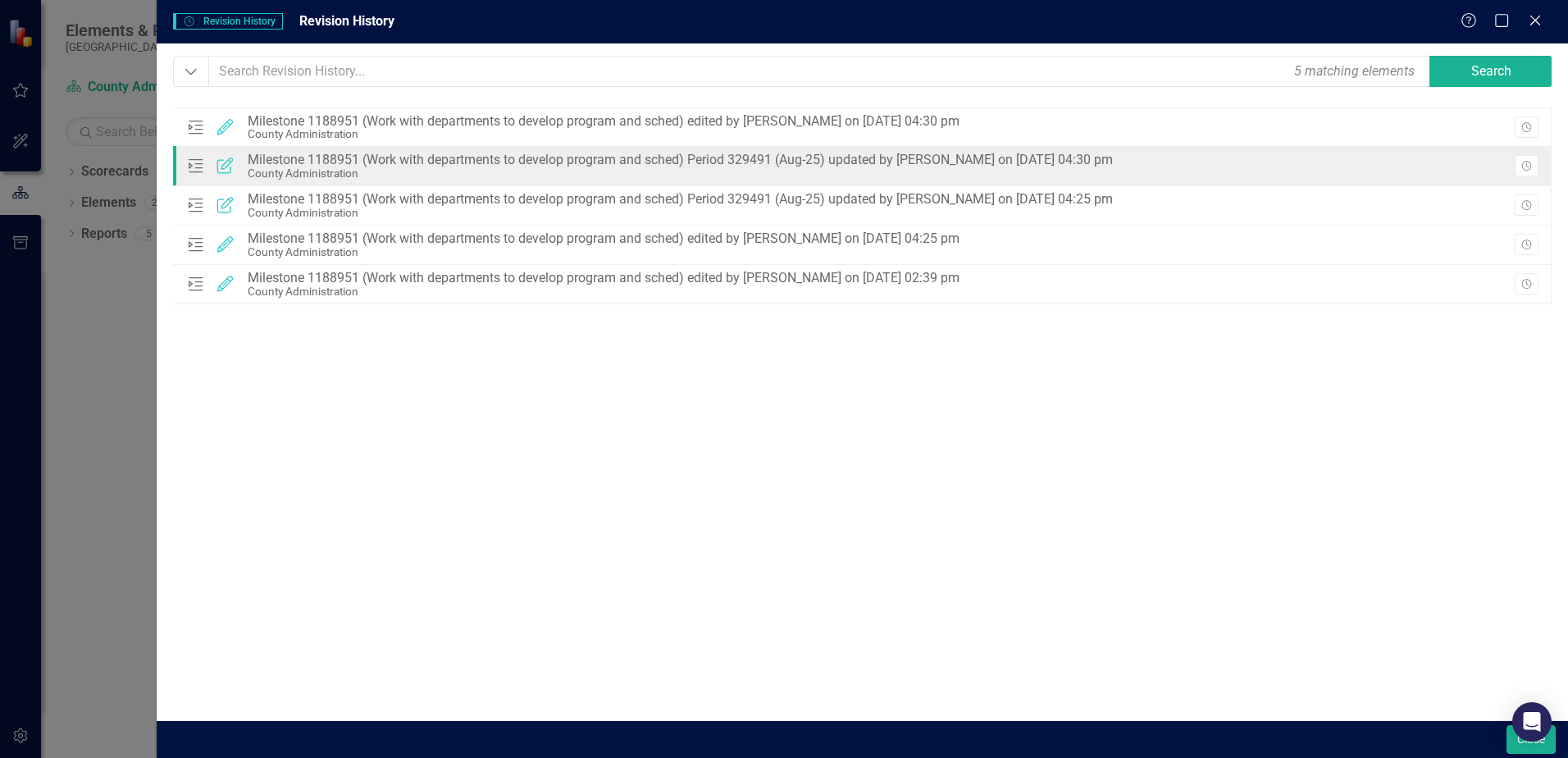
click at [291, 169] on div "County Administration" at bounding box center [680, 173] width 865 height 12
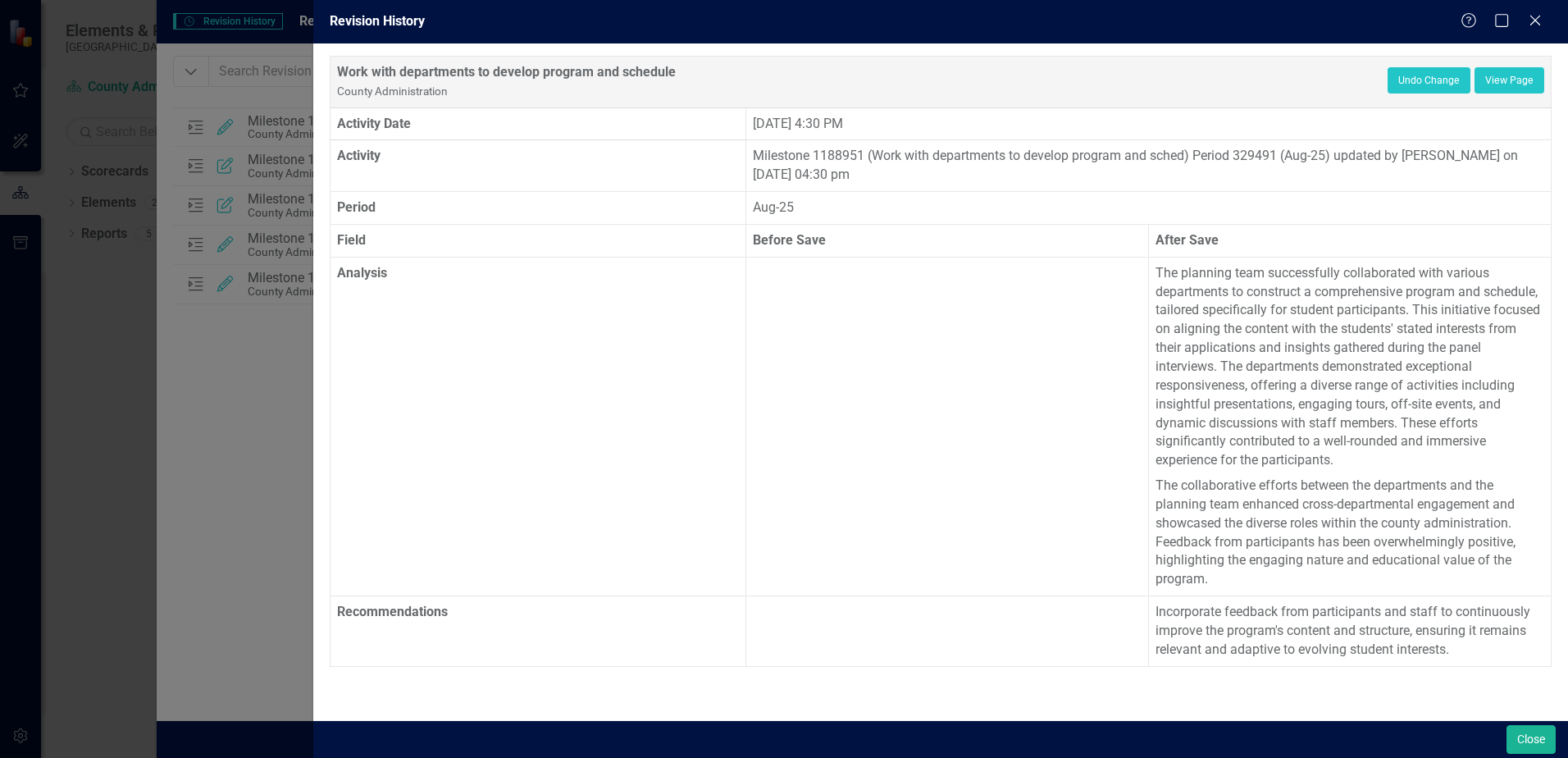
drag, startPoint x: 1215, startPoint y: 583, endPoint x: 1143, endPoint y: 278, distance: 313.4
click at [1143, 278] on tr "Analysis The planning team successfully collaborated with various departments t…" at bounding box center [941, 426] width 1221 height 339
drag, startPoint x: 1143, startPoint y: 278, endPoint x: 1249, endPoint y: 323, distance: 115.2
copy tr "The planning team successfully collaborated with various departments to constru…"
click at [1244, 608] on p "Incorporate feedback from participants and staff to continuously improve the pr…" at bounding box center [1350, 630] width 389 height 56
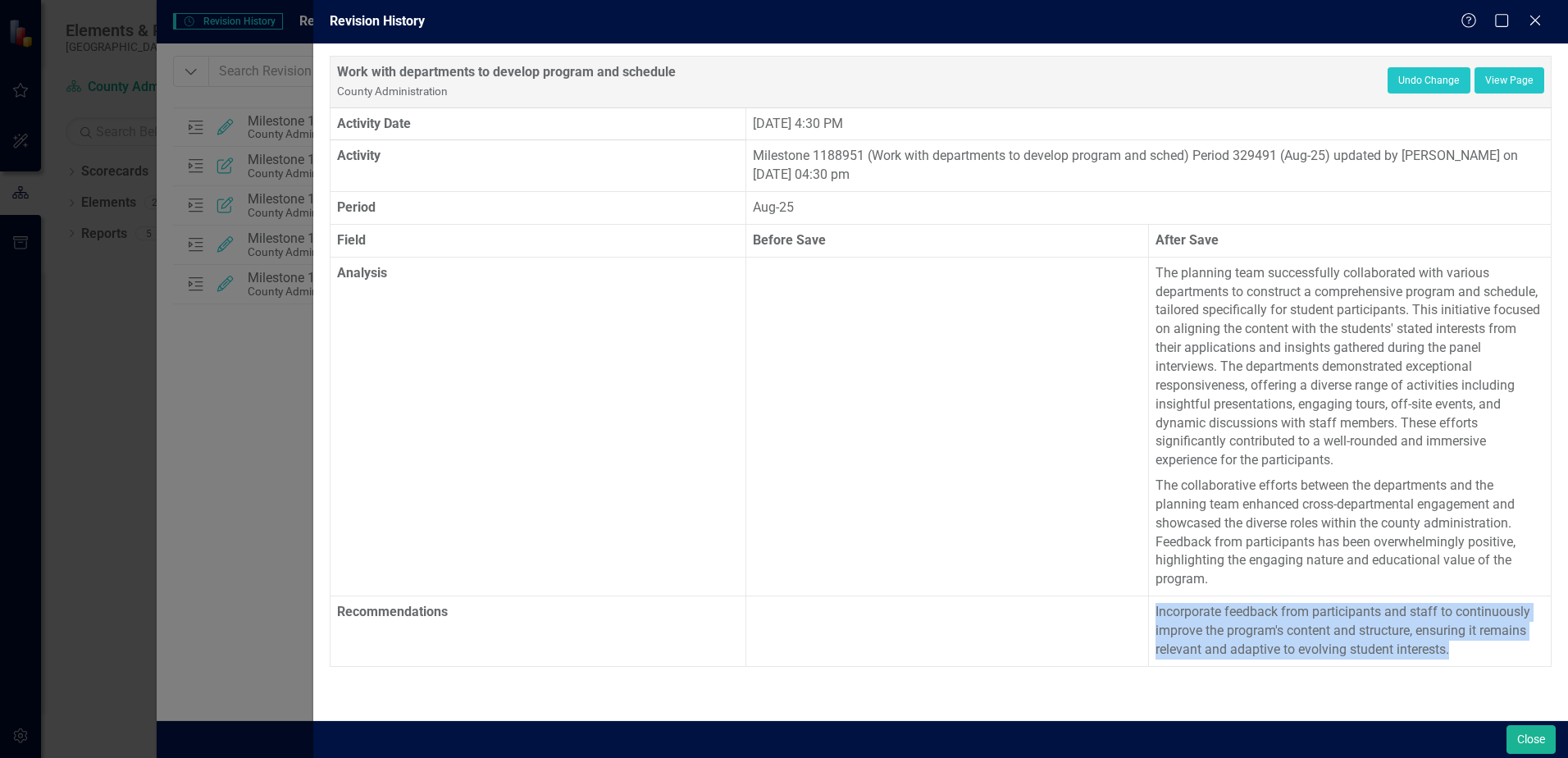
drag, startPoint x: 1467, startPoint y: 652, endPoint x: 1147, endPoint y: 616, distance: 322.0
click at [1147, 616] on tr "Recommendations Incorporate feedback from participants and staff to continuousl…" at bounding box center [941, 631] width 1221 height 70
copy tr "Incorporate feedback from participants and staff to continuously improve the pr…"
drag, startPoint x: 1539, startPoint y: 19, endPoint x: 1461, endPoint y: 48, distance: 83.2
click at [1539, 19] on icon "Close" at bounding box center [1535, 20] width 17 height 13
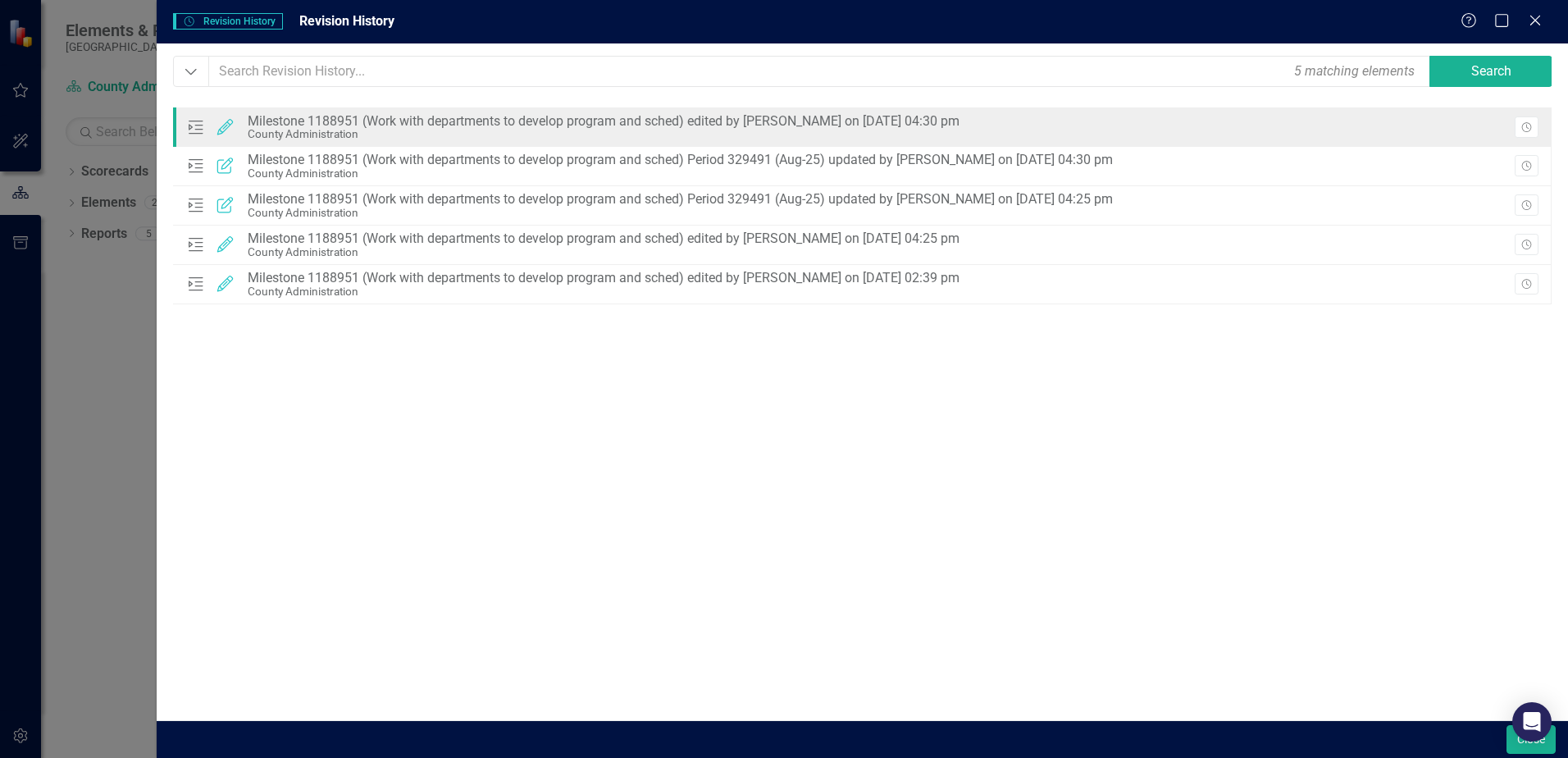
click at [460, 143] on div "Milestone Edited Milestone 1188951 (Work with departments to develop program an…" at bounding box center [576, 128] width 783 height 35
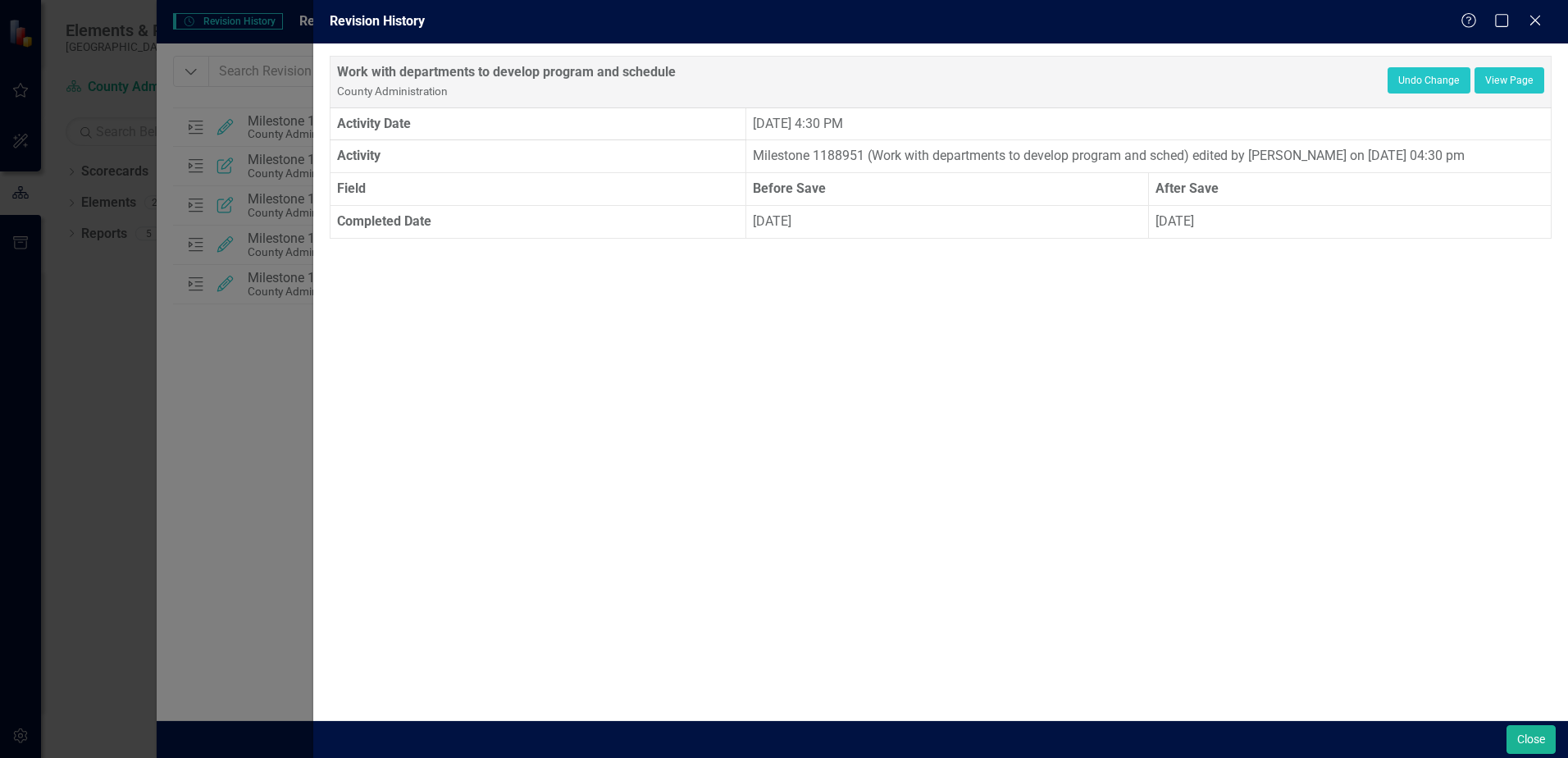
click at [210, 499] on div "Revision History Help Maximize Close Work with departments to develop program a…" at bounding box center [784, 379] width 1568 height 758
click at [1538, 31] on div "Close" at bounding box center [1535, 22] width 20 height 22
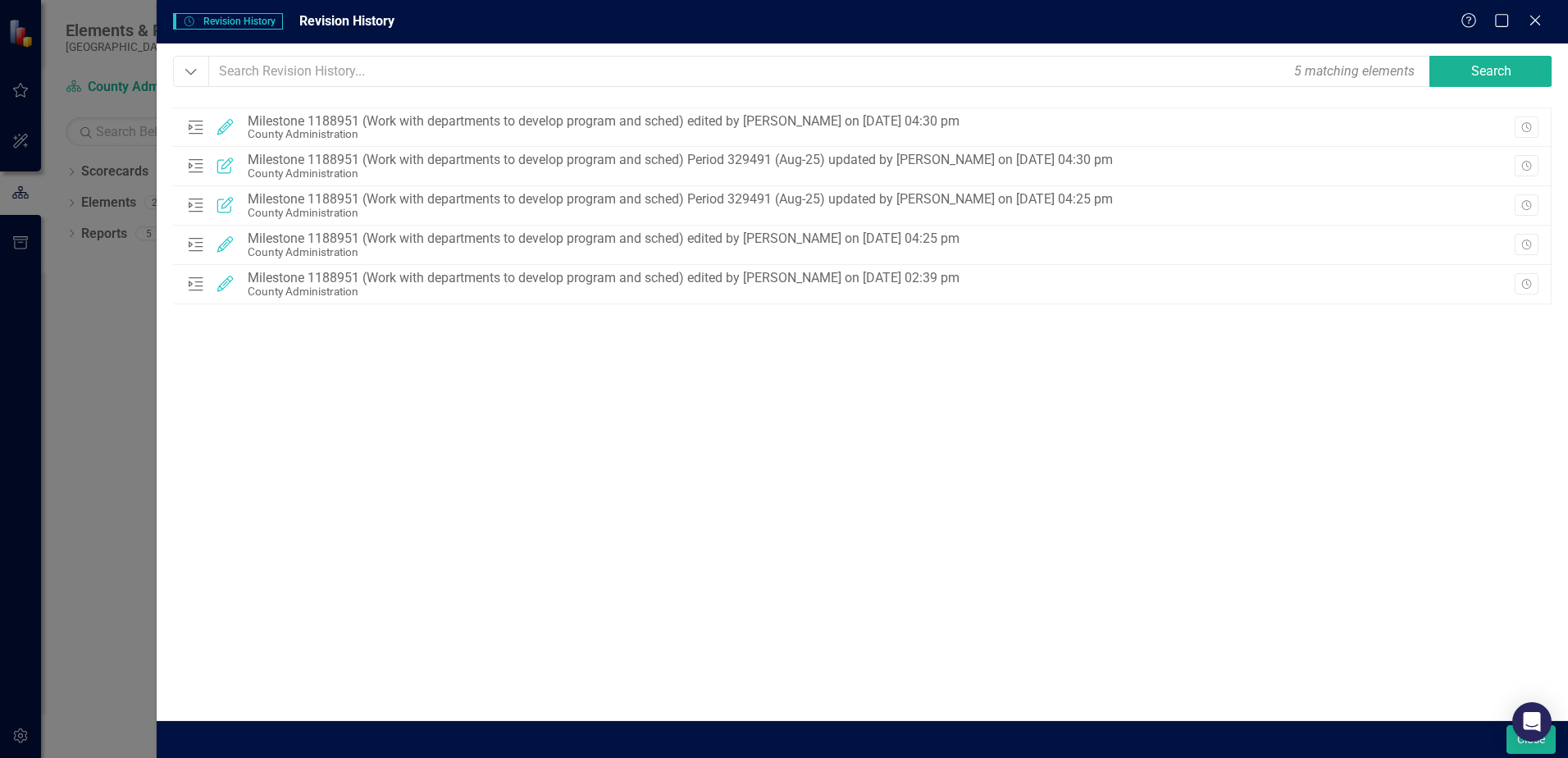
click at [90, 396] on div "Revision History Revision History Revision History Help Maximize Close Dropdown…" at bounding box center [784, 379] width 1568 height 758
click at [1532, 24] on icon at bounding box center [1534, 19] width 12 height 12
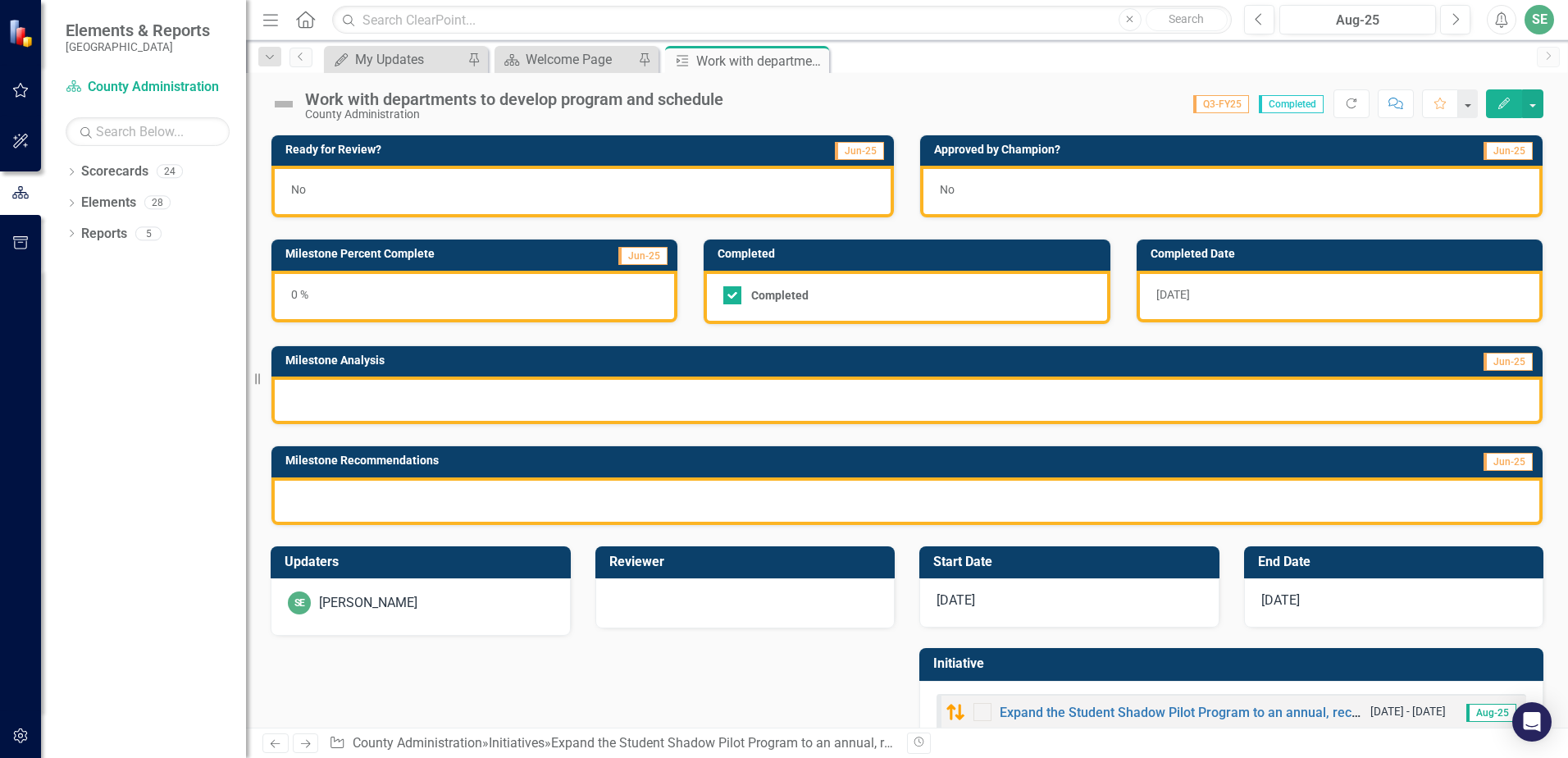
click at [326, 401] on div at bounding box center [907, 400] width 1271 height 47
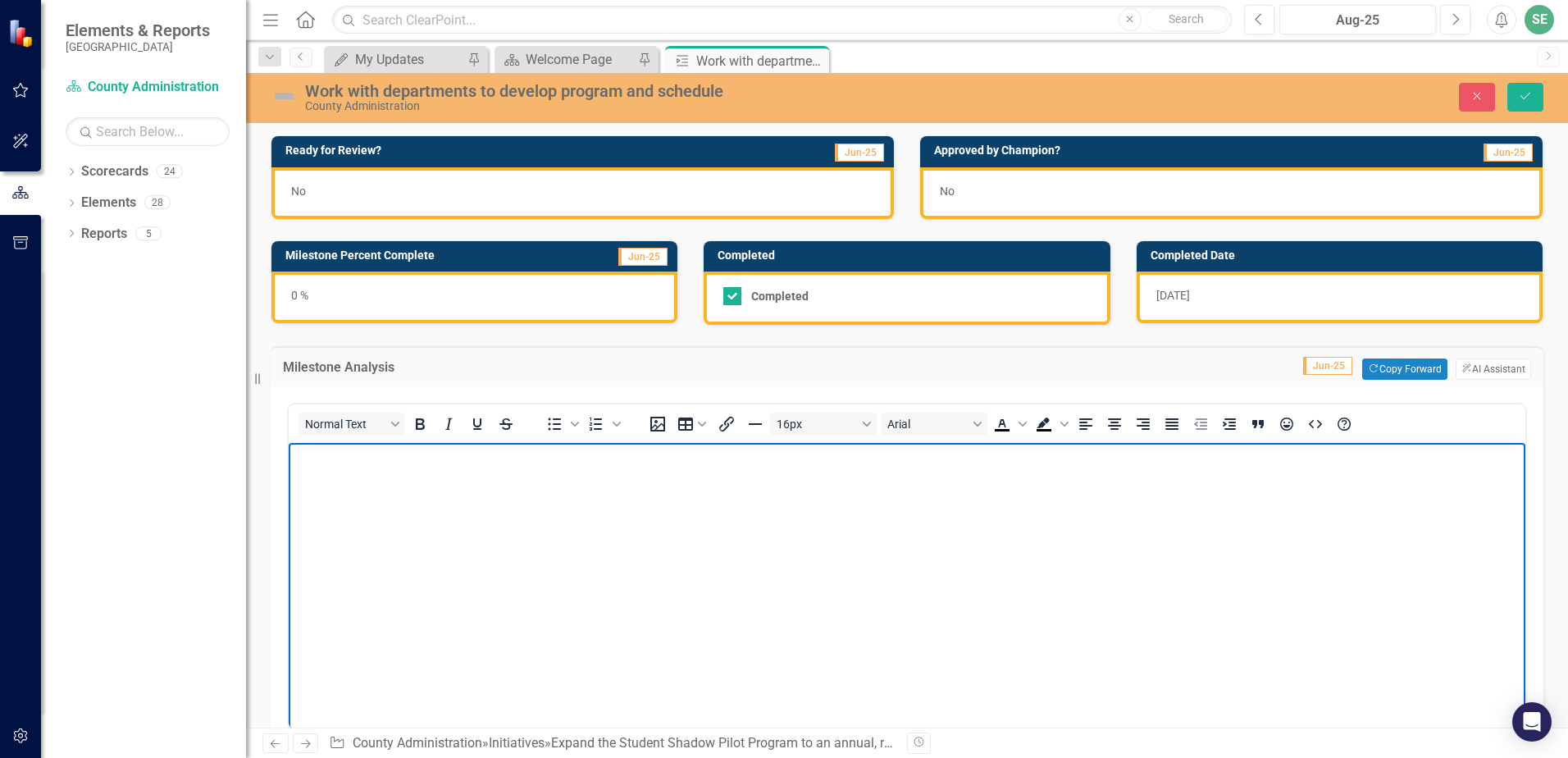
click at [727, 529] on body "Rich Text Area. Press ALT-0 for help." at bounding box center [907, 566] width 1237 height 246
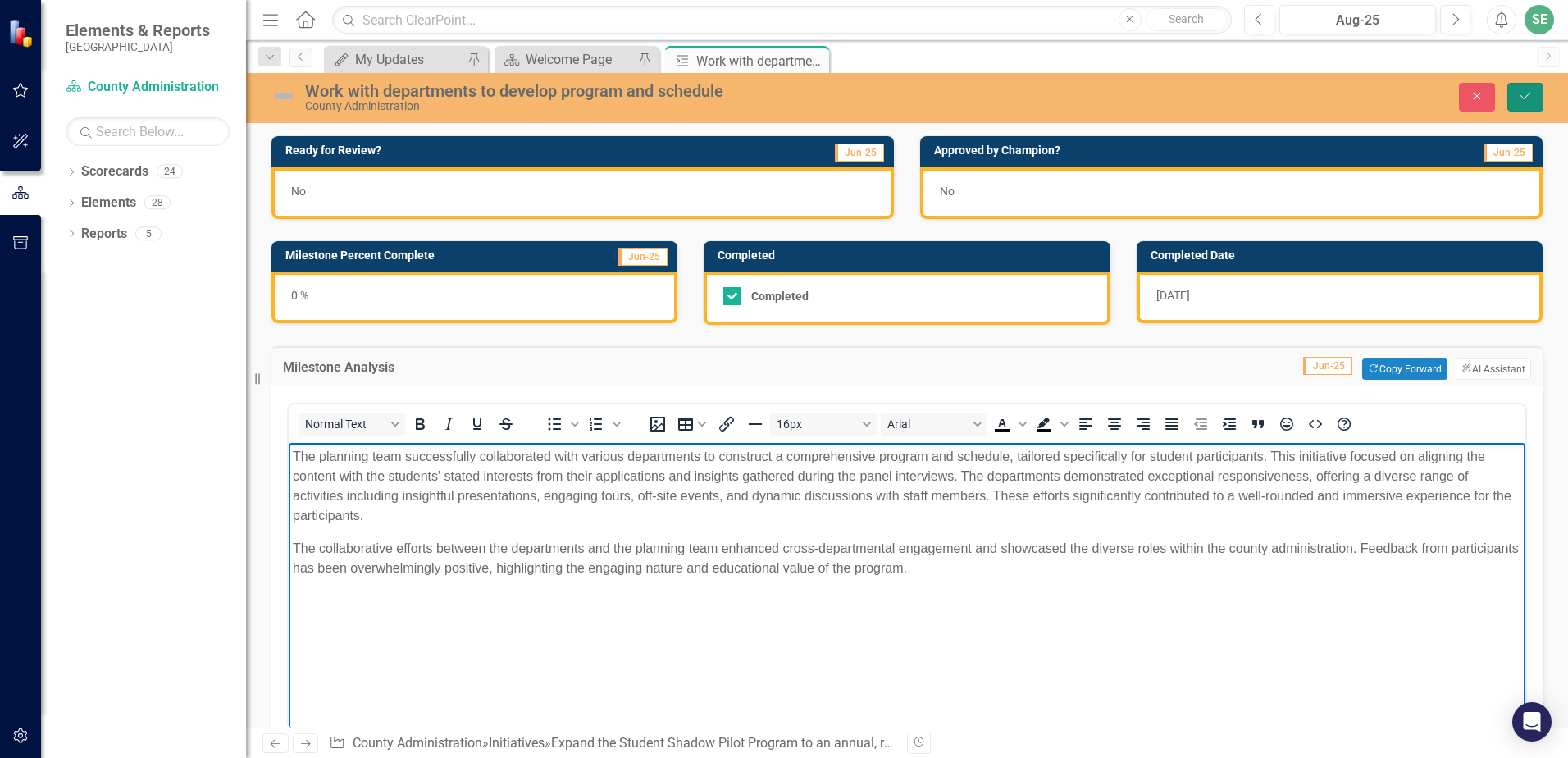
click at [1524, 100] on icon "Save" at bounding box center [1525, 96] width 15 height 11
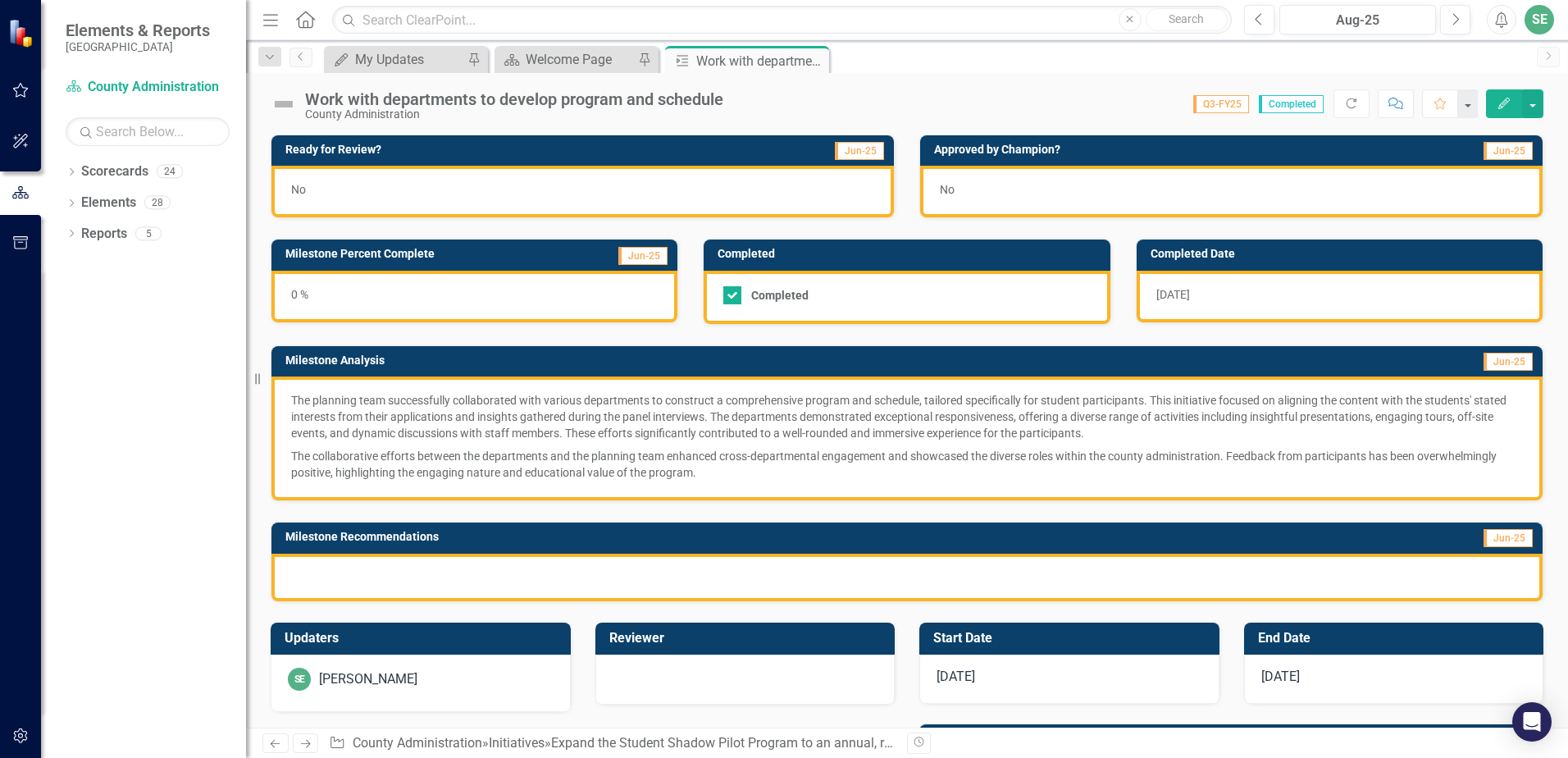
click at [771, 578] on div at bounding box center [907, 577] width 1271 height 47
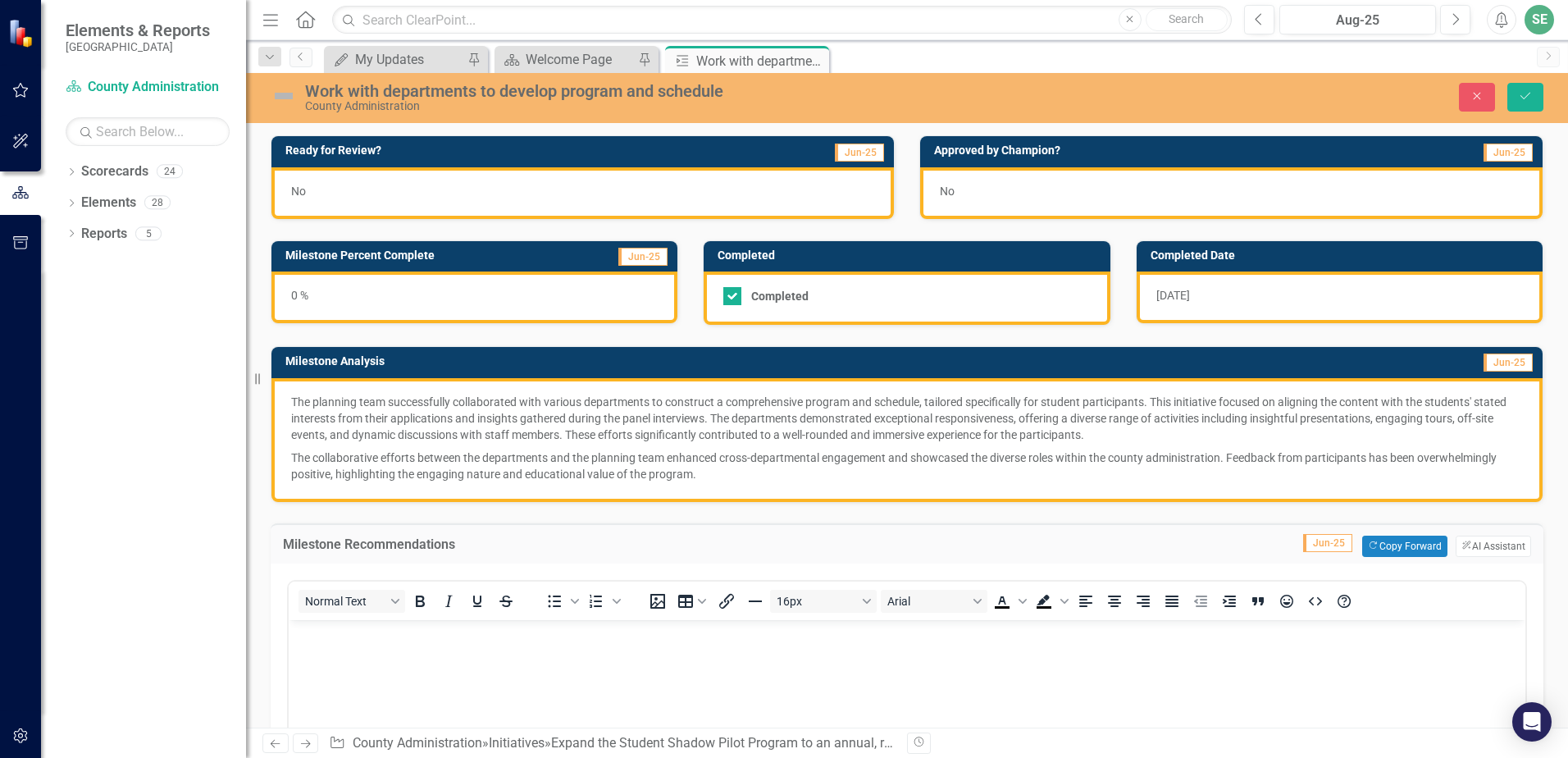
click at [710, 659] on body "Rich Text Area. Press ALT-0 for help." at bounding box center [907, 742] width 1237 height 246
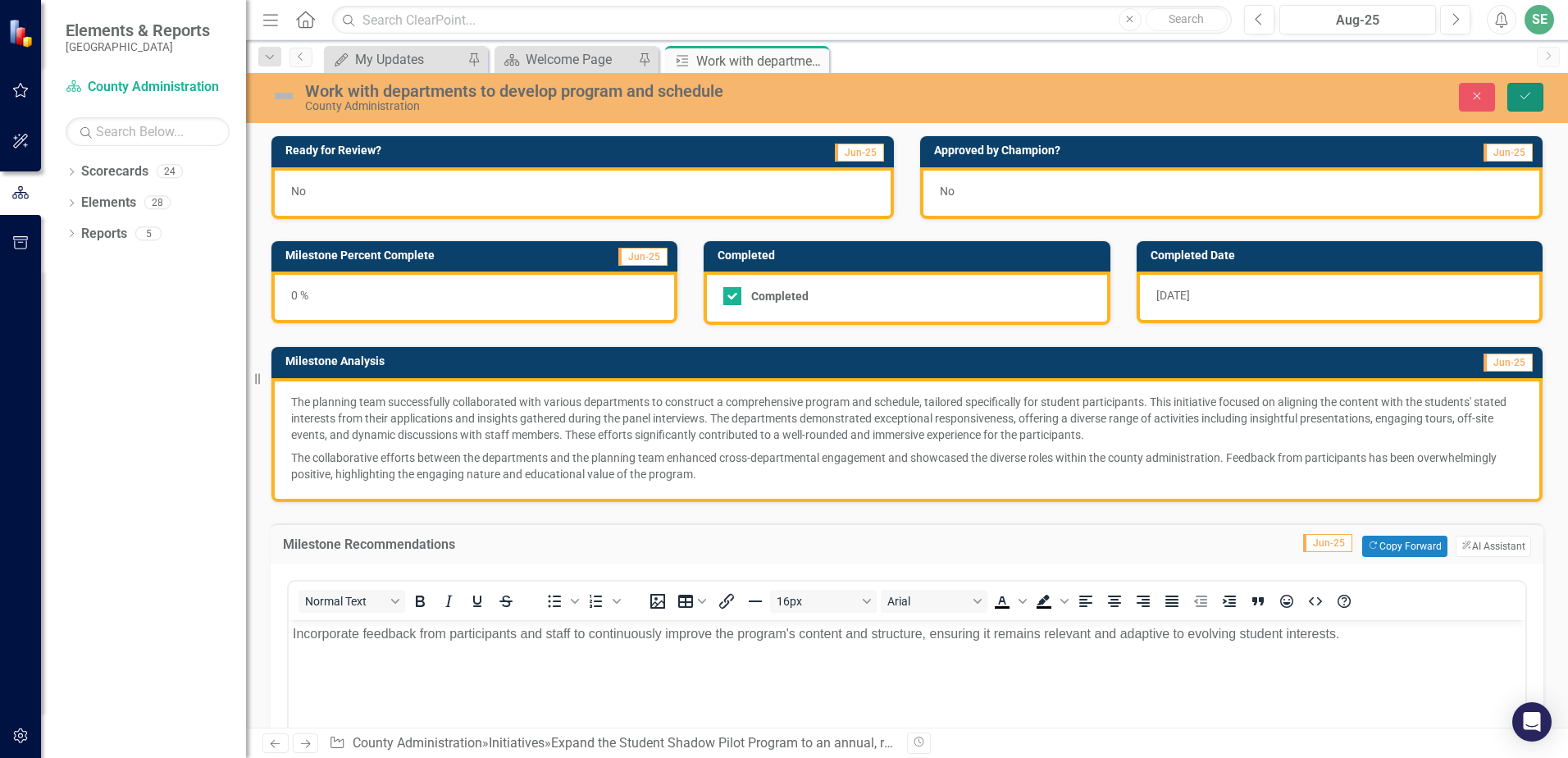
click at [1535, 104] on button "Save" at bounding box center [1525, 97] width 36 height 29
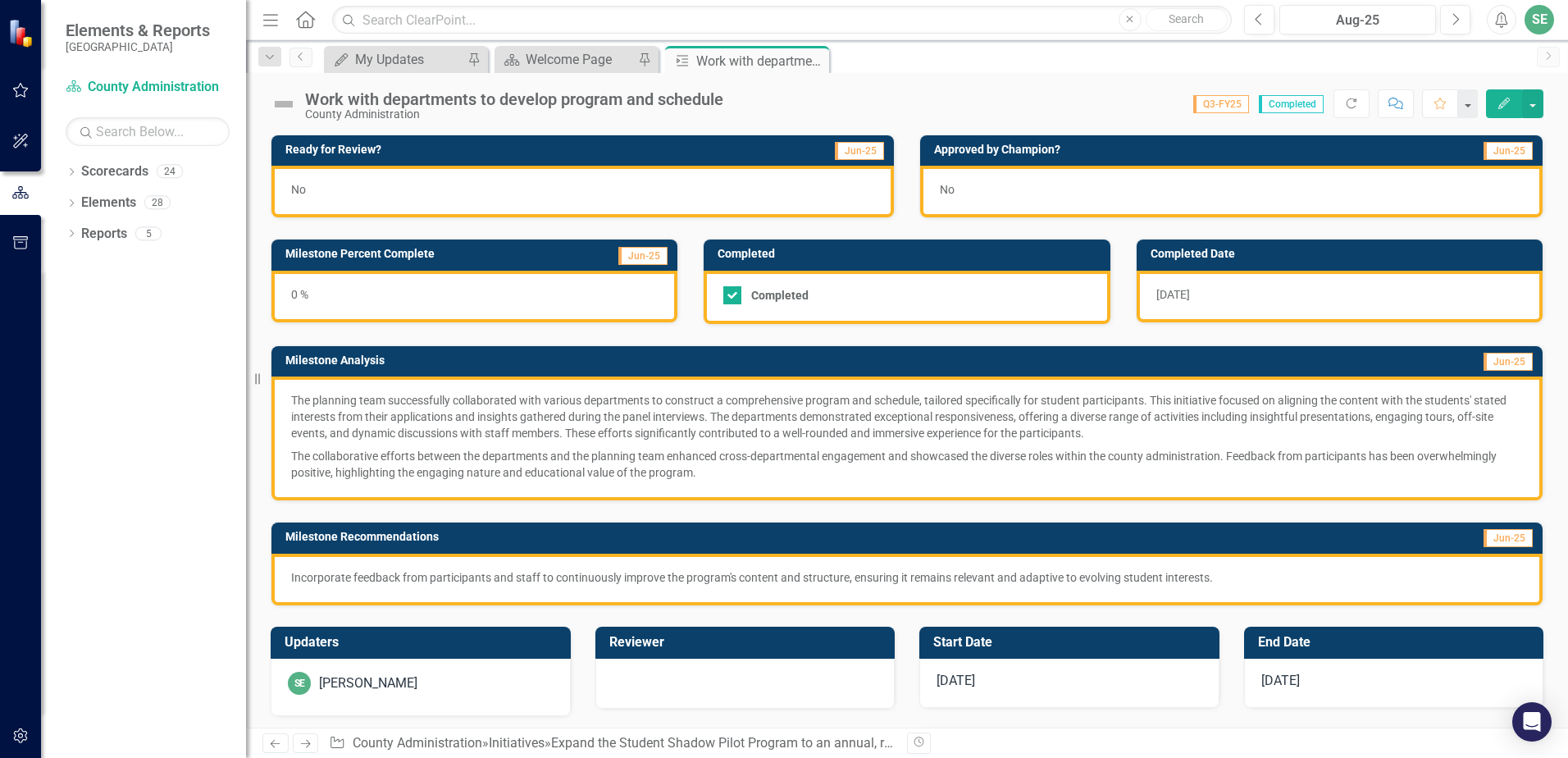
click at [328, 300] on div "0 %" at bounding box center [474, 297] width 406 height 52
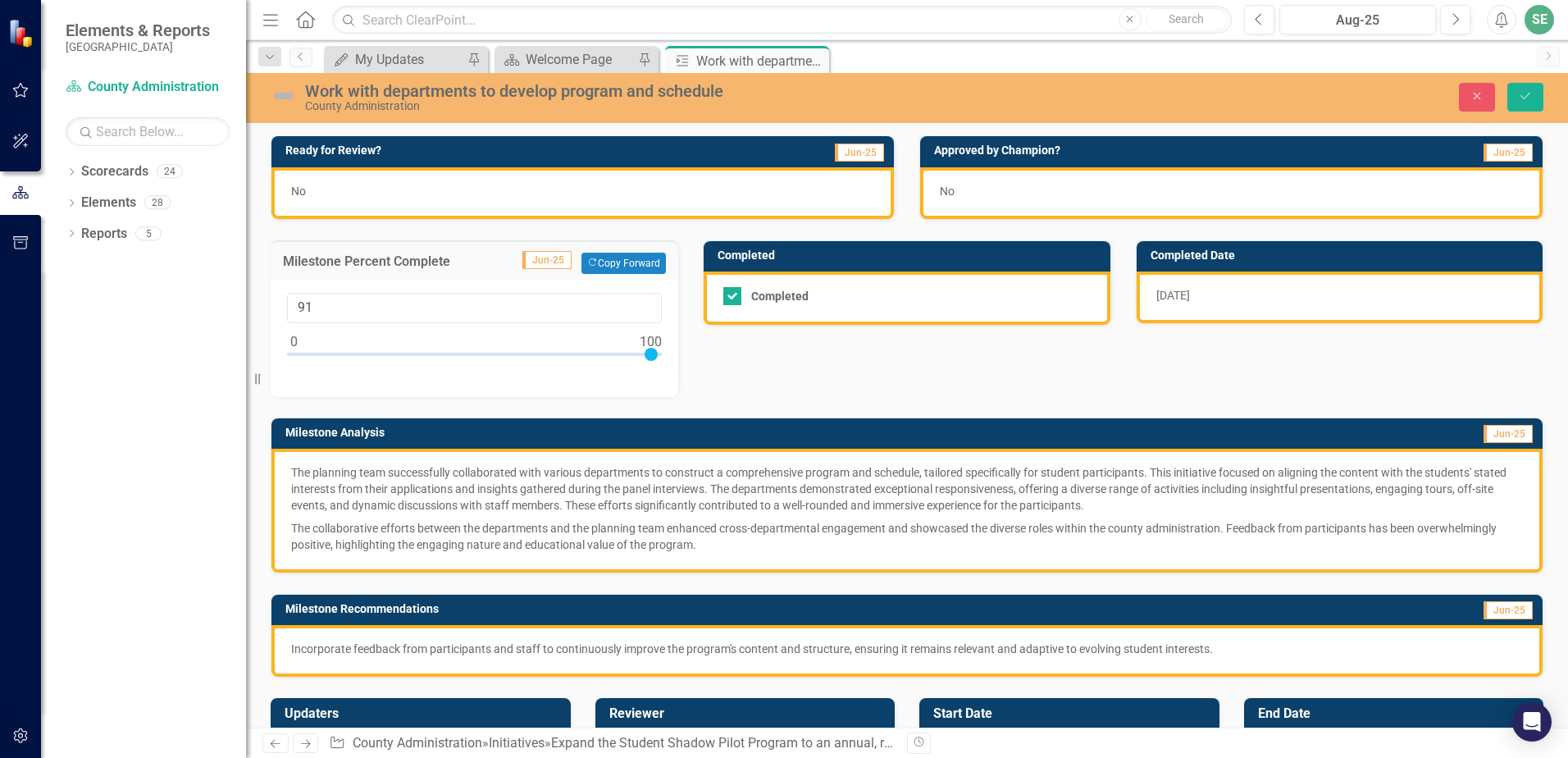
type input "100"
drag, startPoint x: 298, startPoint y: 352, endPoint x: 661, endPoint y: 361, distance: 363.1
click at [661, 361] on div "100" at bounding box center [475, 339] width 408 height 117
click at [1519, 92] on icon "Save" at bounding box center [1525, 96] width 15 height 11
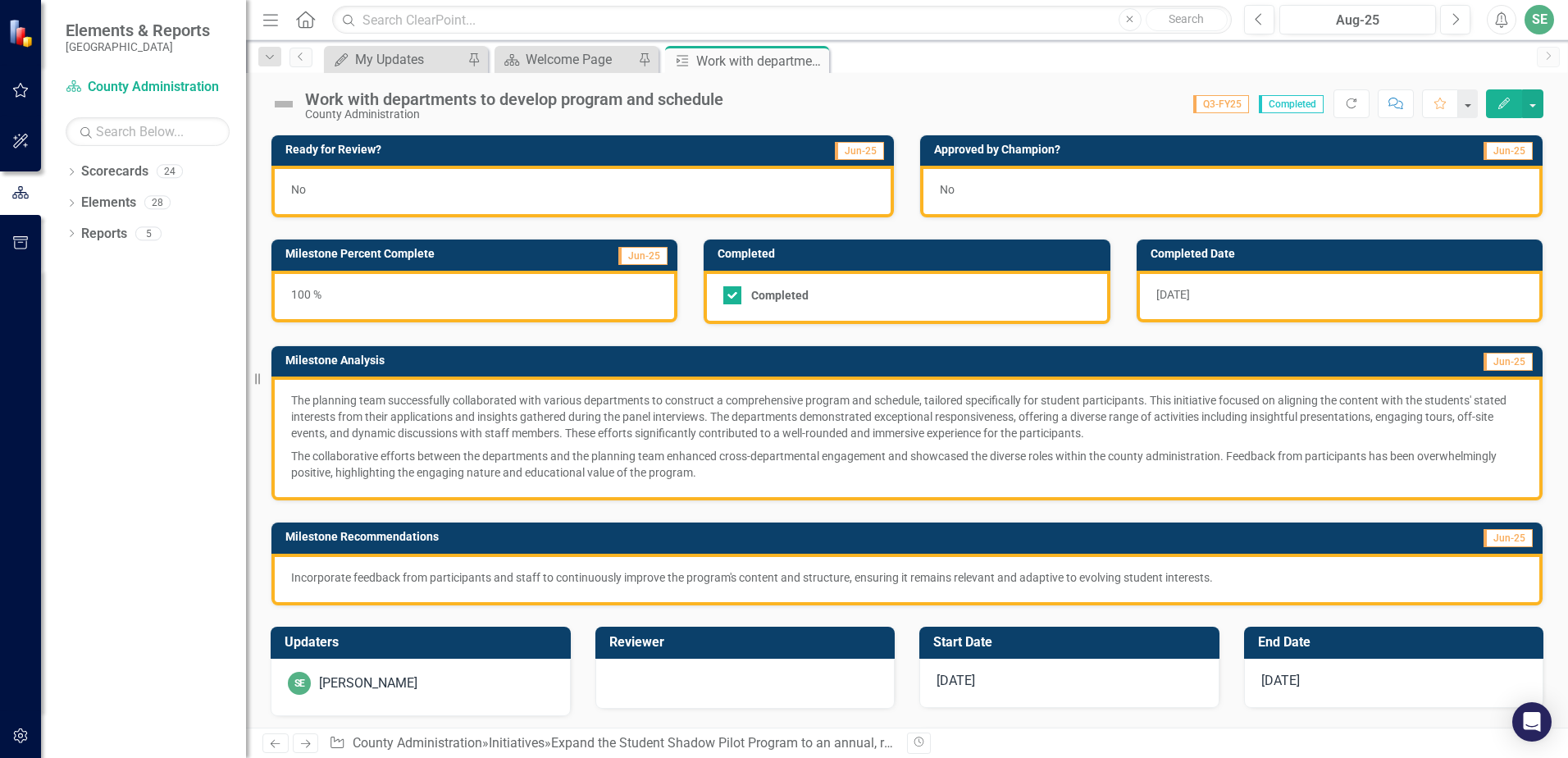
click at [640, 184] on div "No" at bounding box center [582, 192] width 623 height 52
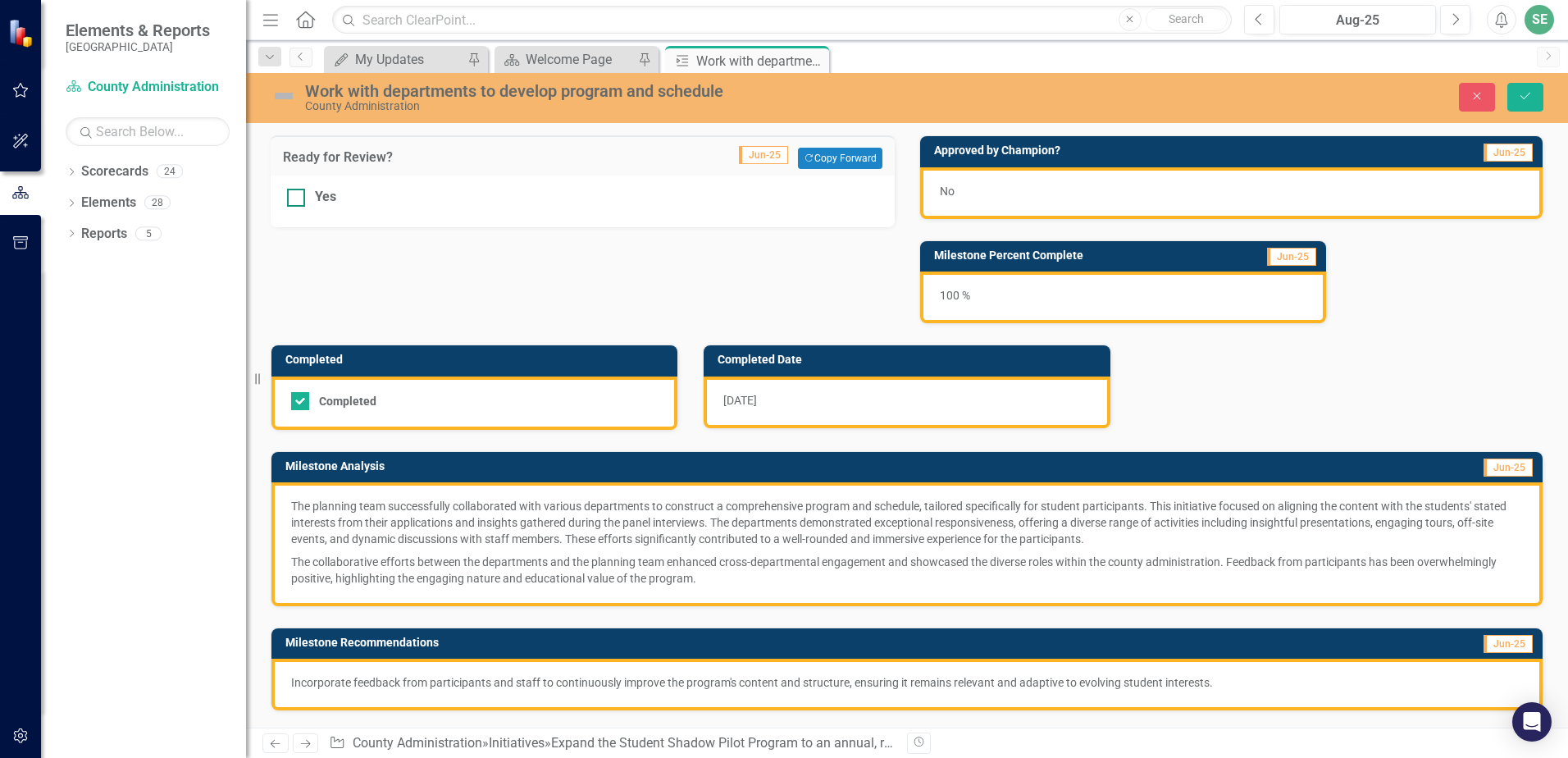
click at [298, 198] on div at bounding box center [296, 198] width 19 height 19
click at [298, 198] on input "Yes" at bounding box center [292, 194] width 11 height 11
checkbox input "true"
click at [1519, 95] on icon "Save" at bounding box center [1525, 96] width 15 height 11
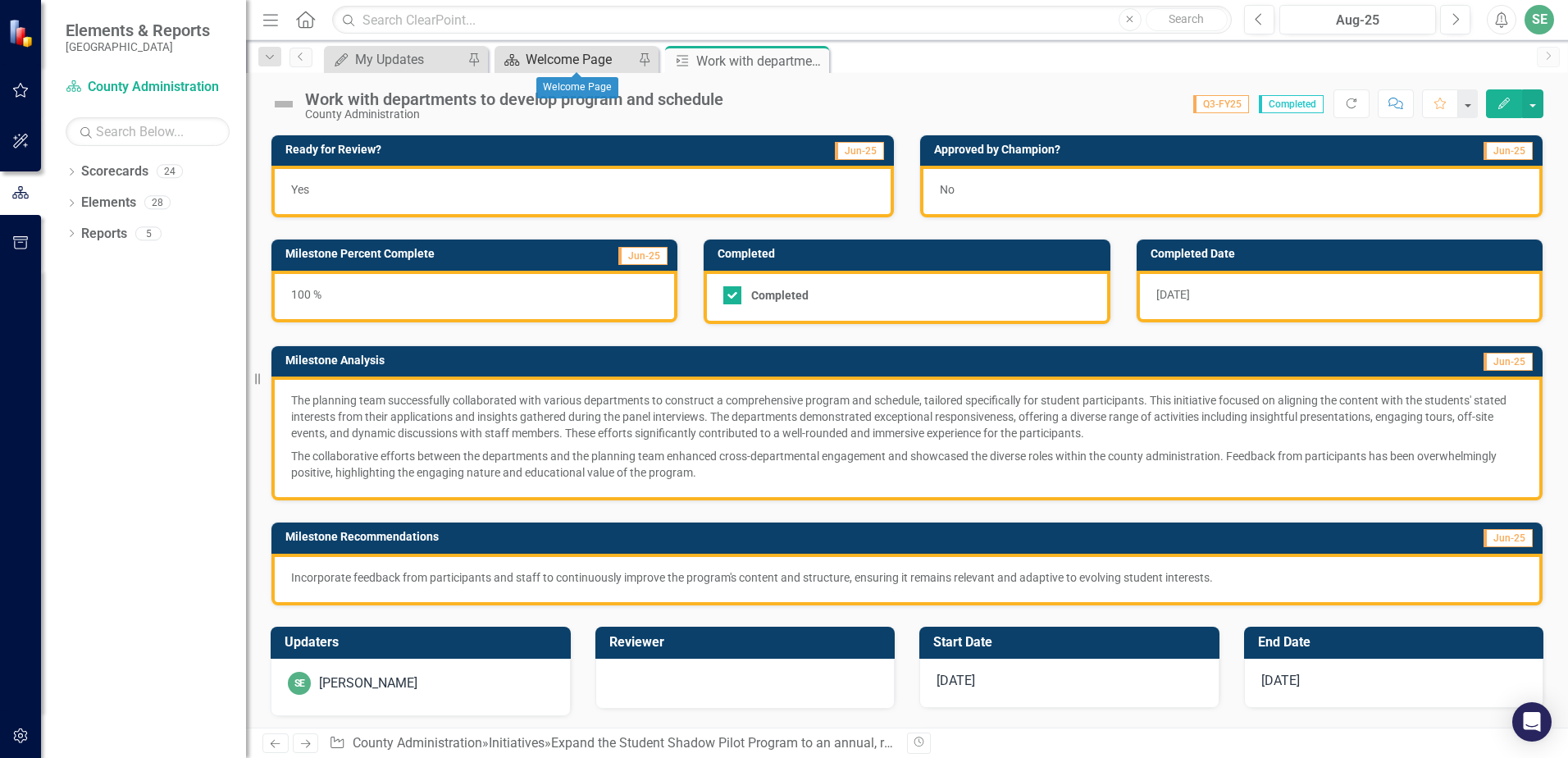
click at [530, 61] on div "Welcome Page" at bounding box center [579, 59] width 108 height 20
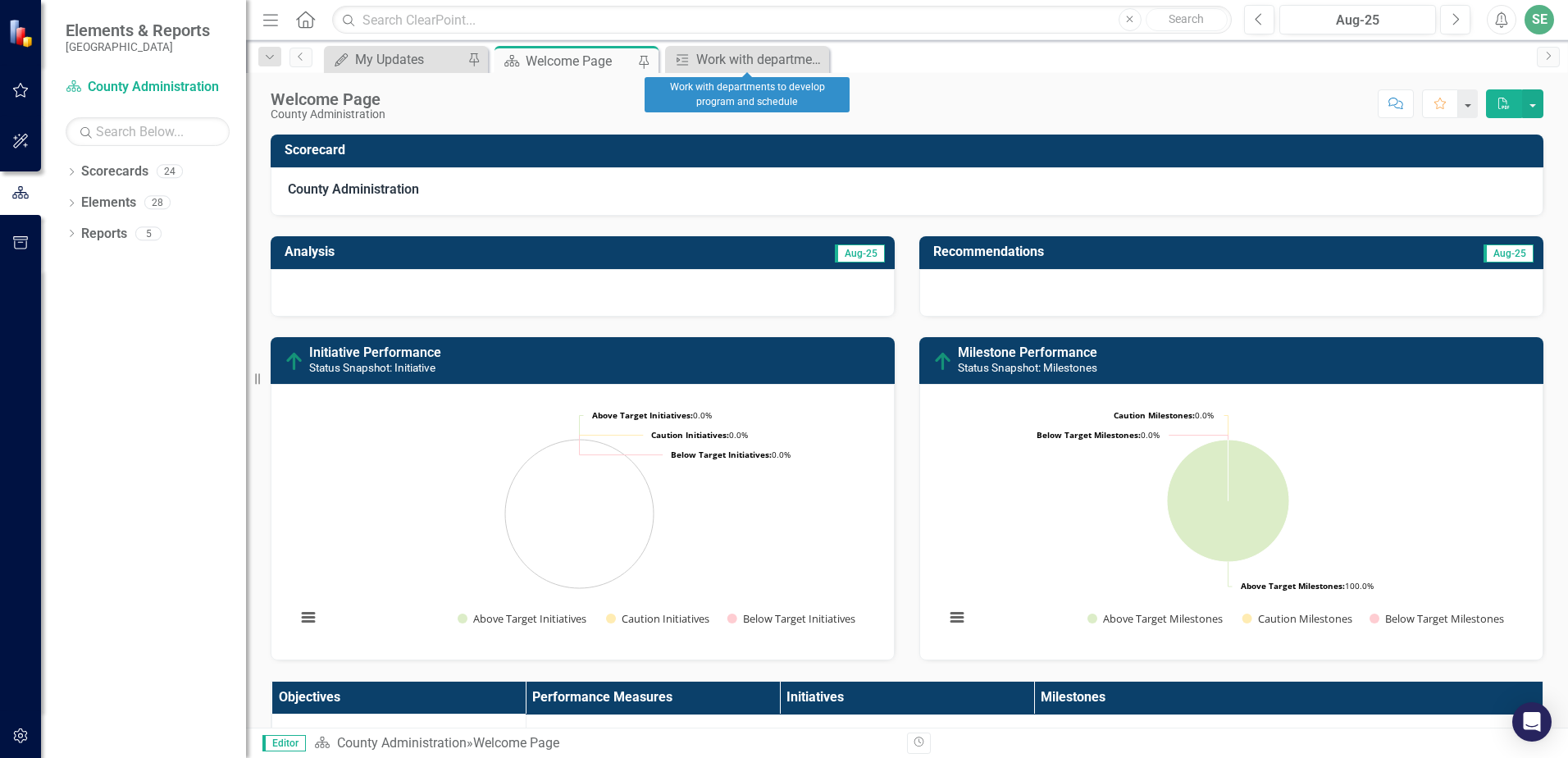
drag, startPoint x: 813, startPoint y: 56, endPoint x: 561, endPoint y: 393, distance: 420.8
click at [0, 0] on icon "Close" at bounding box center [0, 0] width 0 height 0
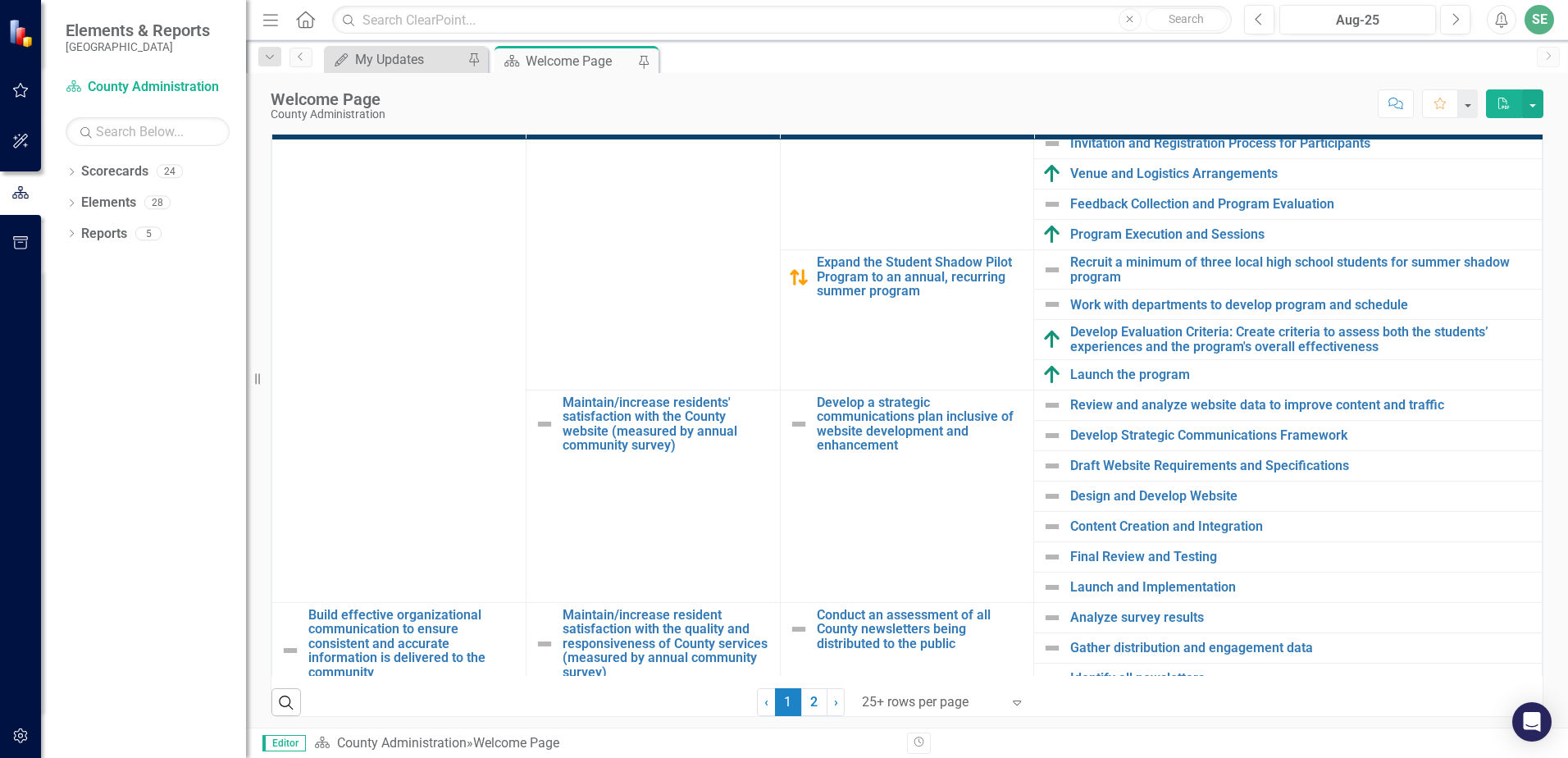
scroll to position [410, 0]
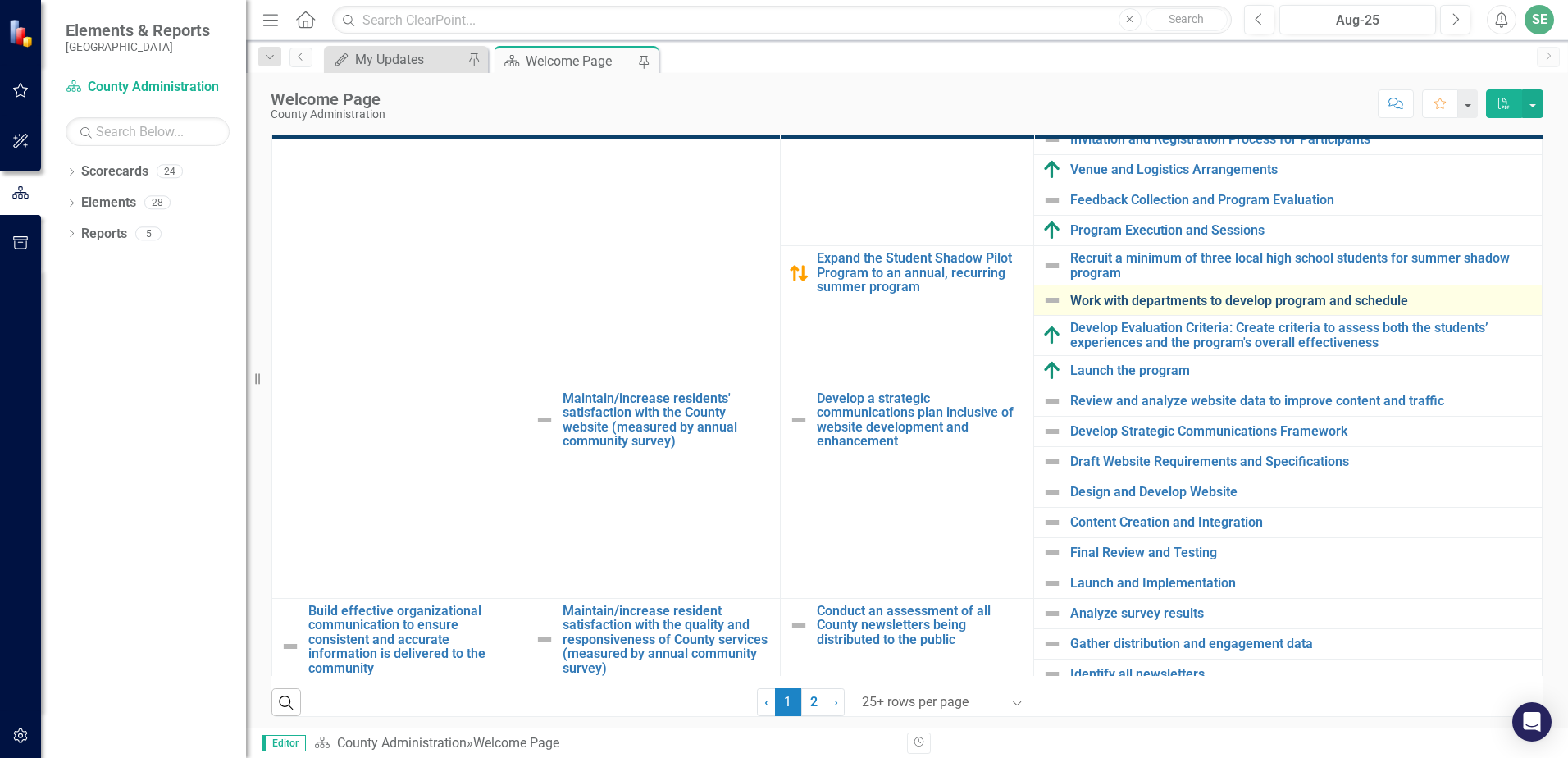
click at [1091, 300] on link "Work with departments to develop program and schedule" at bounding box center [1302, 301] width 463 height 15
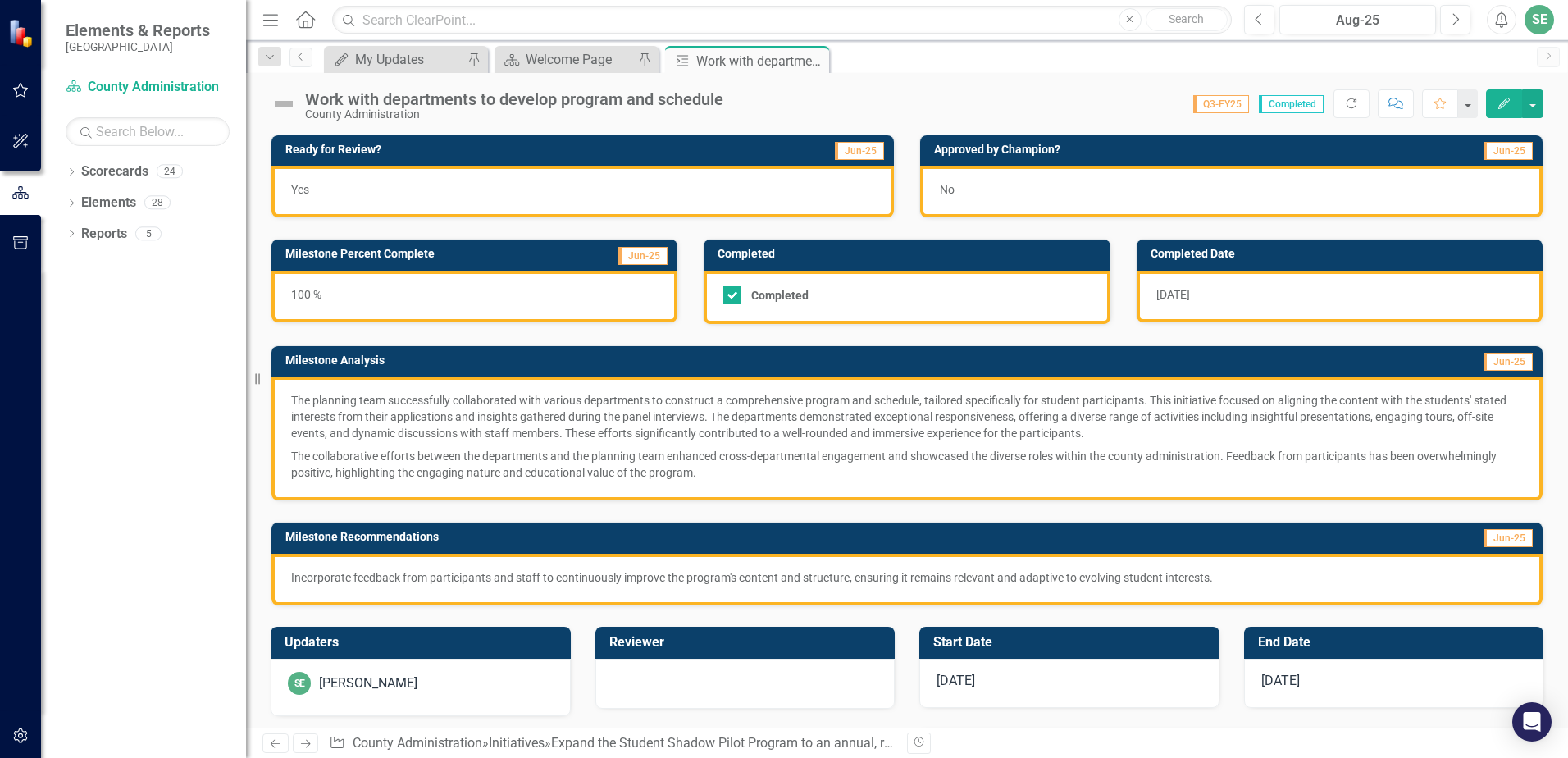
click at [285, 100] on img at bounding box center [284, 104] width 26 height 26
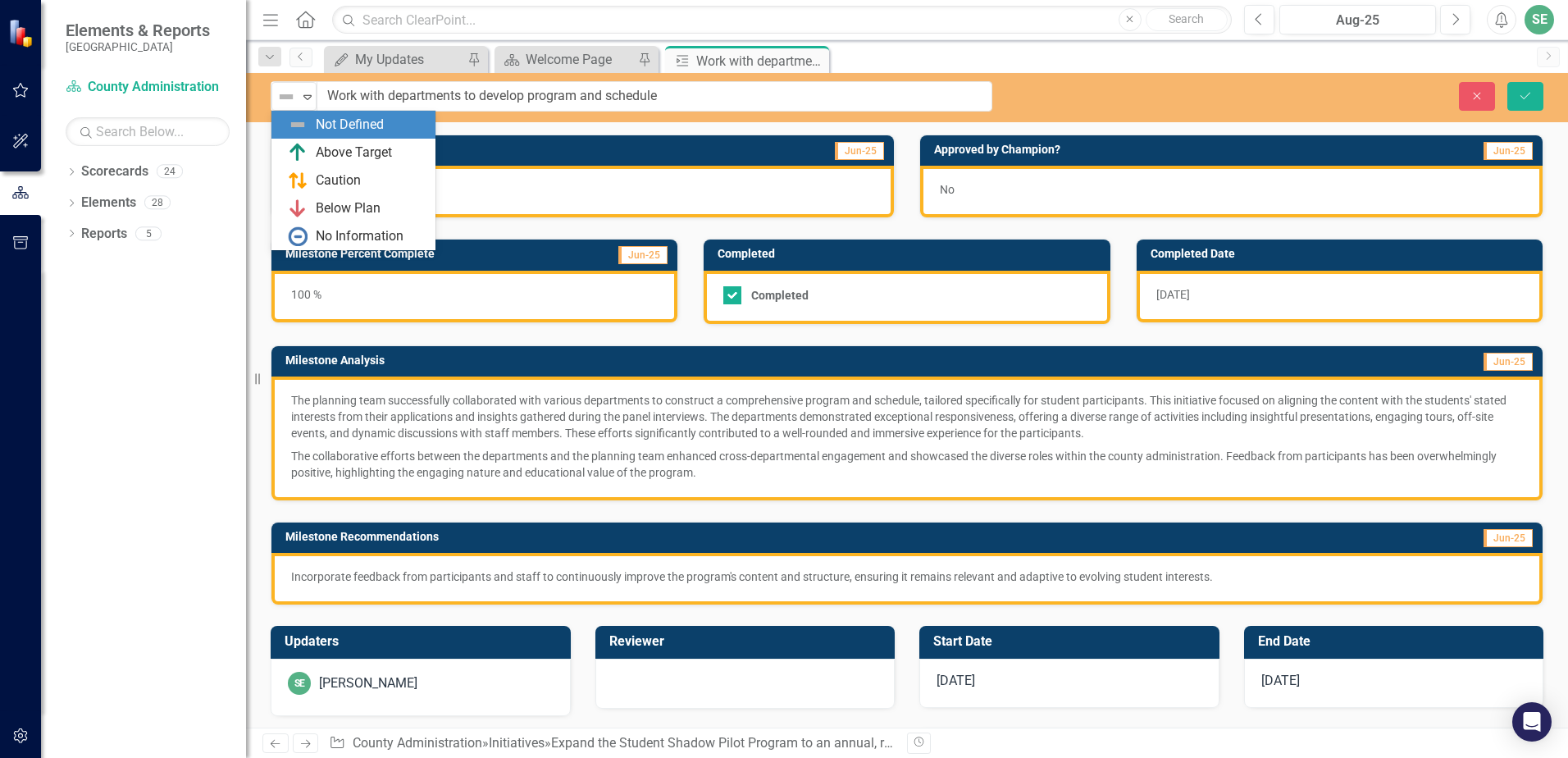
click at [285, 100] on img at bounding box center [286, 96] width 19 height 19
click at [291, 150] on img at bounding box center [297, 152] width 19 height 19
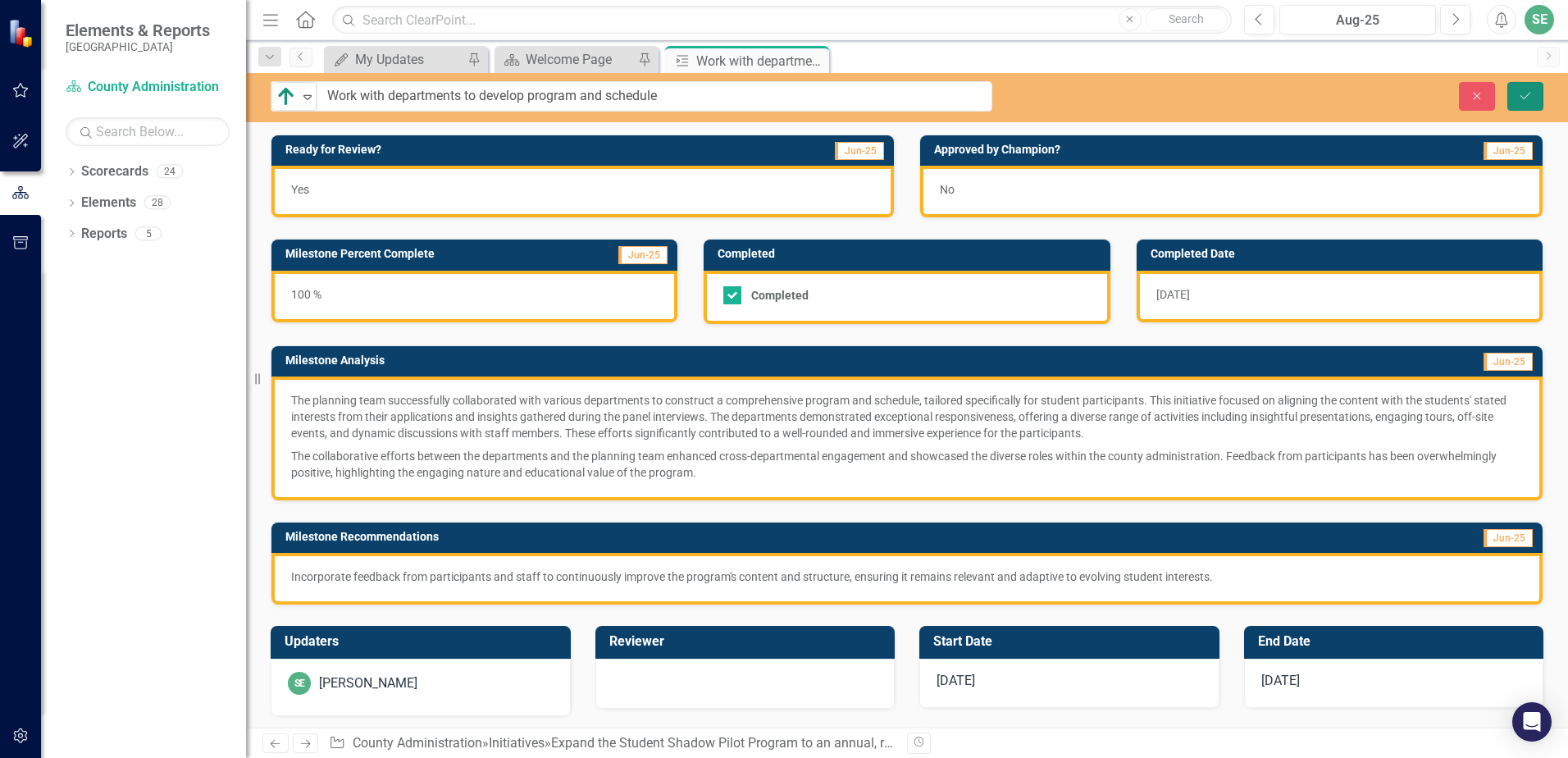
click at [1512, 106] on button "Save" at bounding box center [1525, 96] width 36 height 29
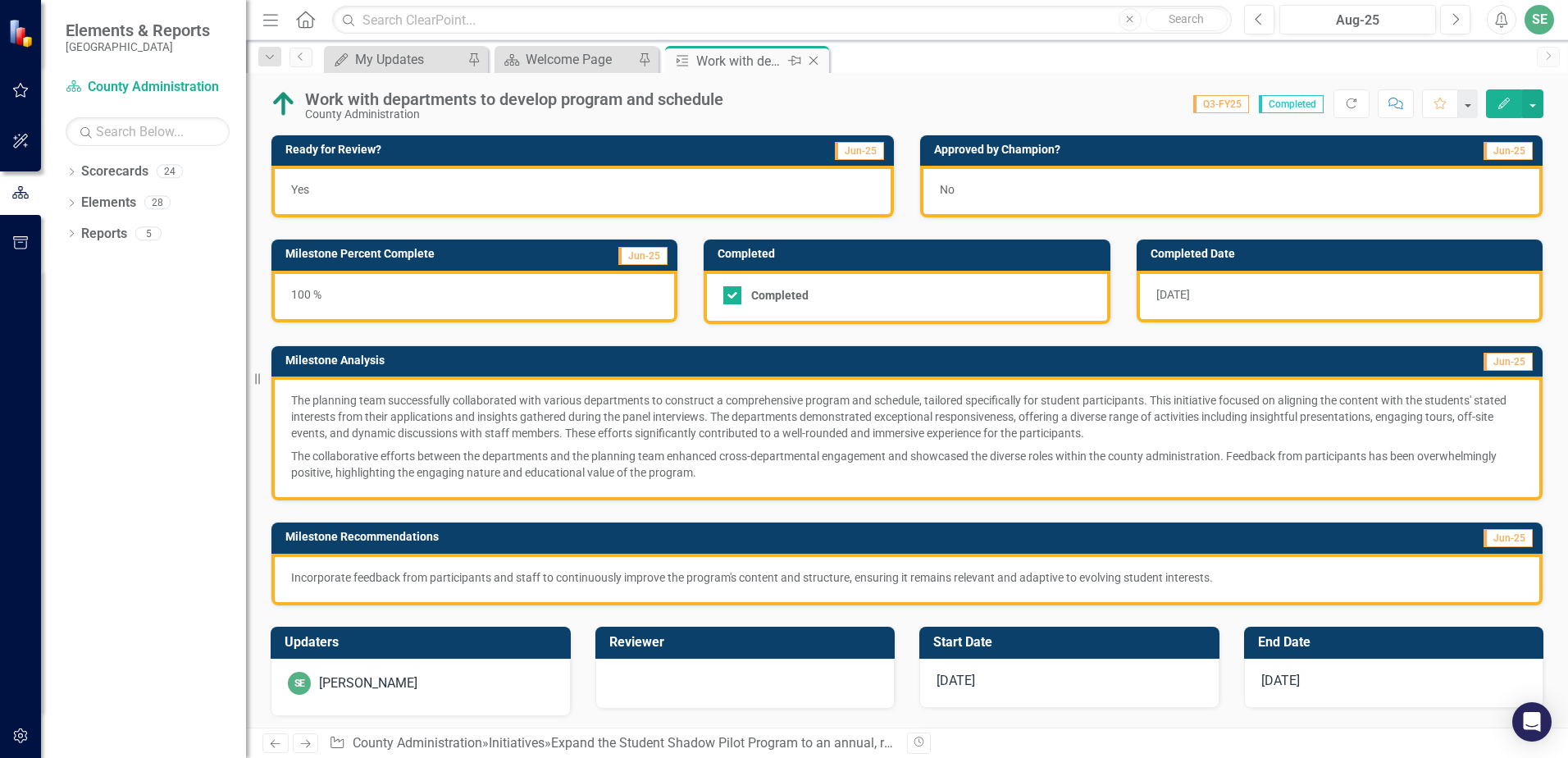
click at [819, 61] on icon "Close" at bounding box center [813, 61] width 17 height 13
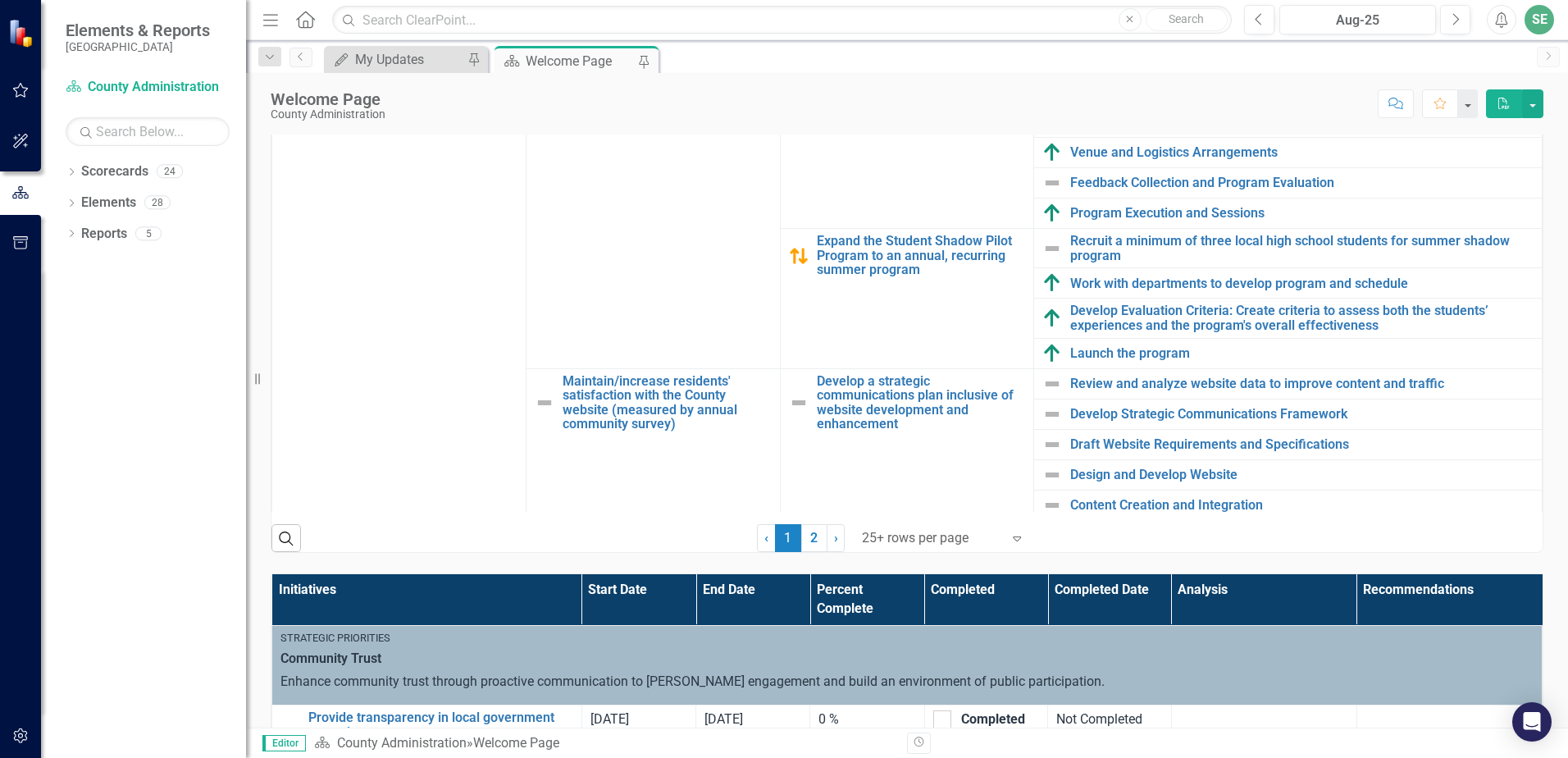
scroll to position [329, 0]
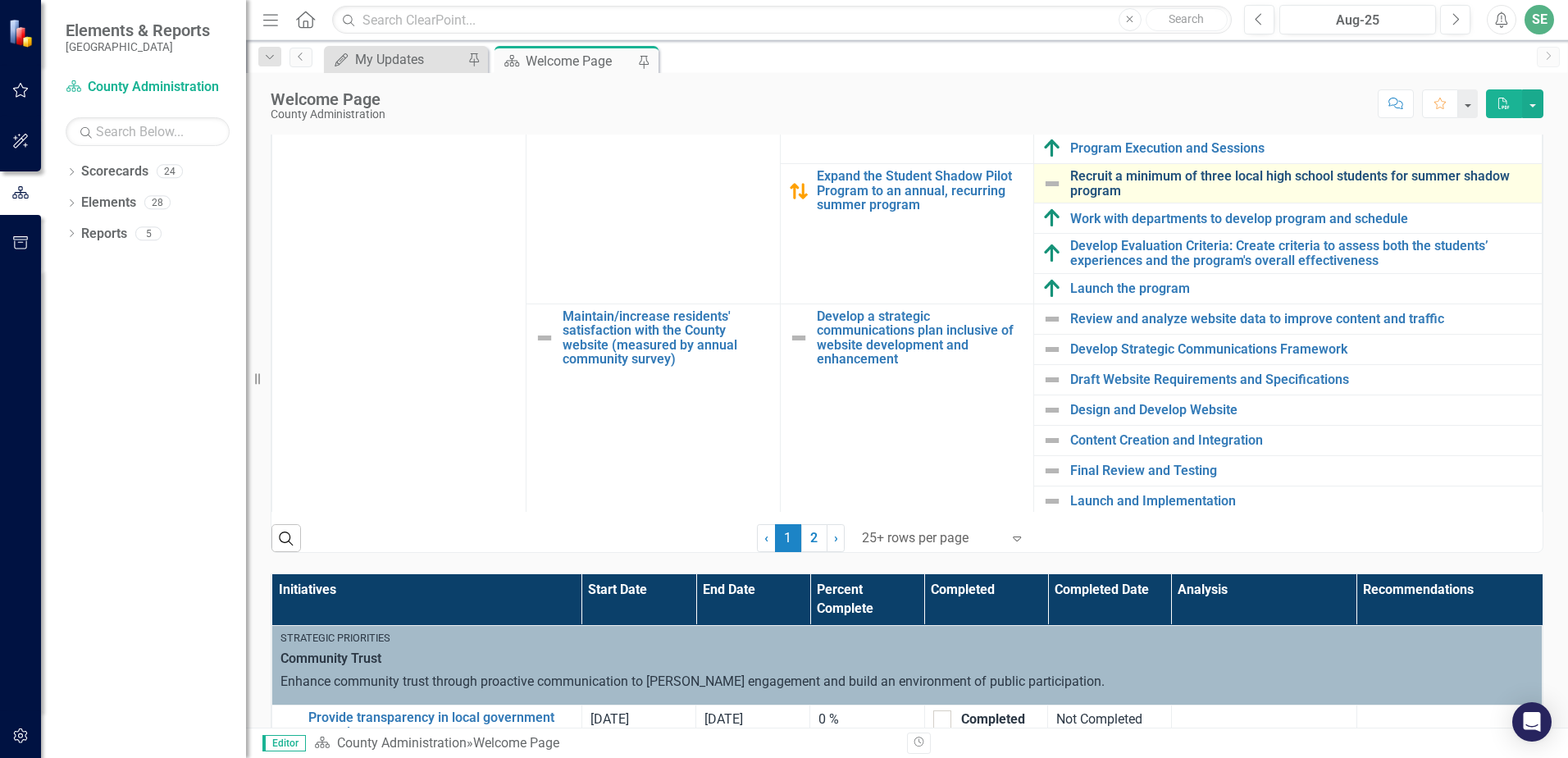
click at [1107, 184] on link "Recruit a minimum of three local high school students for summer shadow program" at bounding box center [1302, 183] width 463 height 29
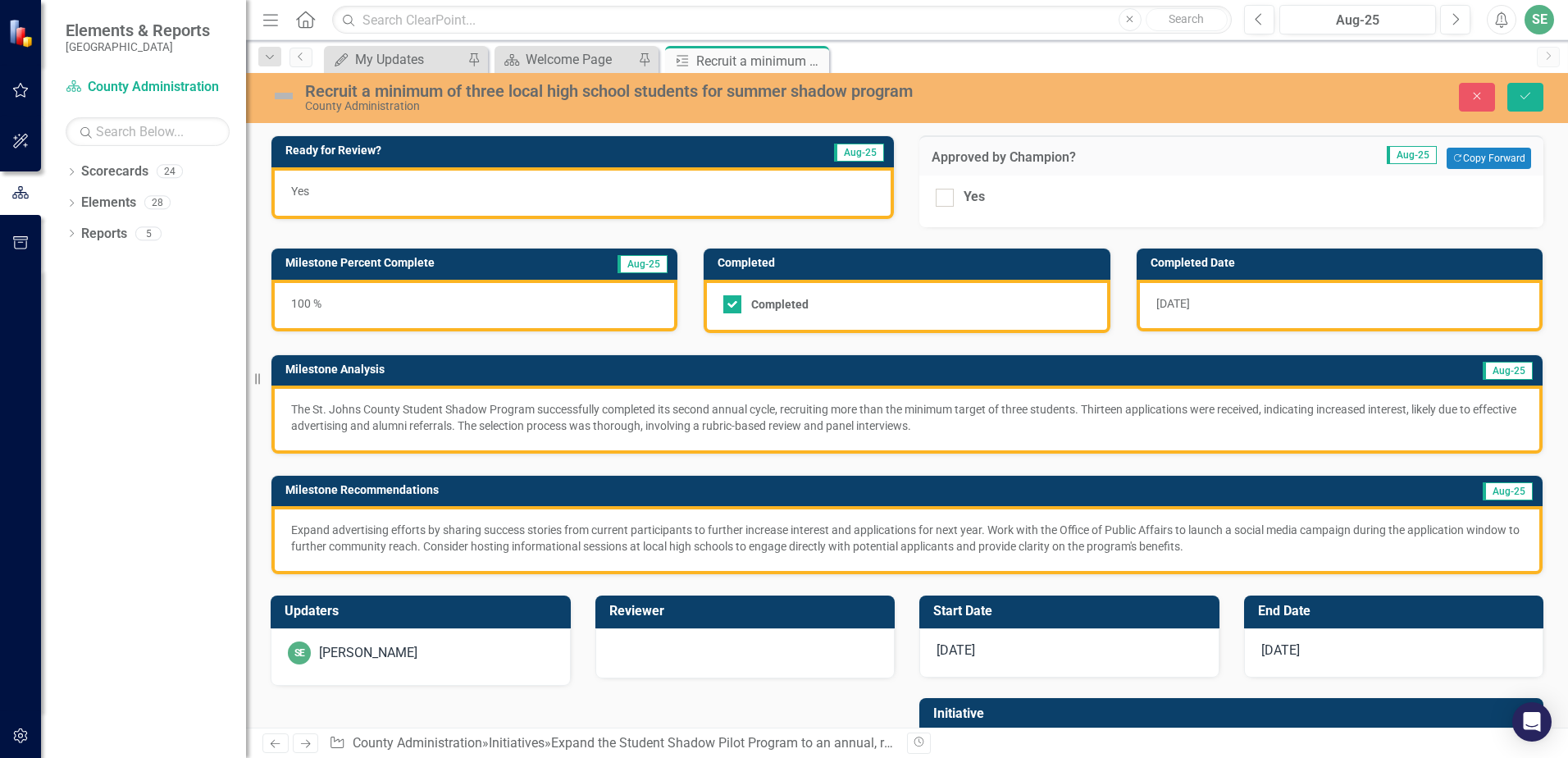
click at [278, 93] on img at bounding box center [284, 96] width 26 height 26
click at [285, 99] on img at bounding box center [284, 96] width 26 height 26
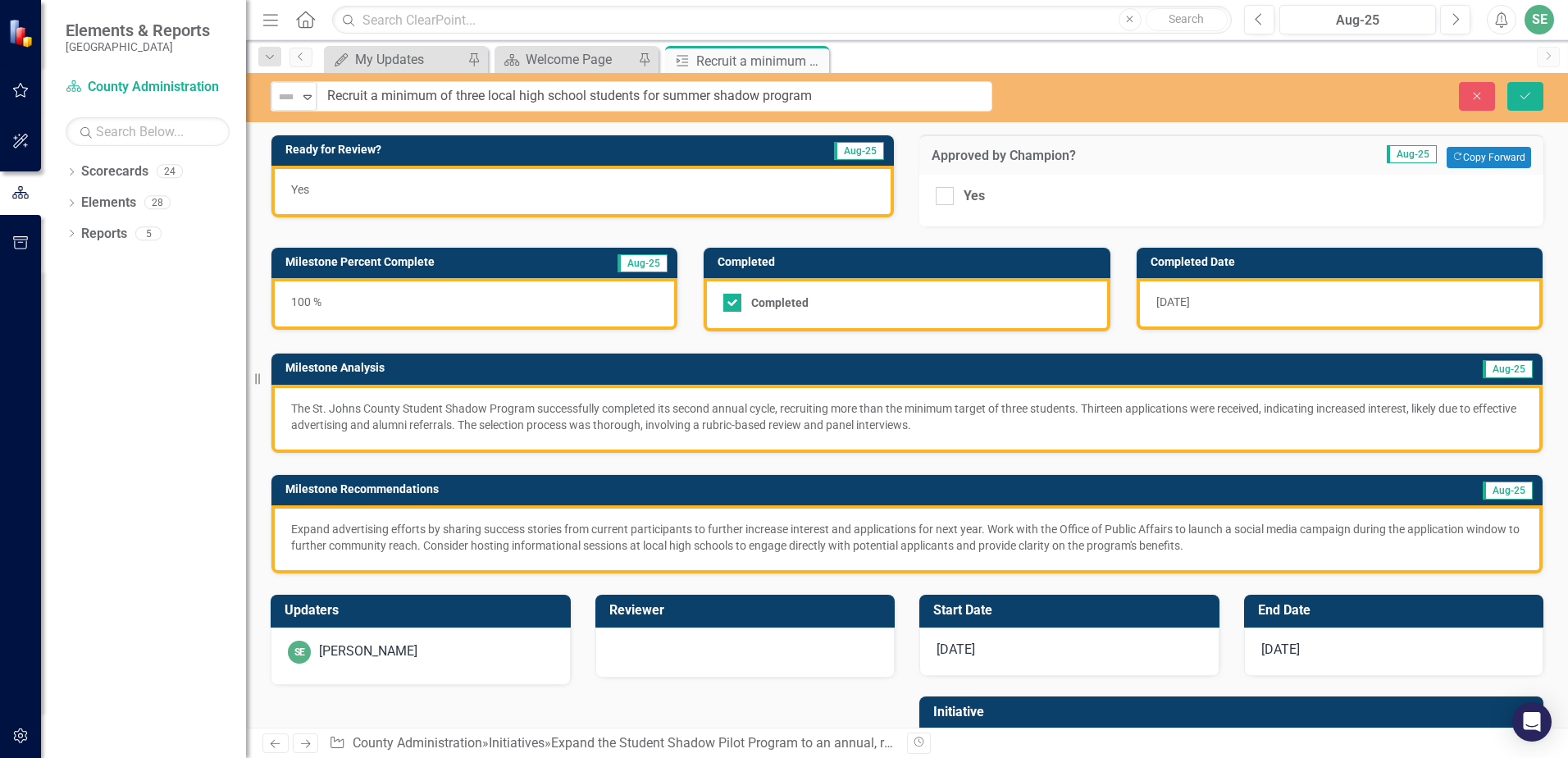
click at [285, 99] on img at bounding box center [286, 96] width 19 height 19
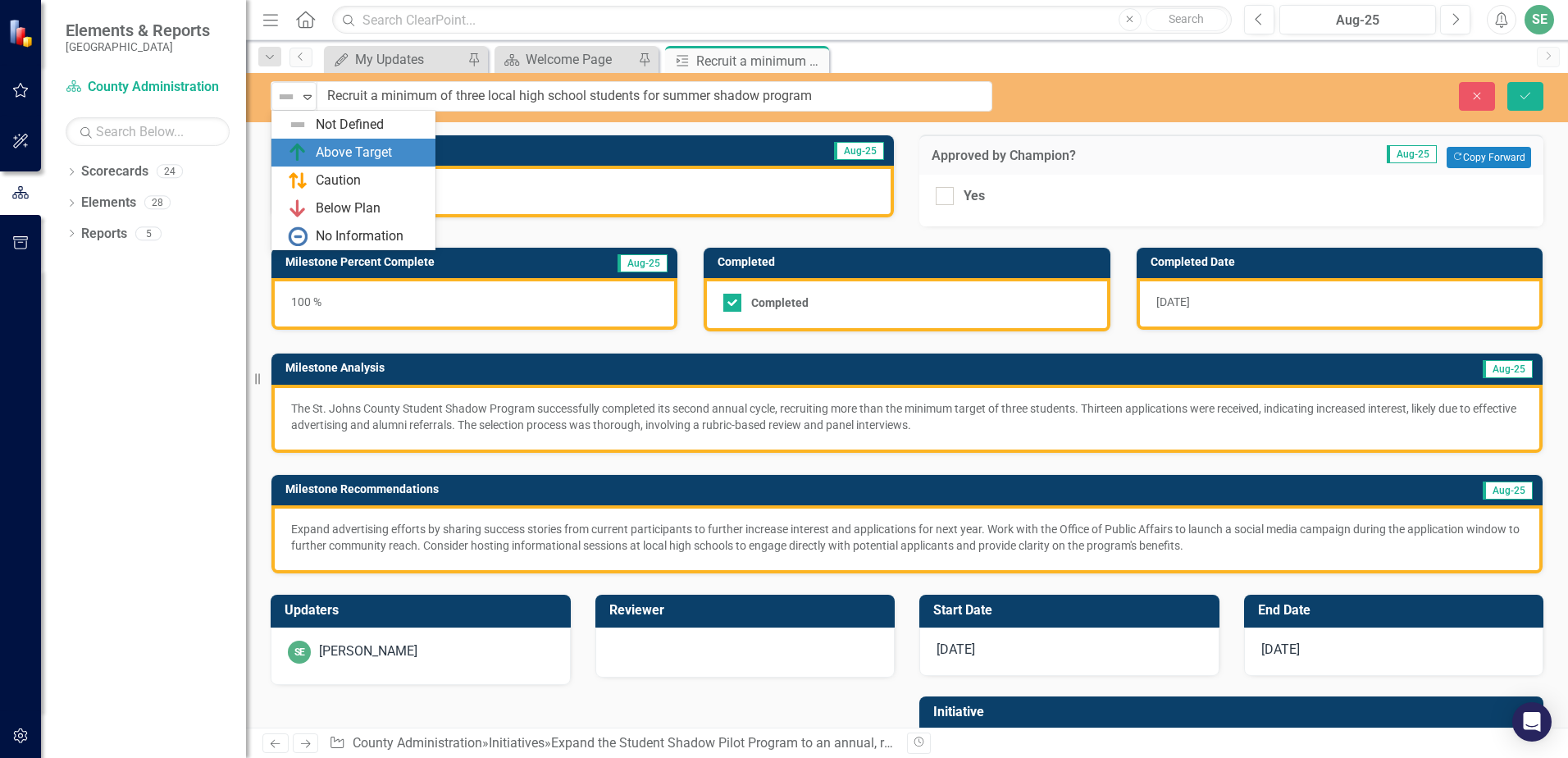
click at [297, 148] on img at bounding box center [297, 152] width 19 height 19
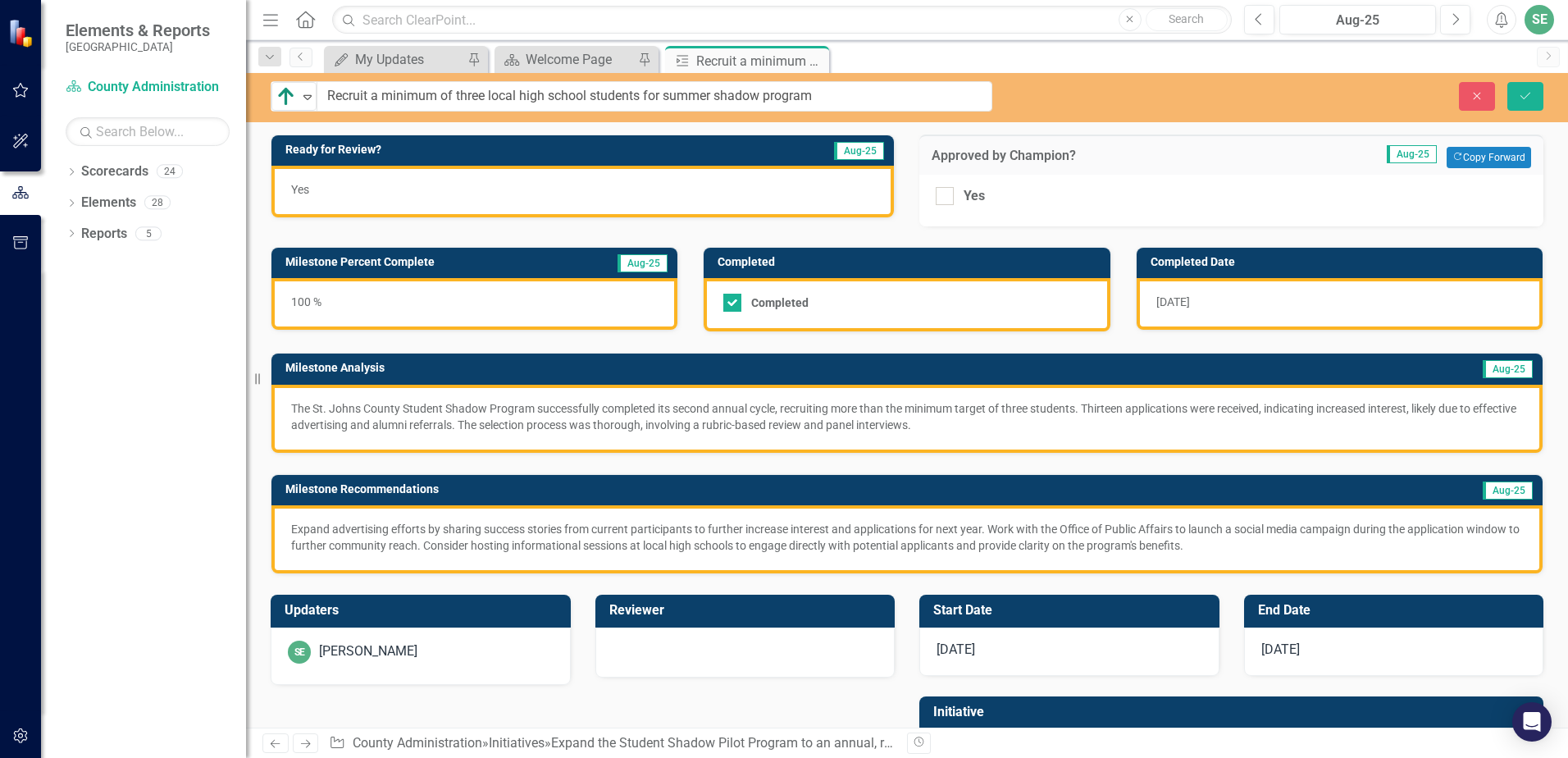
click at [1544, 88] on div "Close Save" at bounding box center [1291, 96] width 526 height 29
click at [1532, 105] on button "Save" at bounding box center [1525, 96] width 36 height 29
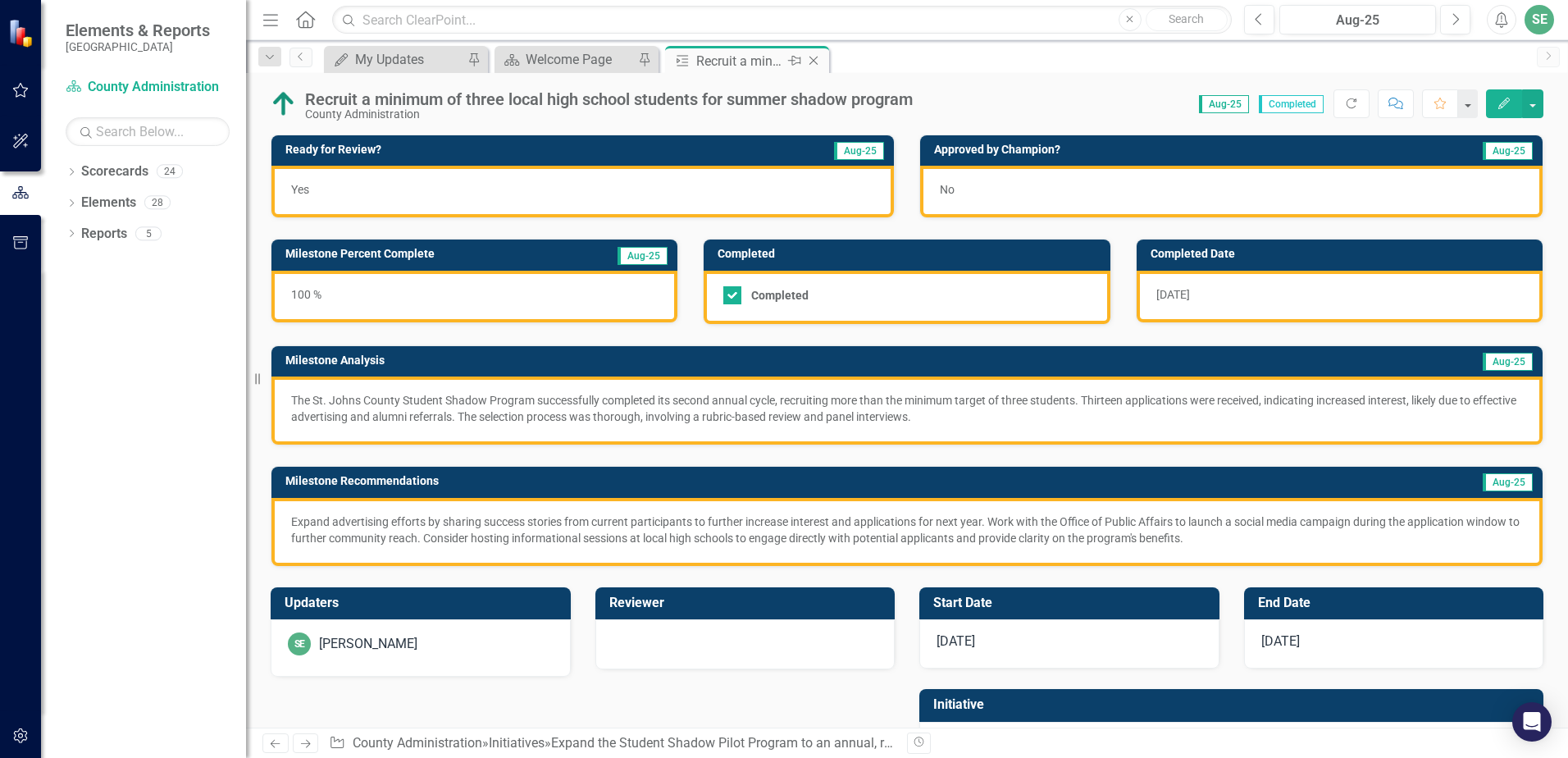
click at [819, 56] on icon "Close" at bounding box center [813, 61] width 17 height 13
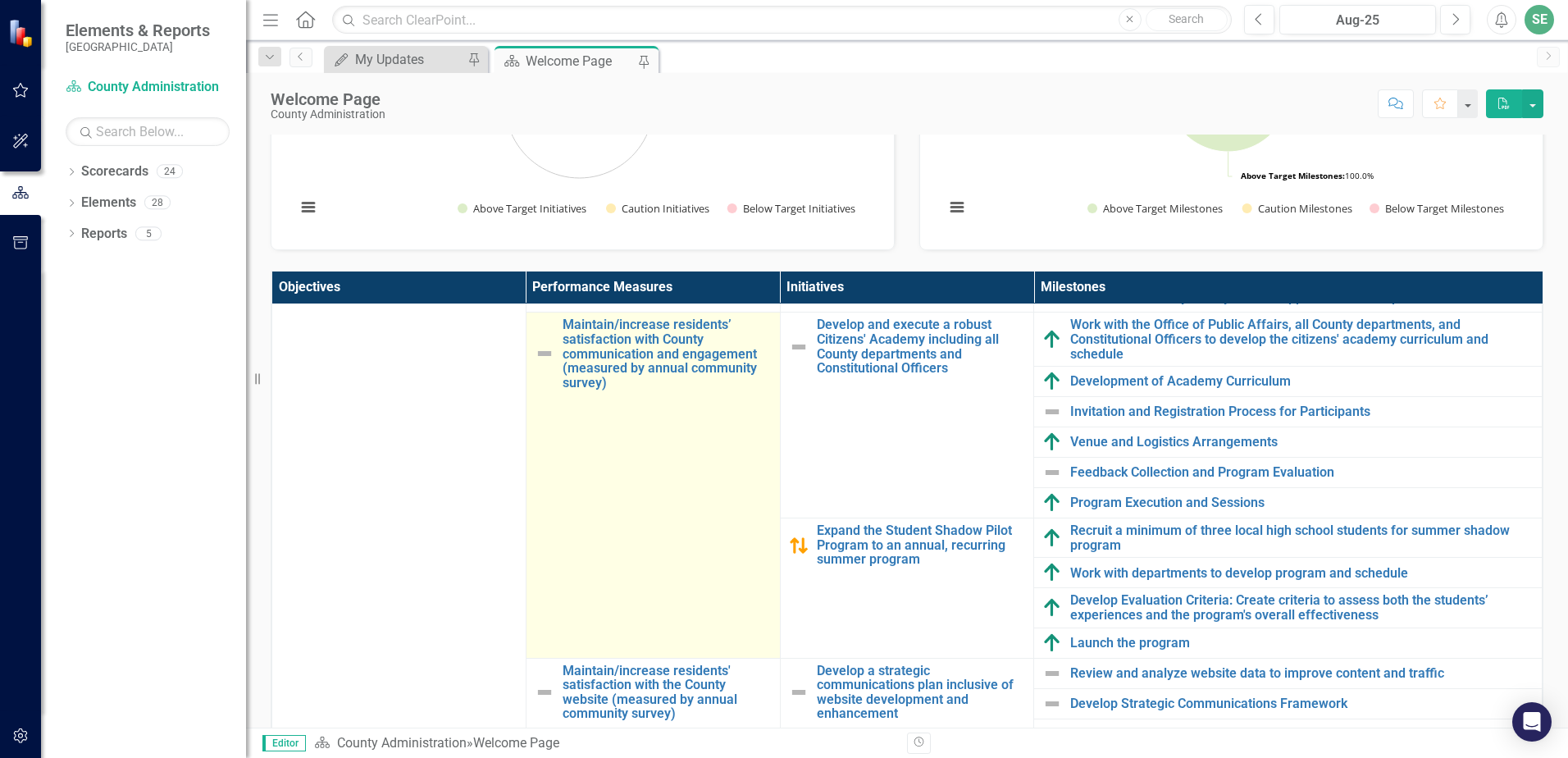
scroll to position [329, 0]
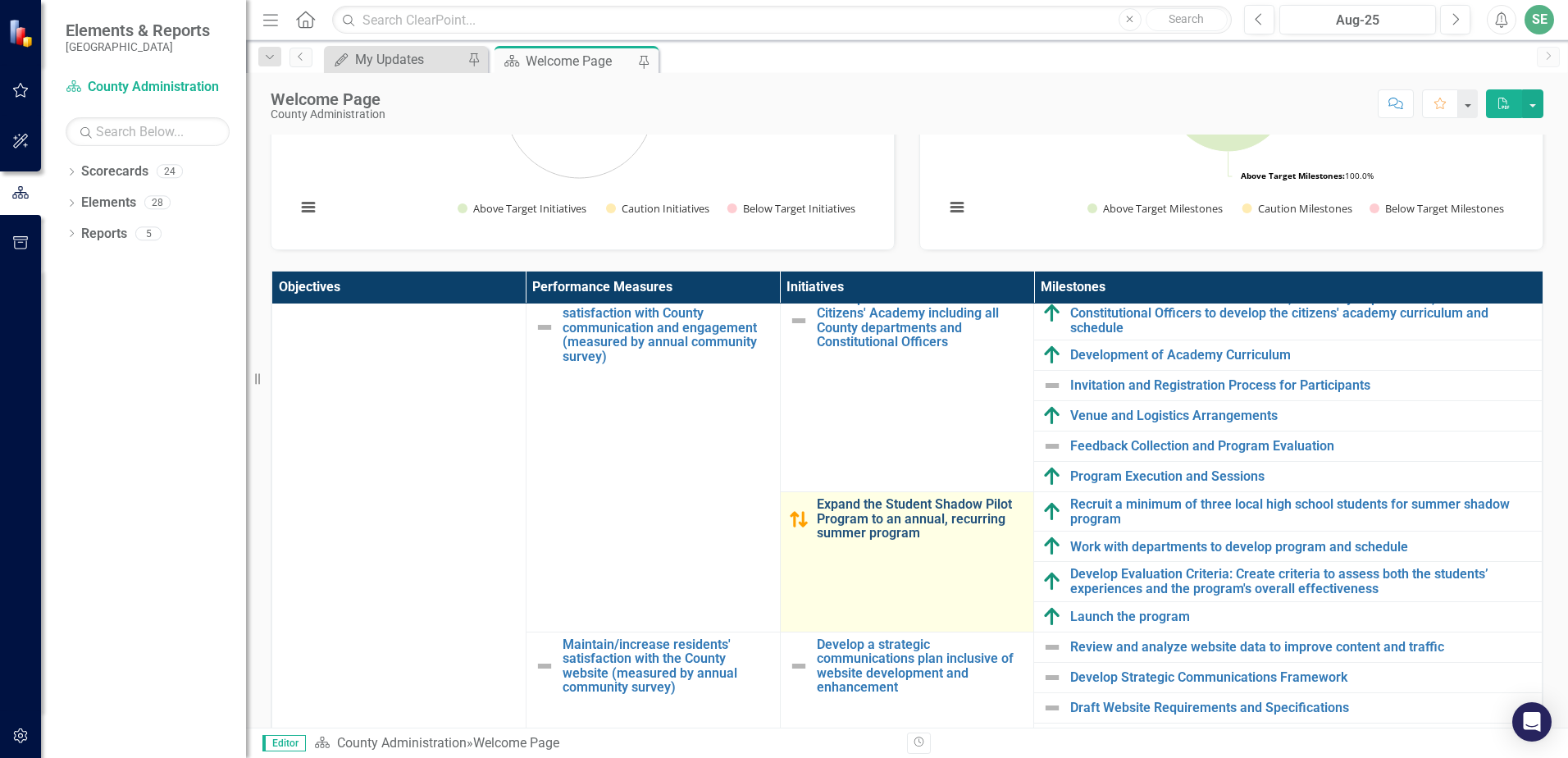
click at [912, 518] on link "Expand the Student Shadow Pilot Program to an annual, recurring summer program" at bounding box center [921, 518] width 209 height 43
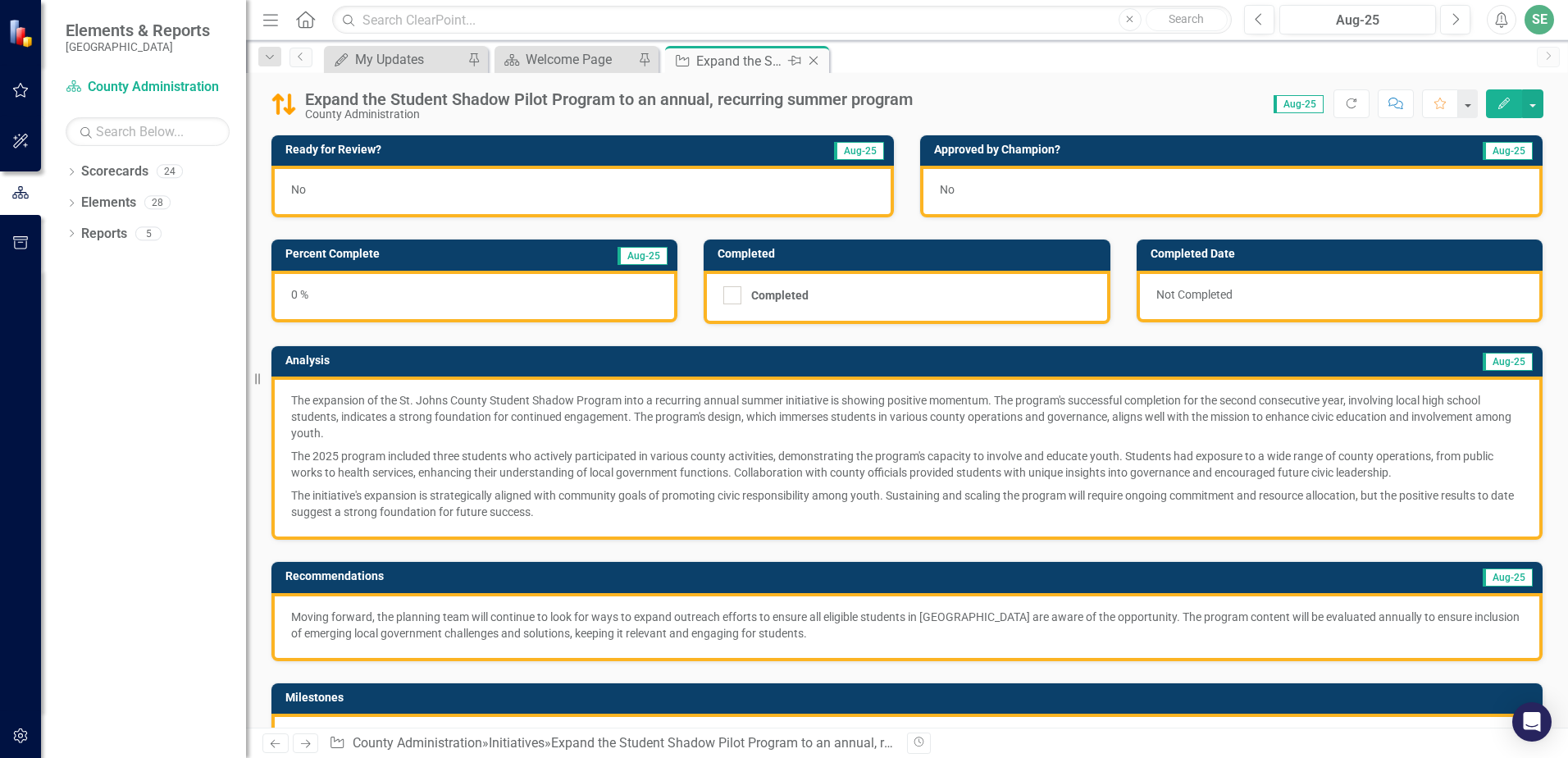
click at [815, 62] on icon at bounding box center [814, 61] width 9 height 9
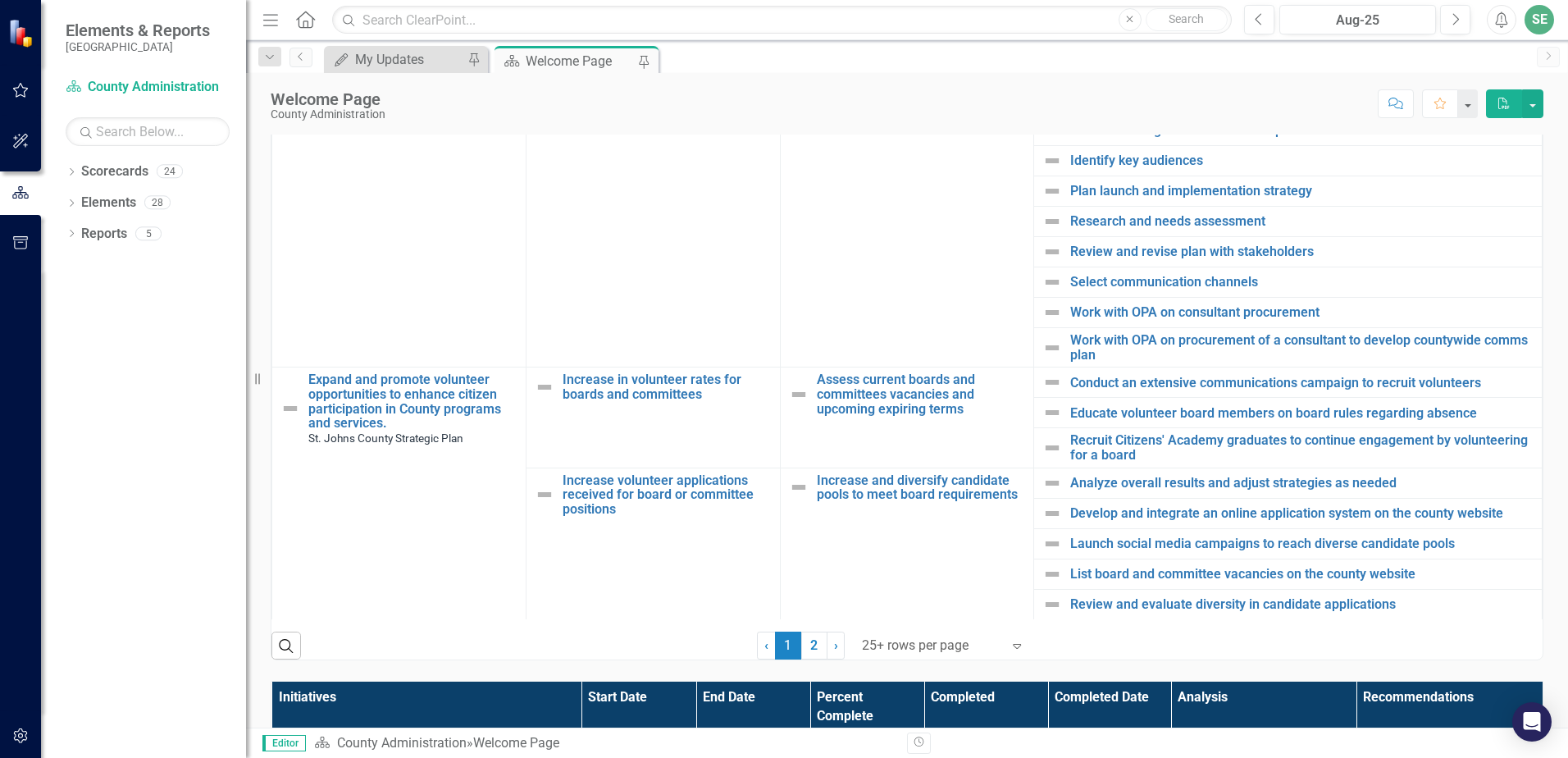
scroll to position [656, 0]
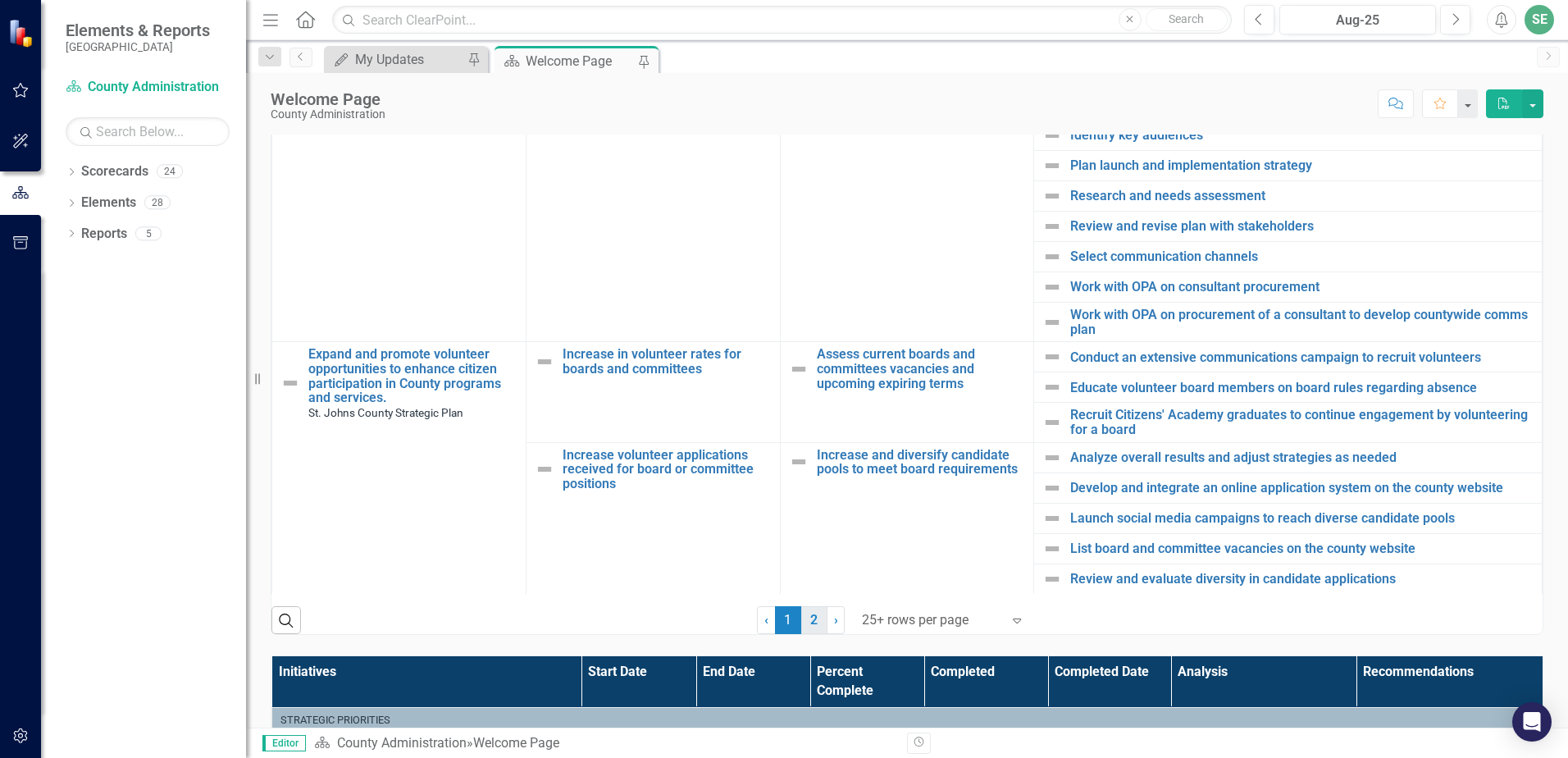
click at [812, 623] on link "2" at bounding box center [814, 620] width 26 height 28
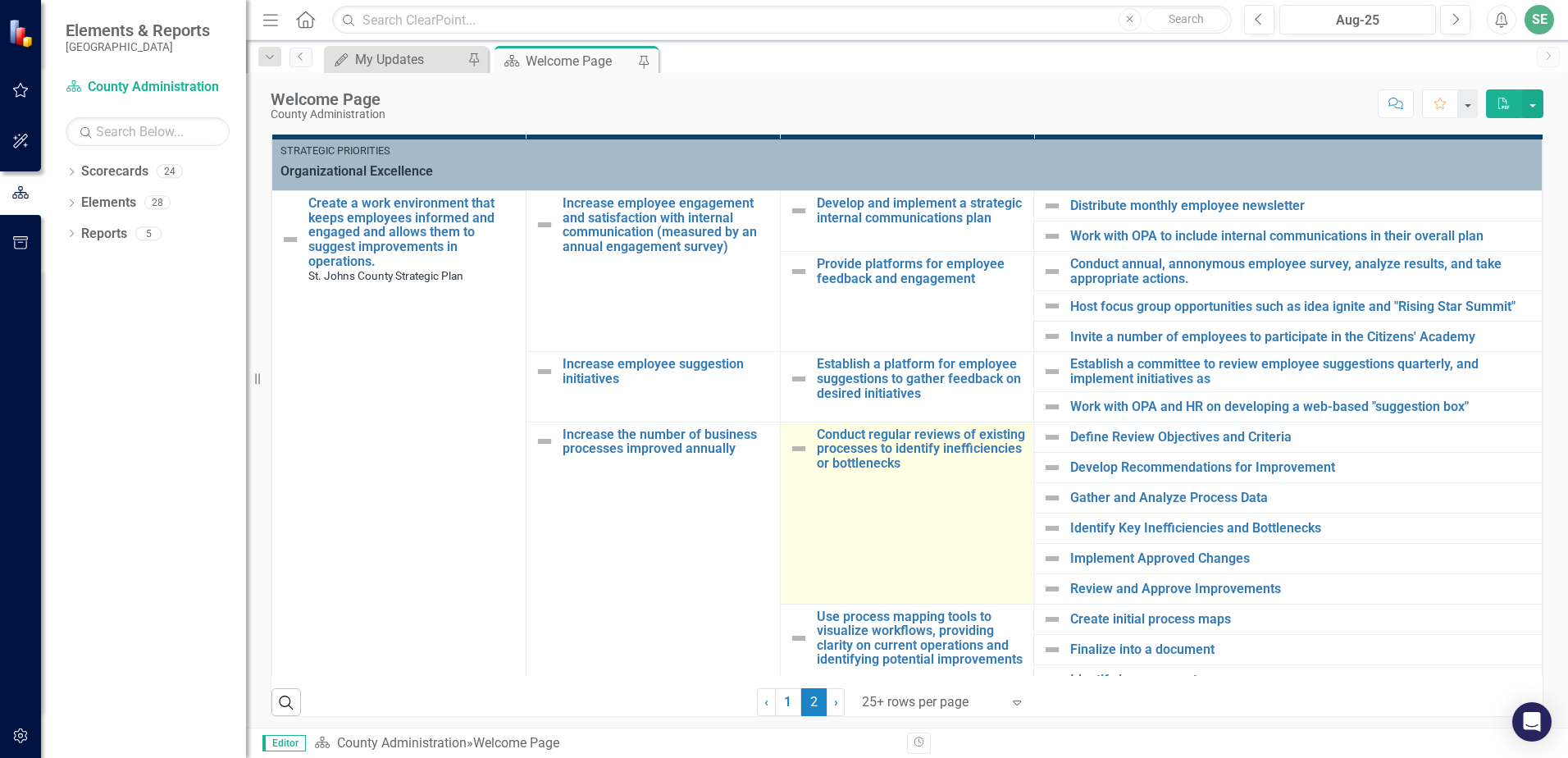
scroll to position [0, 0]
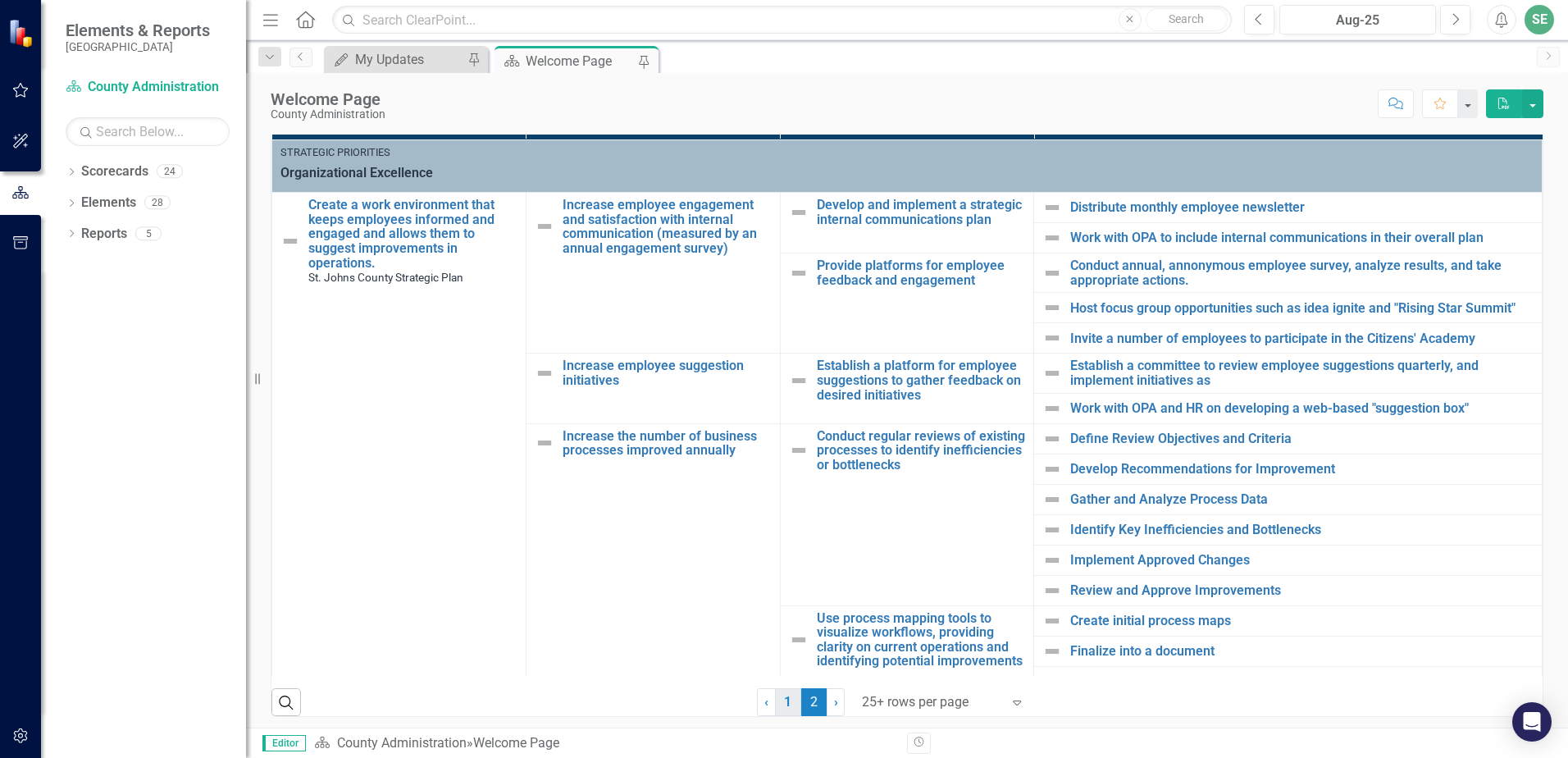
click at [781, 699] on link "1" at bounding box center [788, 702] width 26 height 28
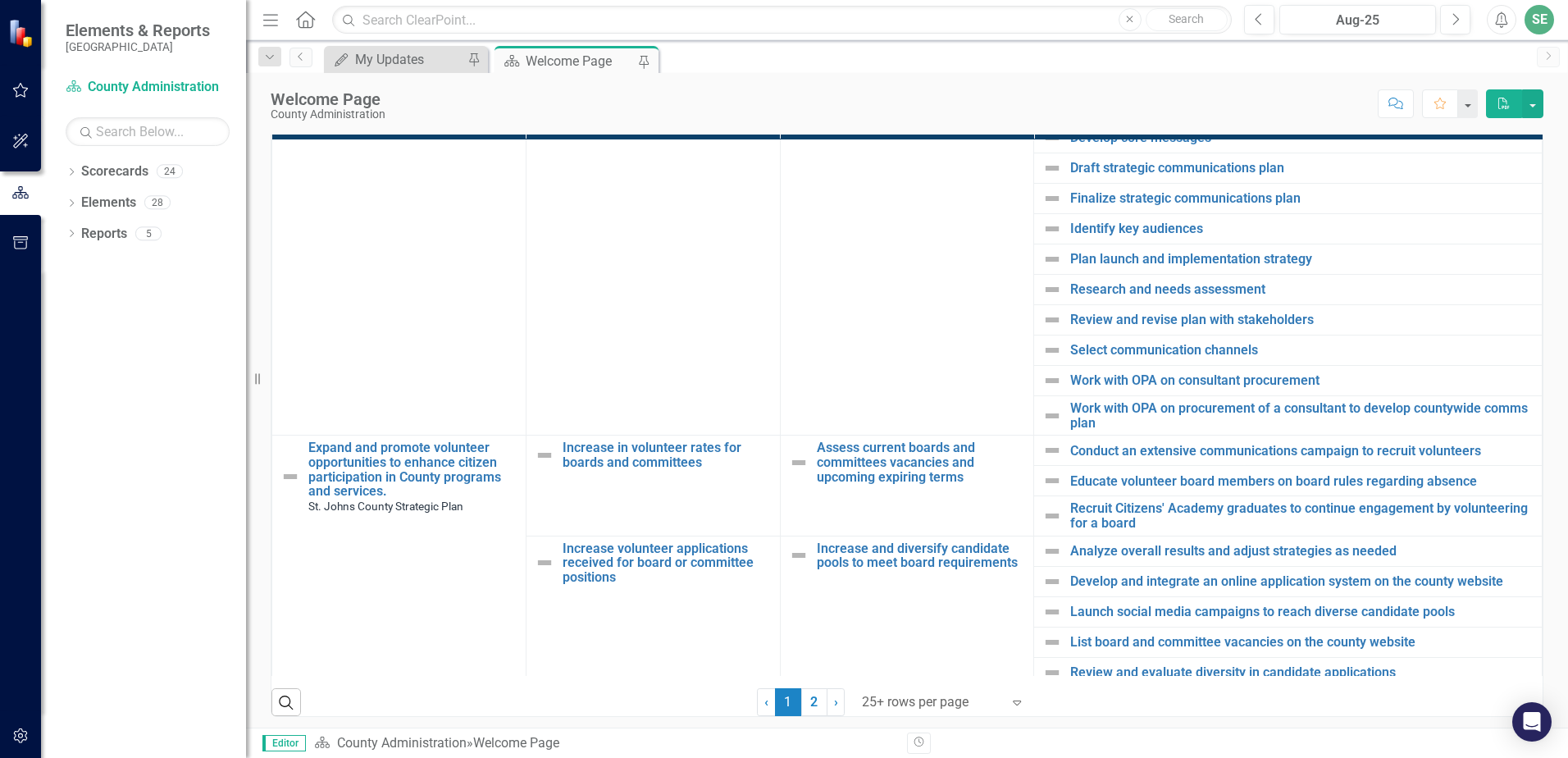
scroll to position [1283, 0]
